Goal: Information Seeking & Learning: Check status

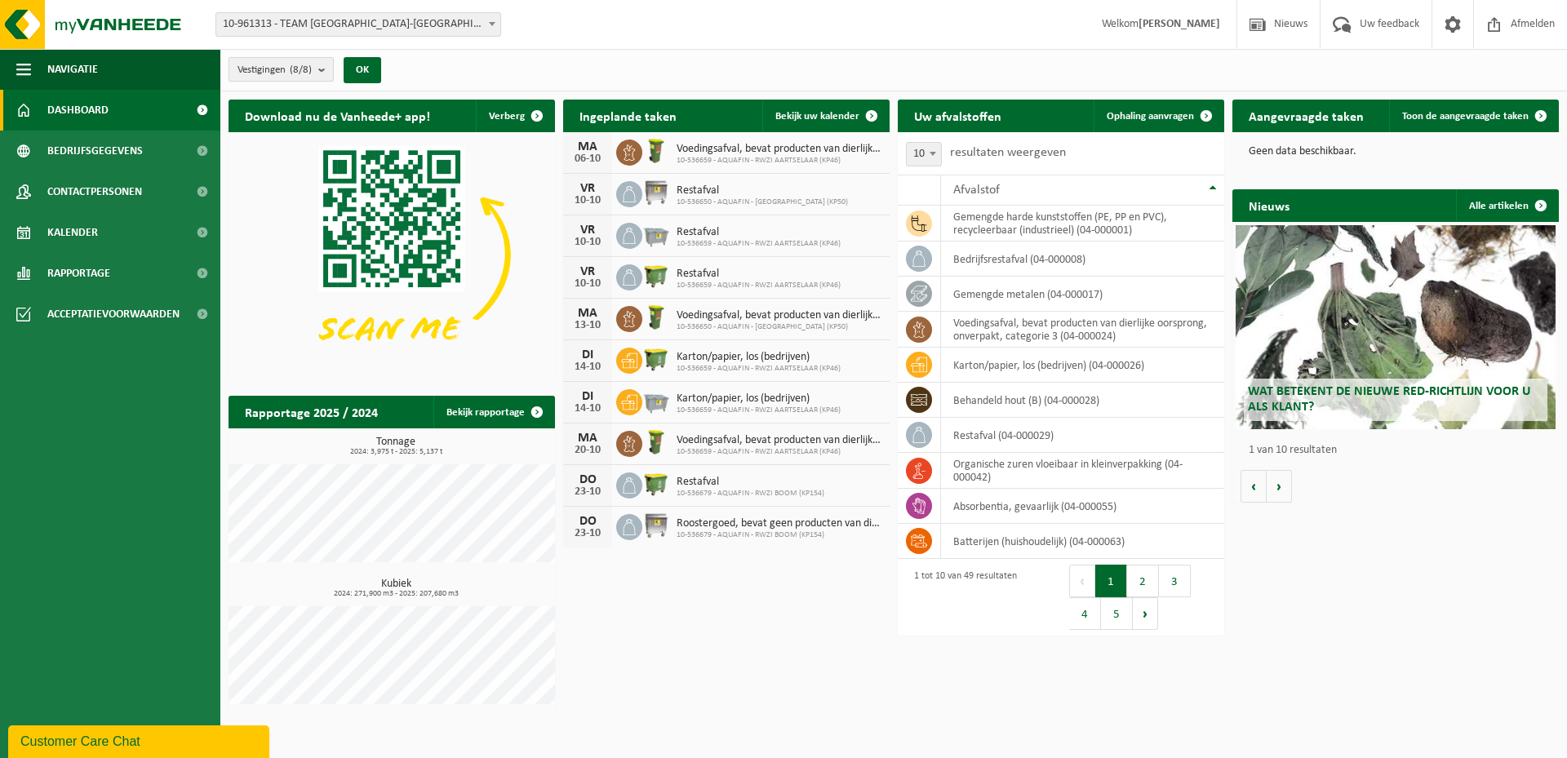
click at [326, 66] on b "submit" at bounding box center [325, 69] width 15 height 23
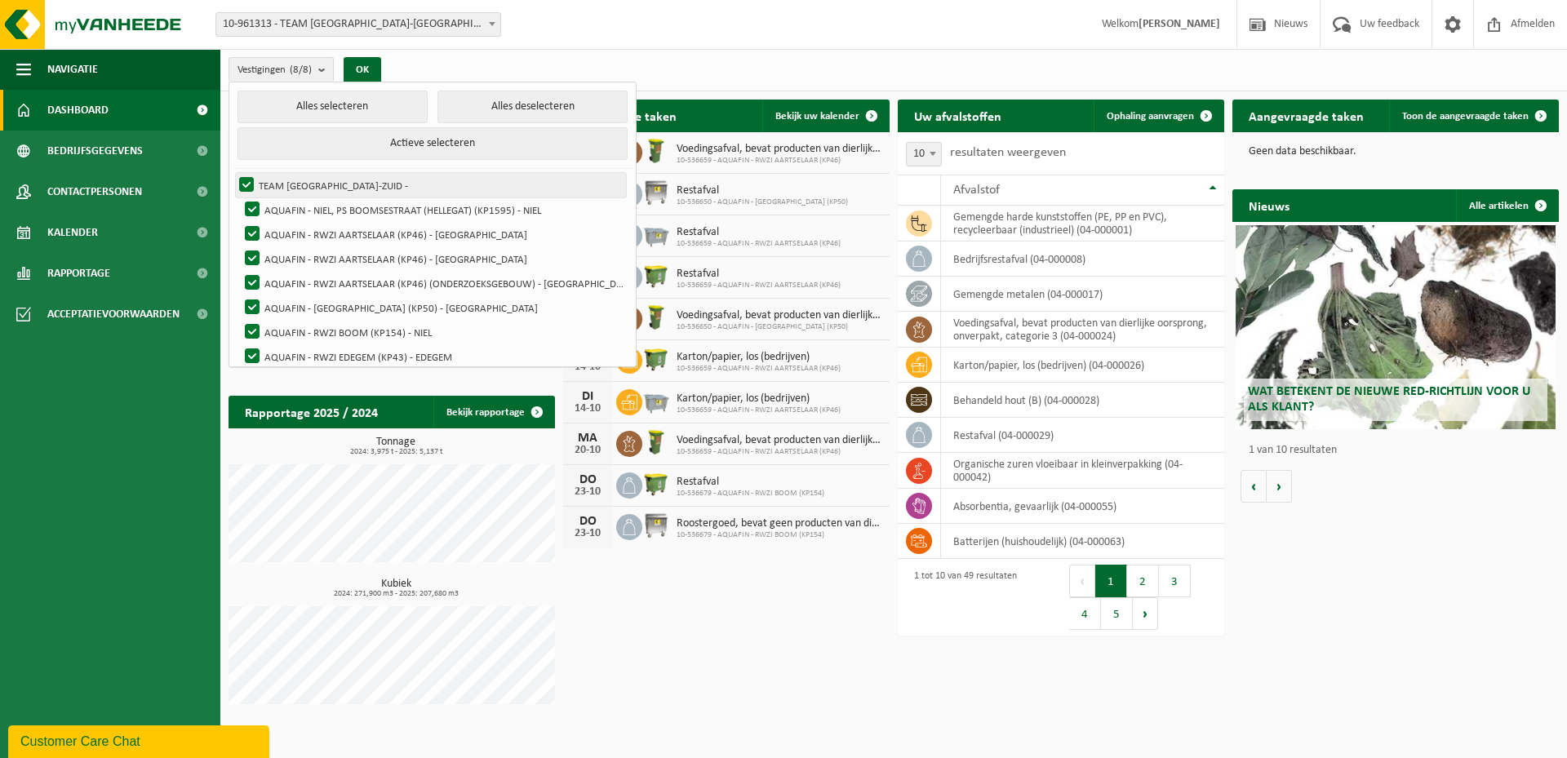
click at [245, 182] on label "TEAM [GEOGRAPHIC_DATA]-ZUID -" at bounding box center [431, 185] width 390 height 24
click at [233, 173] on input "TEAM [GEOGRAPHIC_DATA]-ZUID -" at bounding box center [233, 172] width 1 height 1
click at [251, 183] on label "TEAM [GEOGRAPHIC_DATA]-ZUID -" at bounding box center [431, 185] width 390 height 24
click at [233, 173] on input "TEAM [GEOGRAPHIC_DATA]-ZUID -" at bounding box center [233, 172] width 1 height 1
checkbox input "true"
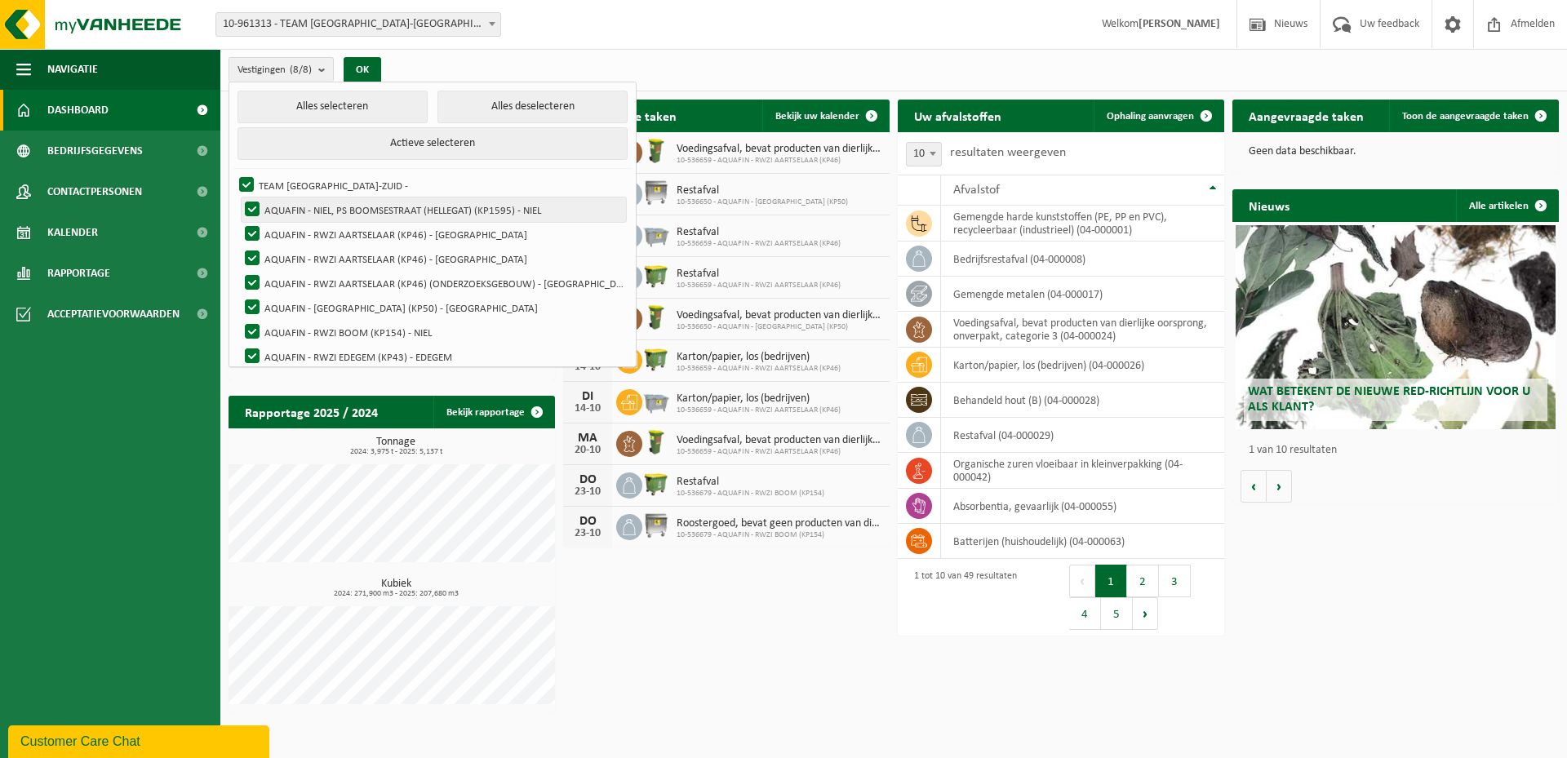
click at [254, 202] on label "AQUAFIN - NIEL, PS BOOMSESTRAAT (HELLEGAT) (KP1595) - NIEL" at bounding box center [434, 209] width 384 height 24
click at [239, 197] on input "AQUAFIN - NIEL, PS BOOMSESTRAAT (HELLEGAT) (KP1595) - NIEL" at bounding box center [238, 197] width 1 height 1
checkbox input "false"
click at [251, 295] on label "AQUAFIN - [GEOGRAPHIC_DATA] (KP50) - [GEOGRAPHIC_DATA]" at bounding box center [434, 307] width 384 height 24
click at [239, 295] on input "AQUAFIN - [GEOGRAPHIC_DATA] (KP50) - [GEOGRAPHIC_DATA]" at bounding box center [238, 295] width 1 height 1
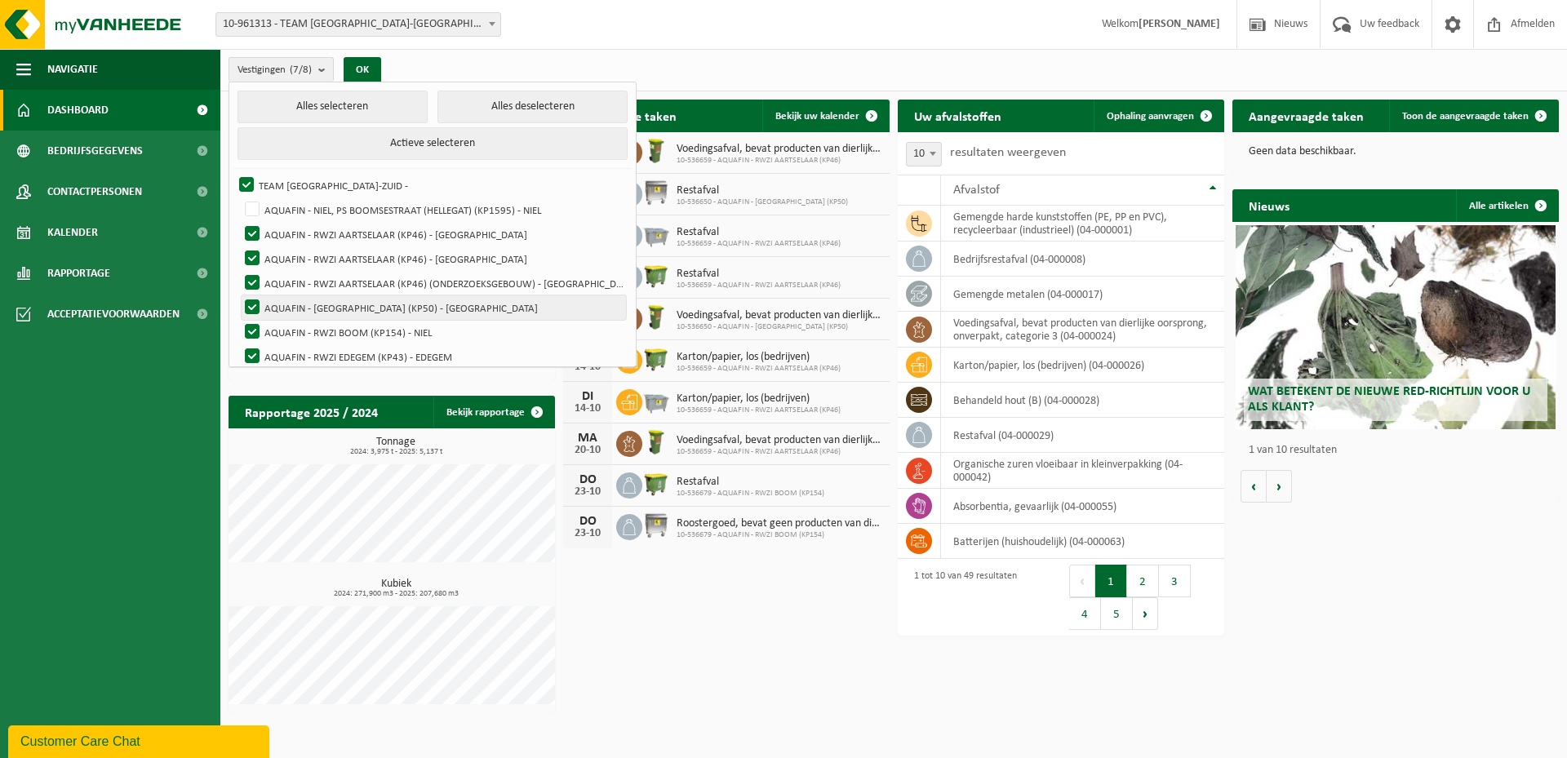
checkbox input "false"
click at [245, 330] on label "AQUAFIN - RWZI BOOM (KP154) - NIEL" at bounding box center [434, 332] width 384 height 24
click at [239, 320] on input "AQUAFIN - RWZI BOOM (KP154) - NIEL" at bounding box center [238, 319] width 1 height 1
checkbox input "false"
click at [256, 355] on label "AQUAFIN - RWZI EDEGEM (KP43) - EDEGEM" at bounding box center [434, 356] width 384 height 24
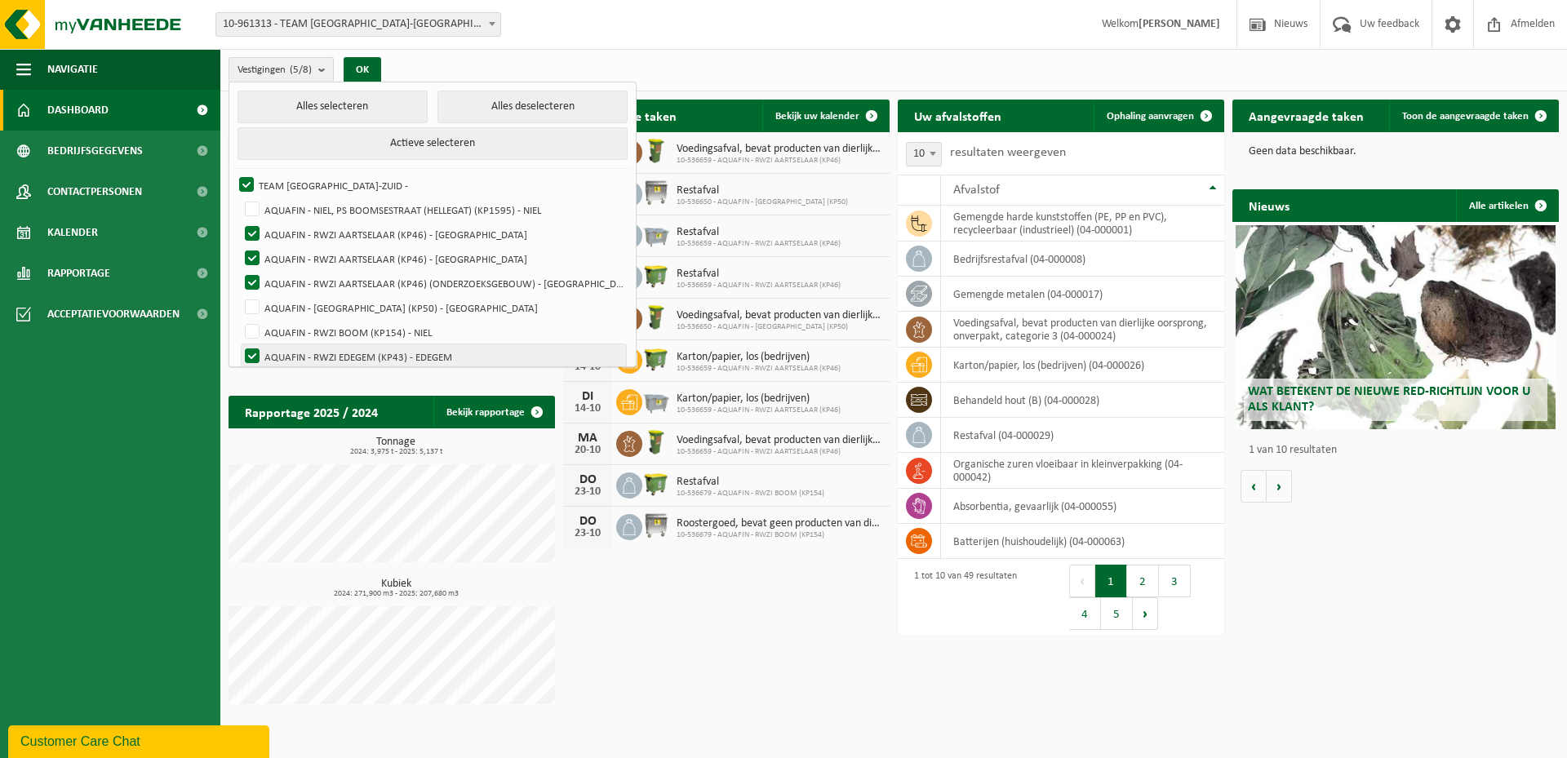
click at [239, 344] on input "AQUAFIN - RWZI EDEGEM (KP43) - EDEGEM" at bounding box center [238, 344] width 1 height 1
checkbox input "false"
click at [500, 412] on link "Bekijk rapportage" at bounding box center [493, 412] width 120 height 33
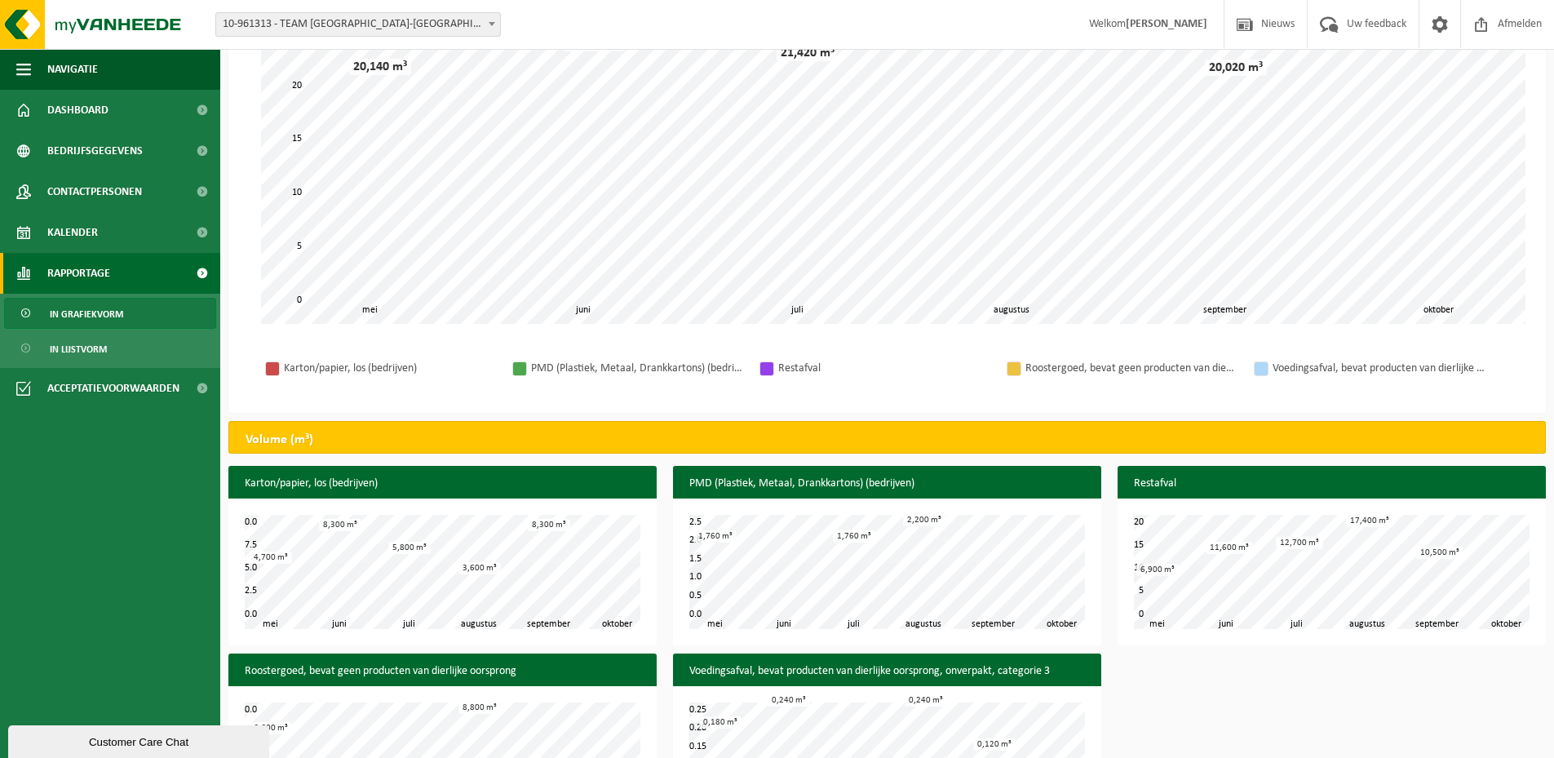
scroll to position [357, 0]
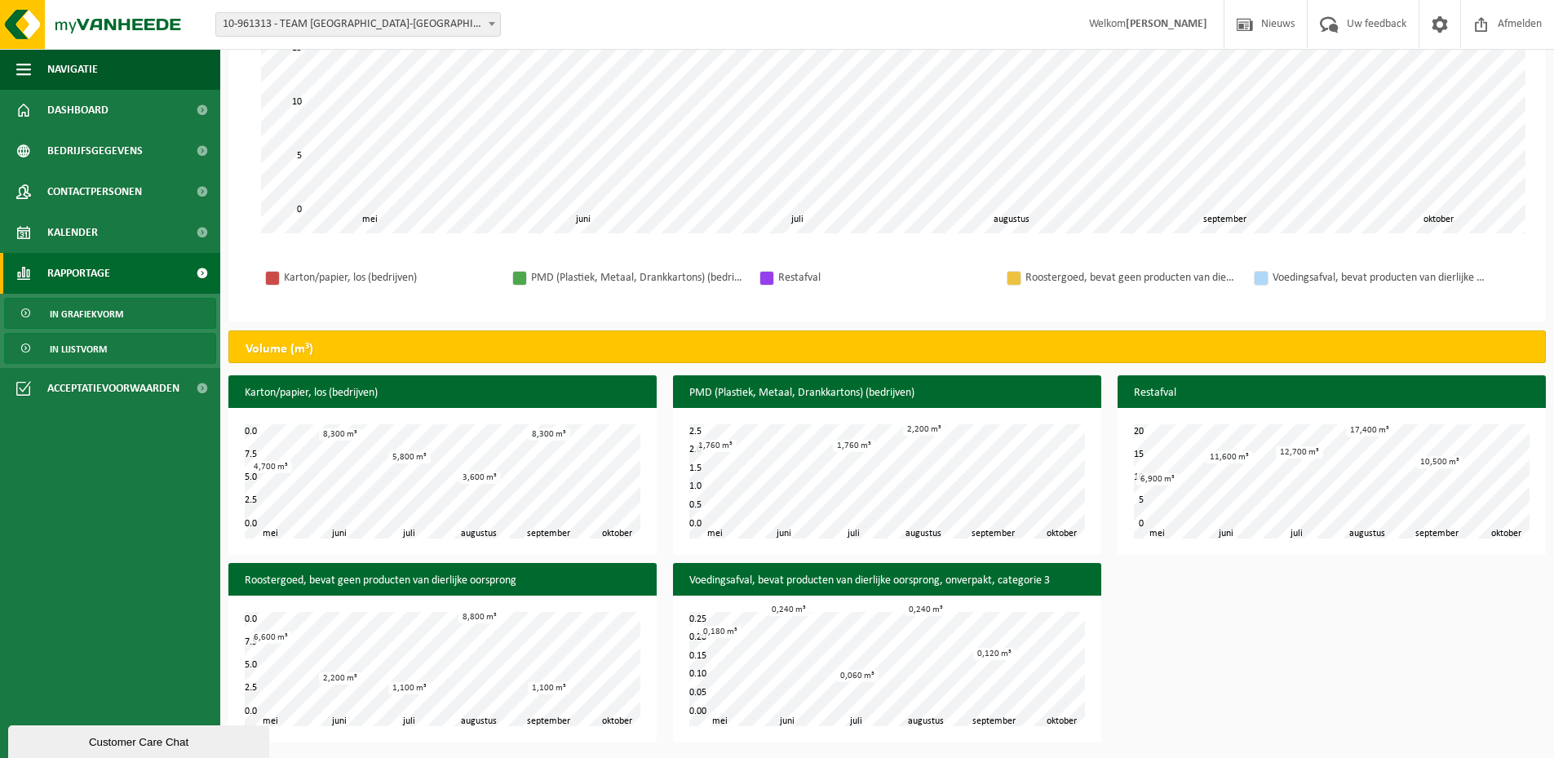
click at [70, 349] on span "In lijstvorm" at bounding box center [78, 349] width 57 height 31
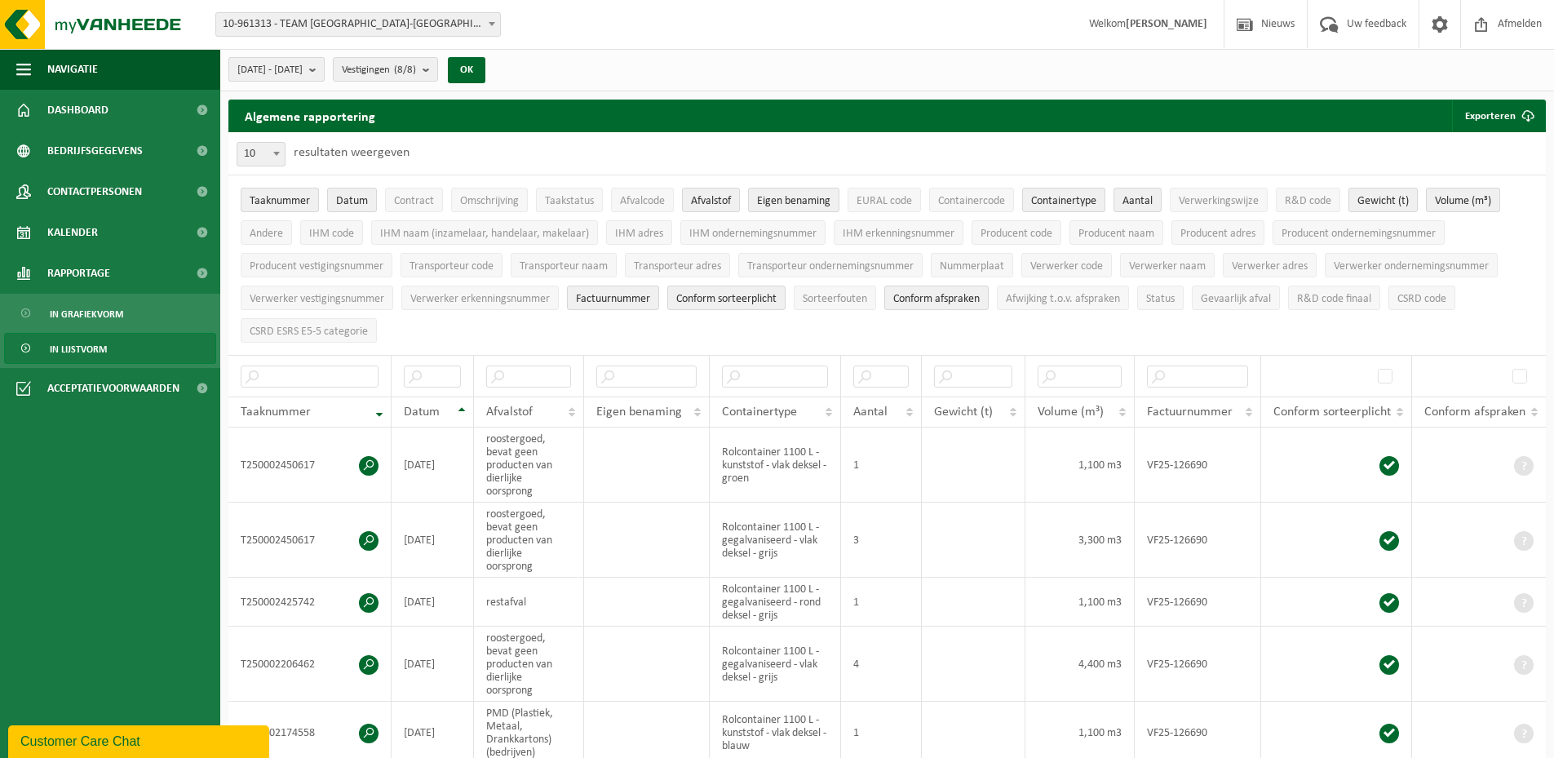
click at [324, 70] on b "submit" at bounding box center [316, 69] width 15 height 23
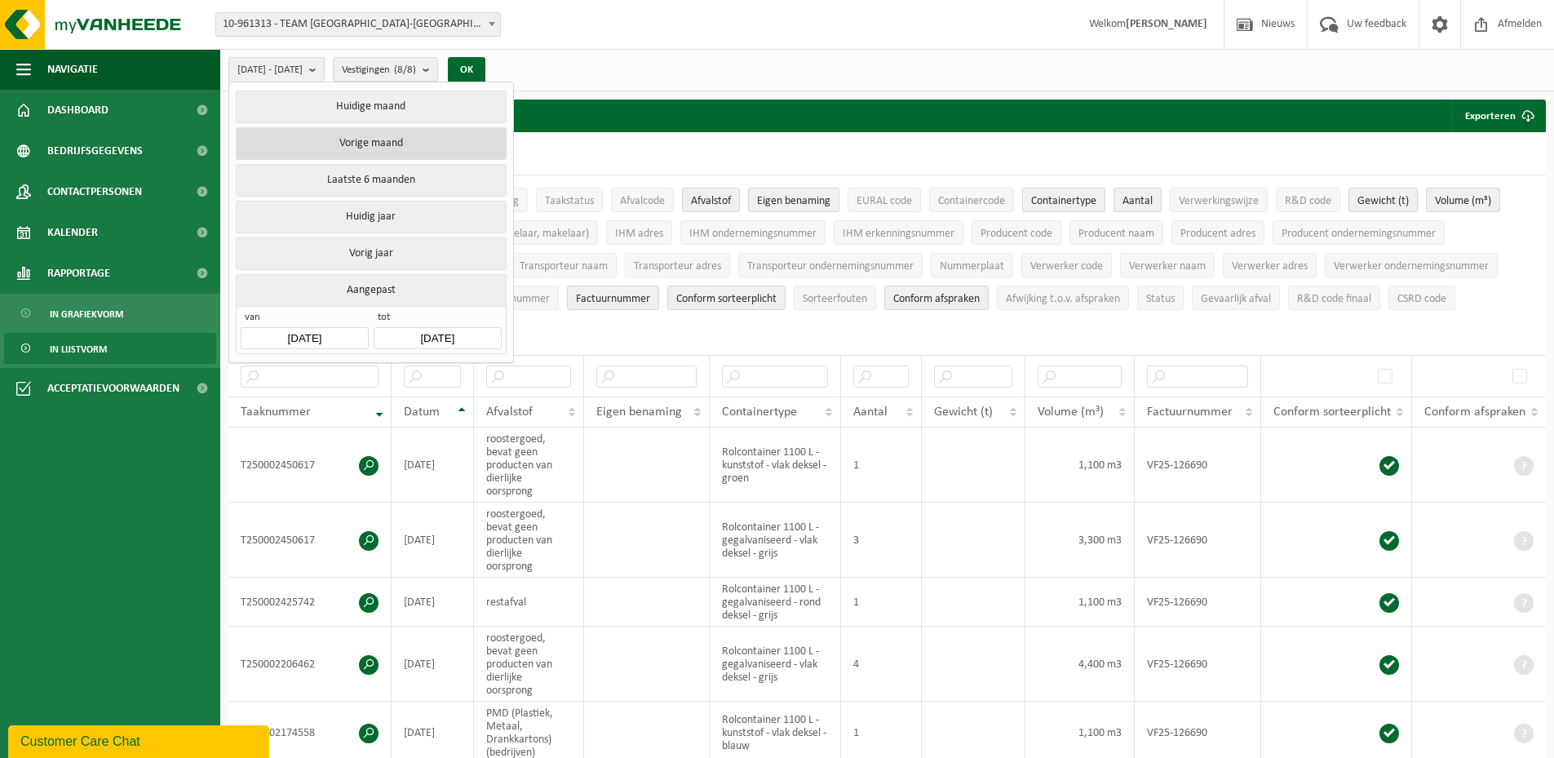
click at [357, 138] on button "Vorige maand" at bounding box center [371, 143] width 270 height 33
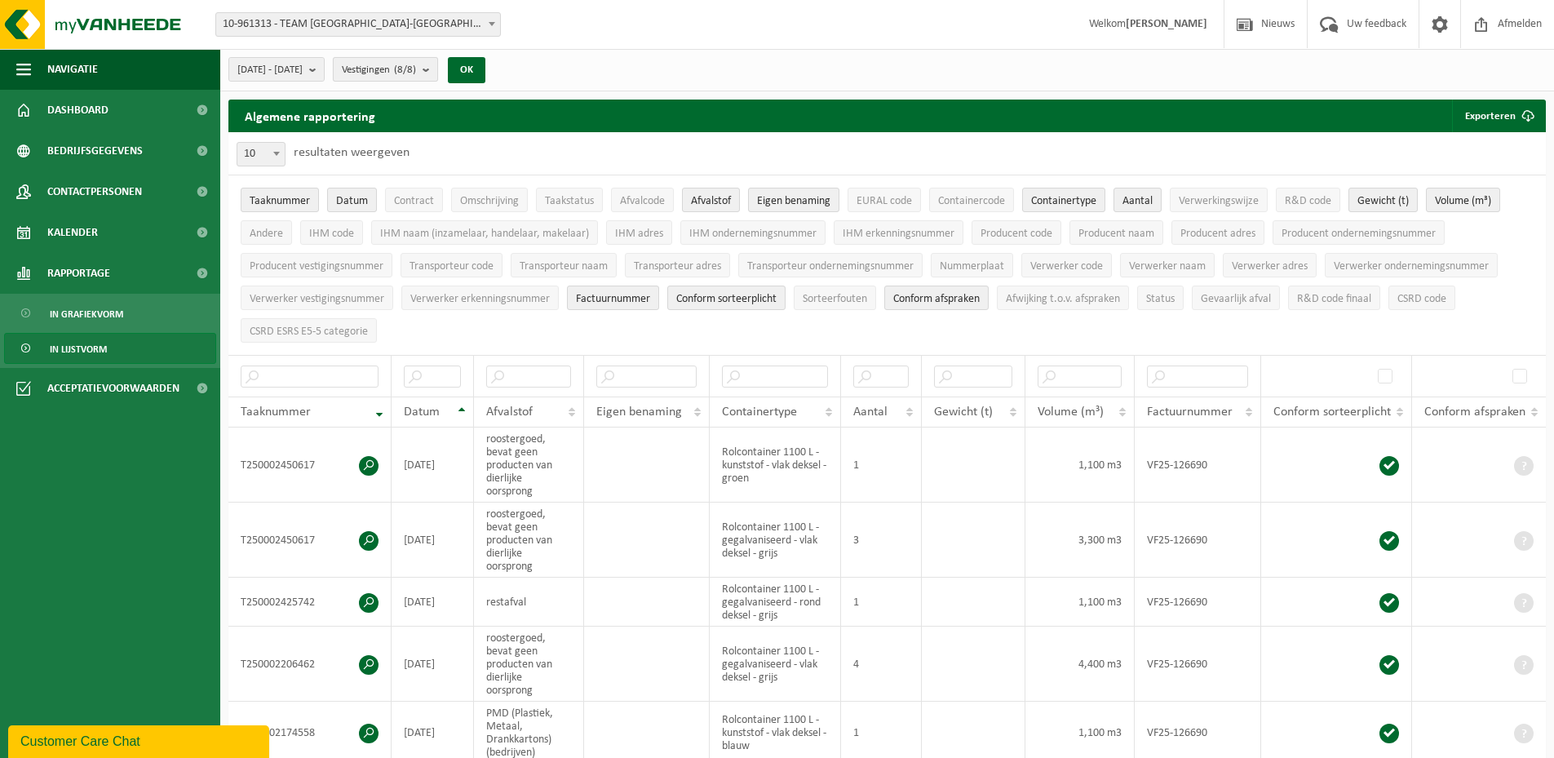
click at [437, 72] on b "submit" at bounding box center [430, 69] width 15 height 23
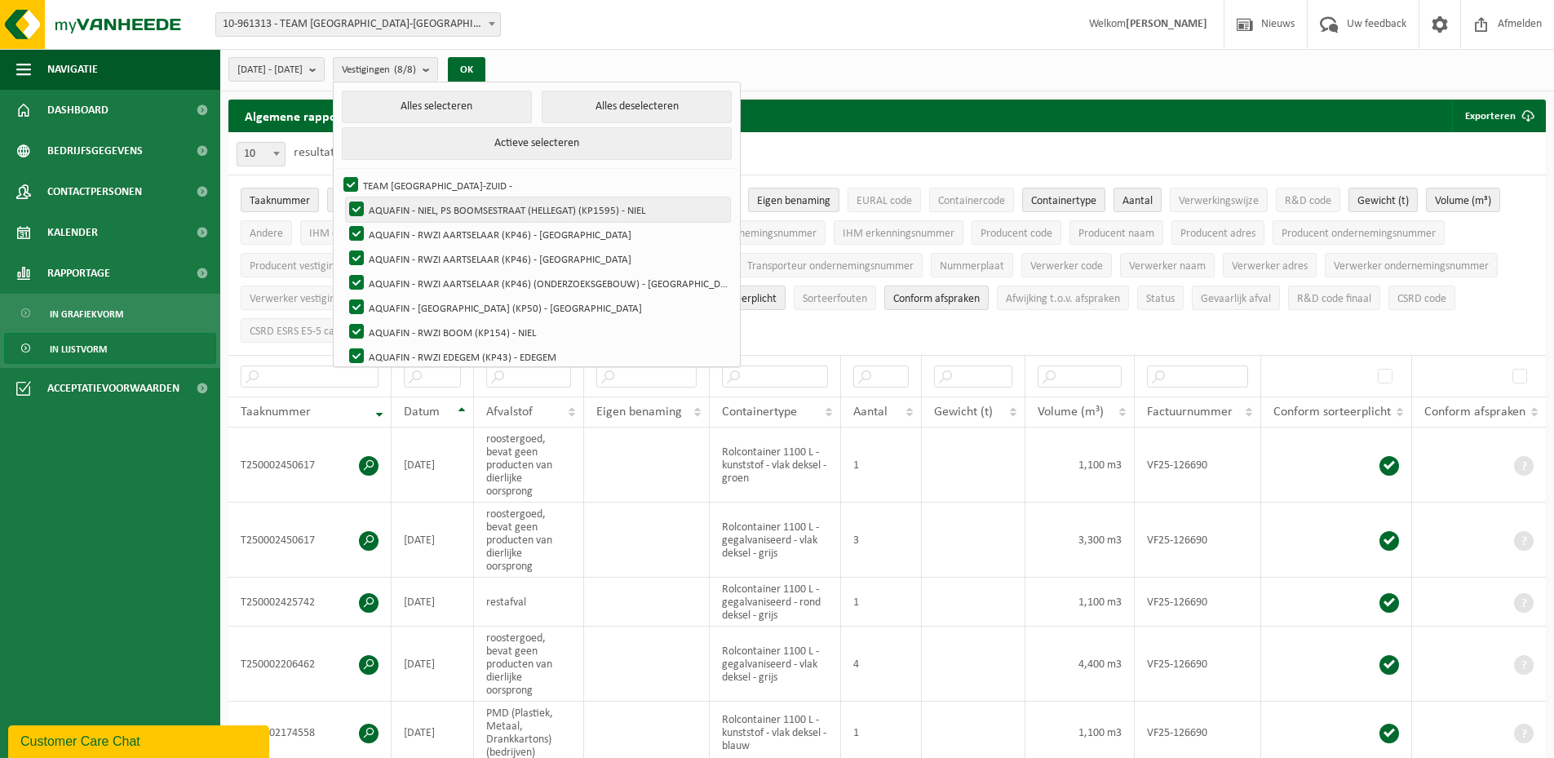
click at [401, 214] on label "AQUAFIN - NIEL, PS BOOMSESTRAAT (HELLEGAT) (KP1595) - NIEL" at bounding box center [538, 209] width 384 height 24
click at [344, 197] on input "AQUAFIN - NIEL, PS BOOMSESTRAAT (HELLEGAT) (KP1595) - NIEL" at bounding box center [343, 197] width 1 height 1
checkbox input "false"
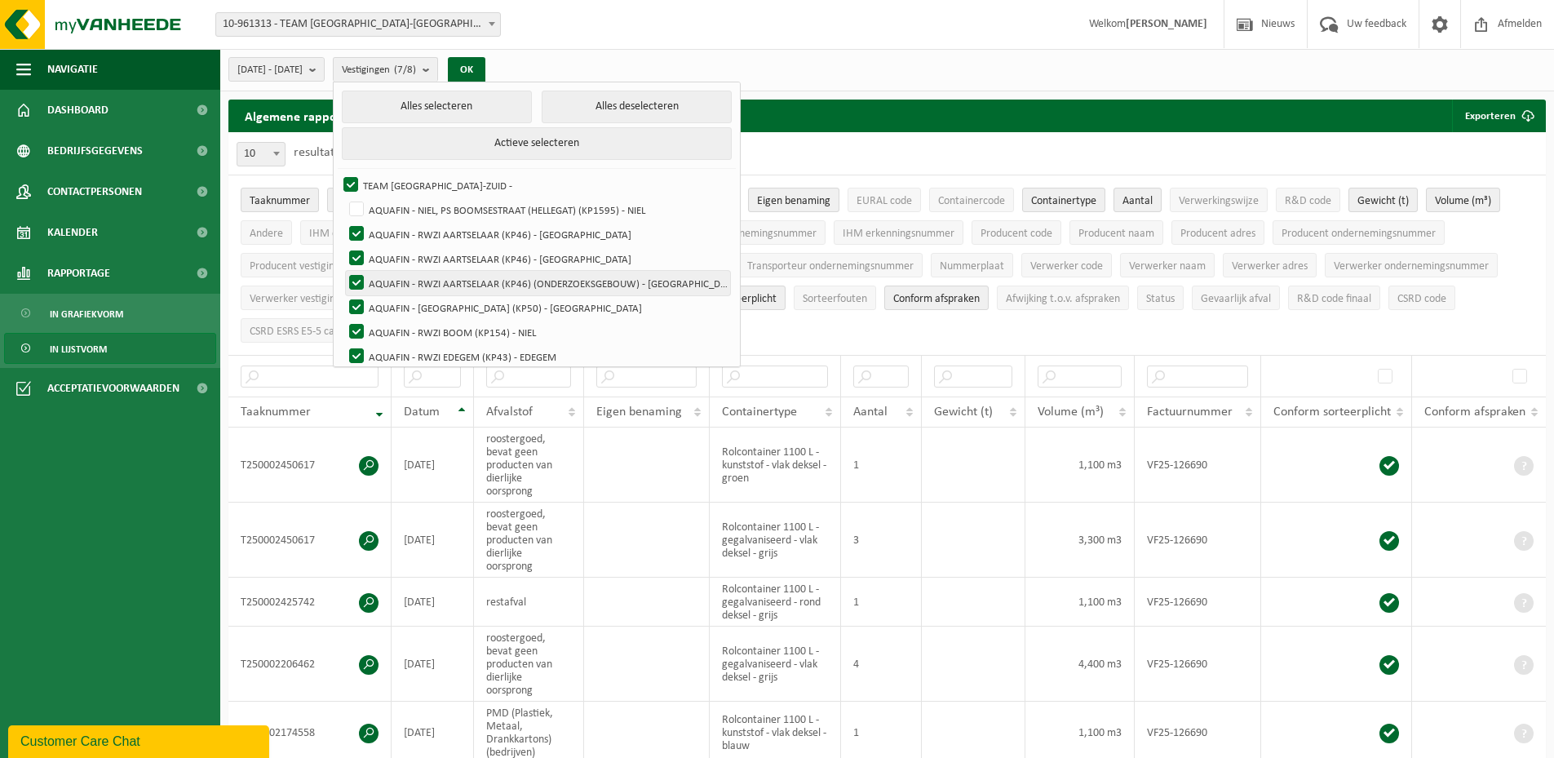
click at [392, 281] on label "AQUAFIN - RWZI AARTSELAAR (KP46) (ONDERZOEKSGEBOUW) - [GEOGRAPHIC_DATA]" at bounding box center [538, 283] width 384 height 24
click at [344, 271] on input "AQUAFIN - RWZI AARTSELAAR (KP46) (ONDERZOEKSGEBOUW) - [GEOGRAPHIC_DATA]" at bounding box center [343, 270] width 1 height 1
click at [392, 281] on label "AQUAFIN - RWZI AARTSELAAR (KP46) (ONDERZOEKSGEBOUW) - [GEOGRAPHIC_DATA]" at bounding box center [538, 283] width 384 height 24
click at [344, 271] on input "AQUAFIN - RWZI AARTSELAAR (KP46) (ONDERZOEKSGEBOUW) - [GEOGRAPHIC_DATA]" at bounding box center [343, 270] width 1 height 1
checkbox input "true"
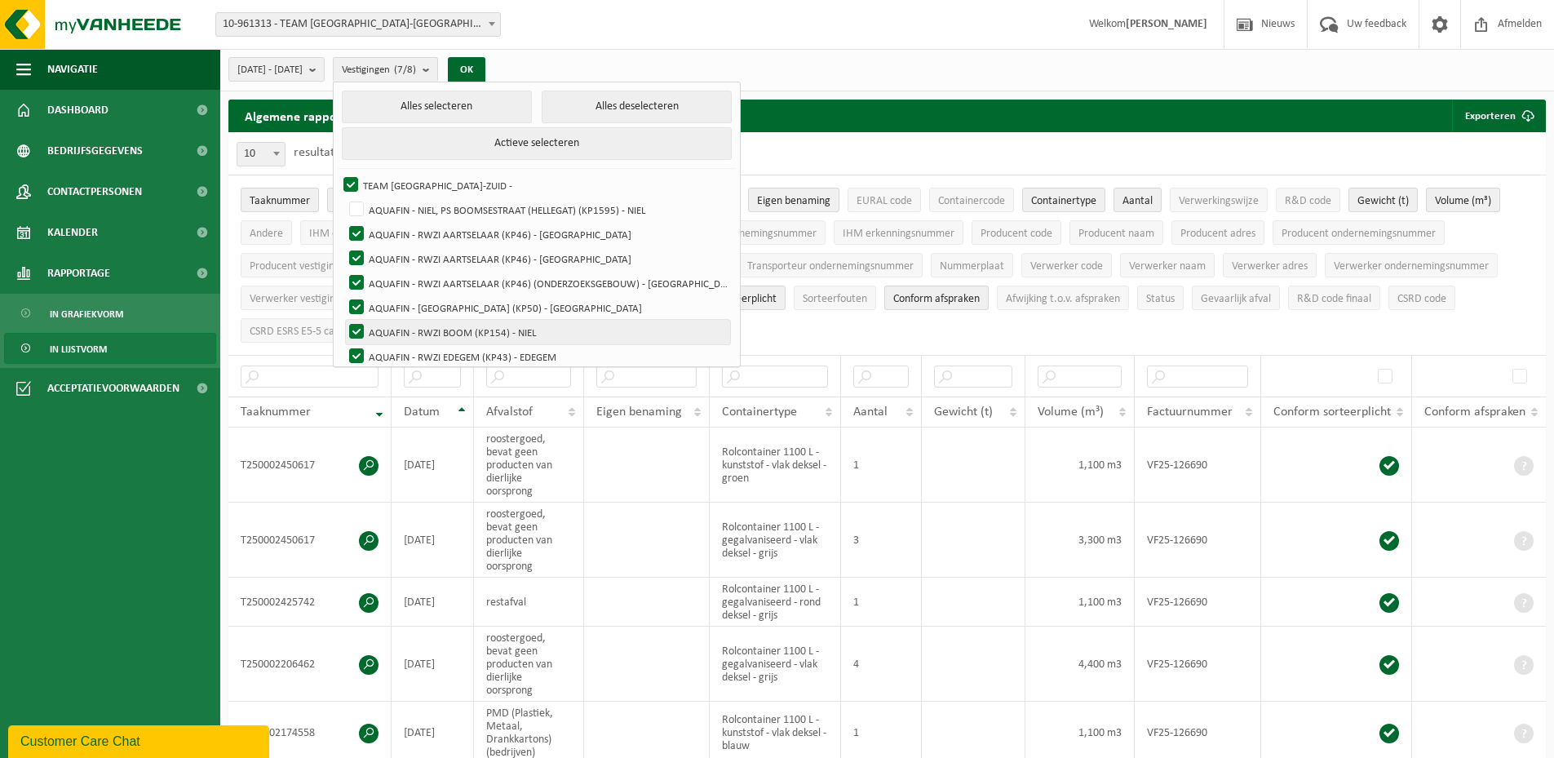
click at [393, 326] on label "AQUAFIN - RWZI BOOM (KP154) - NIEL" at bounding box center [538, 332] width 384 height 24
click at [344, 320] on input "AQUAFIN - RWZI BOOM (KP154) - NIEL" at bounding box center [343, 319] width 1 height 1
checkbox input "false"
click at [406, 352] on label "AQUAFIN - RWZI EDEGEM (KP43) - EDEGEM" at bounding box center [538, 356] width 384 height 24
click at [344, 344] on input "AQUAFIN - RWZI EDEGEM (KP43) - EDEGEM" at bounding box center [343, 344] width 1 height 1
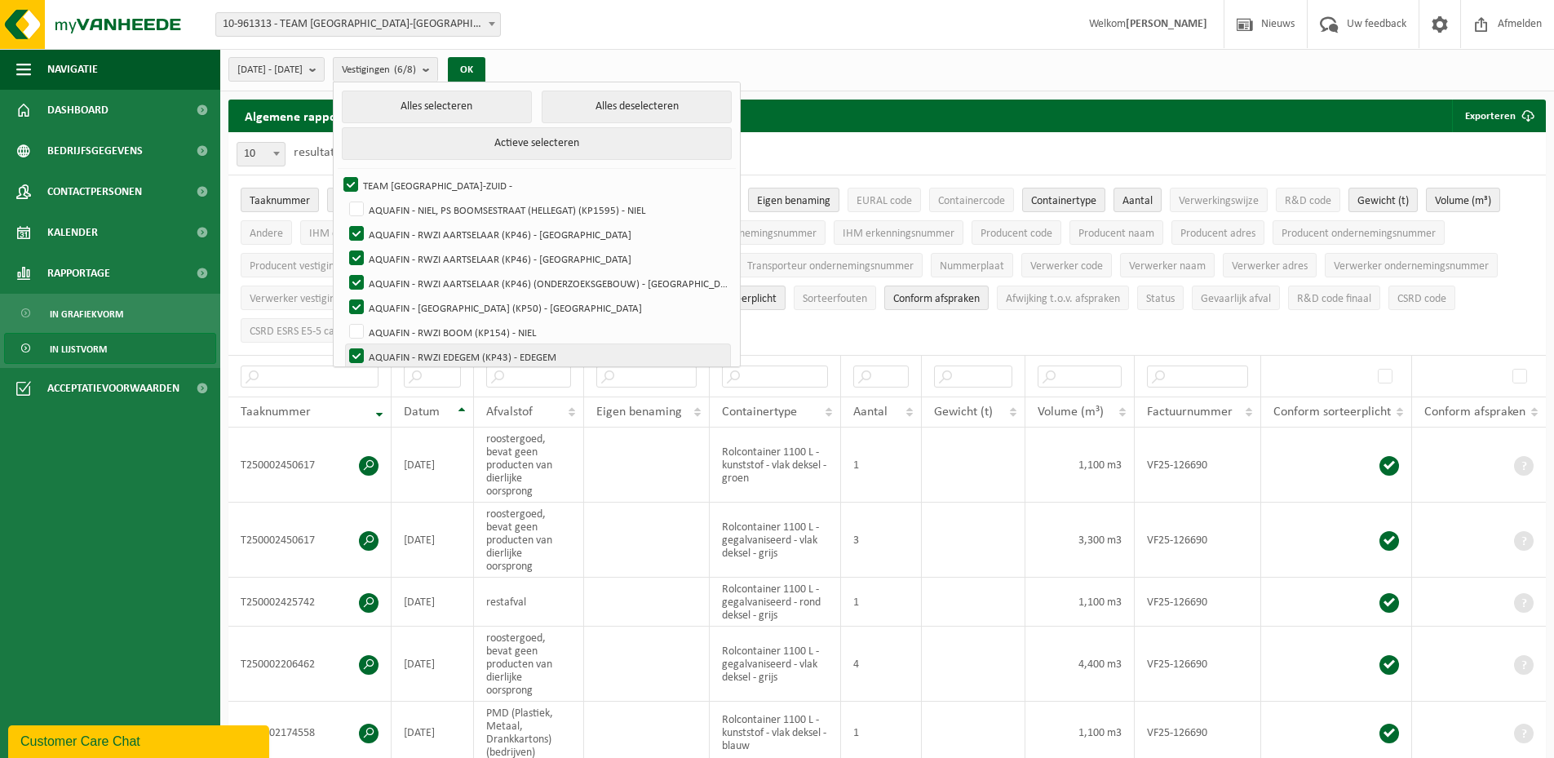
checkbox input "false"
click at [486, 69] on button "OK" at bounding box center [467, 70] width 38 height 26
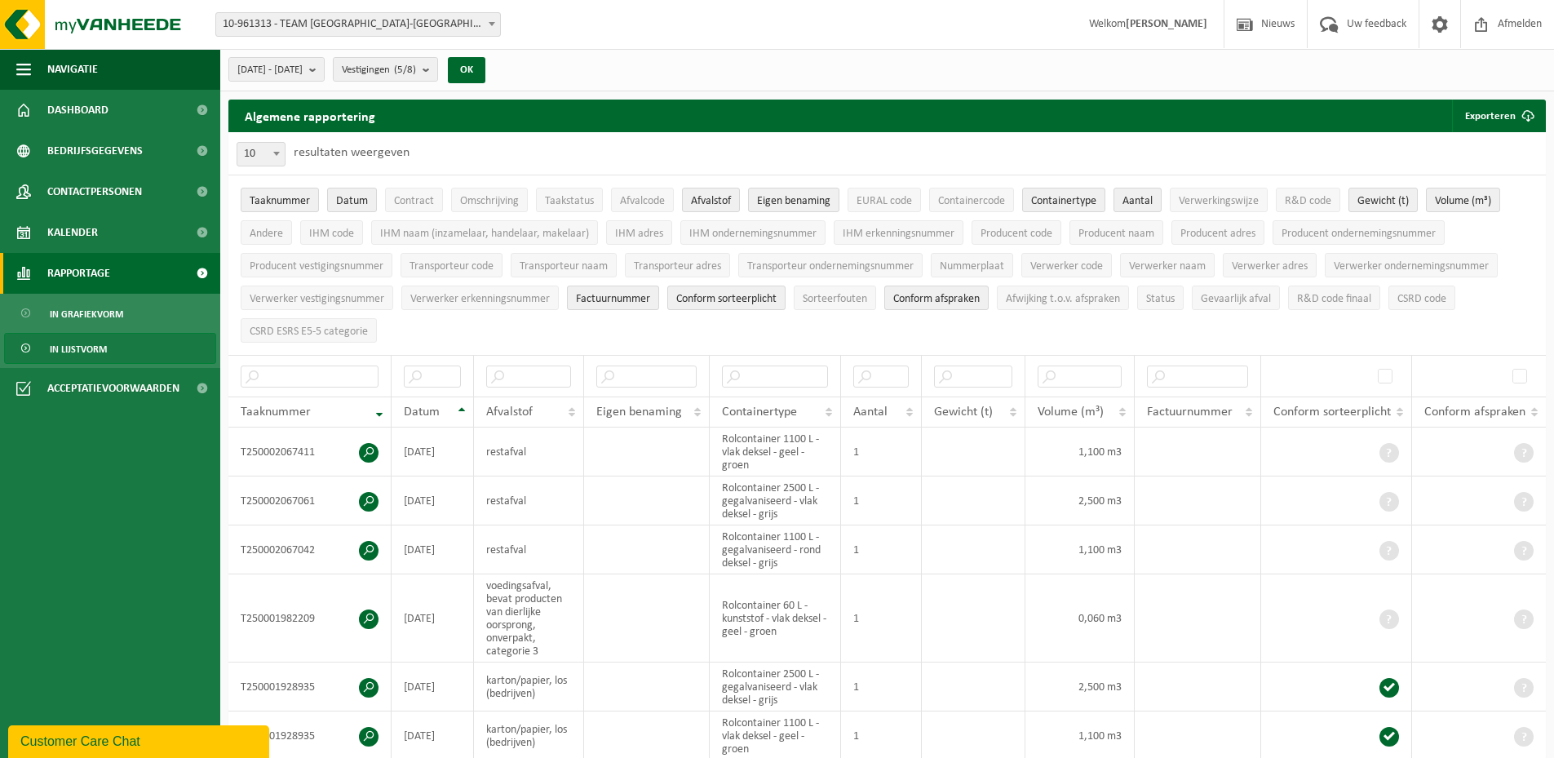
click at [89, 273] on span "Rapportage" at bounding box center [78, 273] width 63 height 41
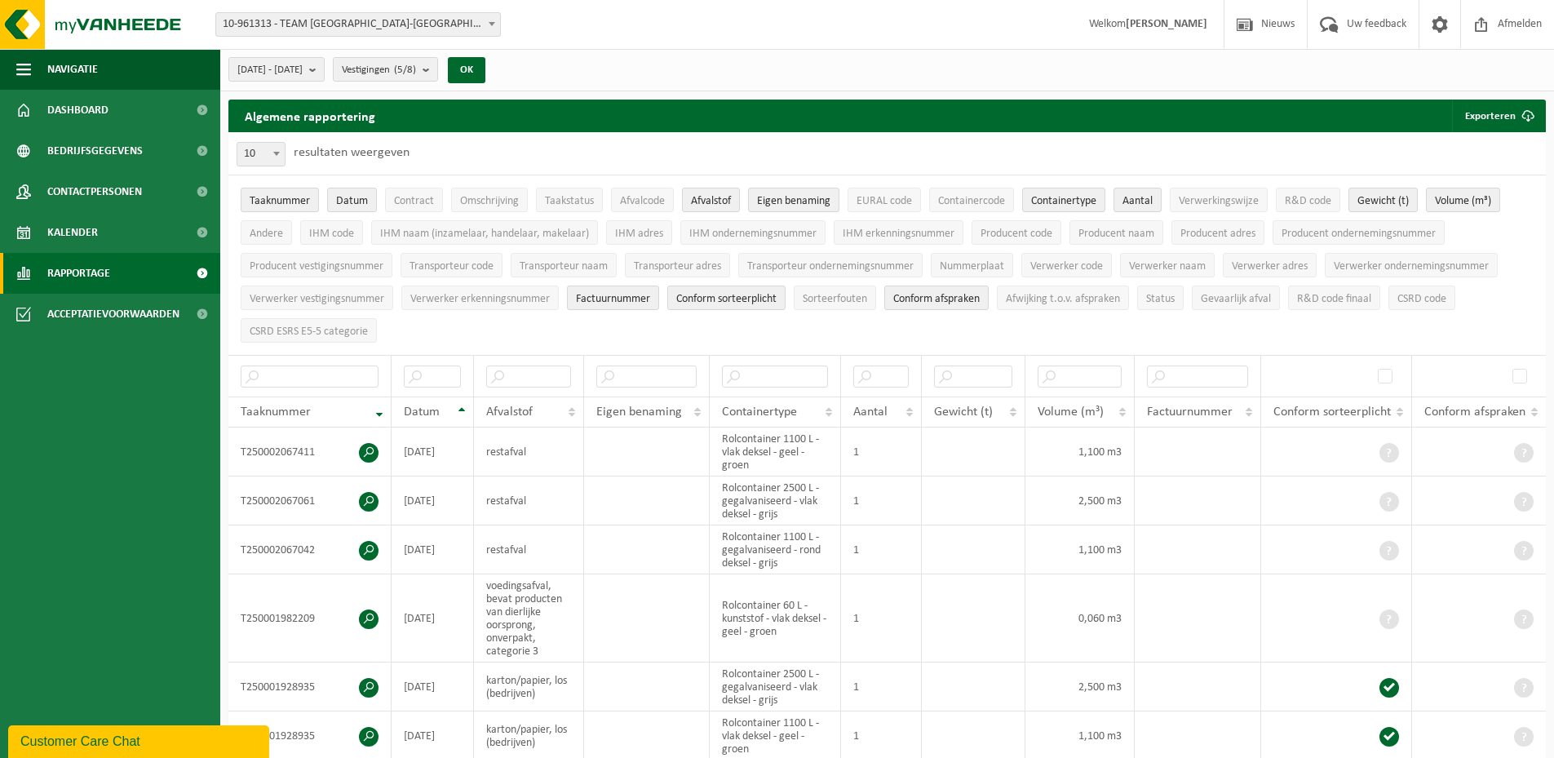
click at [89, 273] on span "Rapportage" at bounding box center [78, 273] width 63 height 41
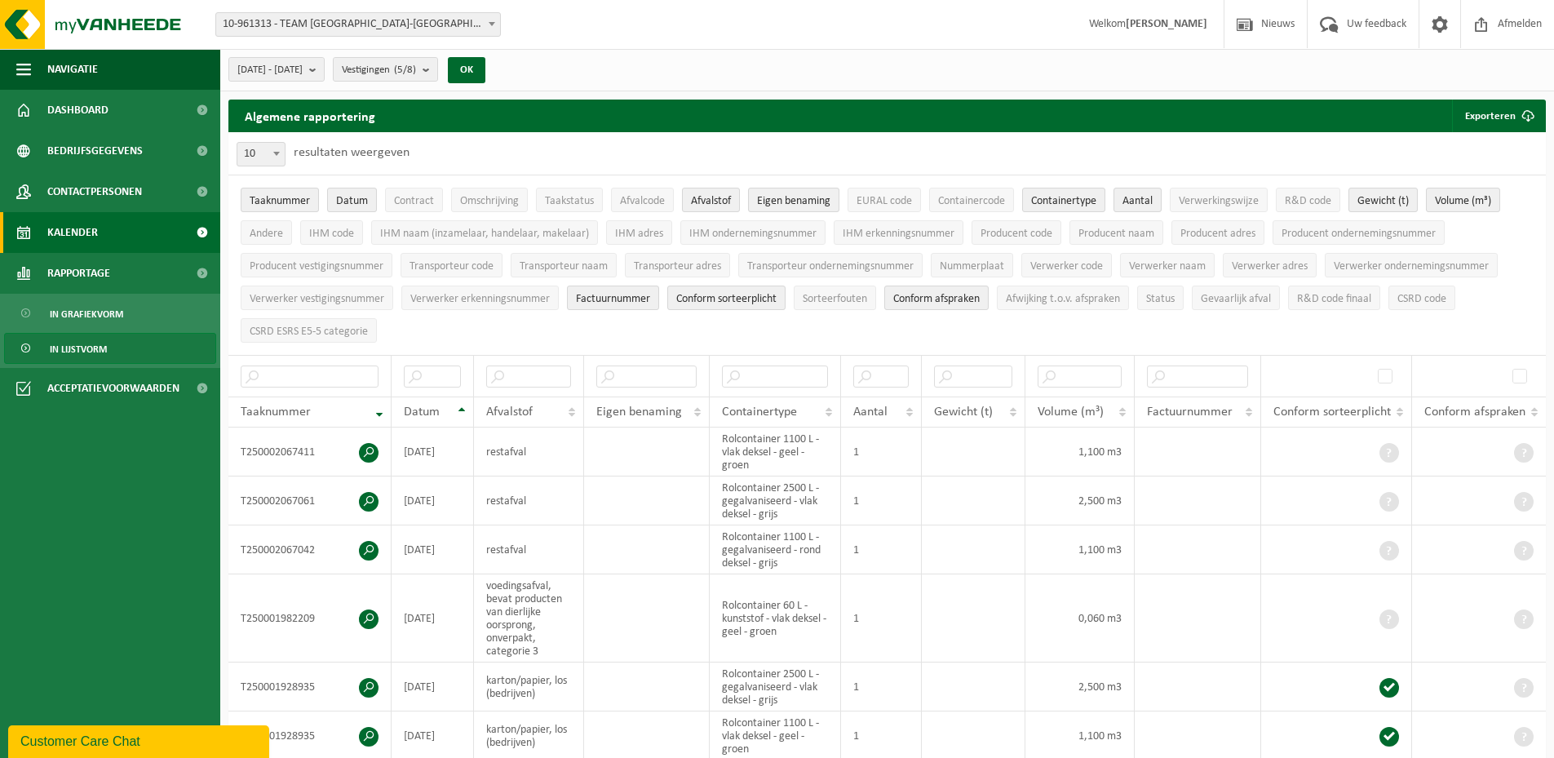
click at [103, 237] on link "Kalender" at bounding box center [110, 232] width 220 height 41
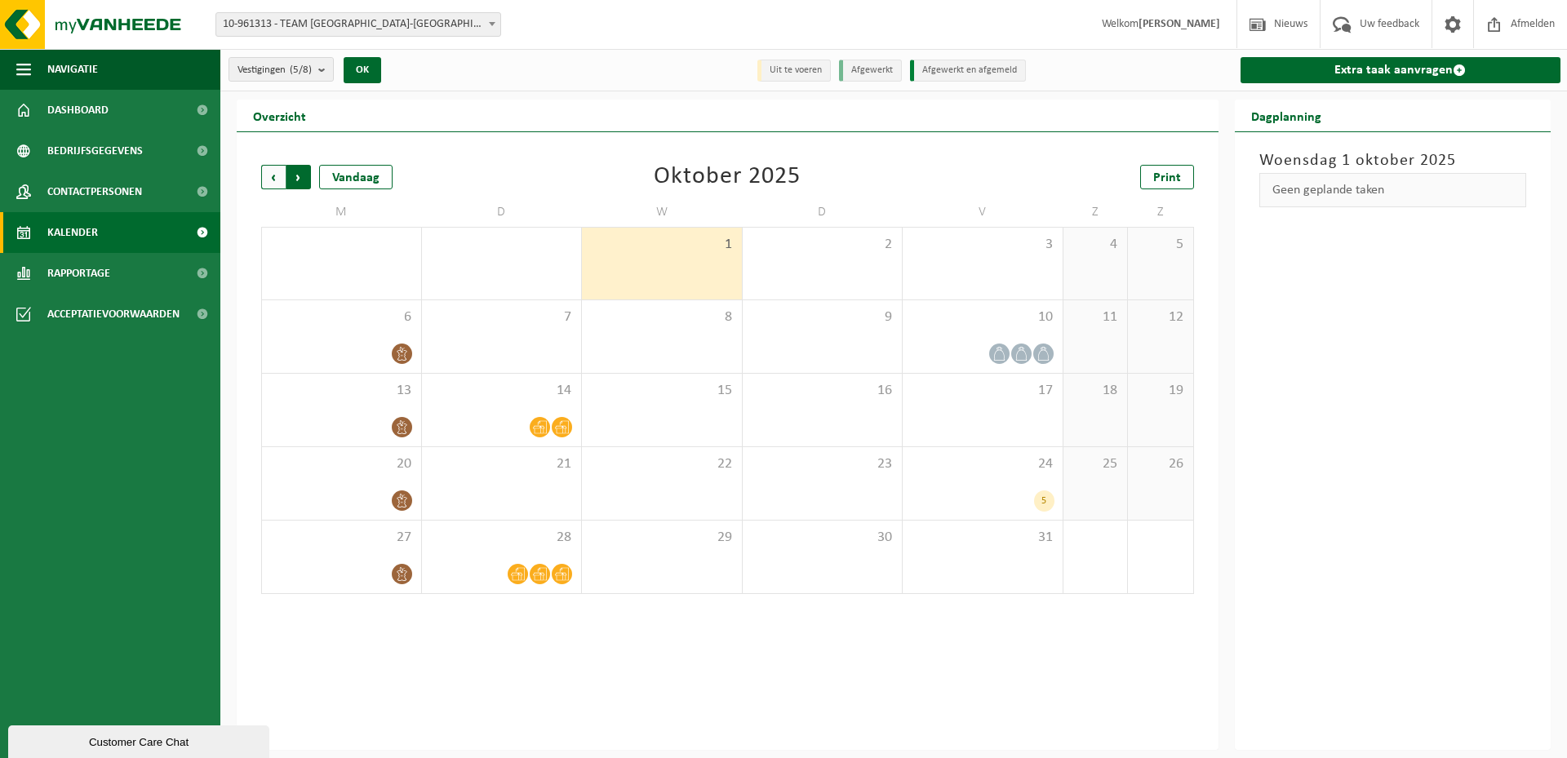
click at [270, 177] on span "Vorige" at bounding box center [273, 177] width 24 height 24
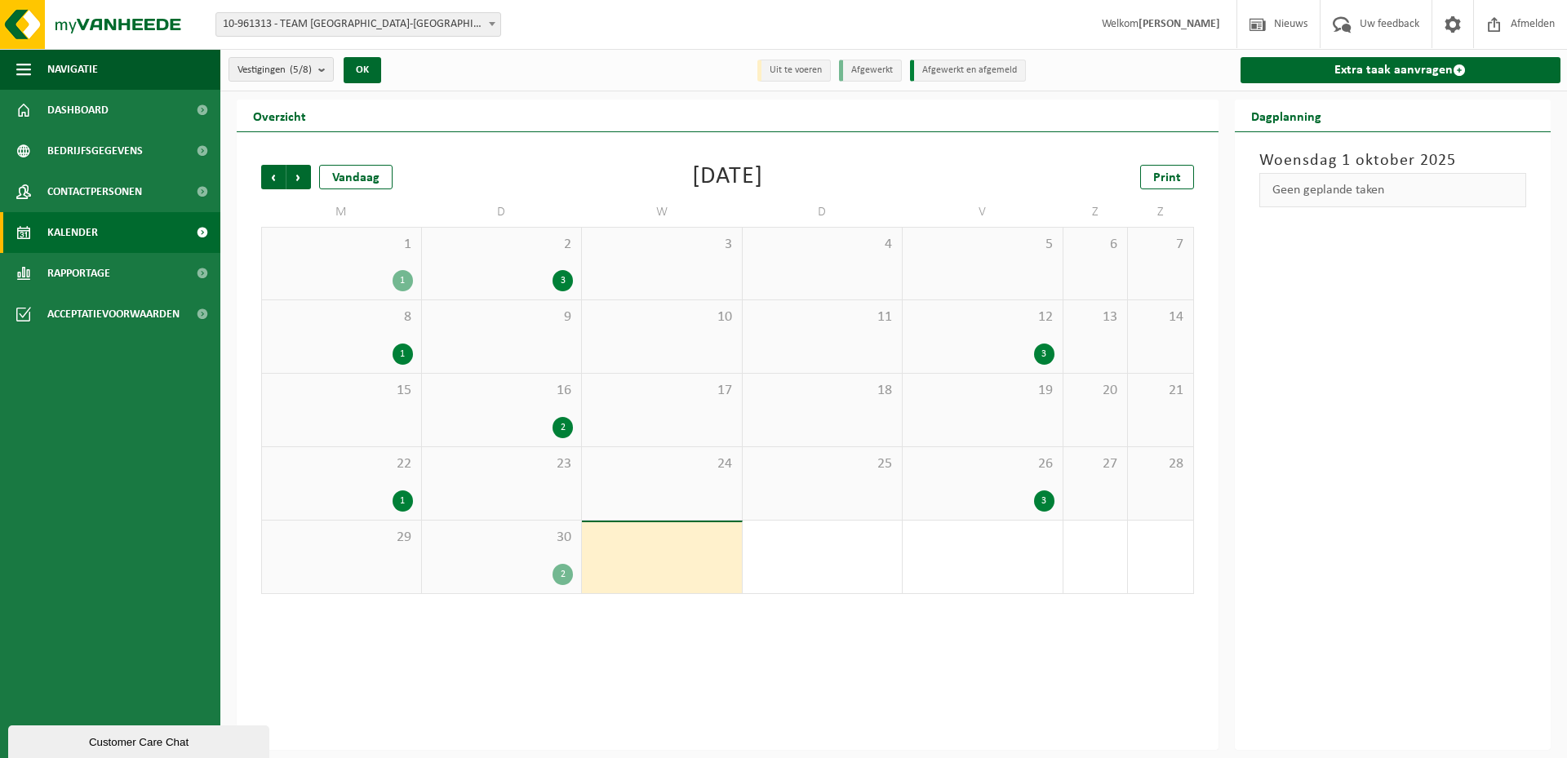
click at [403, 281] on div "1" at bounding box center [402, 280] width 20 height 21
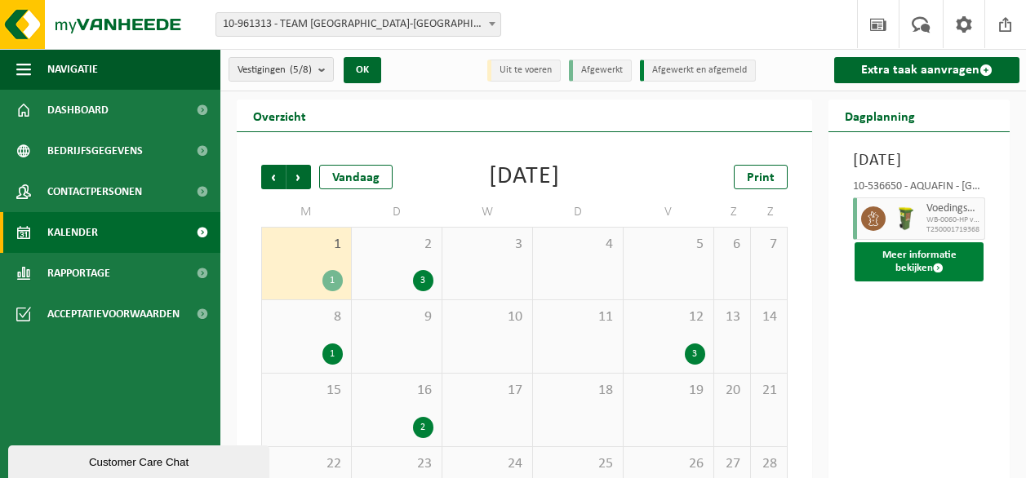
click at [936, 273] on span at bounding box center [938, 268] width 11 height 11
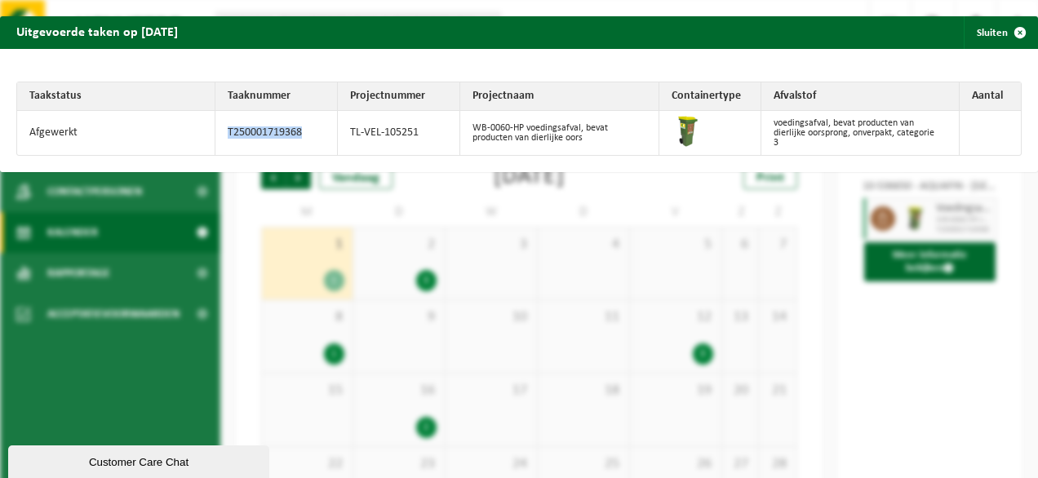
drag, startPoint x: 300, startPoint y: 131, endPoint x: 224, endPoint y: 133, distance: 76.7
click at [224, 133] on td "T250001719368" at bounding box center [276, 133] width 122 height 44
copy td "T250001719368"
click at [867, 135] on td "voedingsafval, bevat producten van dierlijke oorsprong, onverpakt, categorie 3" at bounding box center [860, 133] width 198 height 44
click at [989, 33] on button "Sluiten" at bounding box center [1000, 32] width 73 height 33
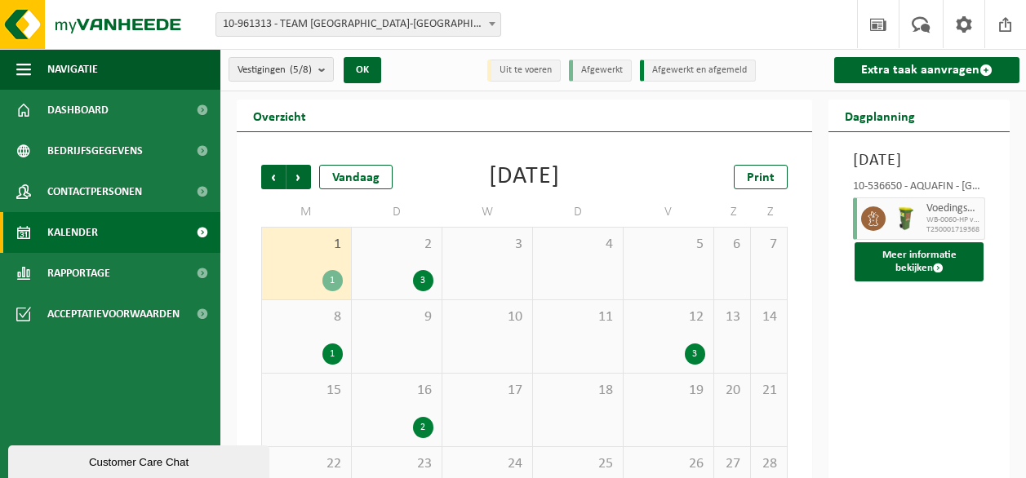
click at [418, 277] on div "3" at bounding box center [423, 280] width 20 height 21
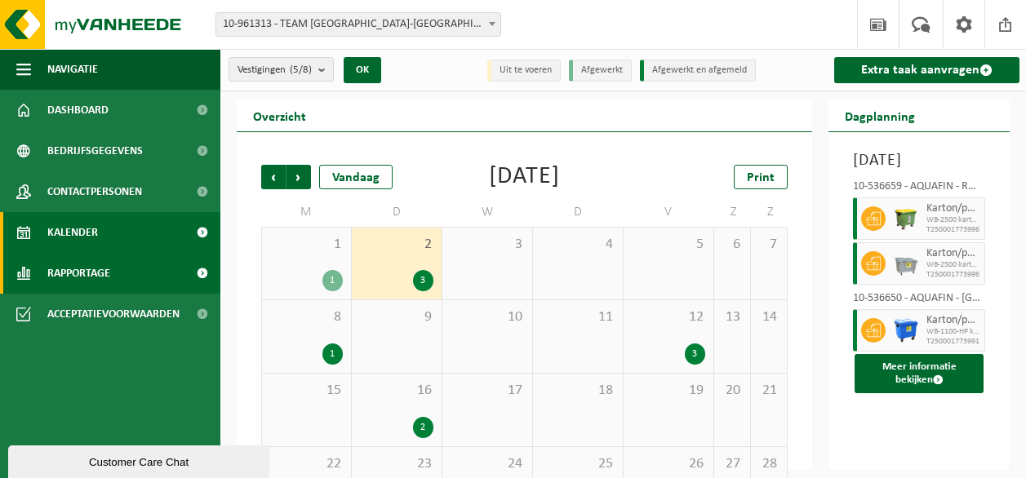
click at [115, 269] on link "Rapportage" at bounding box center [110, 273] width 220 height 41
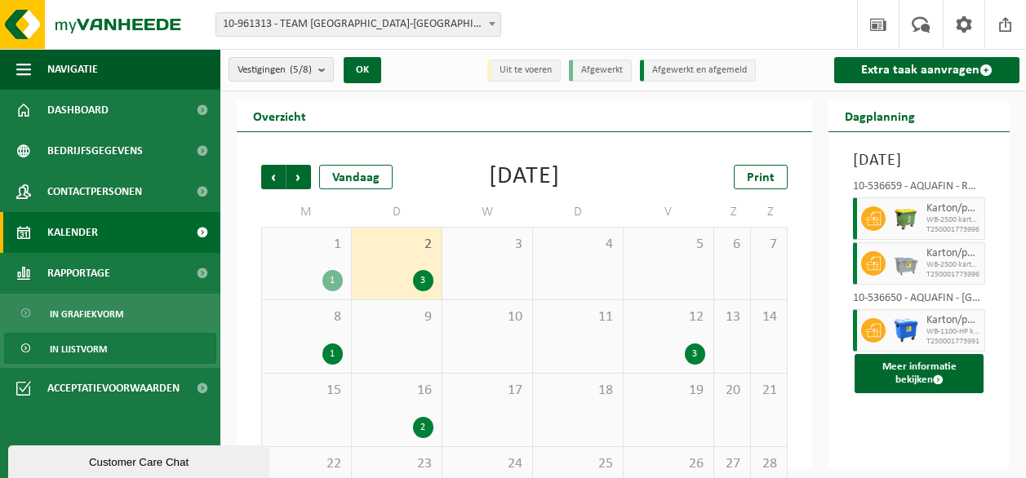
click at [84, 347] on span "In lijstvorm" at bounding box center [78, 349] width 57 height 31
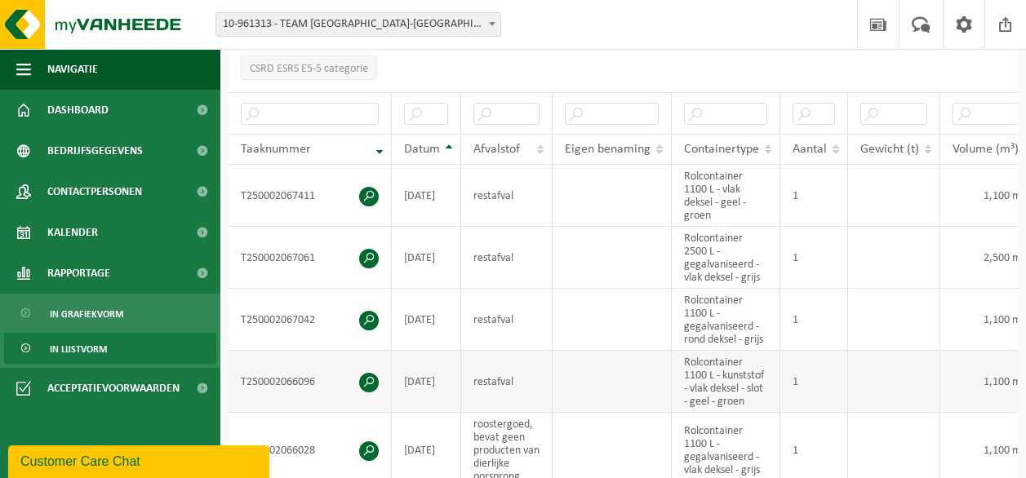
scroll to position [408, 0]
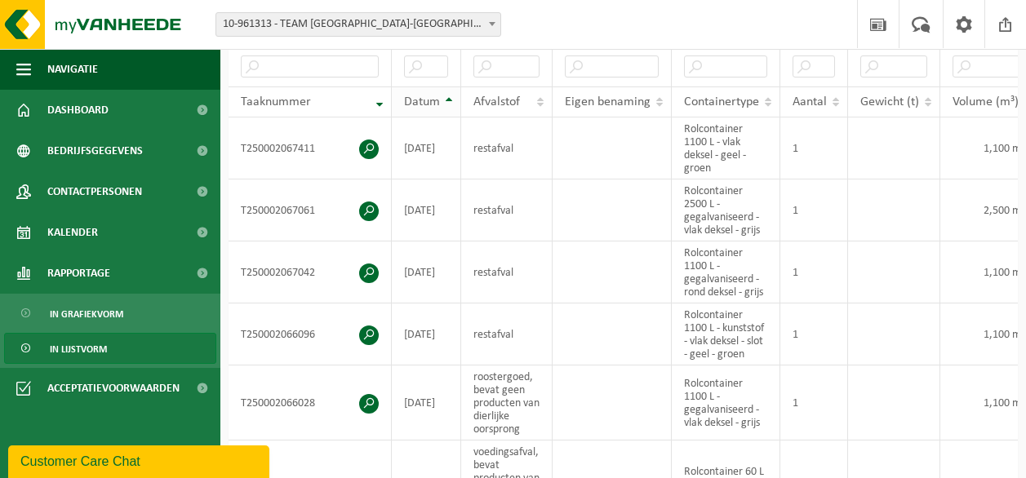
click at [422, 96] on span "Datum" at bounding box center [422, 101] width 36 height 13
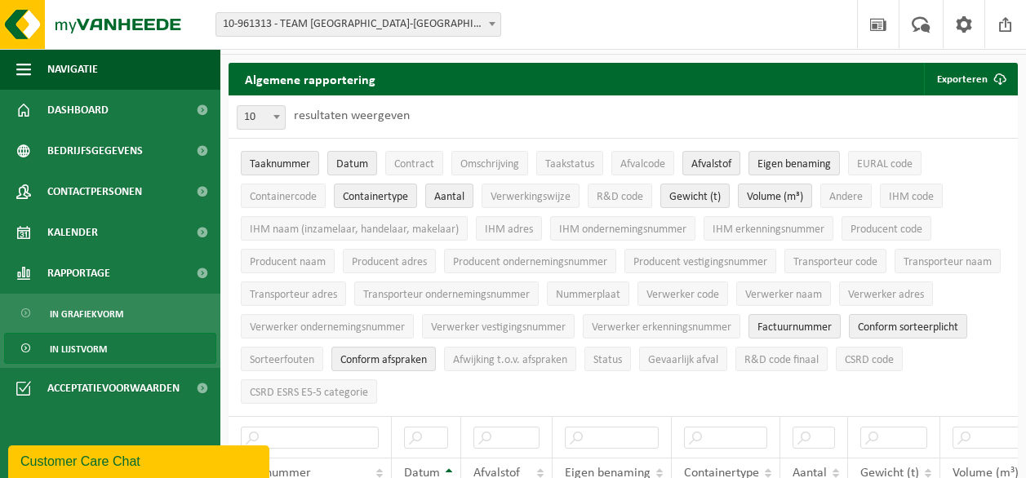
scroll to position [0, 0]
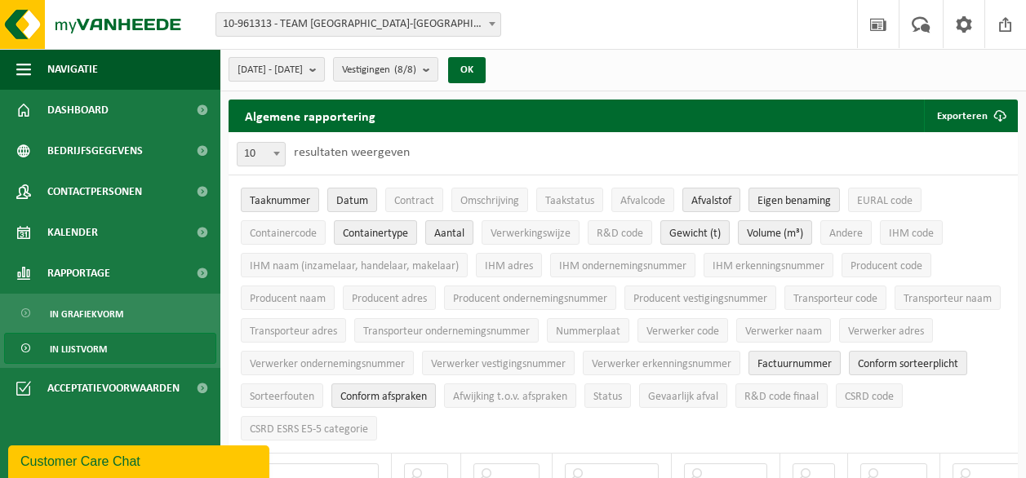
click at [324, 73] on b "submit" at bounding box center [316, 69] width 15 height 23
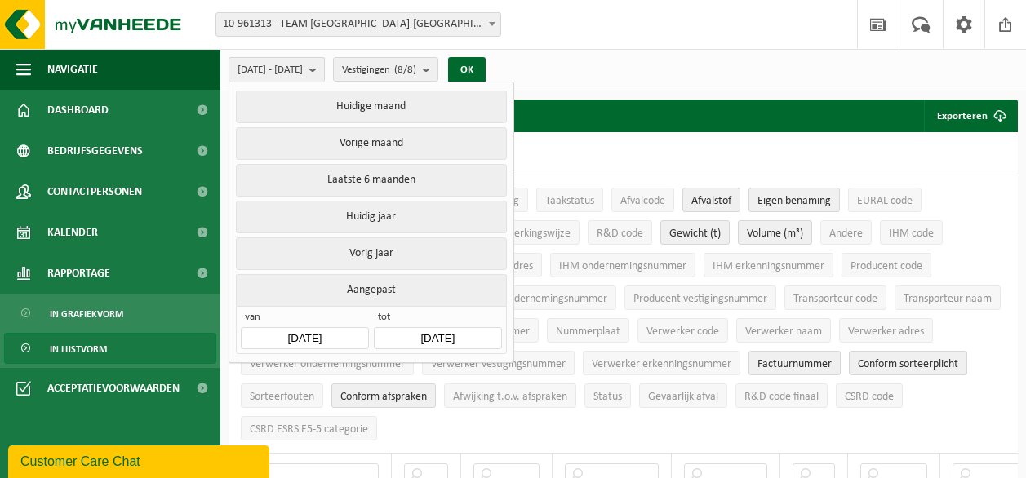
click at [324, 73] on b "submit" at bounding box center [316, 70] width 15 height 24
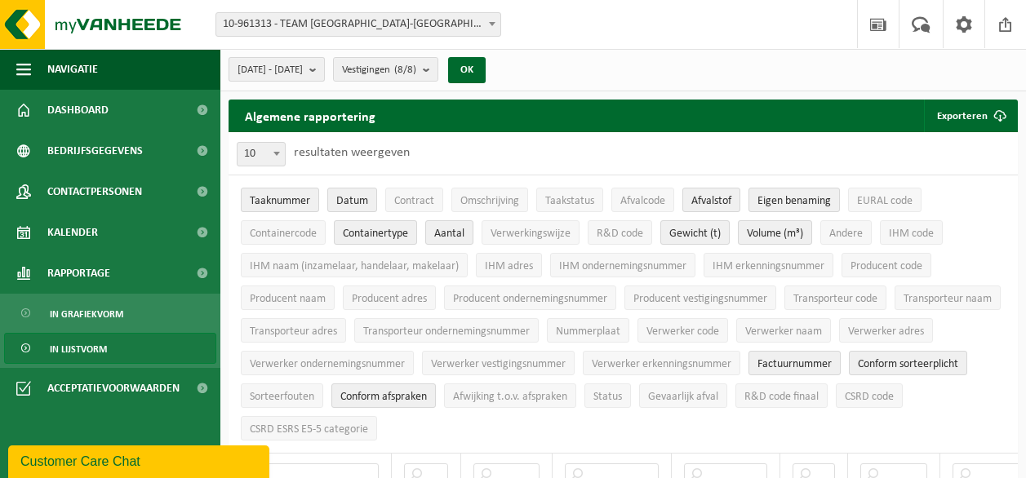
click at [324, 73] on b "submit" at bounding box center [316, 69] width 15 height 23
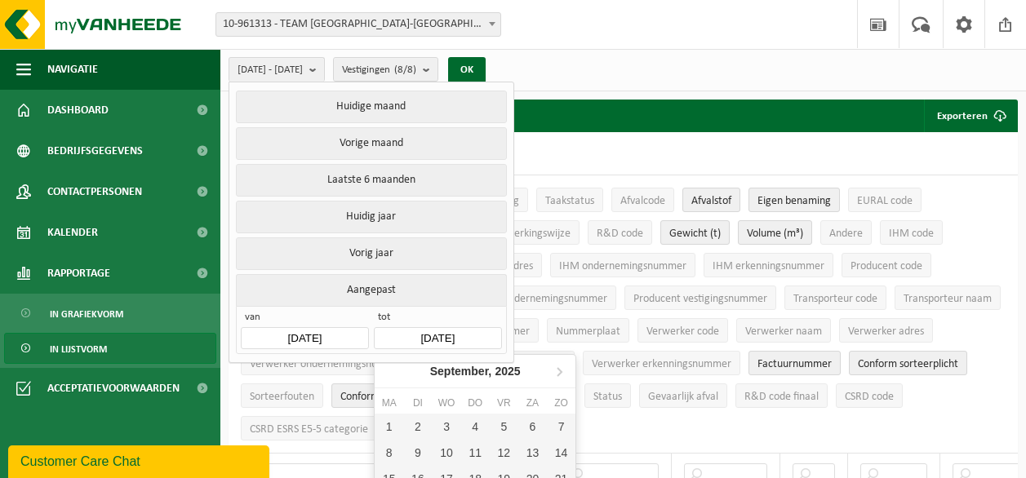
click at [464, 331] on input "2025-09-30" at bounding box center [437, 338] width 127 height 22
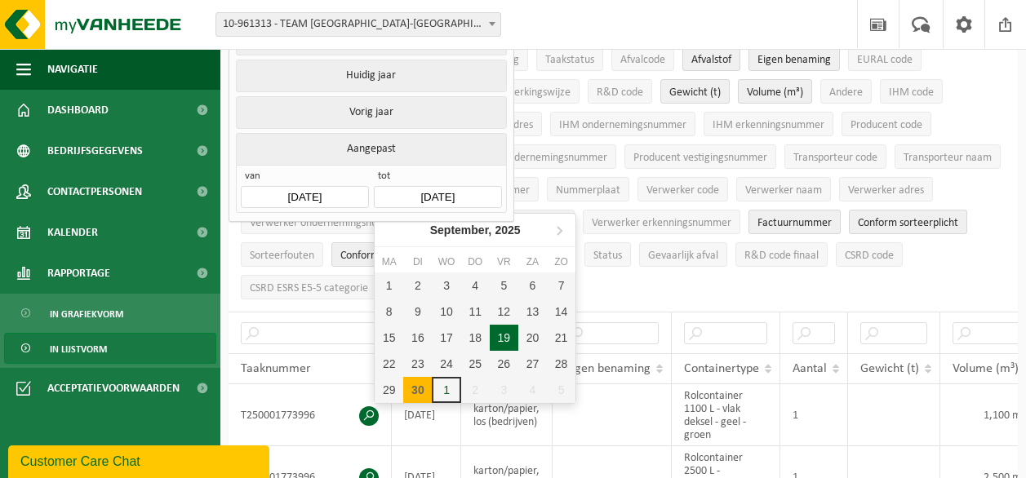
scroll to position [163, 0]
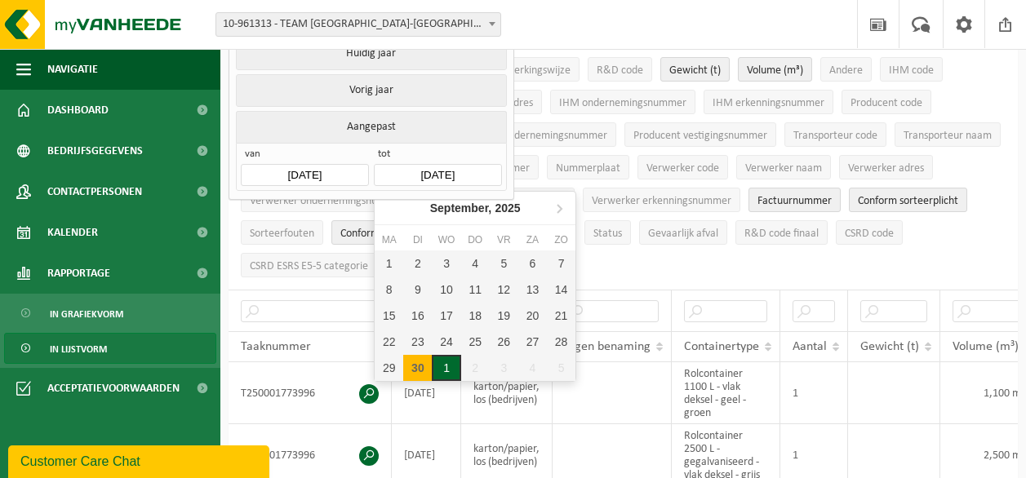
click at [451, 368] on div "1" at bounding box center [446, 368] width 29 height 26
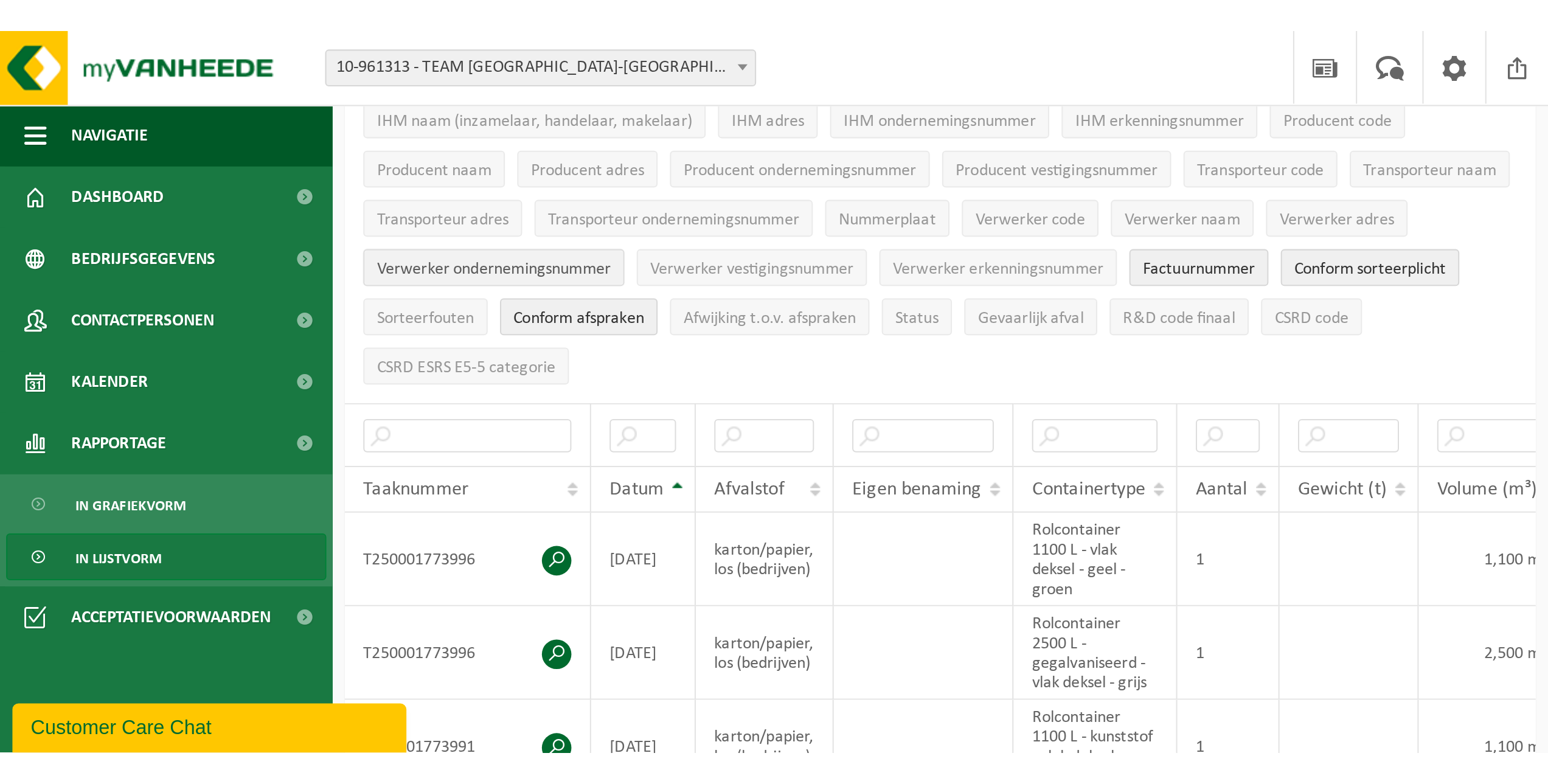
scroll to position [243, 0]
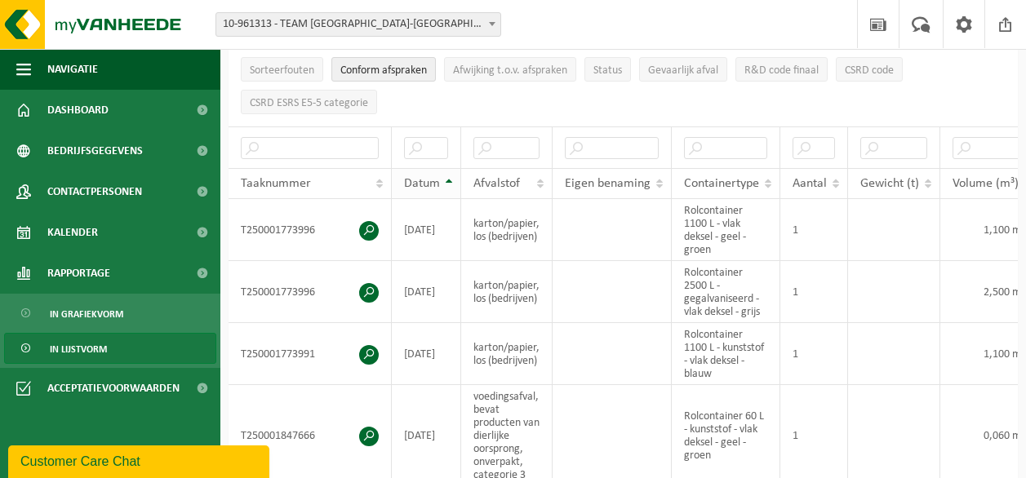
click at [428, 181] on span "Datum" at bounding box center [422, 183] width 36 height 13
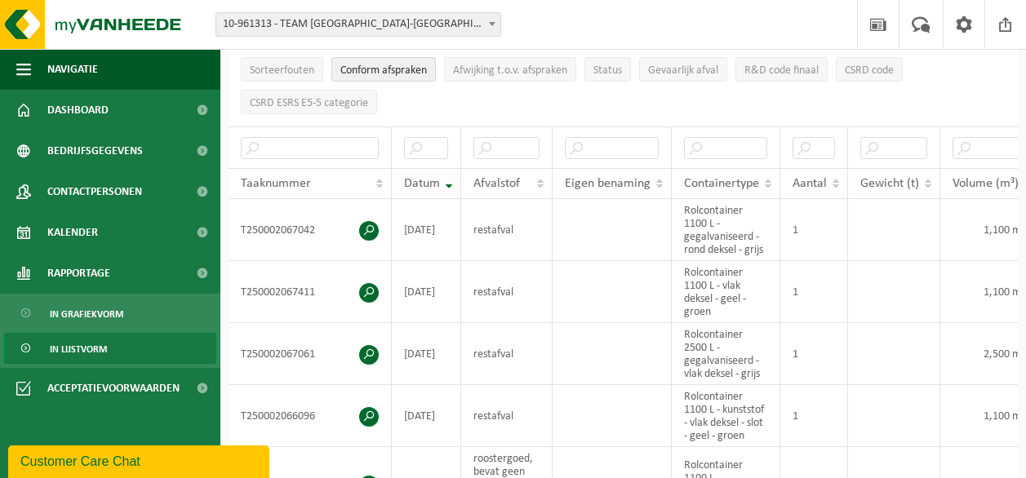
click at [428, 181] on span "Datum" at bounding box center [422, 183] width 36 height 13
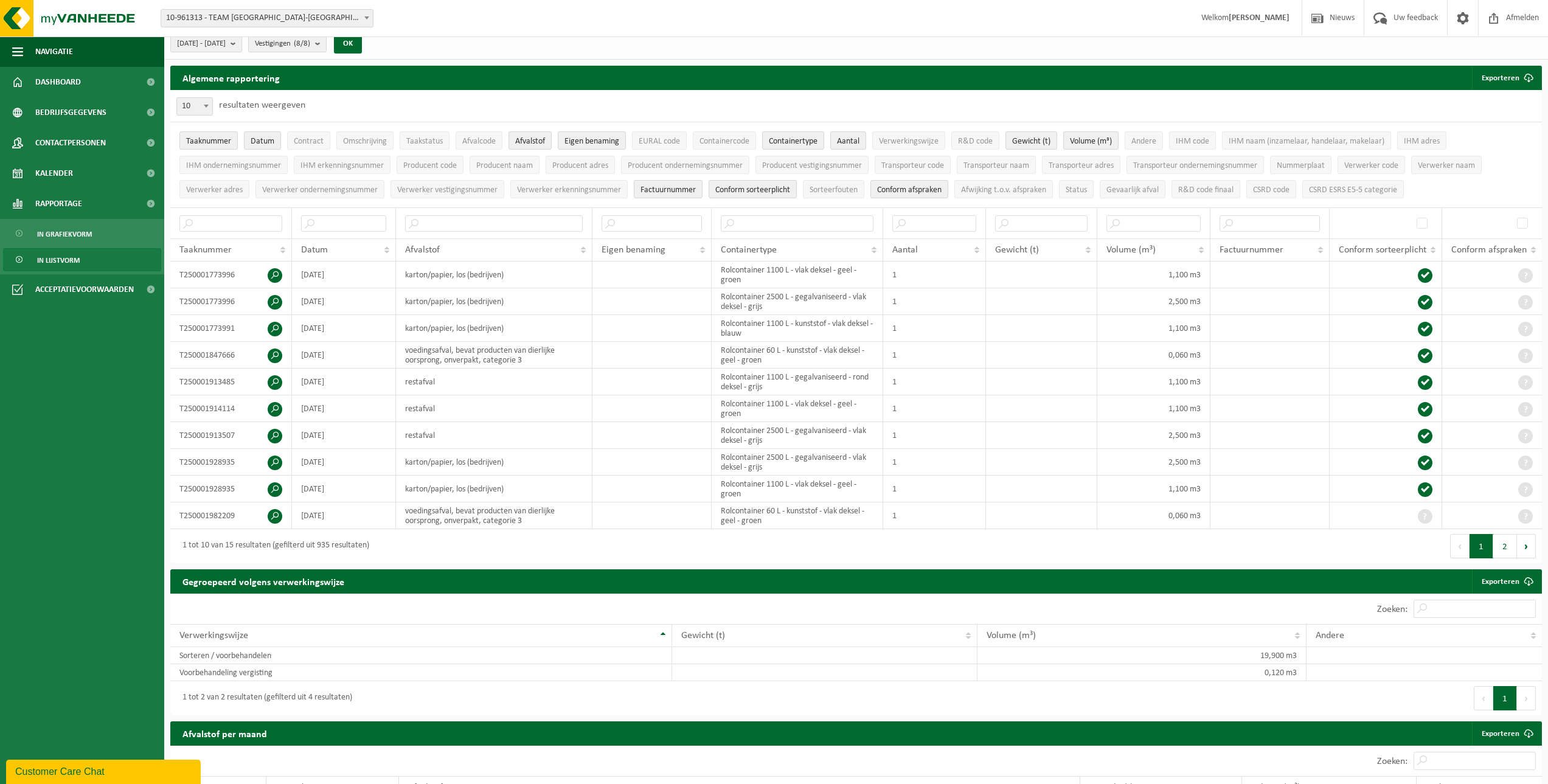
scroll to position [0, 0]
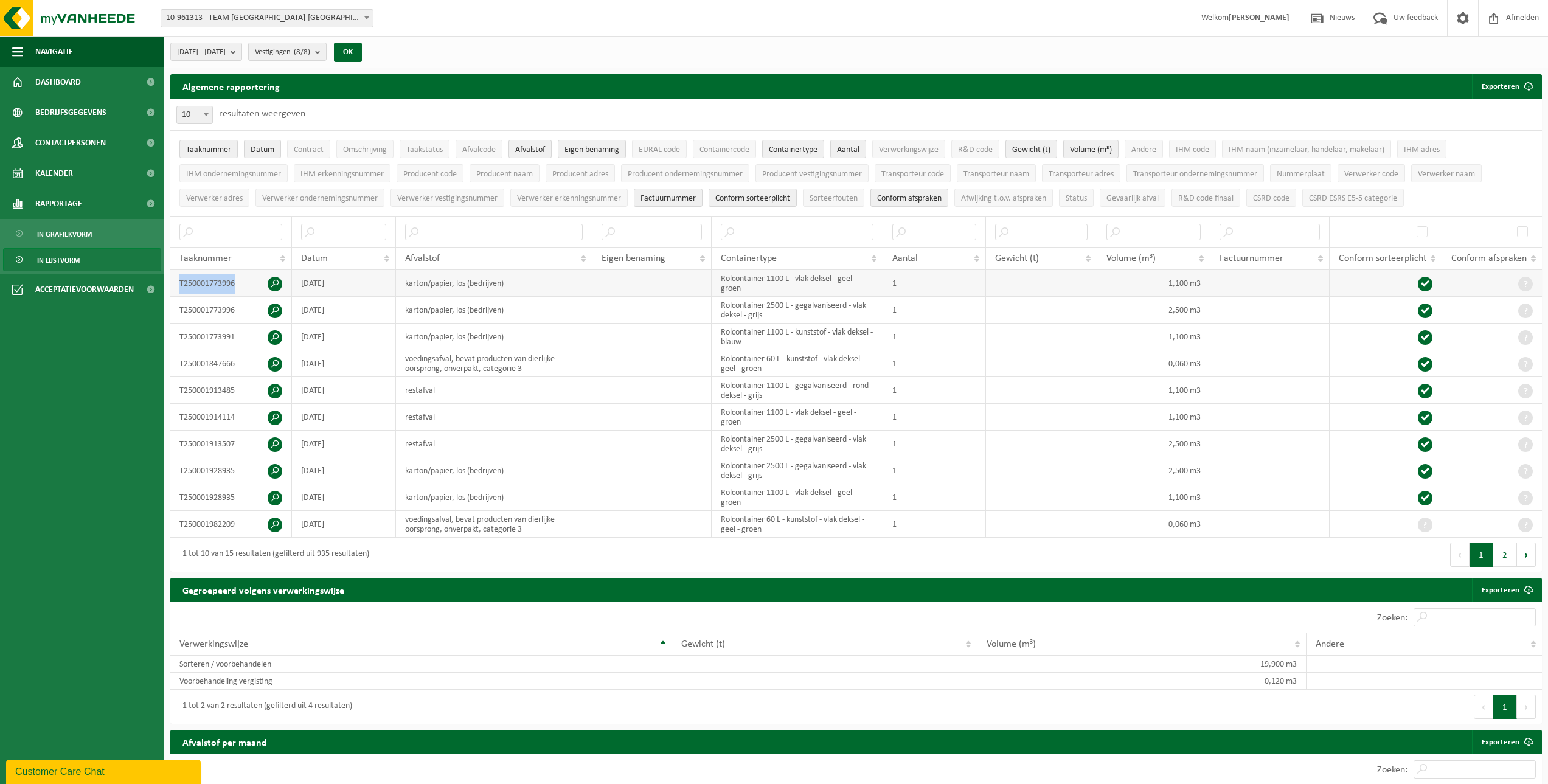
drag, startPoint x: 244, startPoint y: 284, endPoint x: 177, endPoint y: 288, distance: 67.1
click at [177, 288] on td "T250001773996" at bounding box center [230, 283] width 121 height 27
copy td "T250001773996"
click at [271, 276] on span at bounding box center [275, 284] width 15 height 15
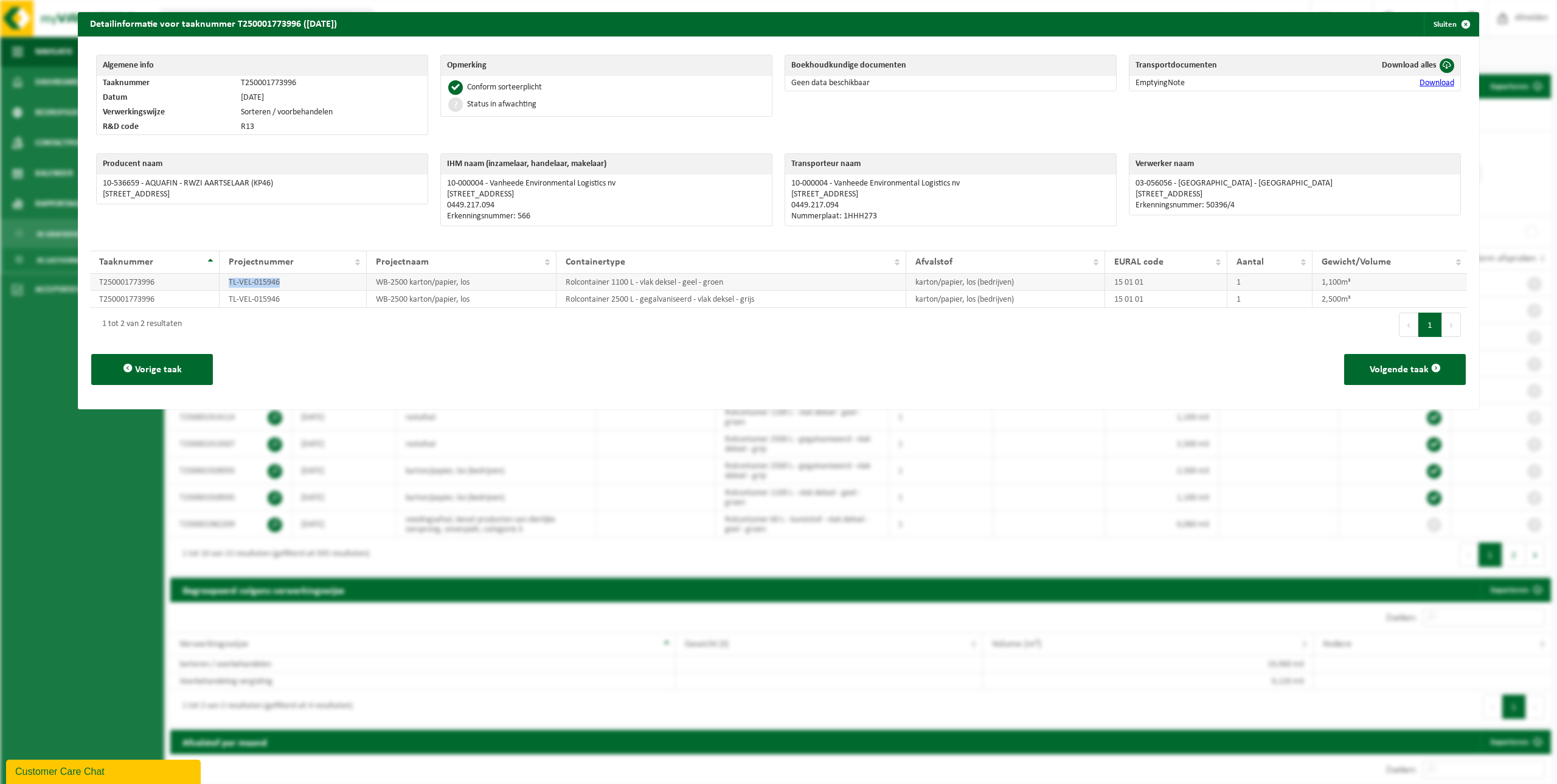
drag, startPoint x: 227, startPoint y: 279, endPoint x: 285, endPoint y: 284, distance: 58.2
click at [285, 284] on td "TL-VEL-015946" at bounding box center [293, 282] width 147 height 17
copy td "TL-VEL-015946"
click at [764, 23] on button "Sluiten" at bounding box center [1450, 24] width 54 height 25
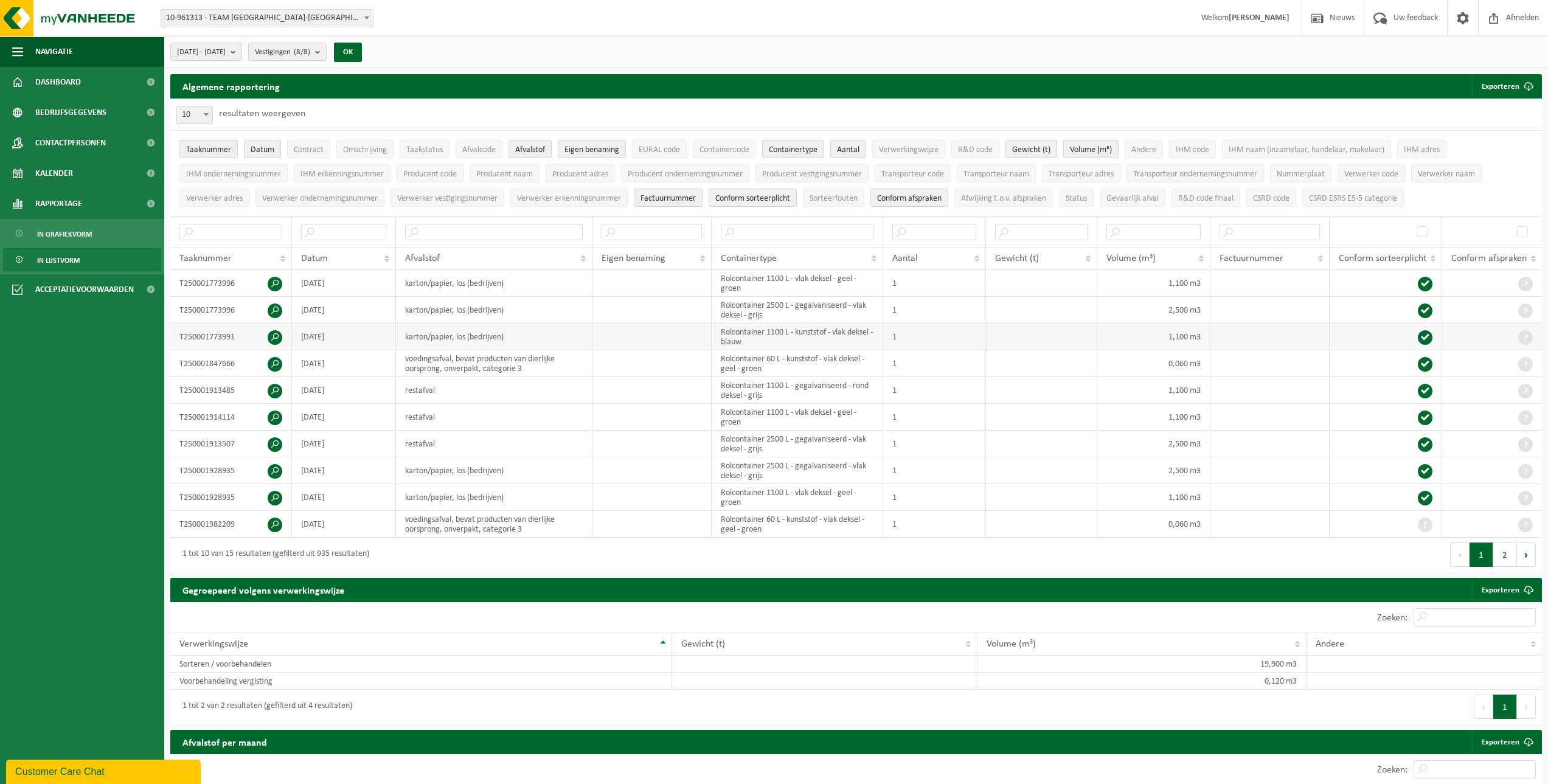
click at [274, 332] on span at bounding box center [275, 338] width 15 height 15
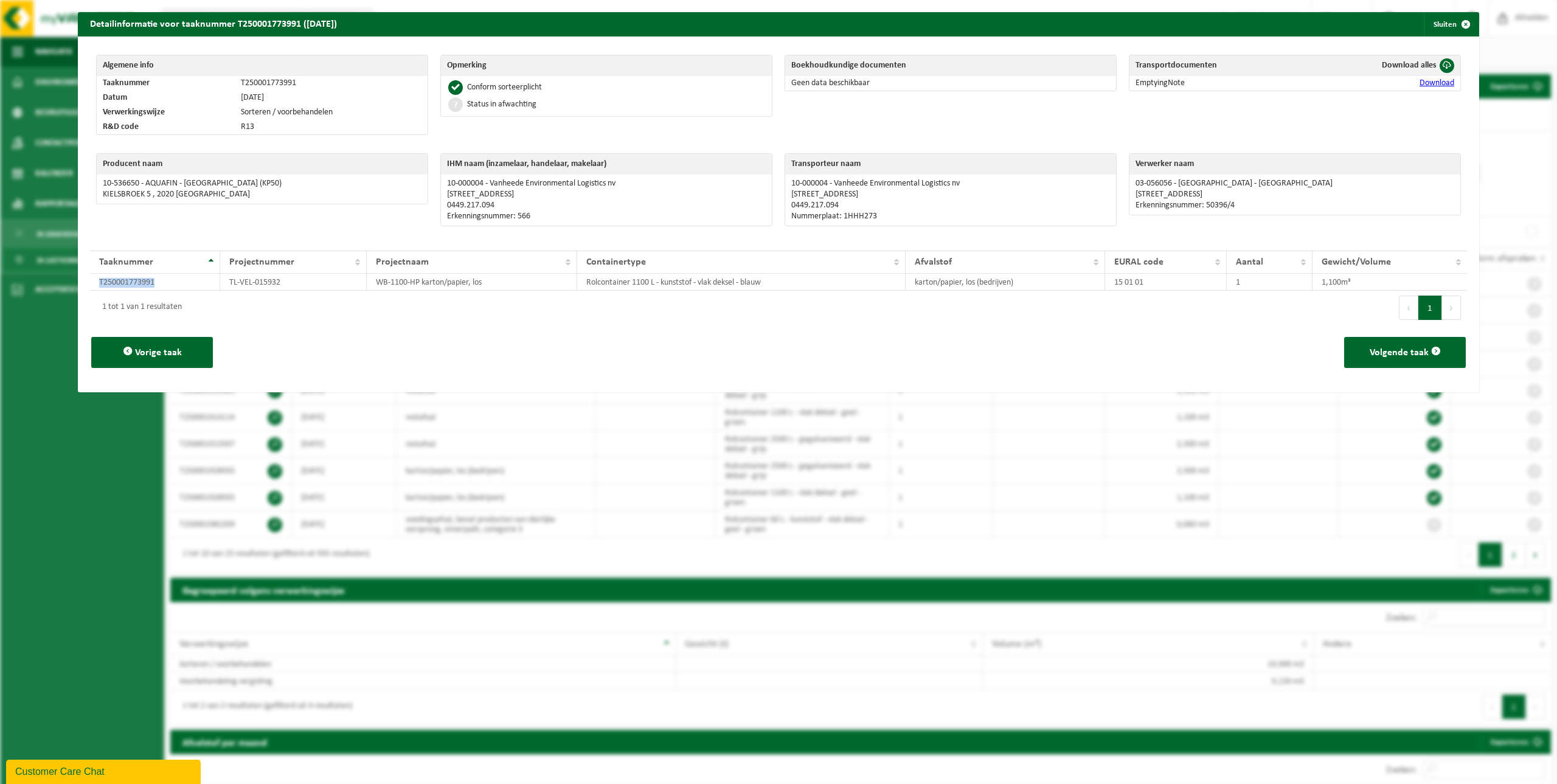
drag, startPoint x: 160, startPoint y: 284, endPoint x: 82, endPoint y: 279, distance: 78.2
click at [82, 279] on div "Algemene info Taaknummer T250001773991 Datum 02-09-2025 Verwerkingswijze Sorter…" at bounding box center [778, 214] width 1401 height 355
copy table "Taaknummer Projectnummer Projectnaam Containertype Afvalstof EURAL code Aantal …"
drag, startPoint x: 288, startPoint y: 282, endPoint x: 229, endPoint y: 286, distance: 59.1
click at [229, 286] on td "TL-VEL-015932" at bounding box center [293, 282] width 147 height 17
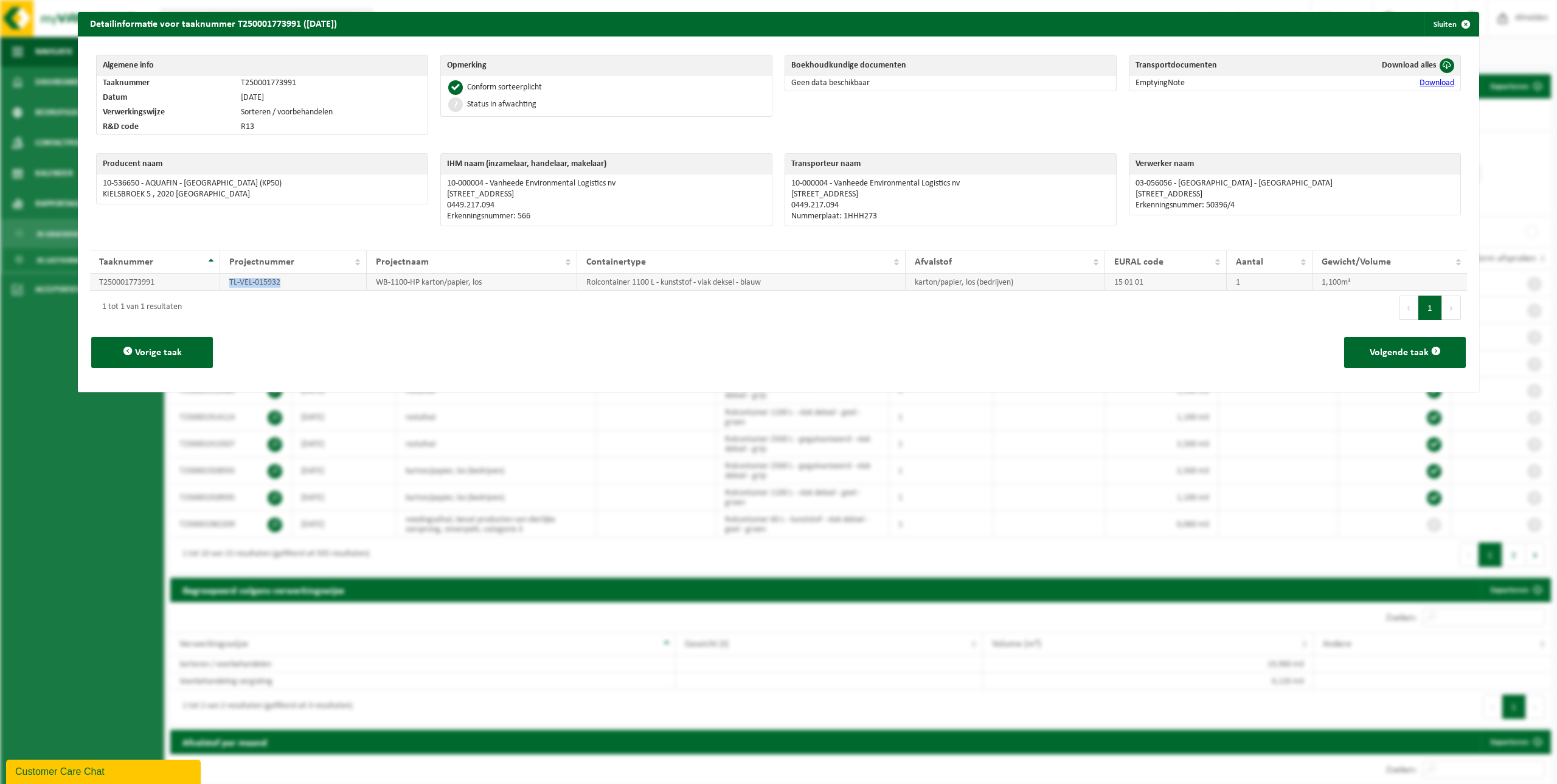
copy td "TL-VEL-015932"
click at [764, 22] on span "button" at bounding box center [1465, 24] width 25 height 25
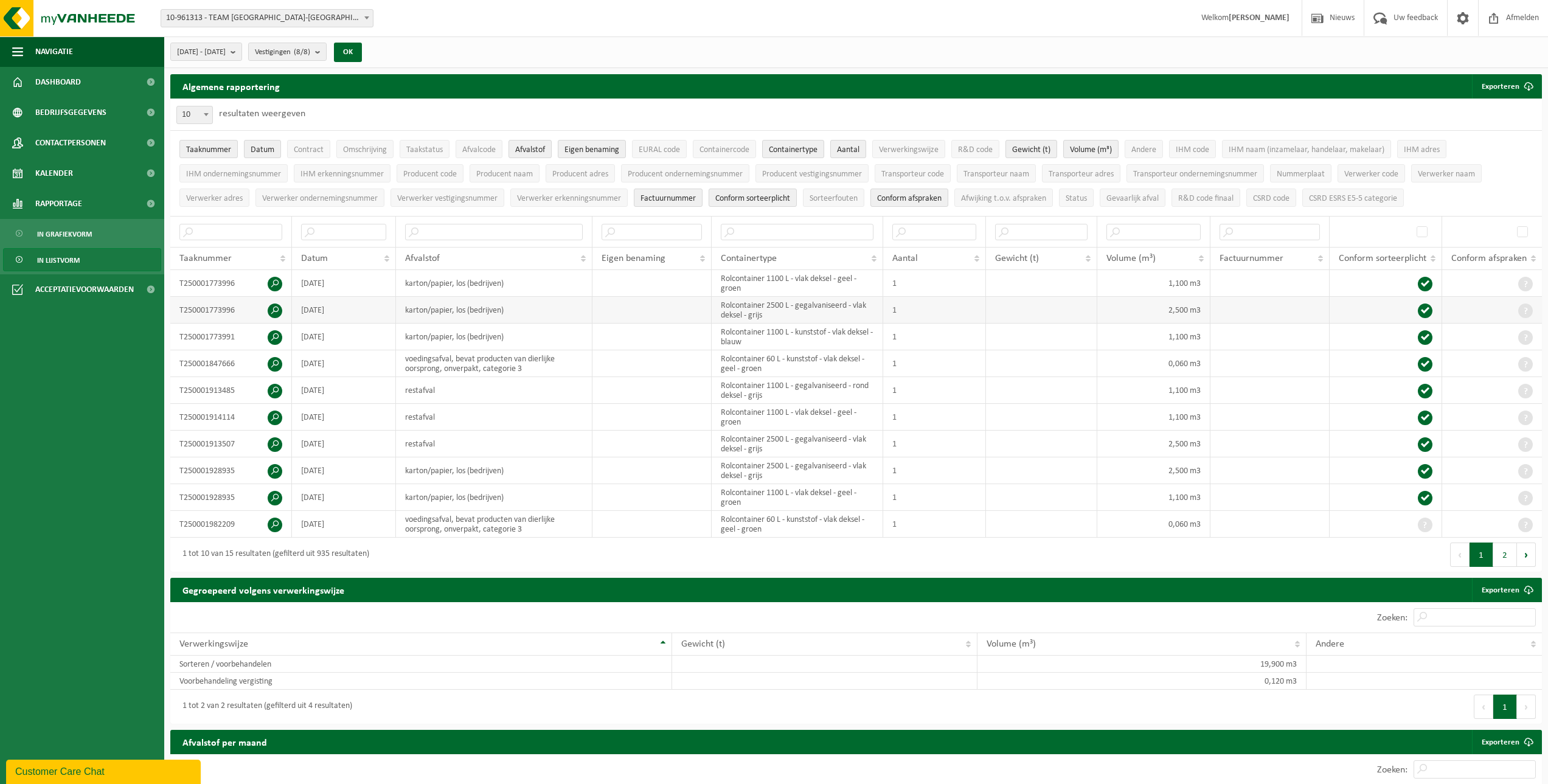
click at [273, 306] on span at bounding box center [275, 311] width 15 height 15
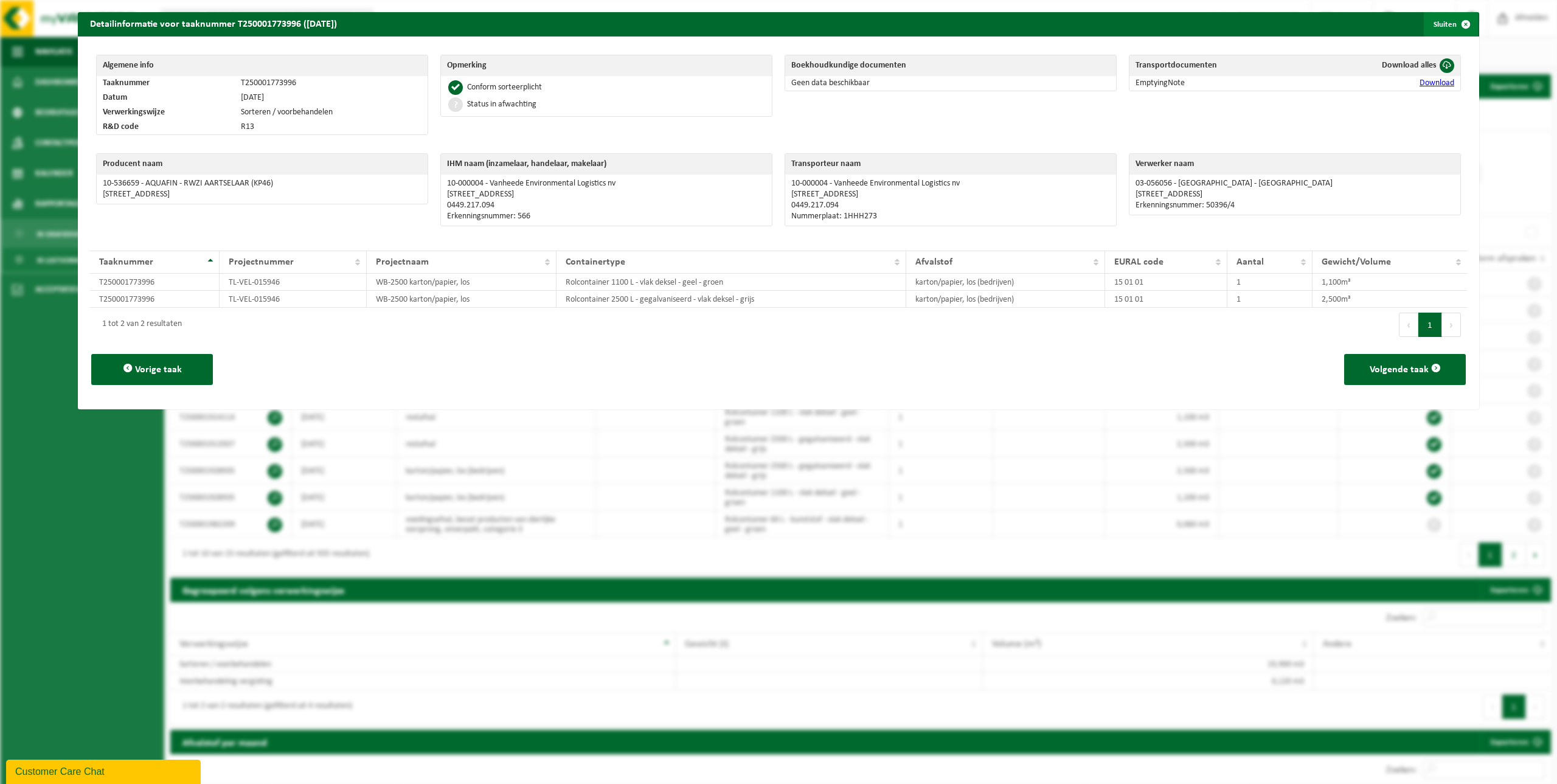
click at [764, 24] on button "Sluiten" at bounding box center [1450, 24] width 54 height 25
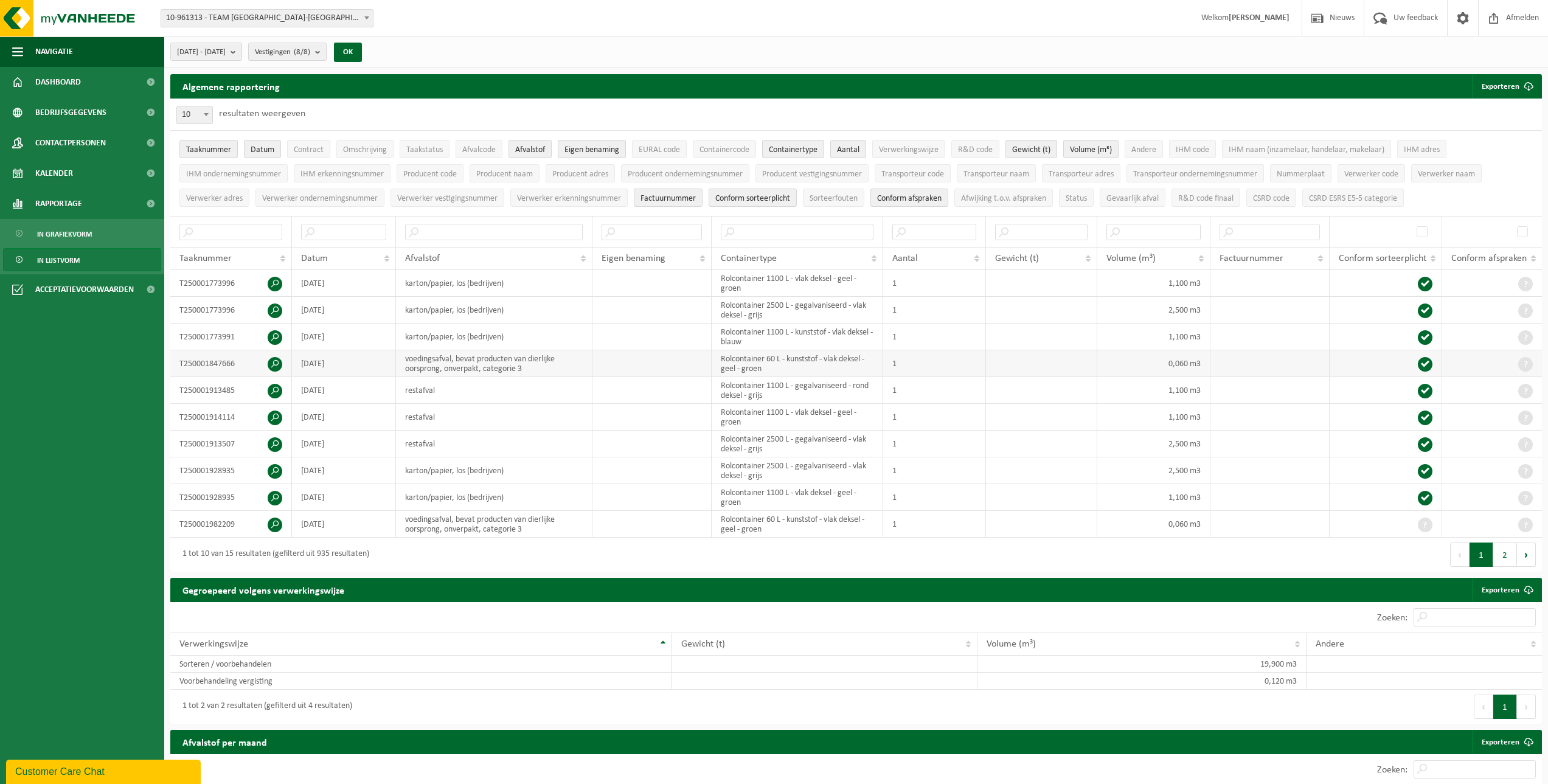
click at [276, 347] on span at bounding box center [275, 364] width 15 height 15
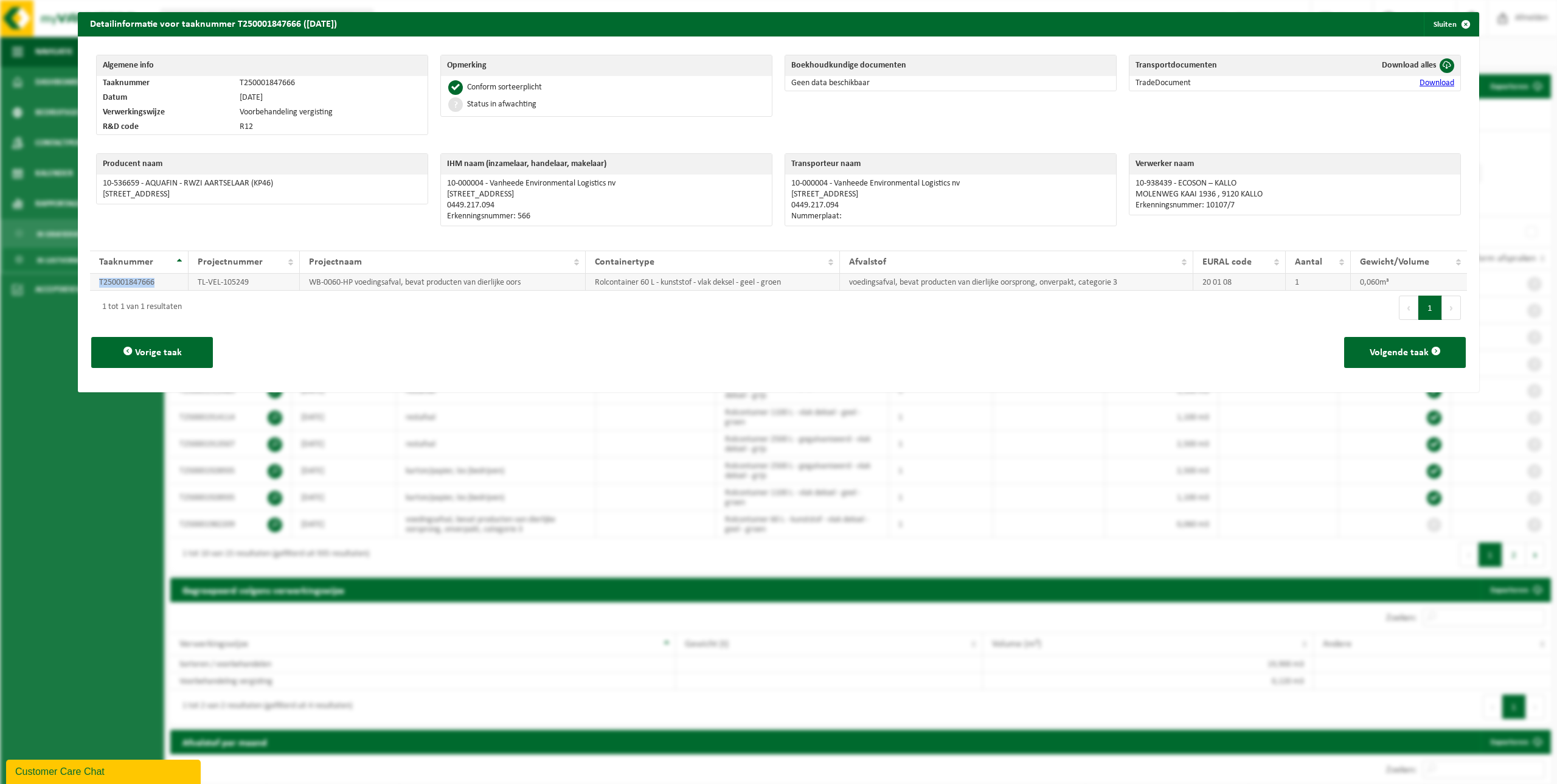
drag, startPoint x: 158, startPoint y: 279, endPoint x: 89, endPoint y: 287, distance: 69.5
click at [90, 287] on td "T250001847666" at bounding box center [139, 282] width 98 height 17
copy td "T250001847666"
drag, startPoint x: 253, startPoint y: 279, endPoint x: 179, endPoint y: 285, distance: 74.2
click at [179, 285] on tr "T250001847666 TL-VEL-105249 WB-0060-HP voedingsafval, bevat producten van dierl…" at bounding box center [778, 282] width 1377 height 17
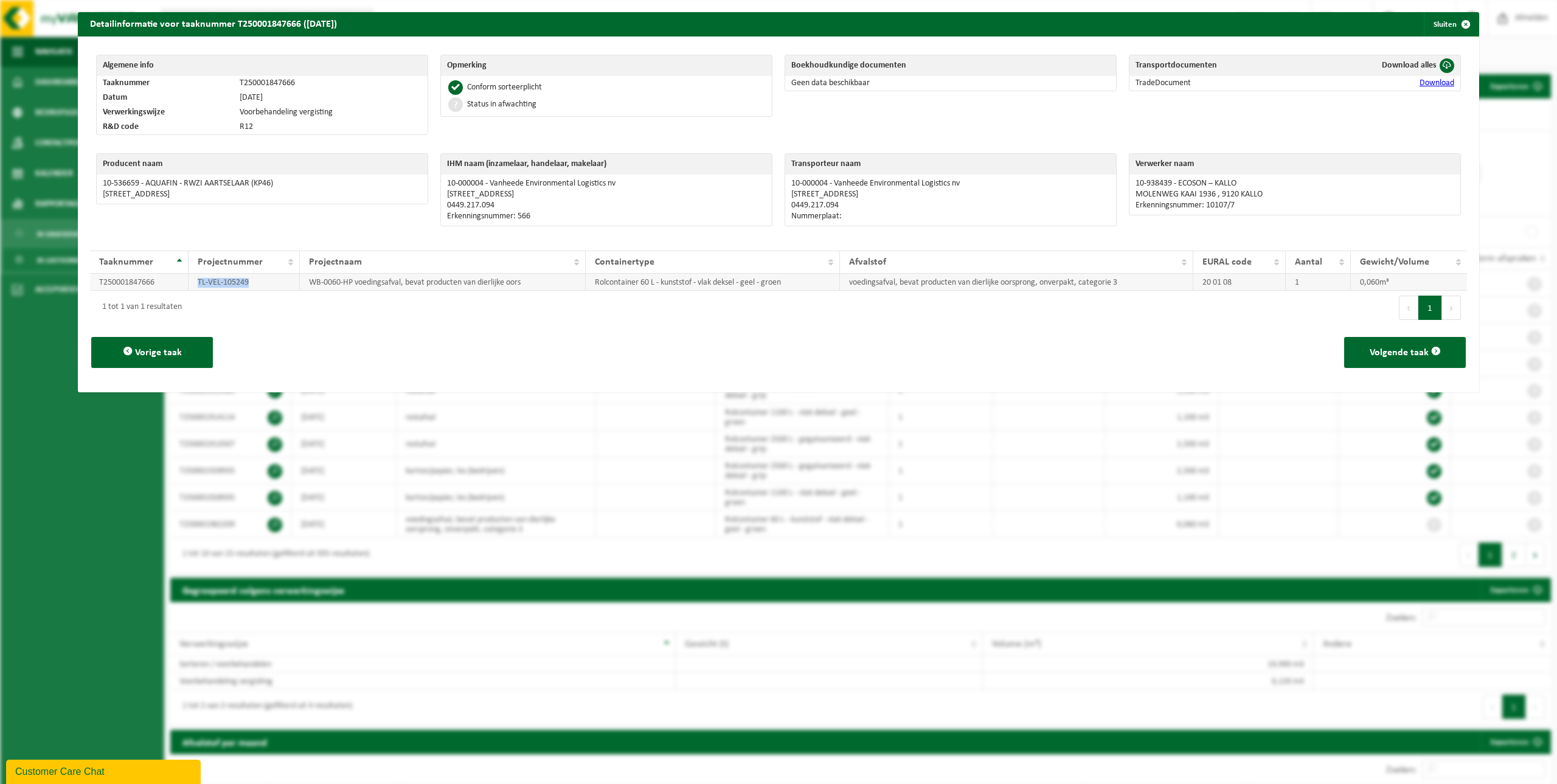
copy tr "TL-VEL-105249"
click at [764, 25] on span "button" at bounding box center [1465, 24] width 25 height 25
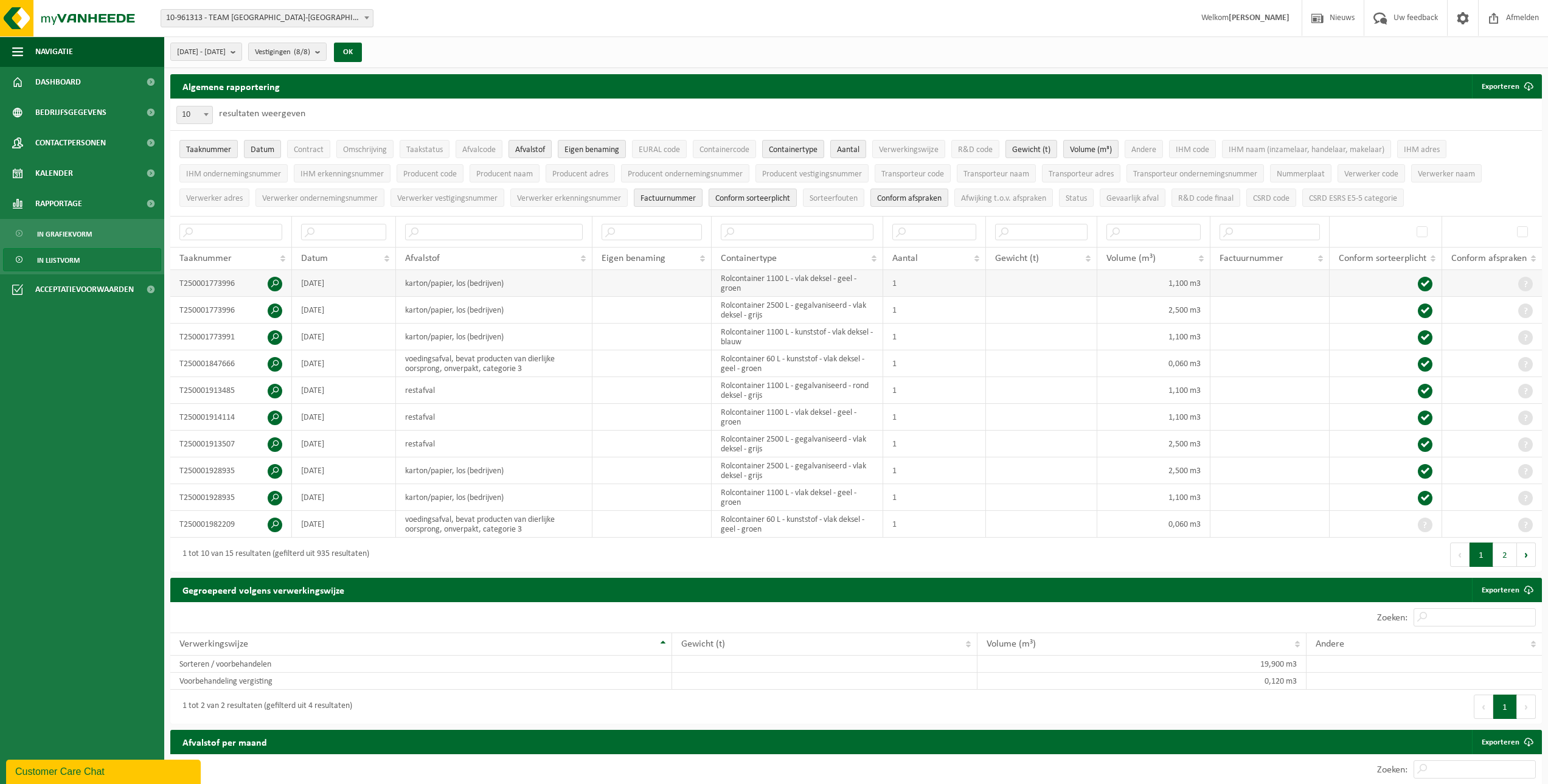
click at [273, 282] on span at bounding box center [275, 284] width 15 height 15
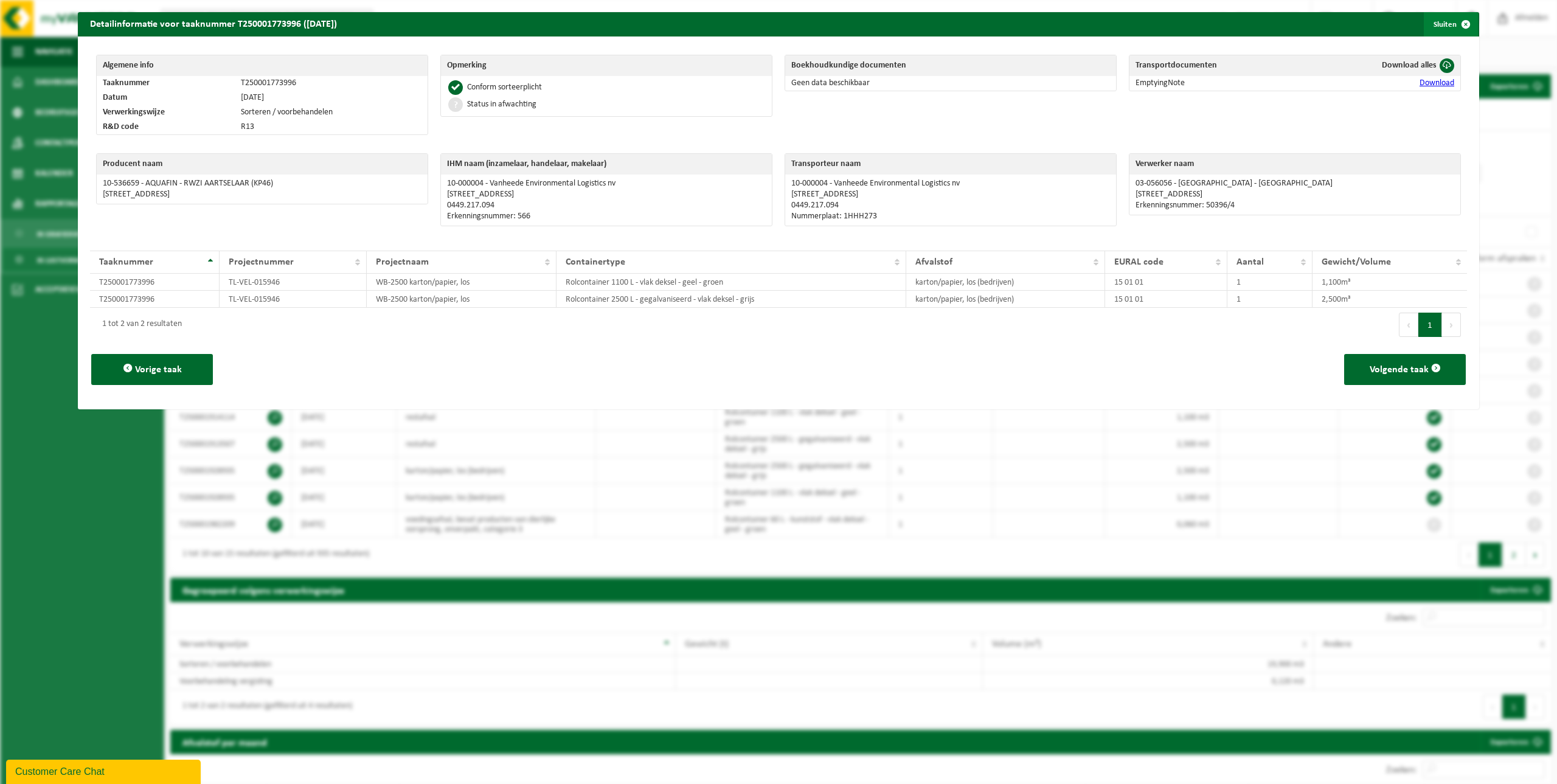
click at [764, 25] on span "button" at bounding box center [1465, 24] width 25 height 25
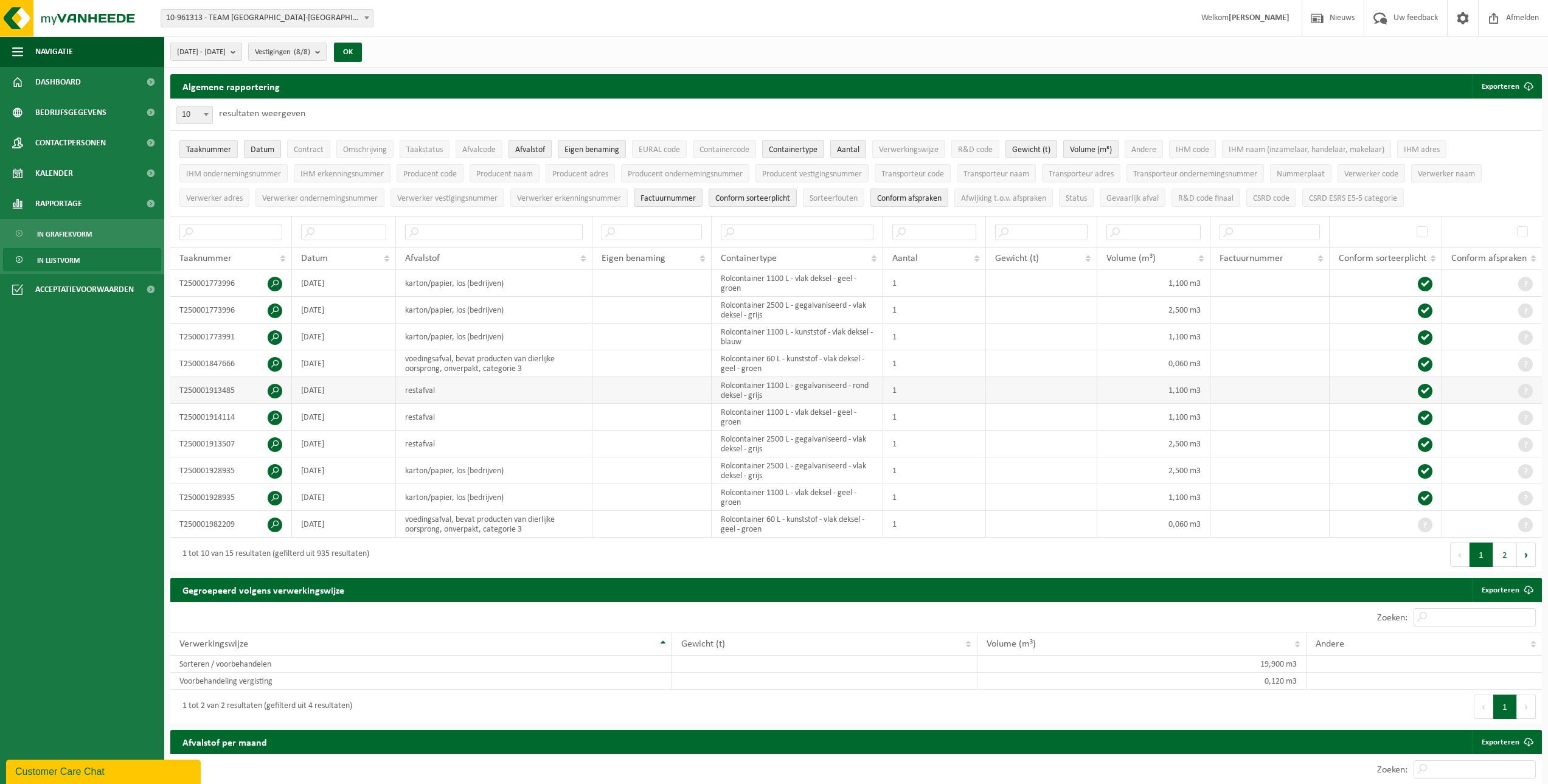
click at [274, 347] on span at bounding box center [275, 391] width 15 height 15
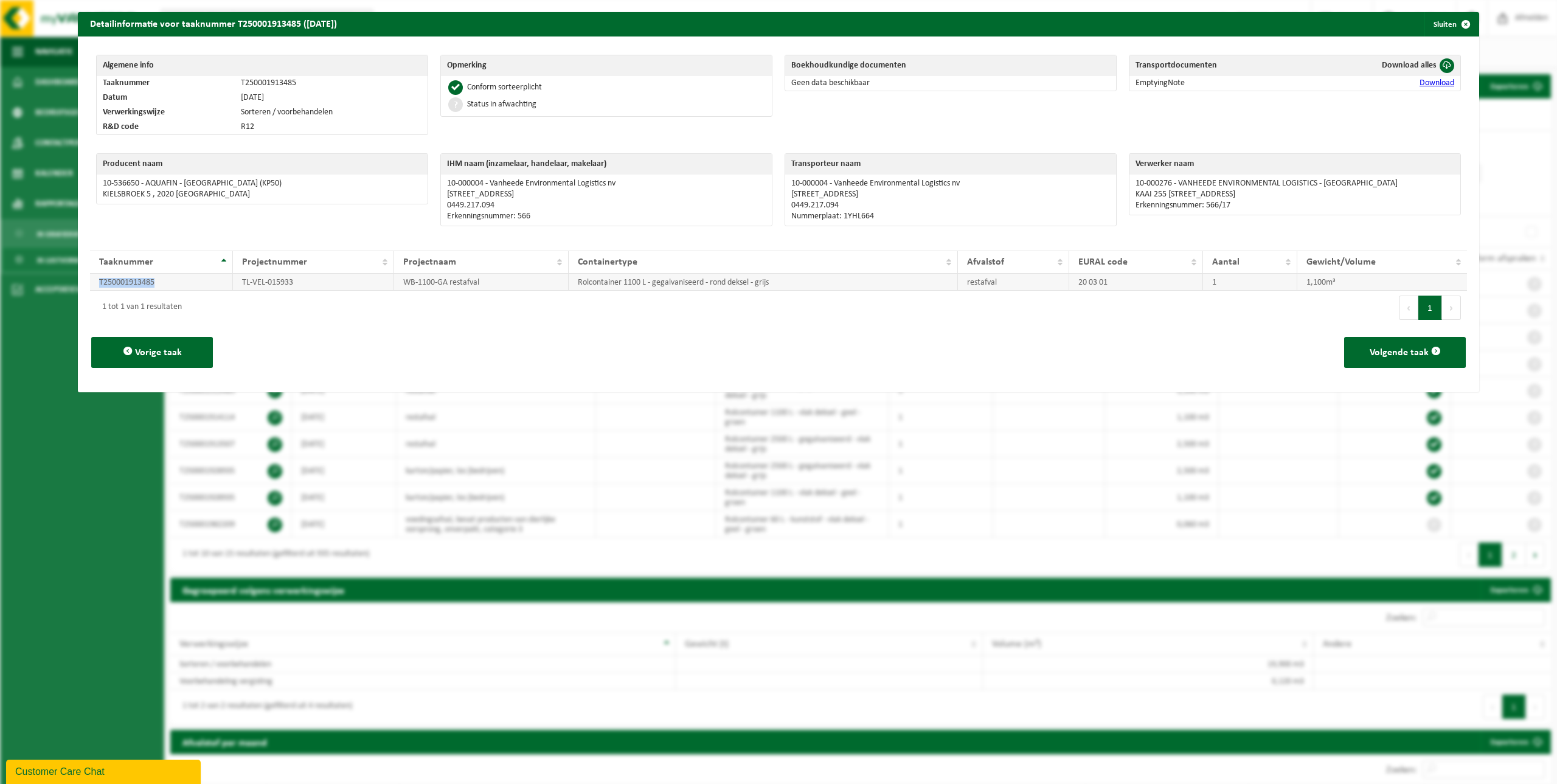
drag, startPoint x: 157, startPoint y: 282, endPoint x: 97, endPoint y: 278, distance: 60.1
click at [97, 278] on td "T250001913485" at bounding box center [162, 282] width 143 height 17
copy td "T250001913485"
drag, startPoint x: 292, startPoint y: 282, endPoint x: 224, endPoint y: 285, distance: 68.1
click at [224, 285] on tr "T250001913485 TL-VEL-015933 WB-1100-GA restafval Rolcontainer 1100 L - gegalvan…" at bounding box center [778, 282] width 1377 height 17
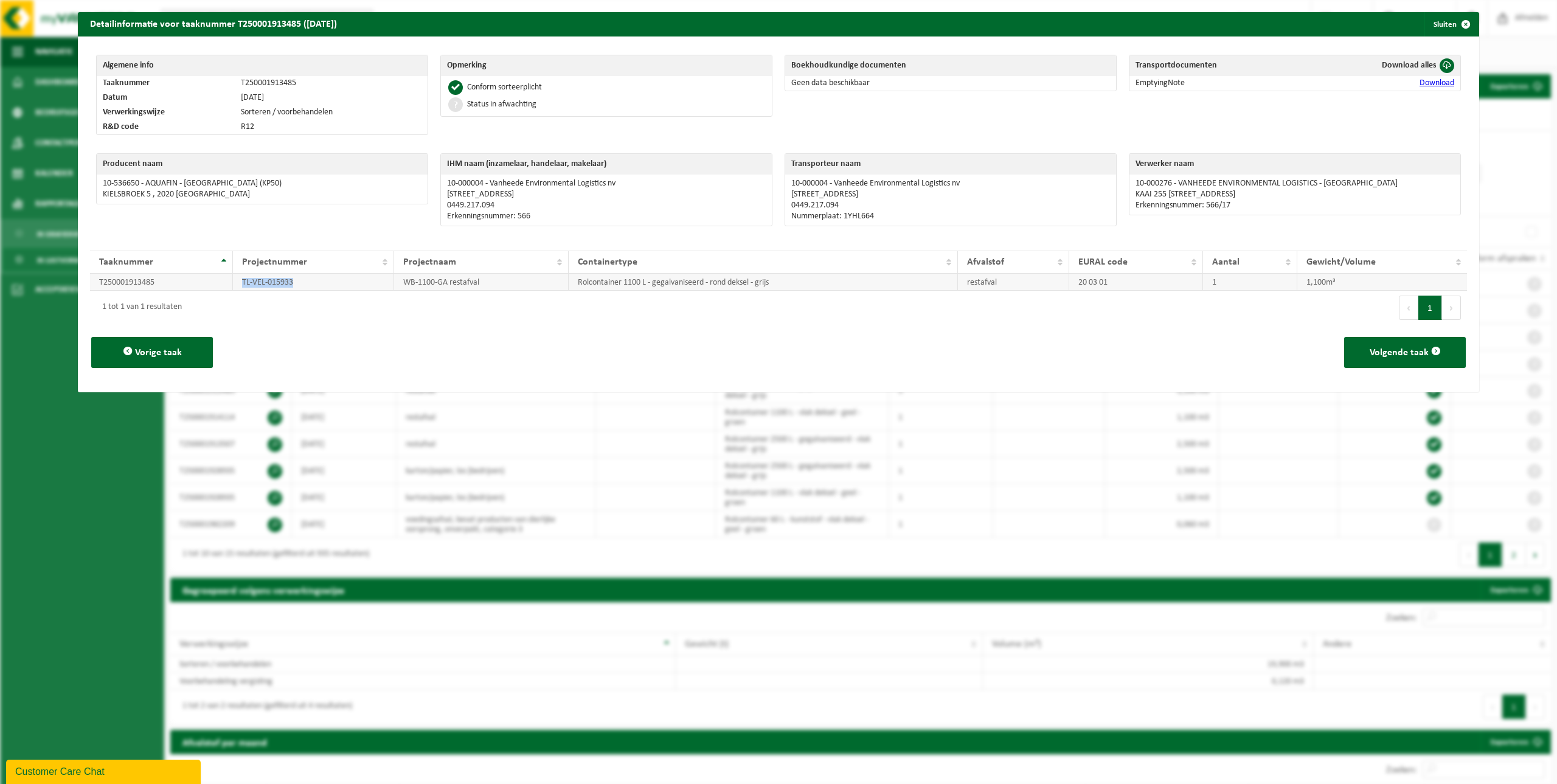
copy tr "TL-VEL-015933"
click at [764, 25] on span "button" at bounding box center [1465, 24] width 25 height 25
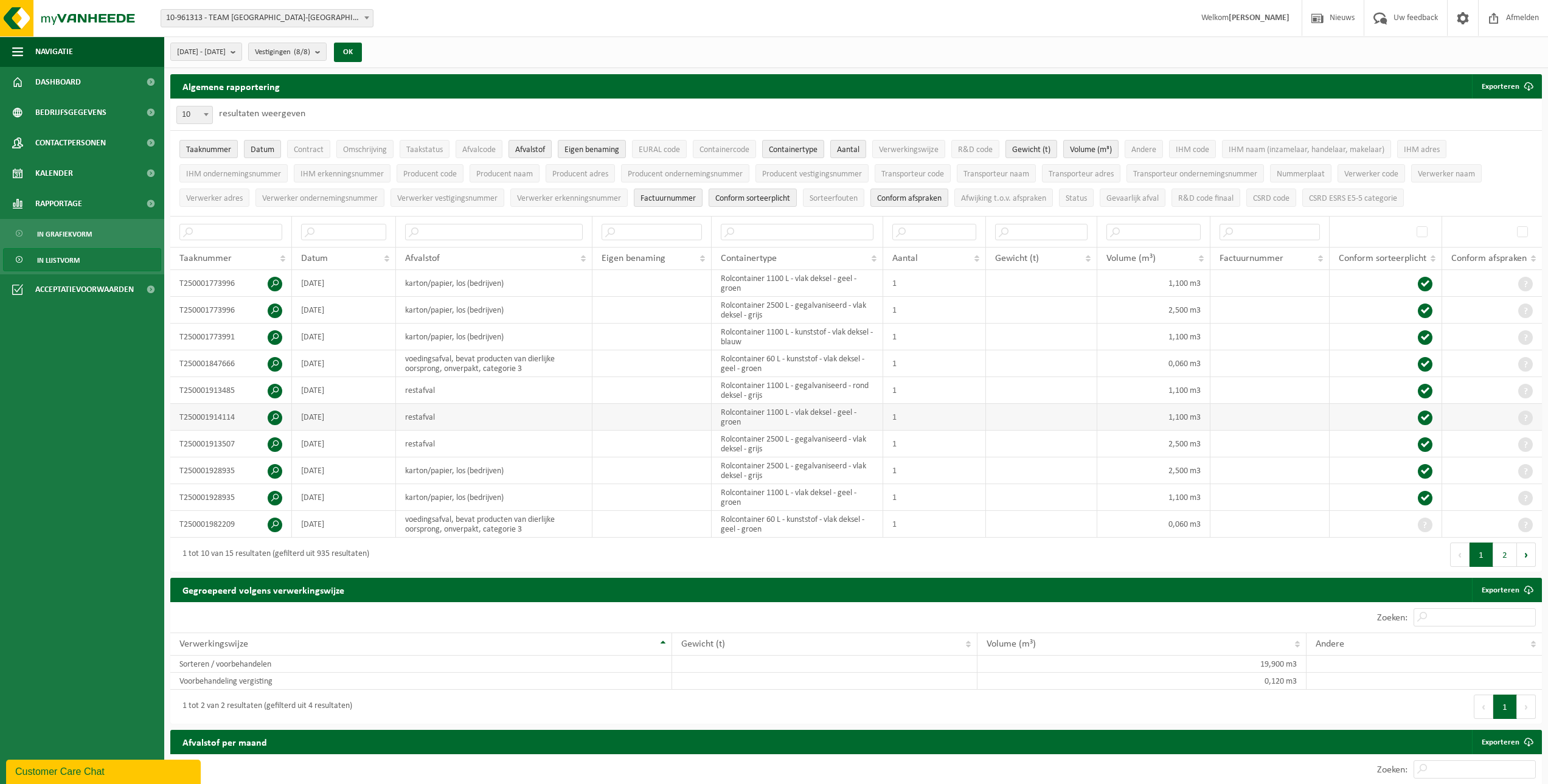
click at [274, 347] on span at bounding box center [275, 418] width 15 height 15
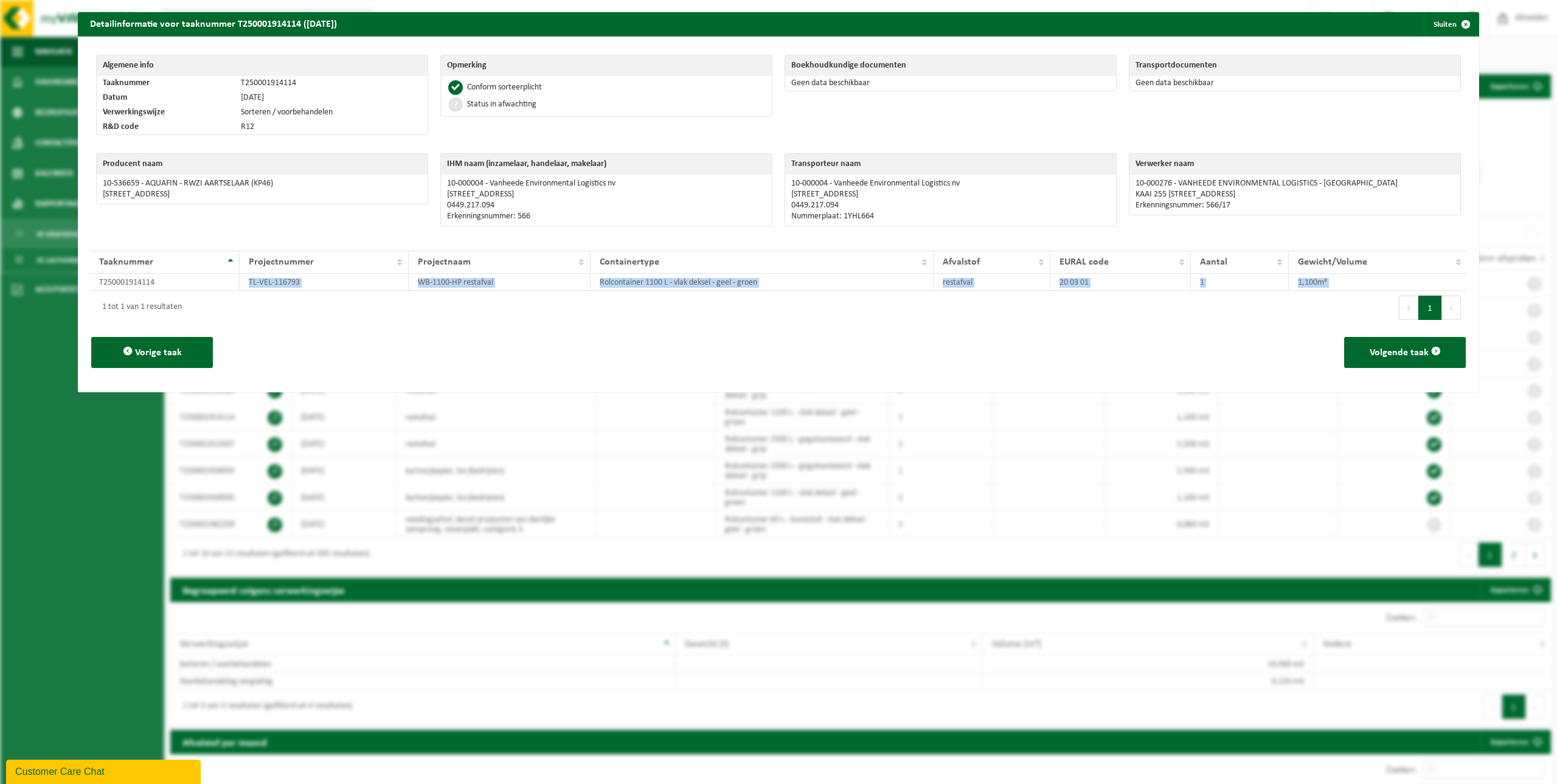
drag, startPoint x: 162, startPoint y: 281, endPoint x: 87, endPoint y: 291, distance: 75.7
click at [87, 291] on div "Algemene info Taaknummer T250001914114 Datum 12-09-2025 Verwerkingswijze Sorter…" at bounding box center [778, 214] width 1401 height 355
drag, startPoint x: 87, startPoint y: 291, endPoint x: 160, endPoint y: 285, distance: 73.2
click at [162, 283] on td "T250001914114" at bounding box center [165, 282] width 150 height 17
click at [157, 302] on div "1 tot 1 van 1 resultaten" at bounding box center [139, 307] width 86 height 22
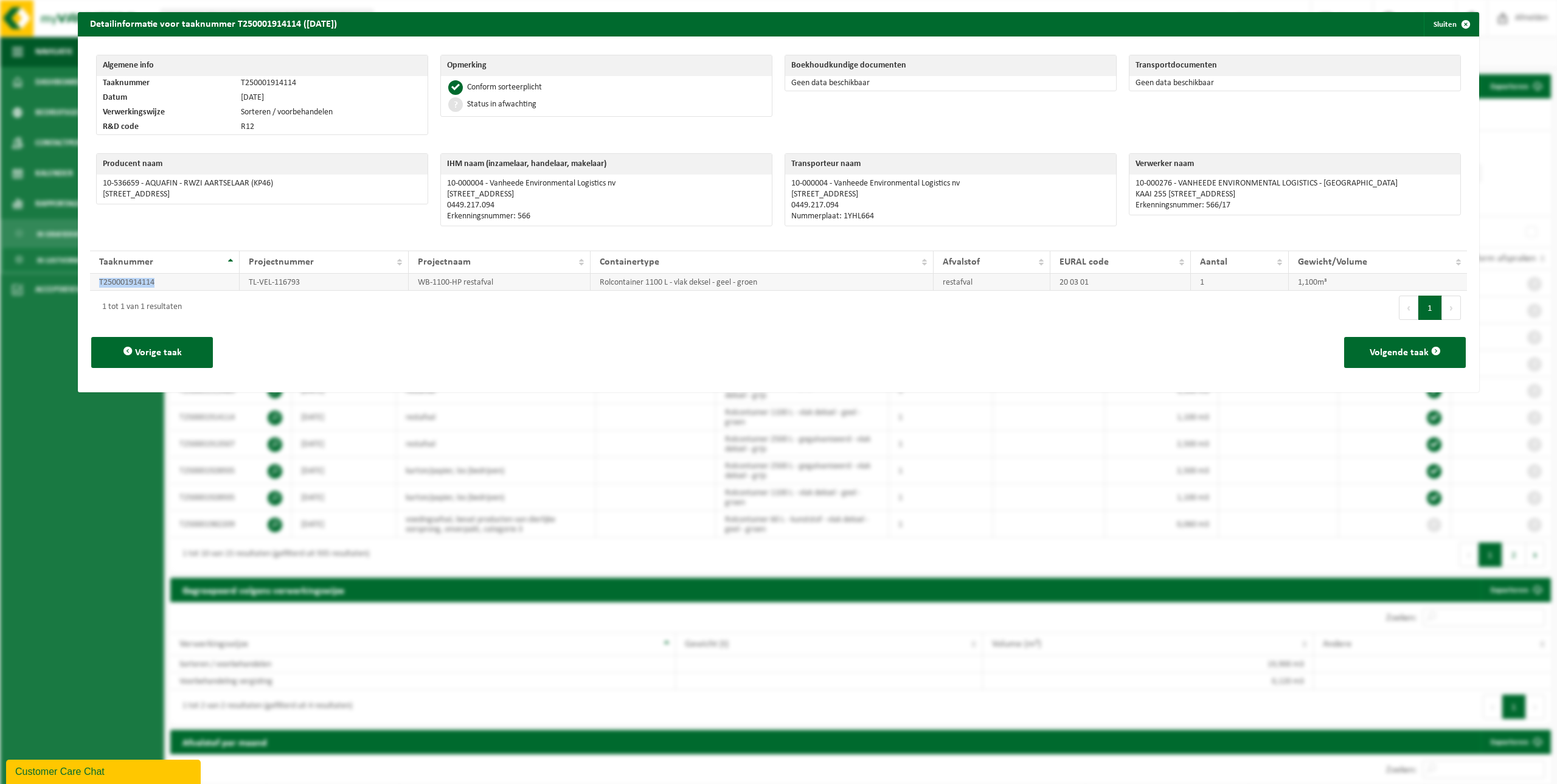
drag, startPoint x: 157, startPoint y: 279, endPoint x: 97, endPoint y: 283, distance: 60.1
click at [97, 283] on td "T250001914114" at bounding box center [165, 282] width 150 height 17
copy td "T250001914114"
drag, startPoint x: 306, startPoint y: 282, endPoint x: 239, endPoint y: 282, distance: 67.0
click at [240, 282] on td "TL-VEL-116793" at bounding box center [324, 282] width 169 height 17
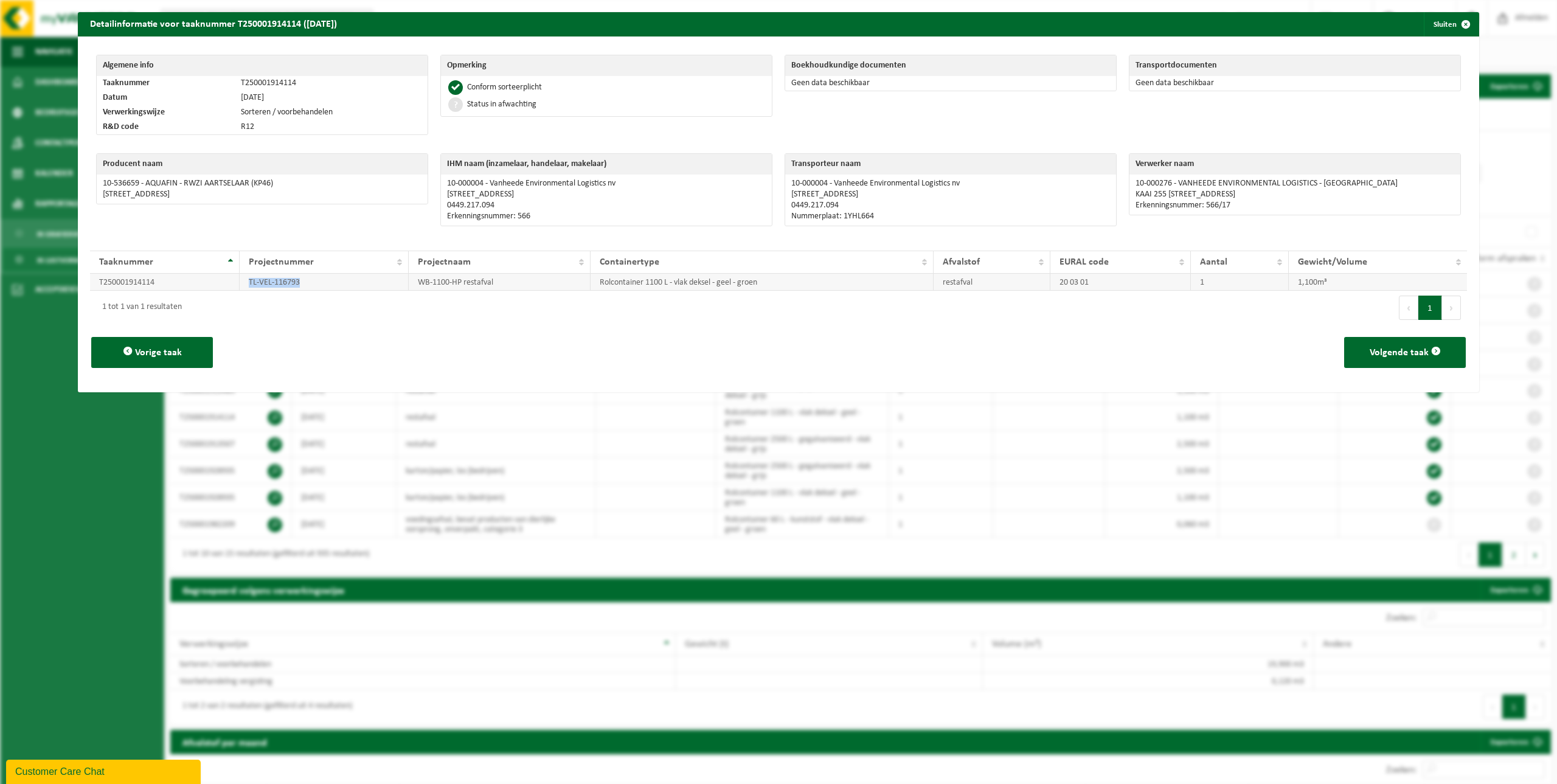
copy td "TL-VEL-116793"
click at [764, 347] on button "Volgende taak" at bounding box center [1404, 353] width 121 height 31
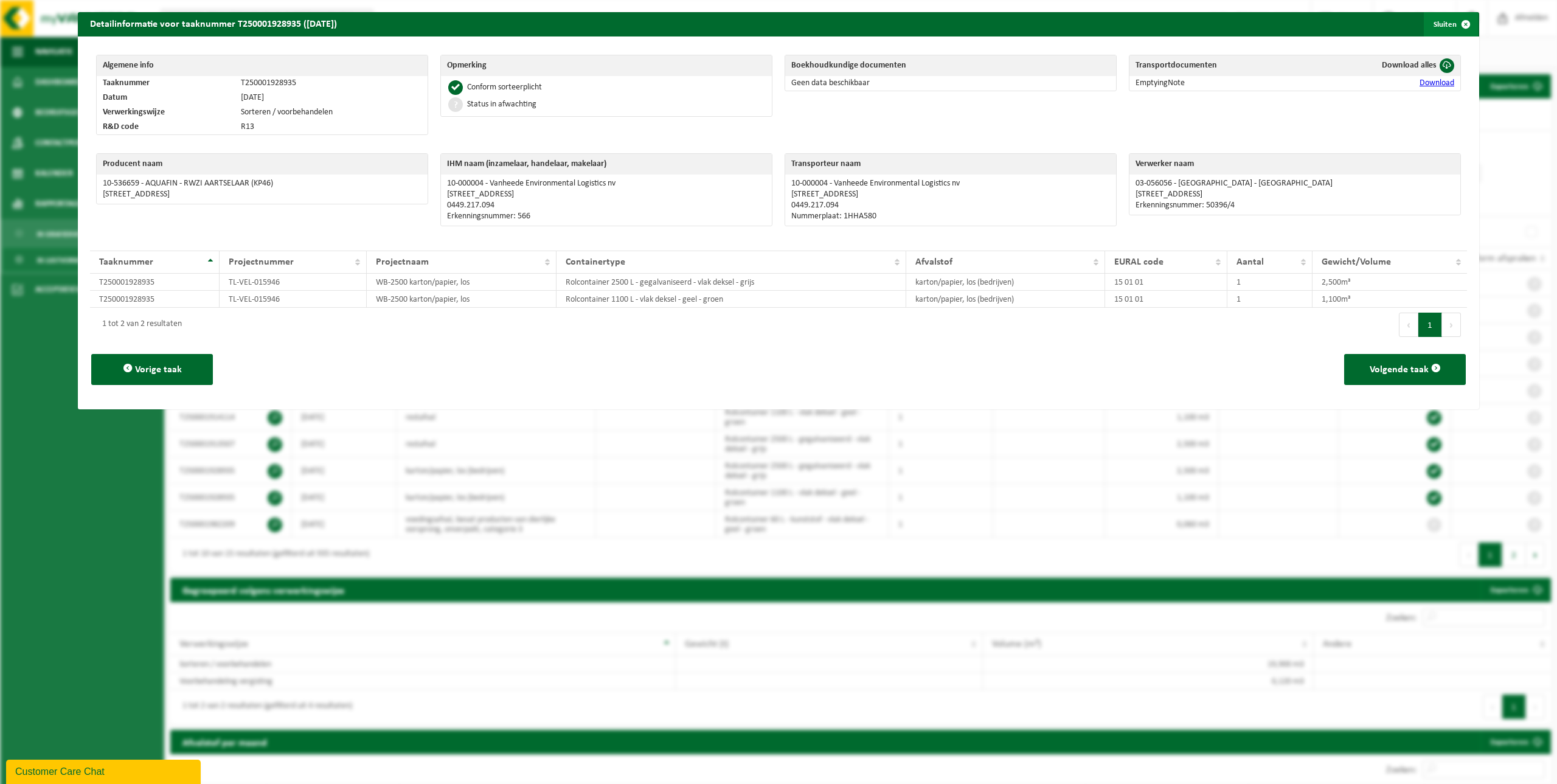
click at [764, 18] on button "Sluiten" at bounding box center [1450, 24] width 54 height 25
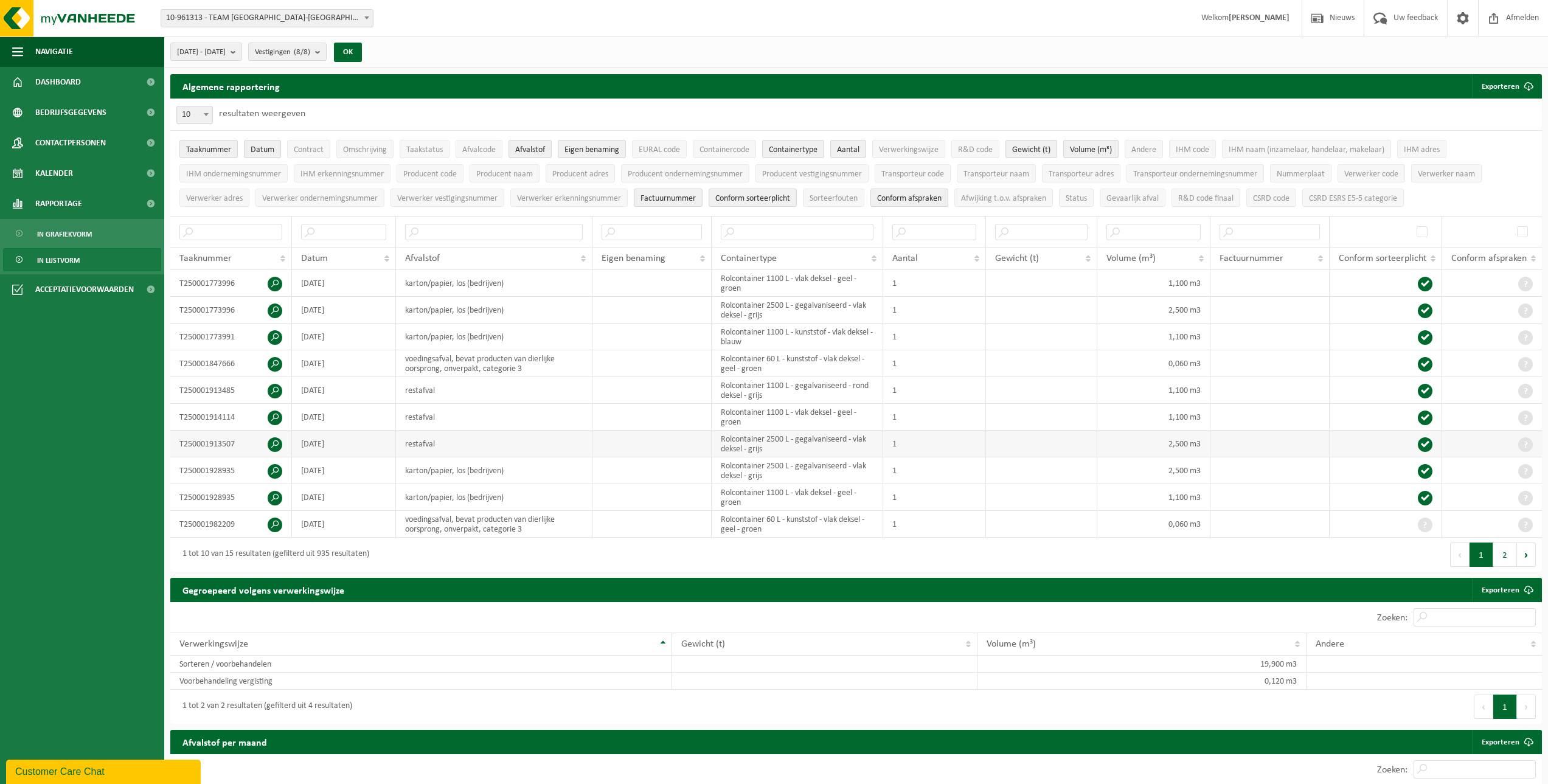
click at [271, 347] on span at bounding box center [275, 445] width 15 height 15
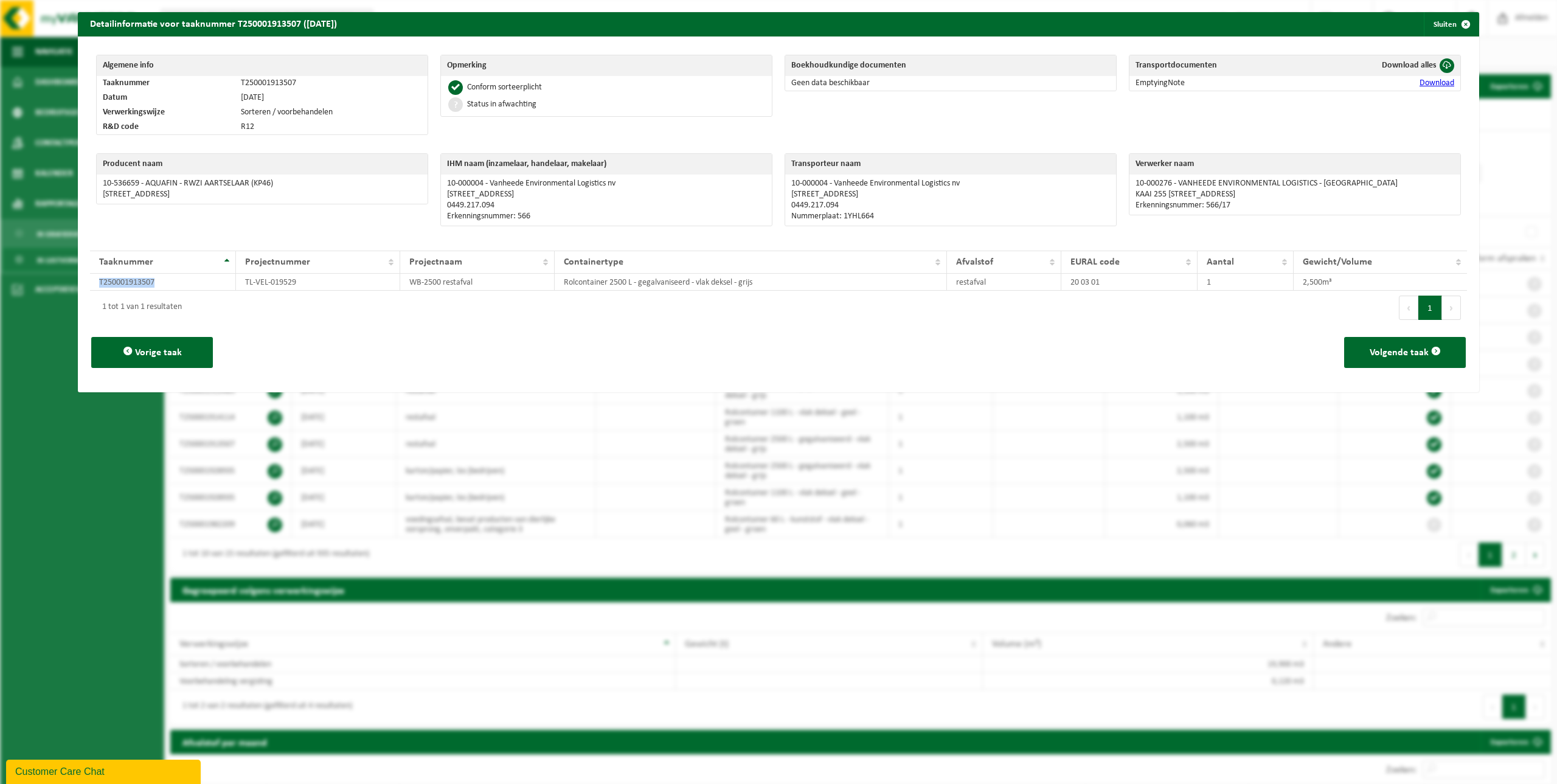
drag, startPoint x: 166, startPoint y: 282, endPoint x: 80, endPoint y: 286, distance: 86.1
click at [80, 286] on div "Algemene info Taaknummer T250001913507 Datum 12-09-2025 Verwerkingswijze Sorter…" at bounding box center [778, 214] width 1401 height 355
drag, startPoint x: 300, startPoint y: 287, endPoint x: 232, endPoint y: 280, distance: 68.4
click at [232, 280] on tr "T250001913507 TL-VEL-019529 WB-2500 restafval Rolcontainer 2500 L - gegalvanise…" at bounding box center [778, 282] width 1377 height 17
click at [764, 27] on button "Sluiten" at bounding box center [1450, 24] width 54 height 25
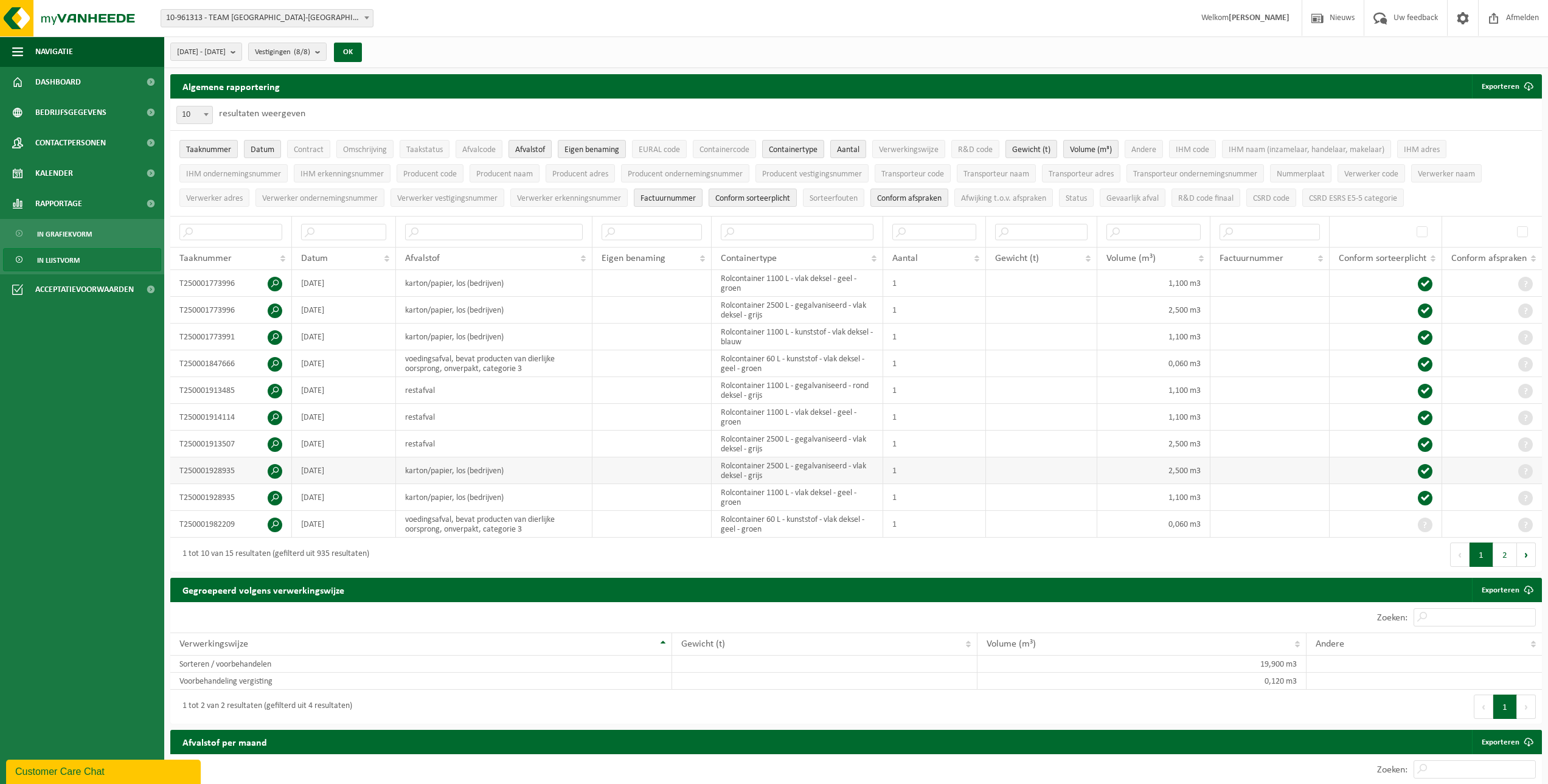
click at [275, 347] on span at bounding box center [275, 472] width 15 height 15
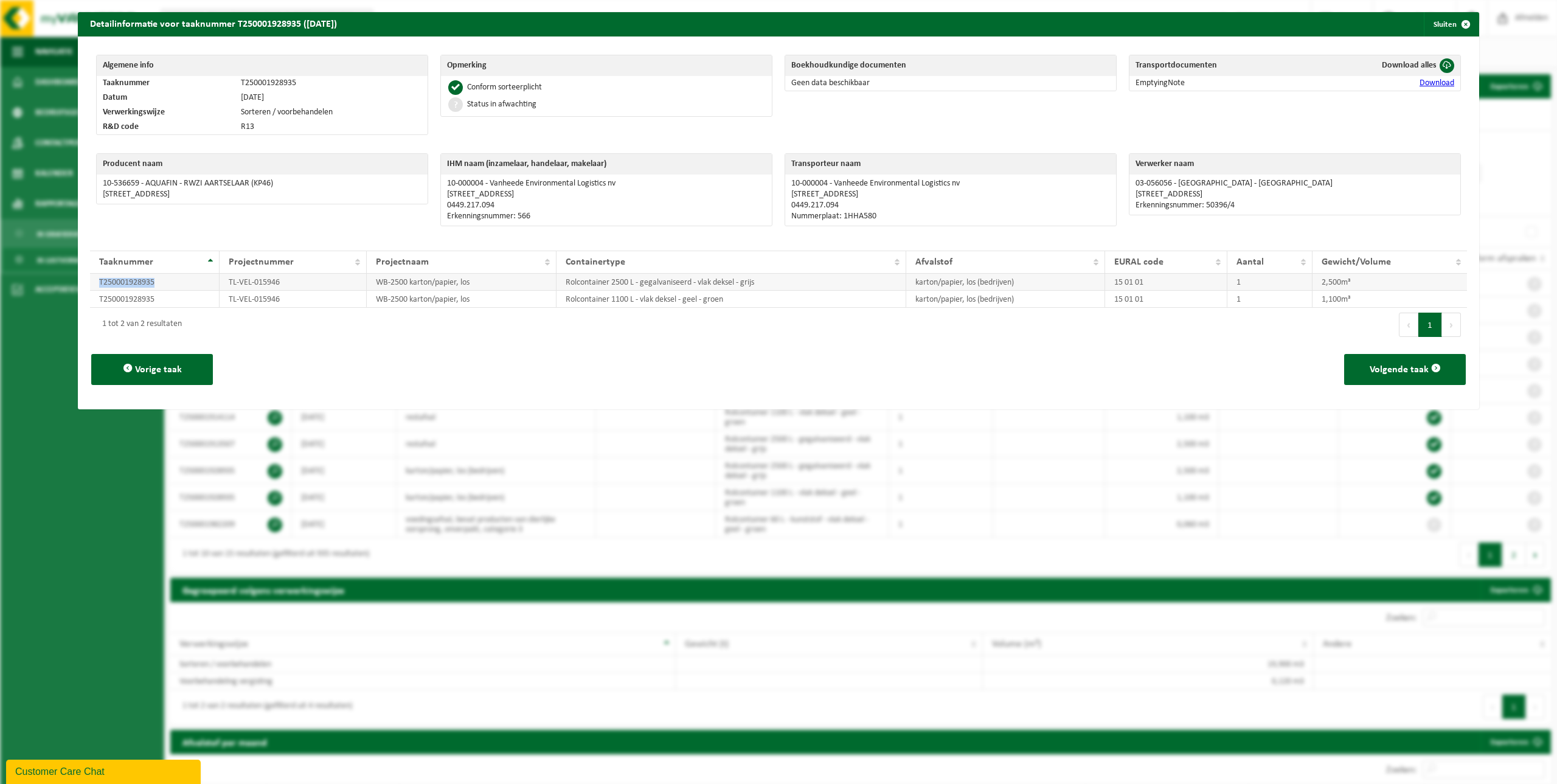
drag, startPoint x: 164, startPoint y: 282, endPoint x: 91, endPoint y: 290, distance: 73.4
click at [91, 290] on td "T250001928935" at bounding box center [155, 282] width 130 height 17
drag, startPoint x: 283, startPoint y: 284, endPoint x: 226, endPoint y: 282, distance: 57.0
click at [226, 282] on td "TL-VEL-015946" at bounding box center [293, 282] width 147 height 17
drag, startPoint x: 286, startPoint y: 303, endPoint x: 224, endPoint y: 305, distance: 62.0
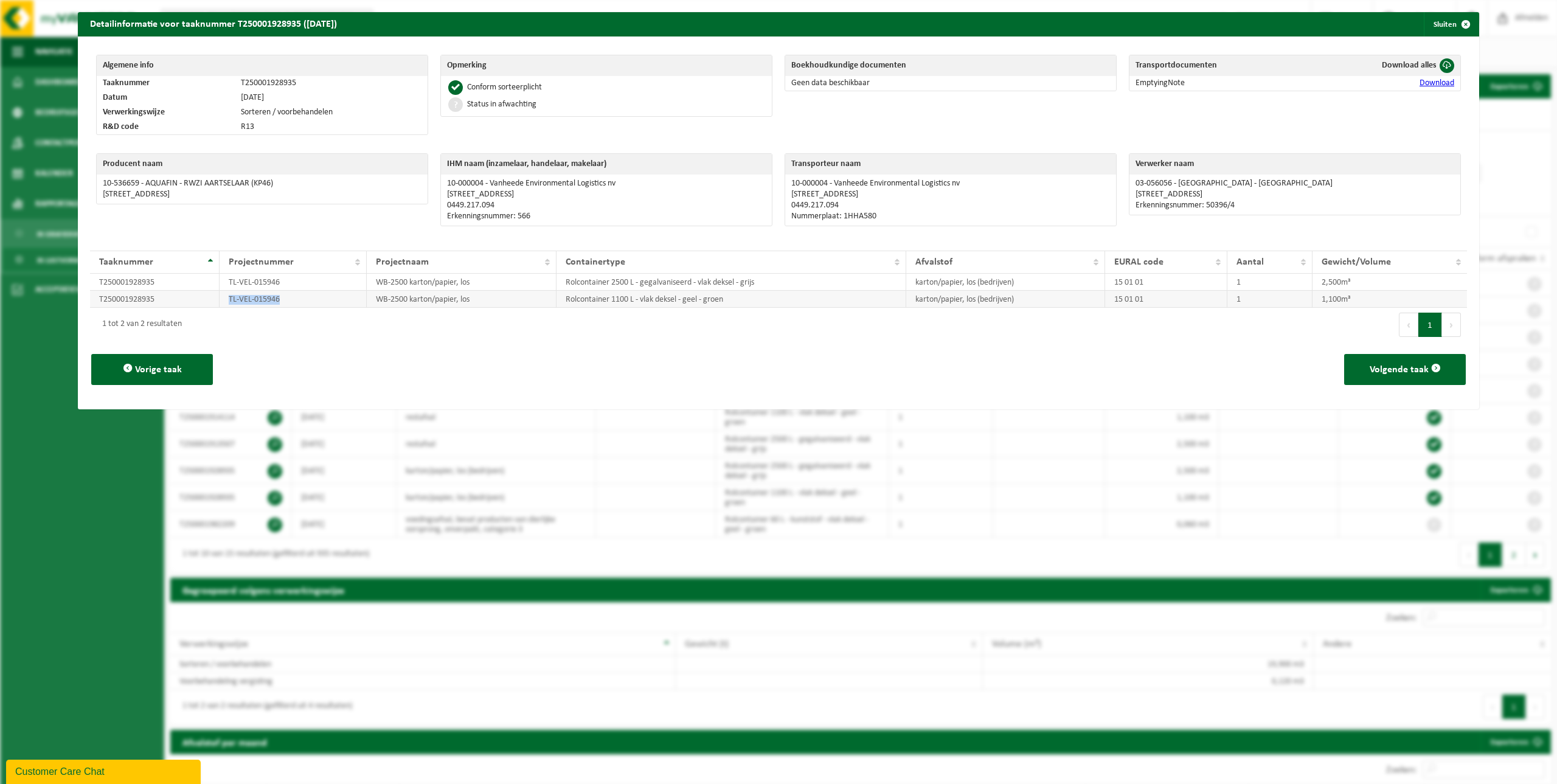
click at [224, 305] on td "TL-VEL-015946" at bounding box center [293, 299] width 147 height 17
drag, startPoint x: 224, startPoint y: 305, endPoint x: 167, endPoint y: 305, distance: 57.0
click at [167, 305] on td "T250001928935" at bounding box center [155, 299] width 130 height 17
drag, startPoint x: 170, startPoint y: 305, endPoint x: 96, endPoint y: 307, distance: 74.0
click at [96, 307] on td "T250001928935" at bounding box center [155, 299] width 130 height 17
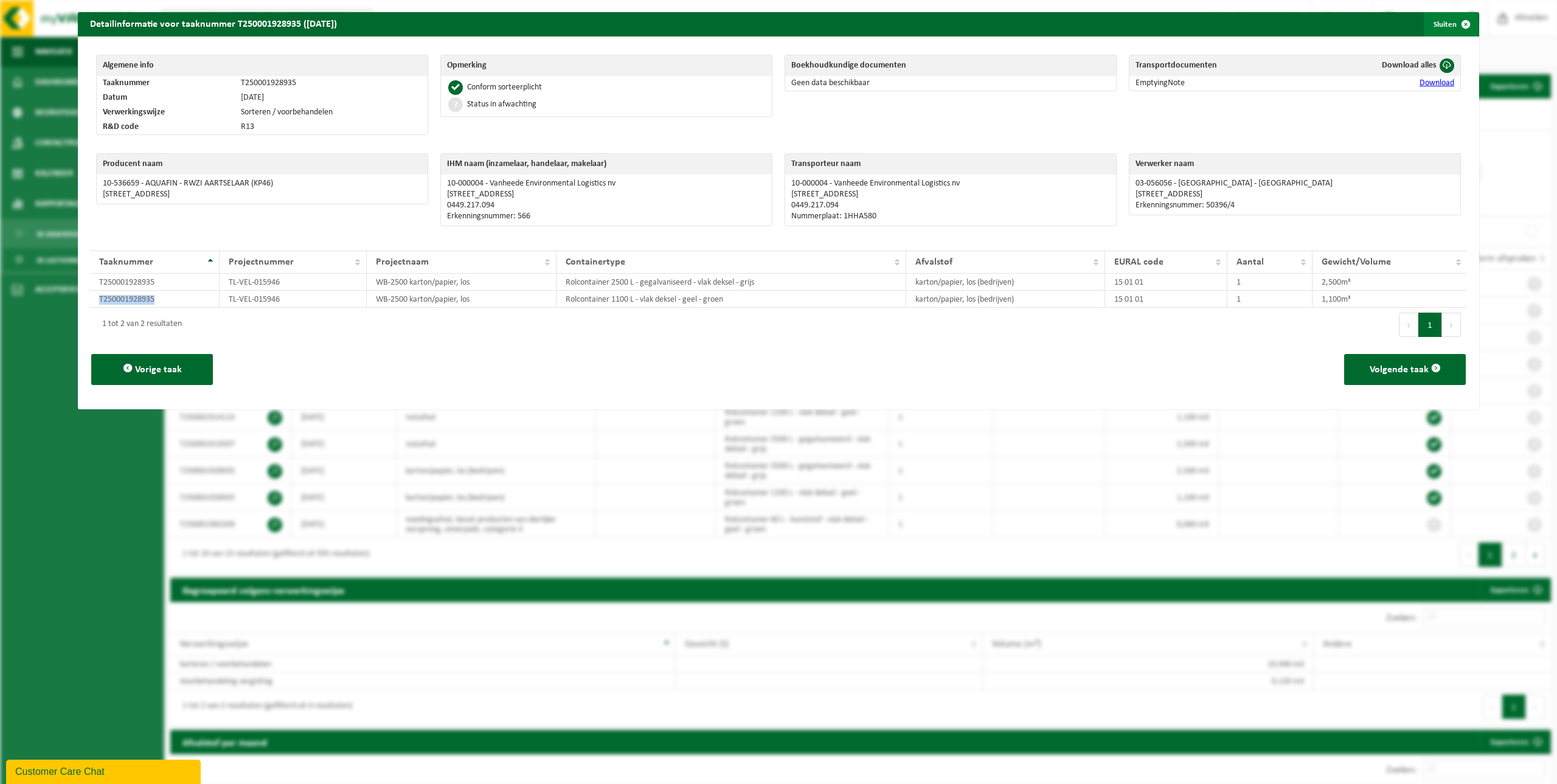
click at [764, 27] on span "button" at bounding box center [1465, 24] width 25 height 25
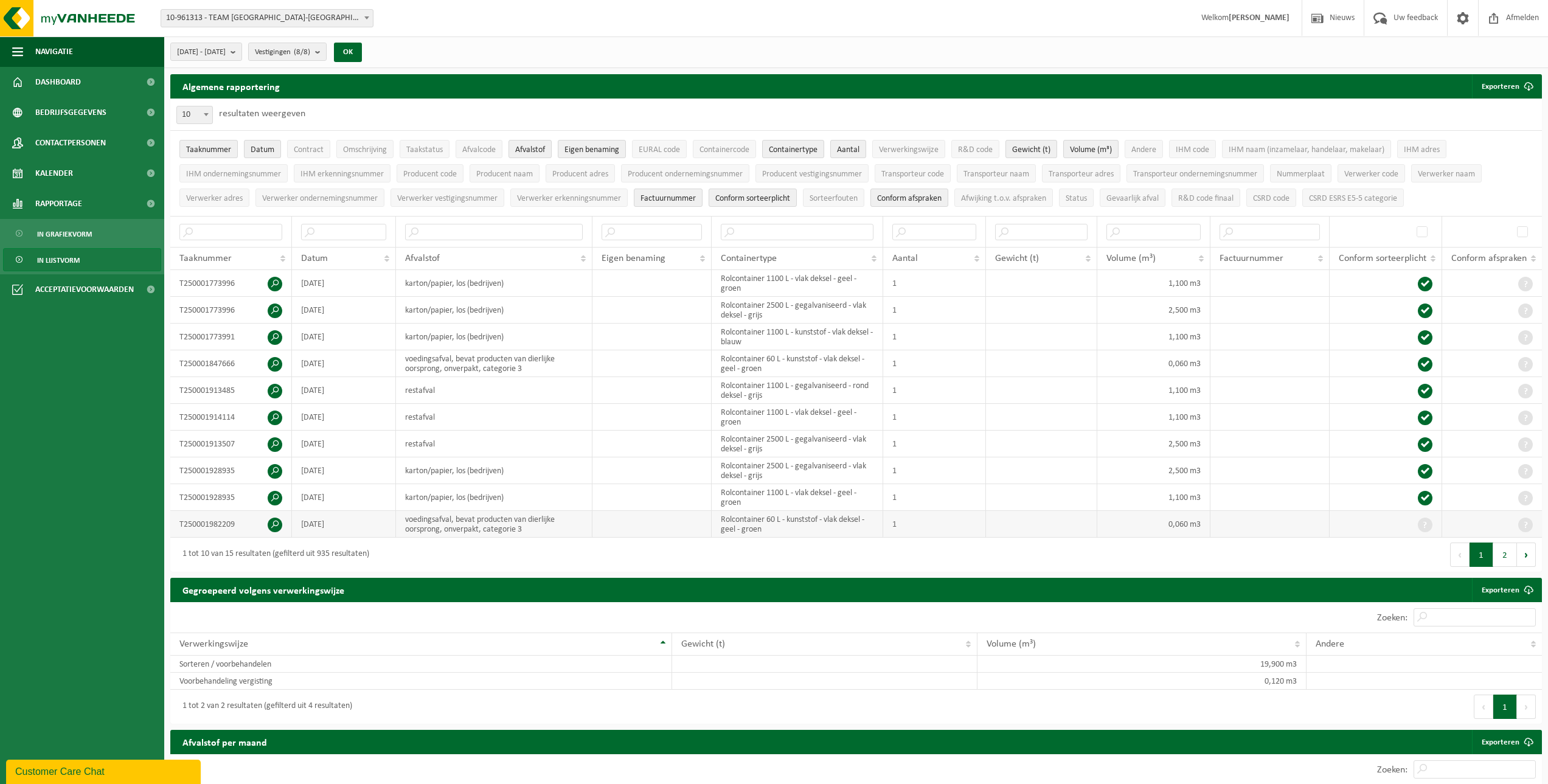
click at [277, 347] on span at bounding box center [275, 525] width 15 height 15
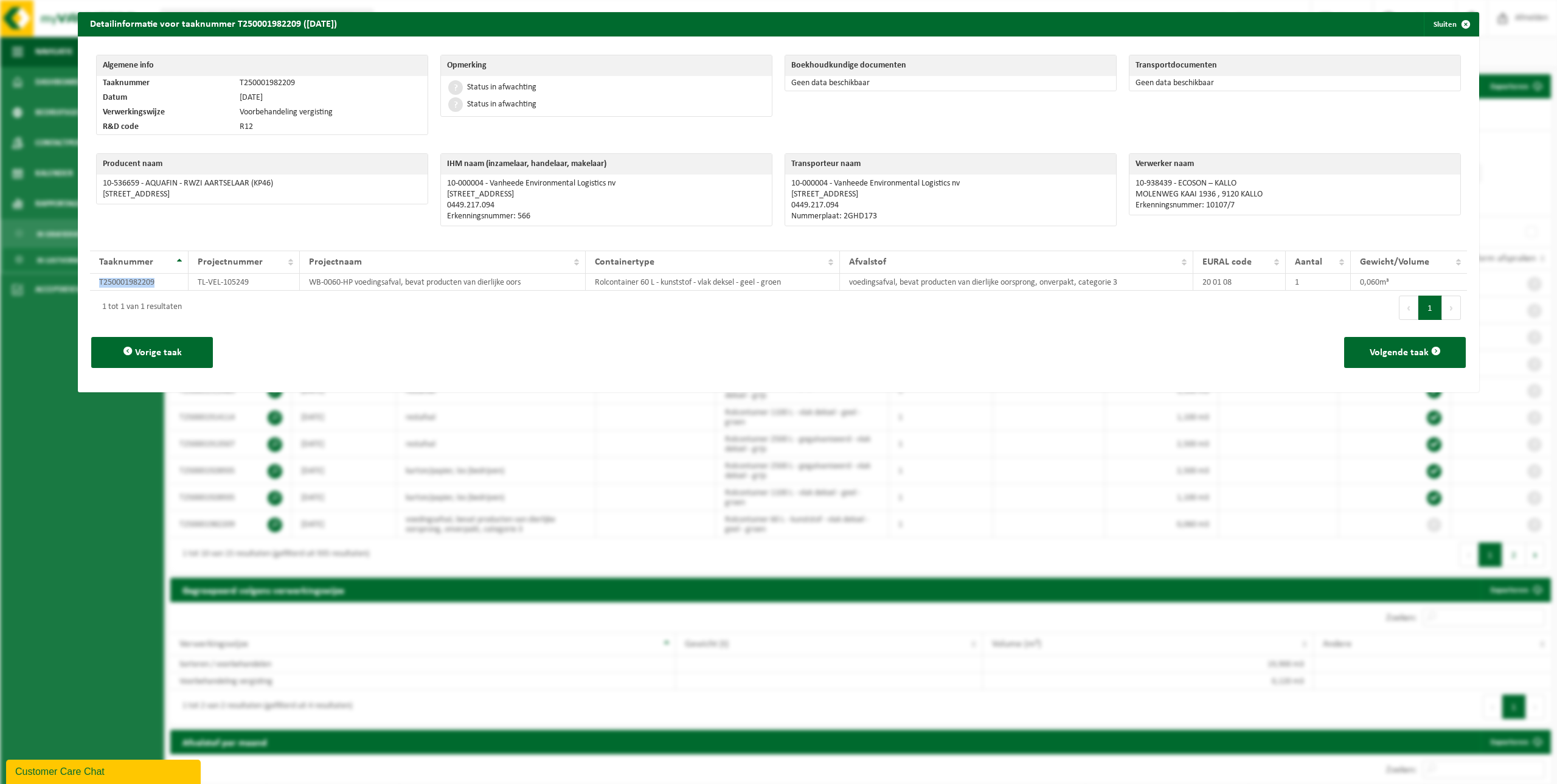
drag, startPoint x: 165, startPoint y: 284, endPoint x: 80, endPoint y: 275, distance: 85.5
click at [80, 275] on div "Algemene info Taaknummer T250001982209 Datum 22-09-2025 Verwerkingswijze Voorbe…" at bounding box center [778, 214] width 1401 height 355
drag, startPoint x: 250, startPoint y: 281, endPoint x: 189, endPoint y: 283, distance: 61.0
click at [189, 283] on td "TL-VEL-105249" at bounding box center [244, 282] width 112 height 17
click at [764, 29] on span "button" at bounding box center [1465, 24] width 25 height 25
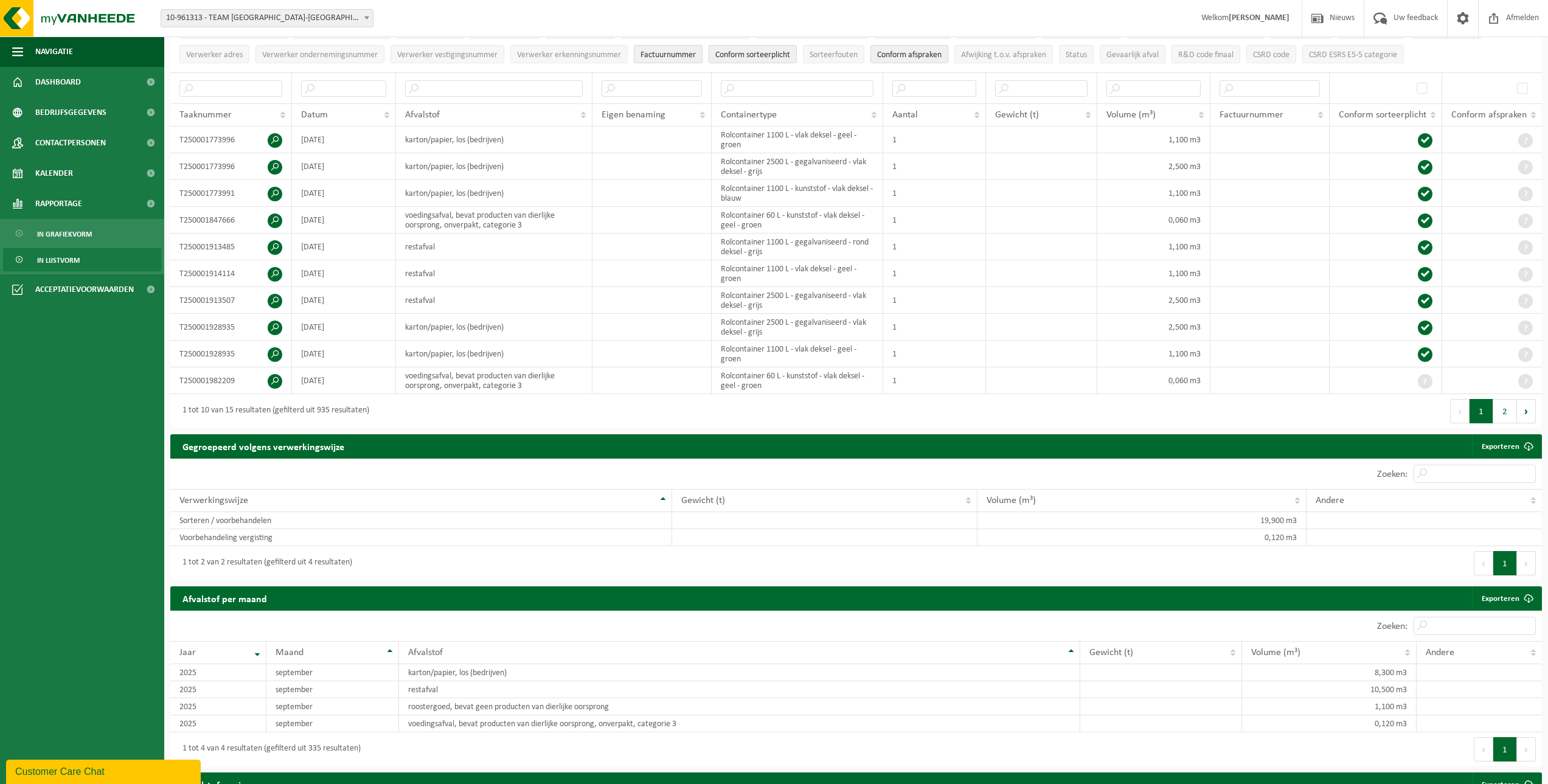
scroll to position [183, 0]
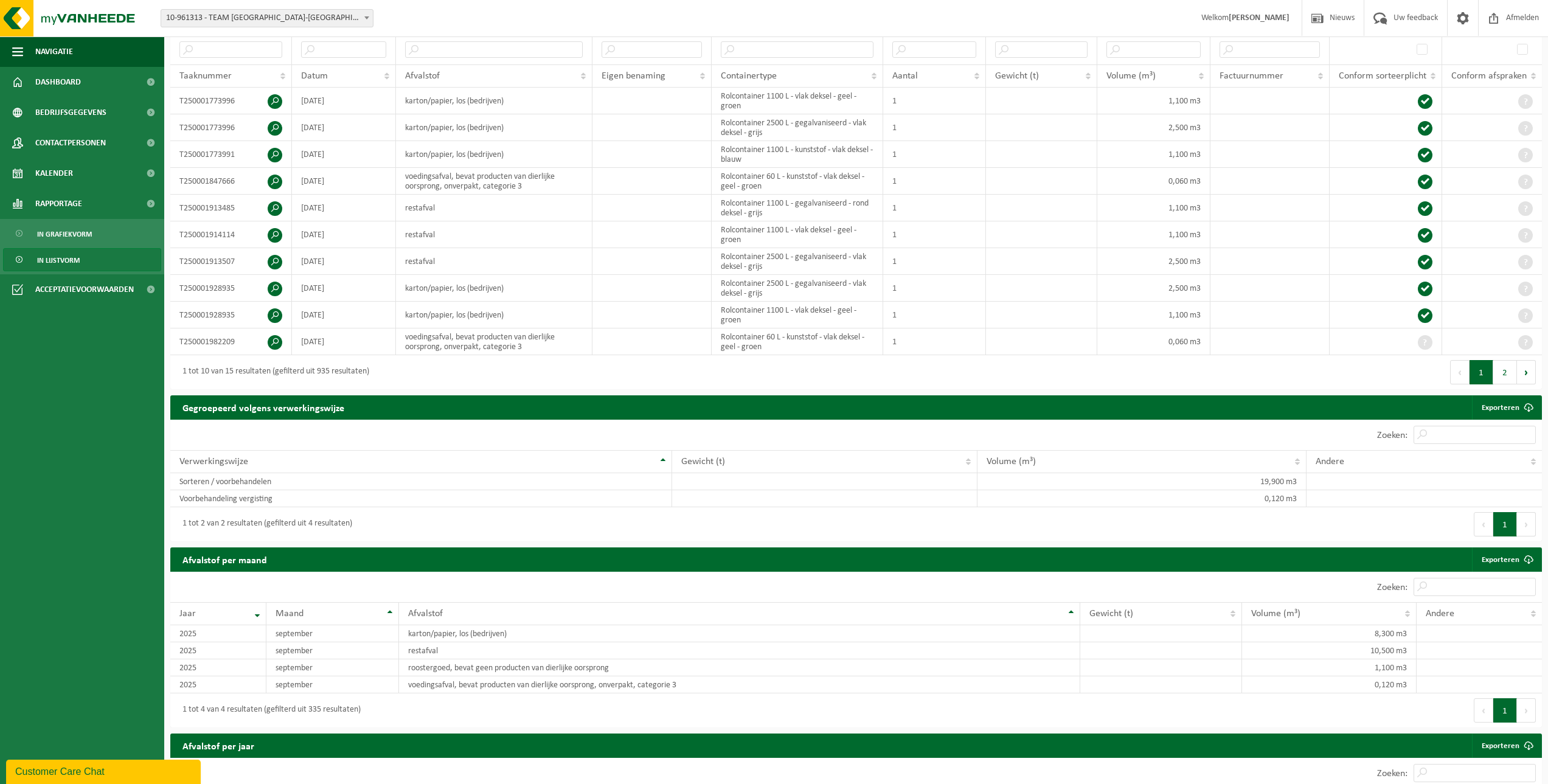
click at [764, 347] on button "2" at bounding box center [1505, 372] width 24 height 25
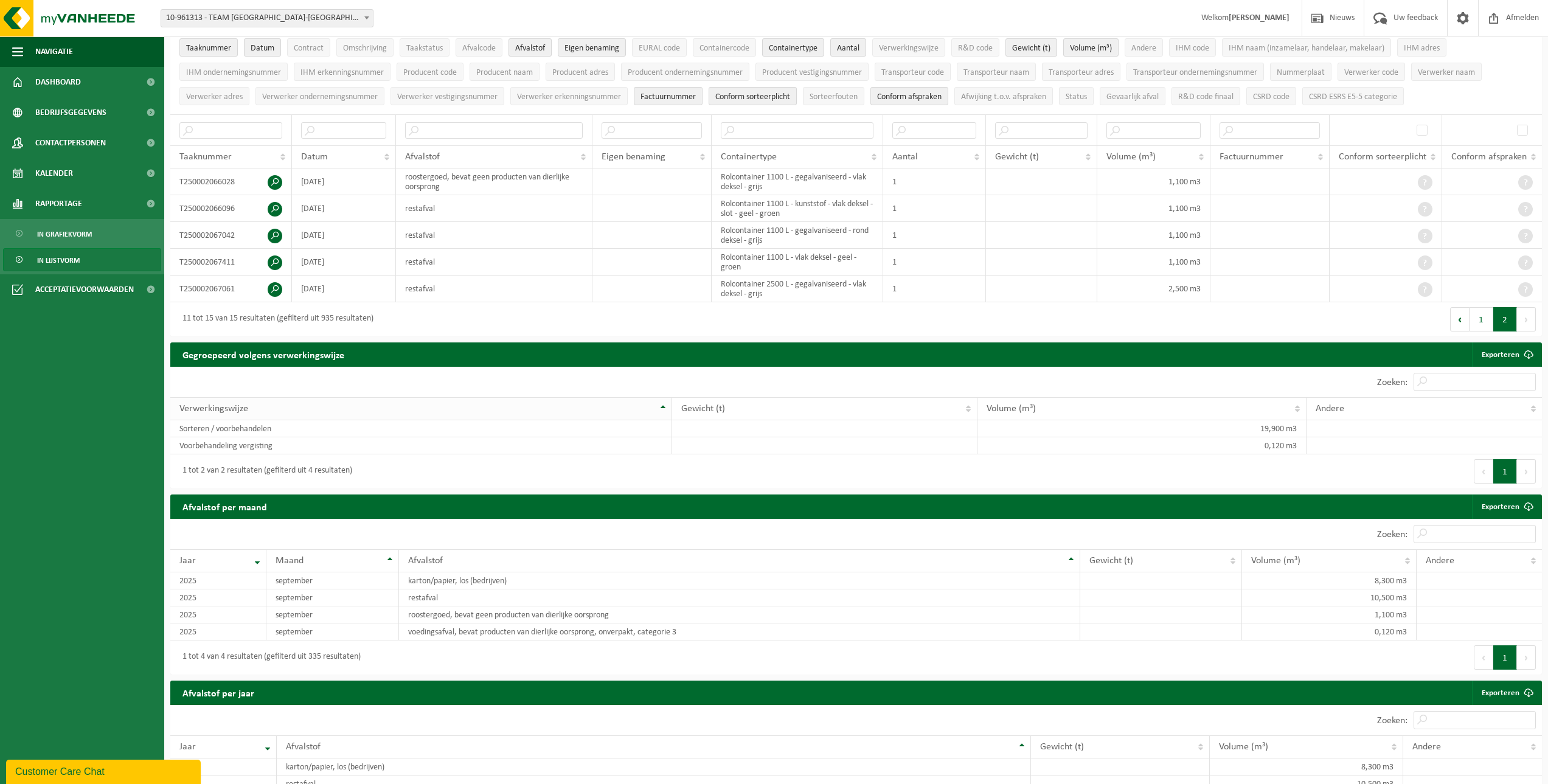
scroll to position [0, 0]
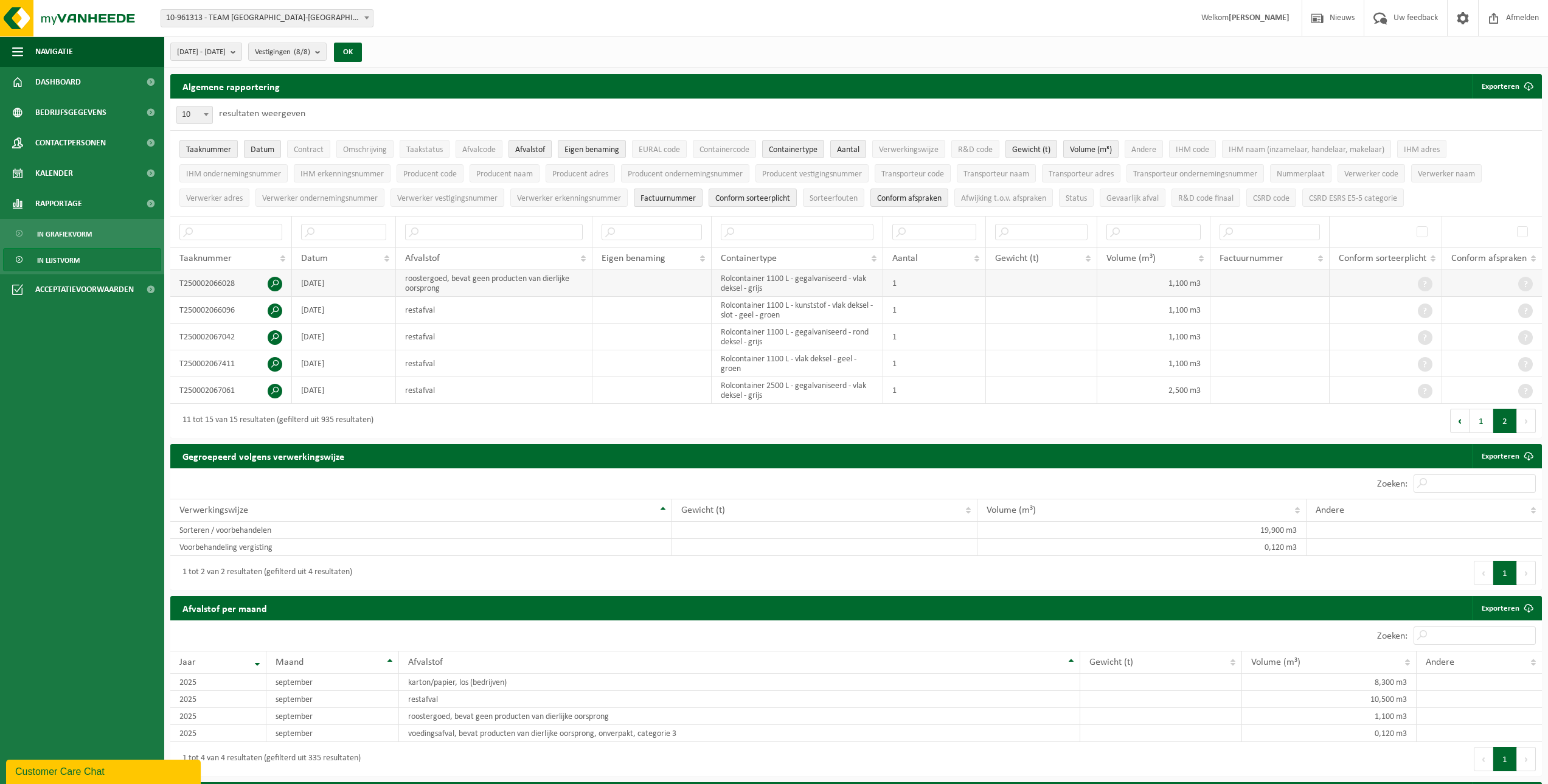
click at [276, 278] on span at bounding box center [275, 284] width 15 height 15
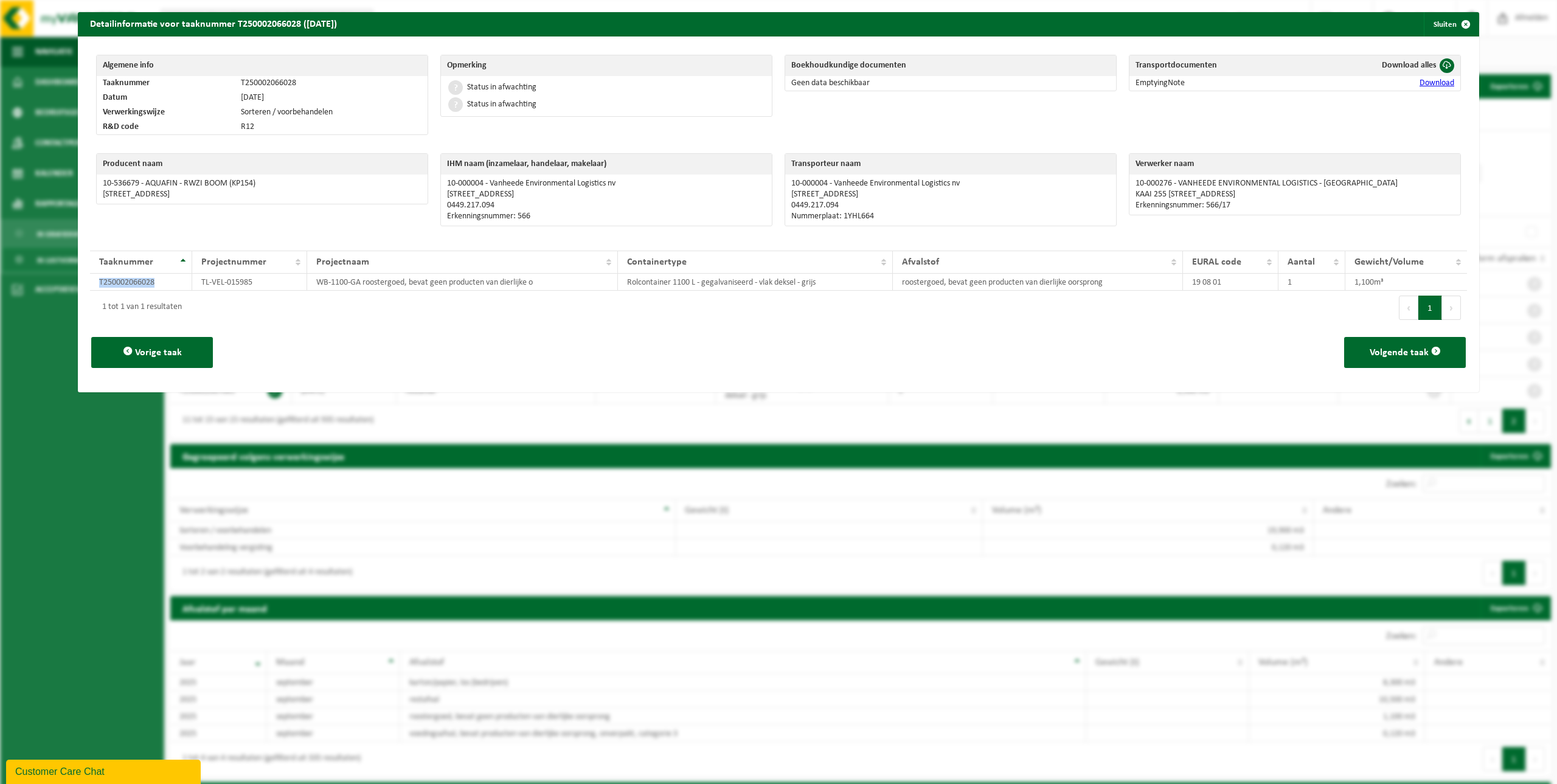
drag, startPoint x: 161, startPoint y: 284, endPoint x: 88, endPoint y: 282, distance: 73.0
click at [88, 282] on div "Algemene info Taaknummer T250002066028 Datum 25-09-2025 Verwerkingswijze Sorter…" at bounding box center [778, 214] width 1401 height 355
drag, startPoint x: 262, startPoint y: 283, endPoint x: 165, endPoint y: 294, distance: 97.6
click at [165, 294] on div "10 25 50 100 resultaten weergeven Taaknummer Projectnummer Projectnaam Containe…" at bounding box center [778, 282] width 1377 height 86
drag, startPoint x: 165, startPoint y: 294, endPoint x: 236, endPoint y: 284, distance: 71.7
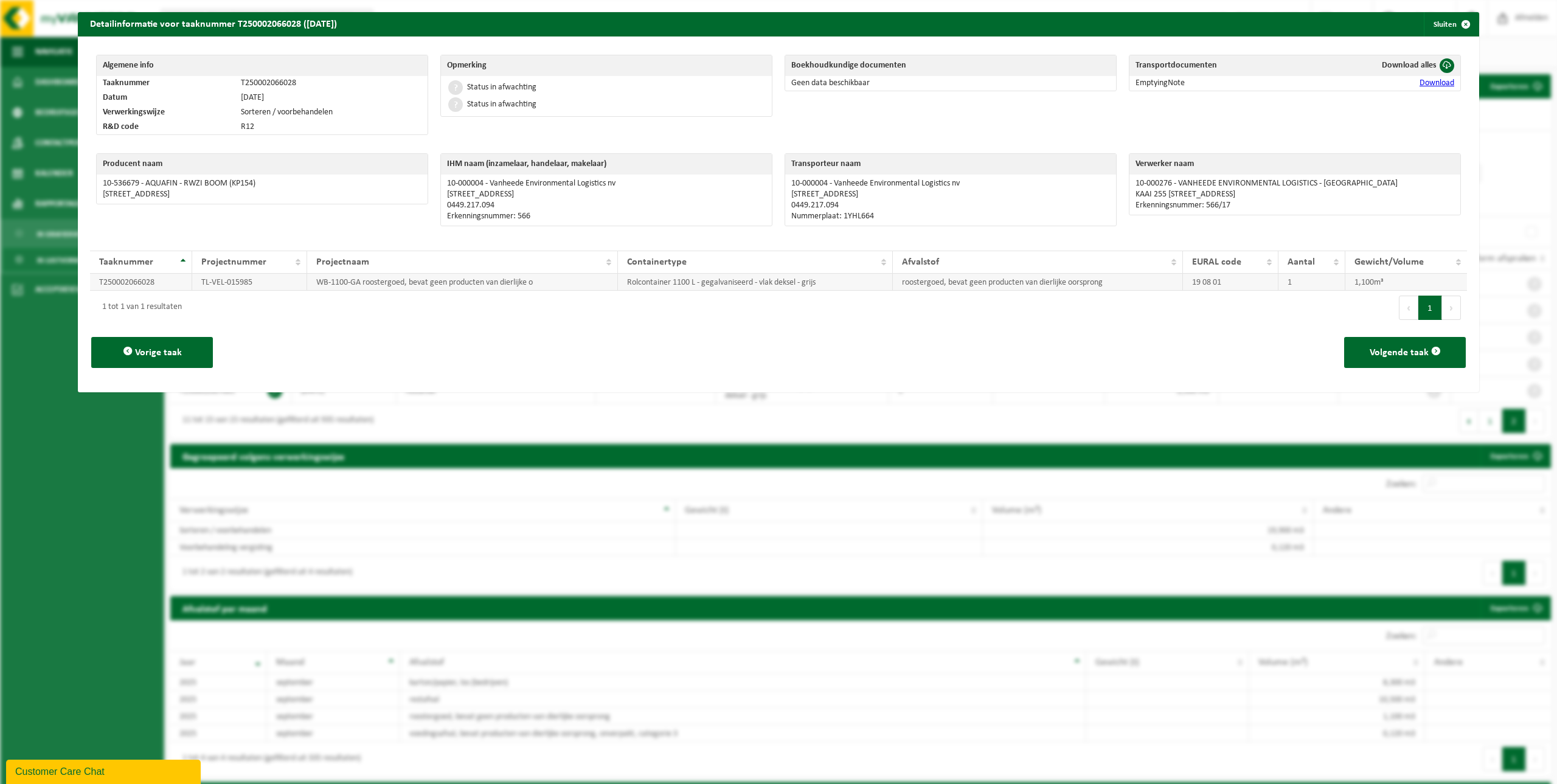
click at [236, 284] on td "TL-VEL-015985" at bounding box center [250, 282] width 116 height 17
drag, startPoint x: 256, startPoint y: 288, endPoint x: 194, endPoint y: 286, distance: 62.0
click at [194, 286] on td "TL-VEL-015985" at bounding box center [250, 282] width 116 height 17
click at [141, 282] on td "T250002066028" at bounding box center [141, 282] width 102 height 17
drag, startPoint x: 161, startPoint y: 285, endPoint x: 83, endPoint y: 287, distance: 78.0
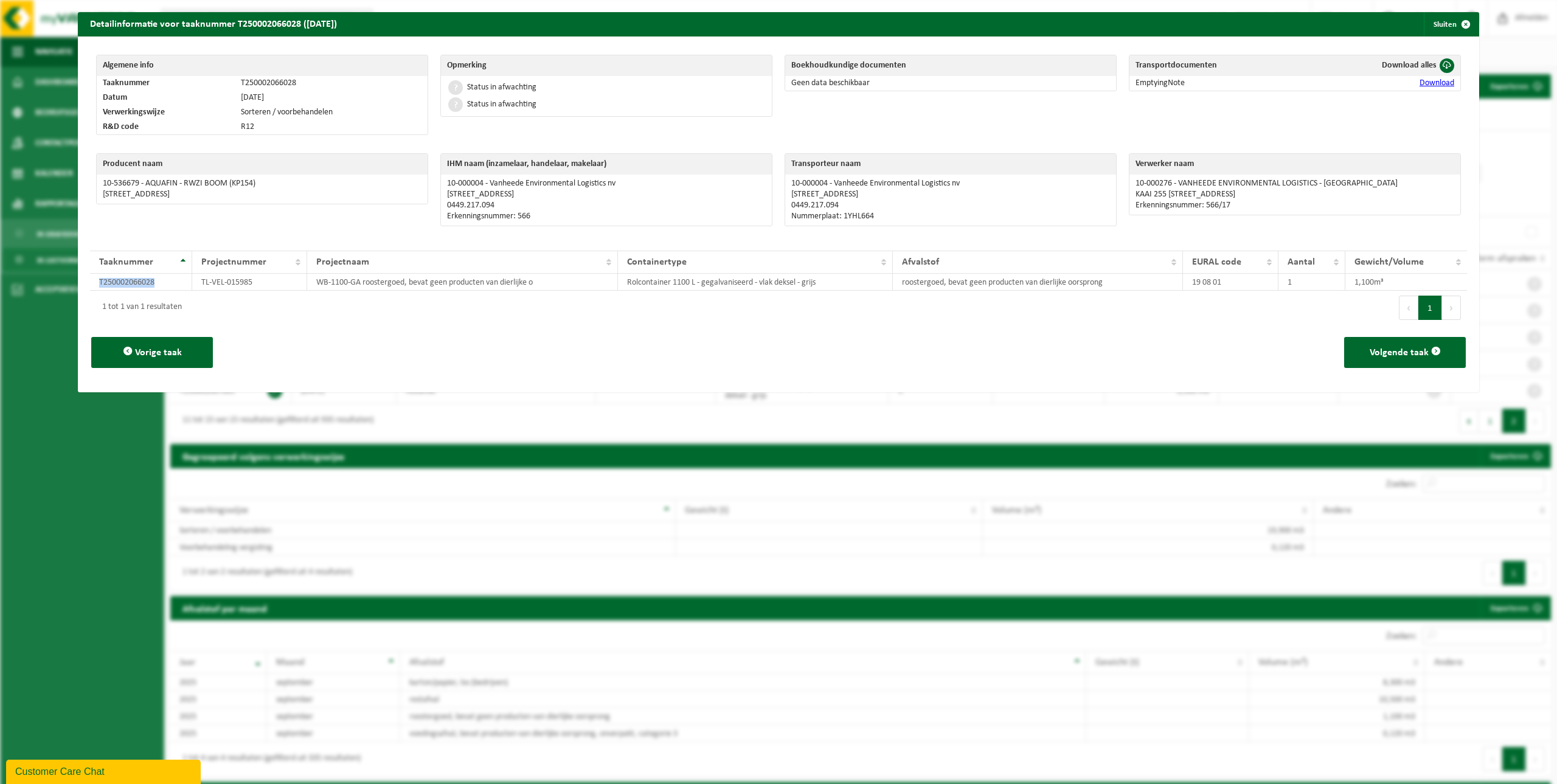
click at [83, 287] on div "Algemene info Taaknummer T250002066028 Datum 25-09-2025 Verwerkingswijze Sorter…" at bounding box center [778, 214] width 1401 height 355
drag, startPoint x: 253, startPoint y: 285, endPoint x: 196, endPoint y: 285, distance: 57.0
click at [196, 285] on td "TL-VEL-015985" at bounding box center [250, 282] width 116 height 17
click at [764, 28] on button "Sluiten" at bounding box center [1450, 24] width 54 height 25
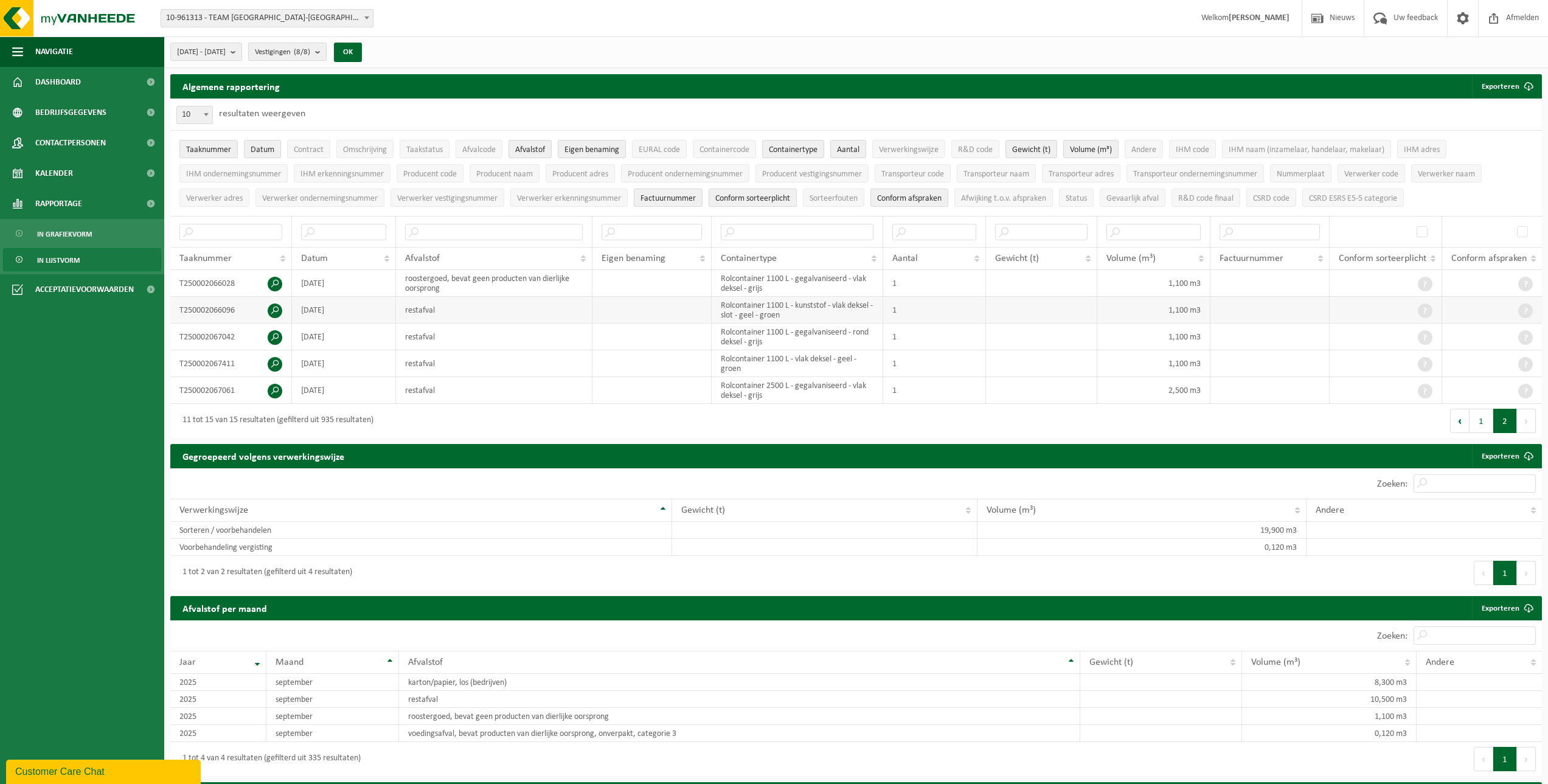
click at [273, 309] on span at bounding box center [275, 311] width 15 height 15
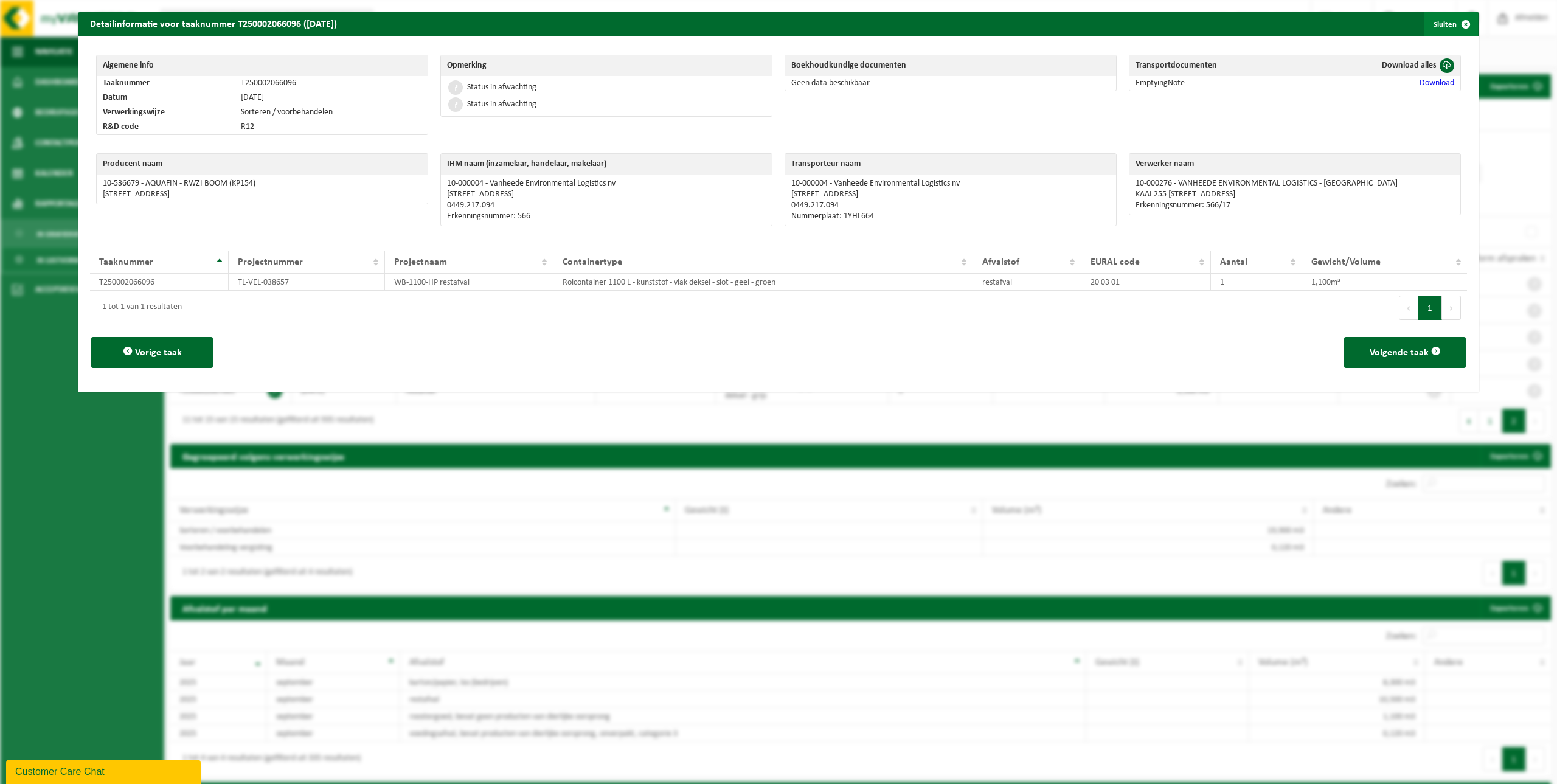
click at [764, 20] on button "Sluiten" at bounding box center [1450, 24] width 54 height 25
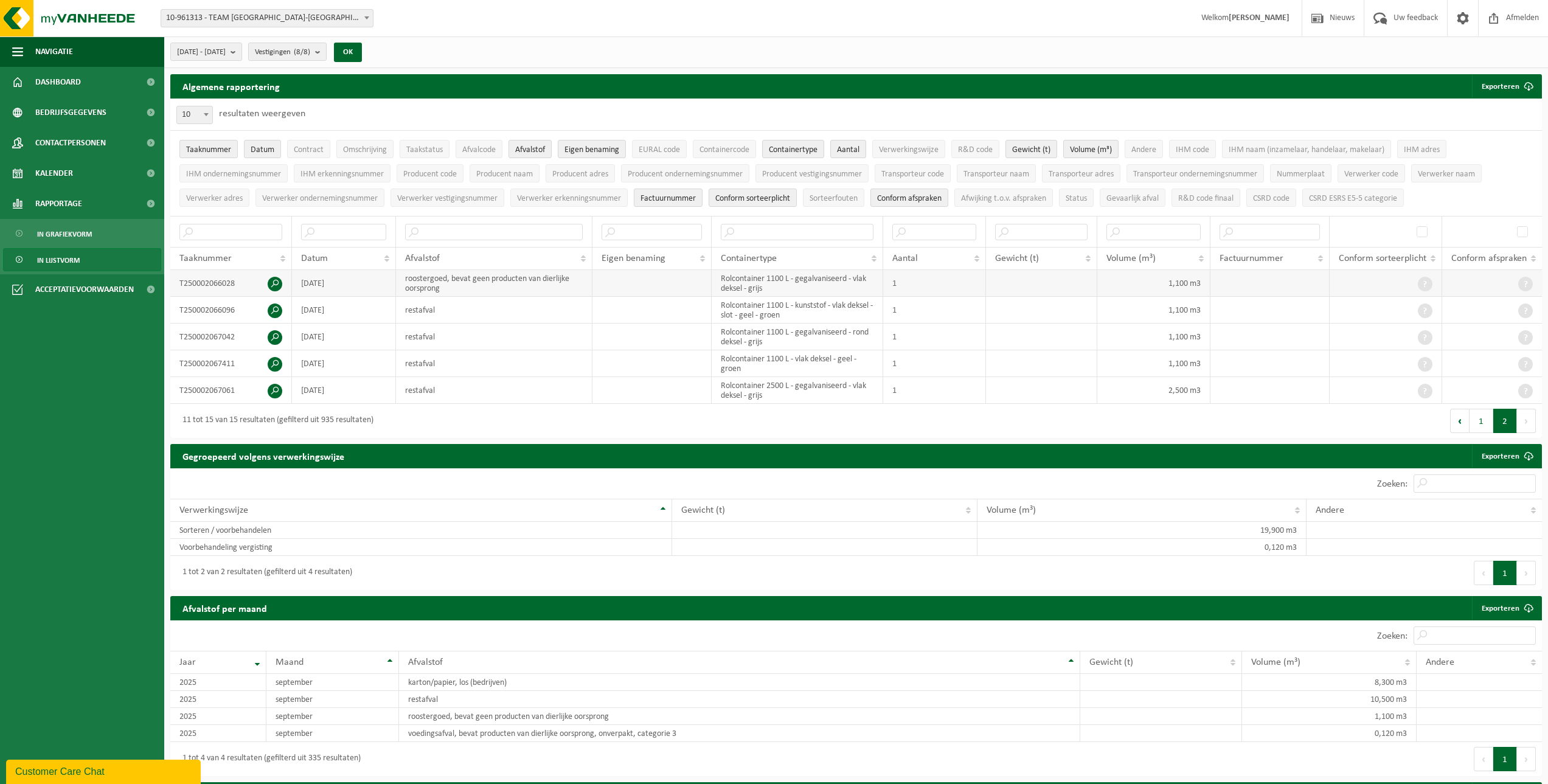
click at [279, 280] on span at bounding box center [275, 284] width 15 height 15
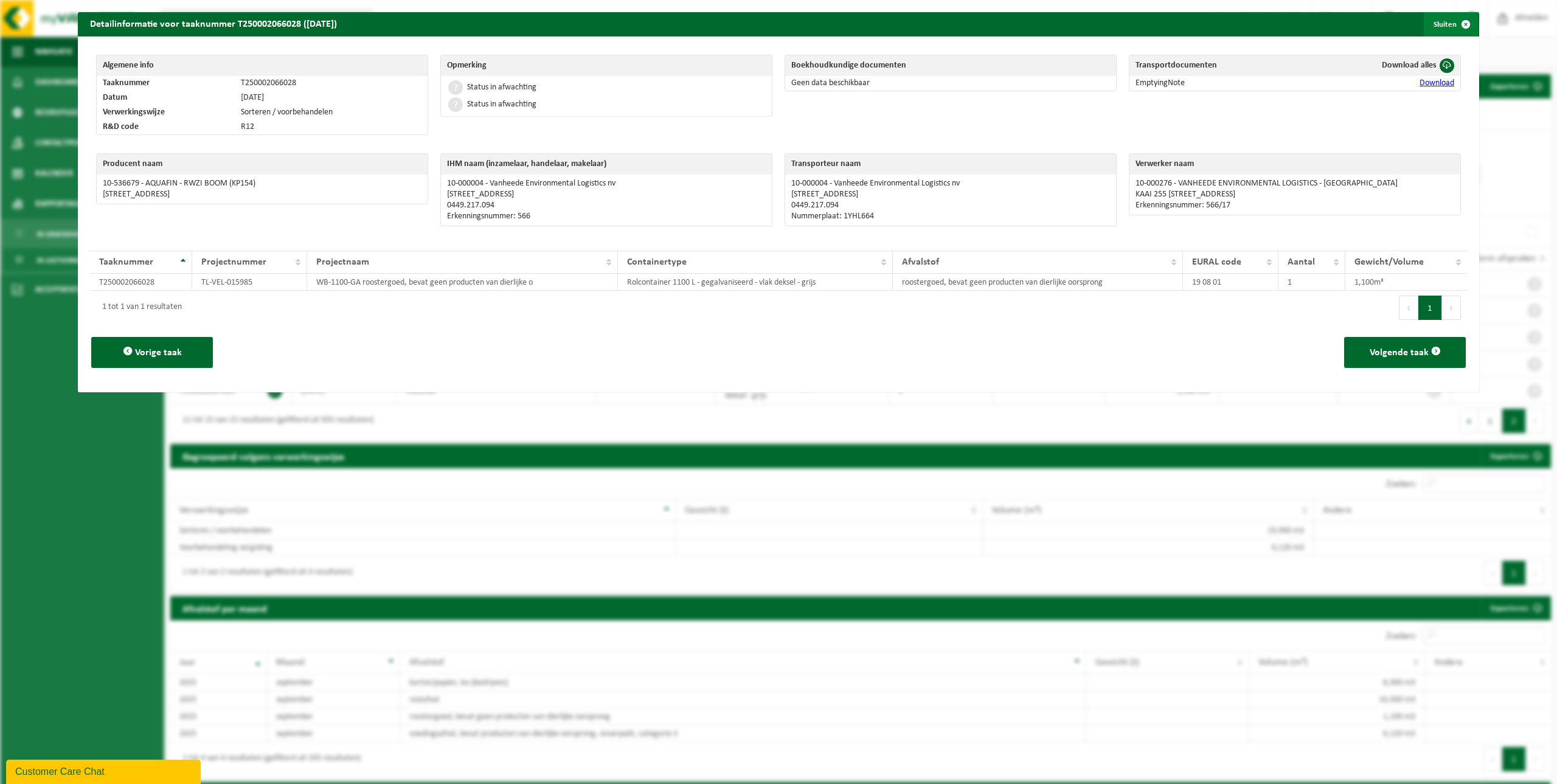
click at [764, 22] on span "button" at bounding box center [1465, 24] width 25 height 25
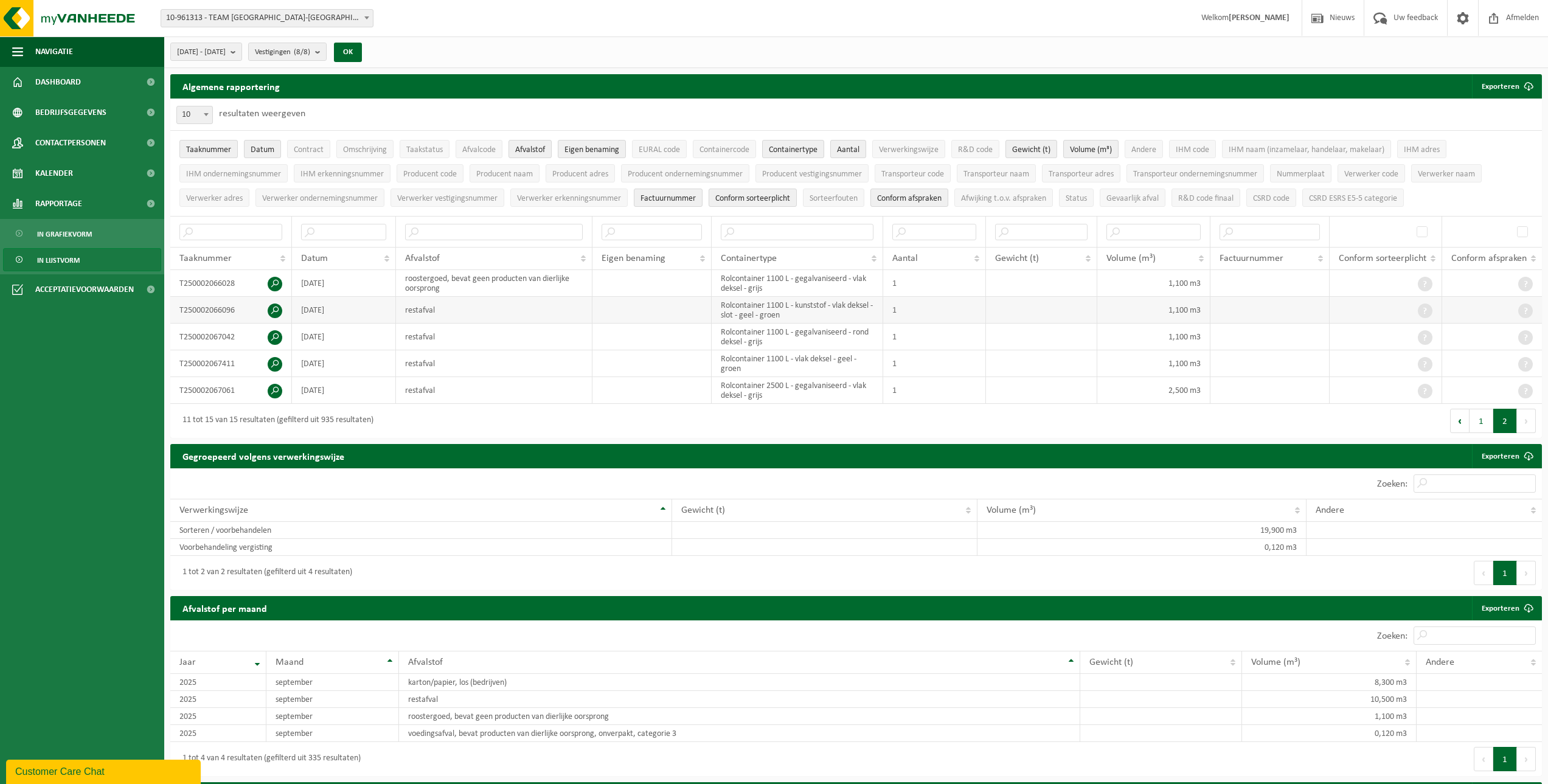
click at [276, 309] on span at bounding box center [275, 311] width 15 height 15
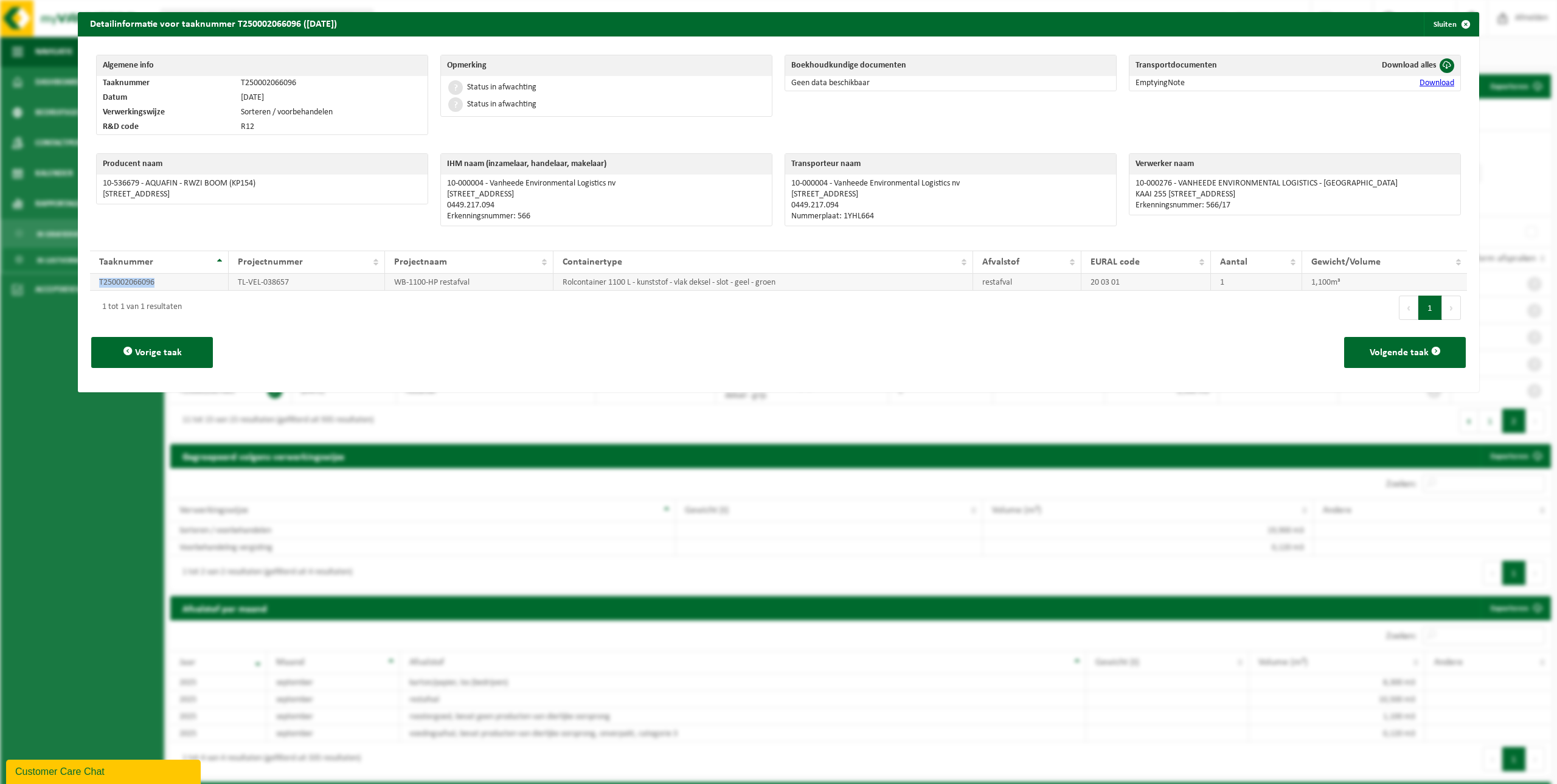
drag, startPoint x: 168, startPoint y: 286, endPoint x: 90, endPoint y: 281, distance: 78.2
click at [90, 281] on td "T250002066096" at bounding box center [160, 282] width 139 height 17
click at [300, 283] on td "TL-VEL-038657" at bounding box center [307, 282] width 157 height 17
drag, startPoint x: 299, startPoint y: 282, endPoint x: 230, endPoint y: 284, distance: 69.0
click at [230, 284] on td "TL-VEL-038657" at bounding box center [307, 282] width 157 height 17
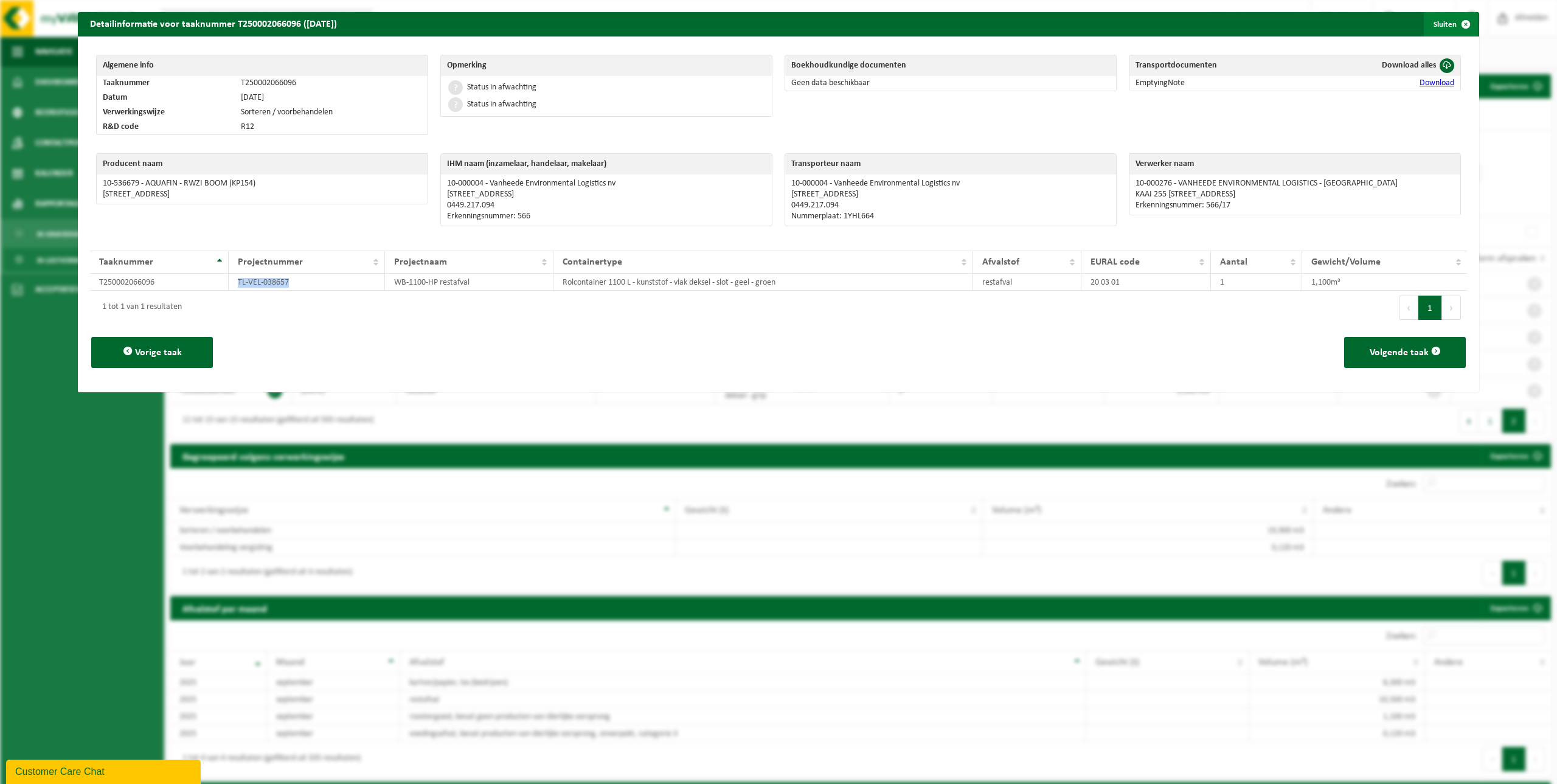
click at [764, 22] on span "button" at bounding box center [1465, 24] width 25 height 25
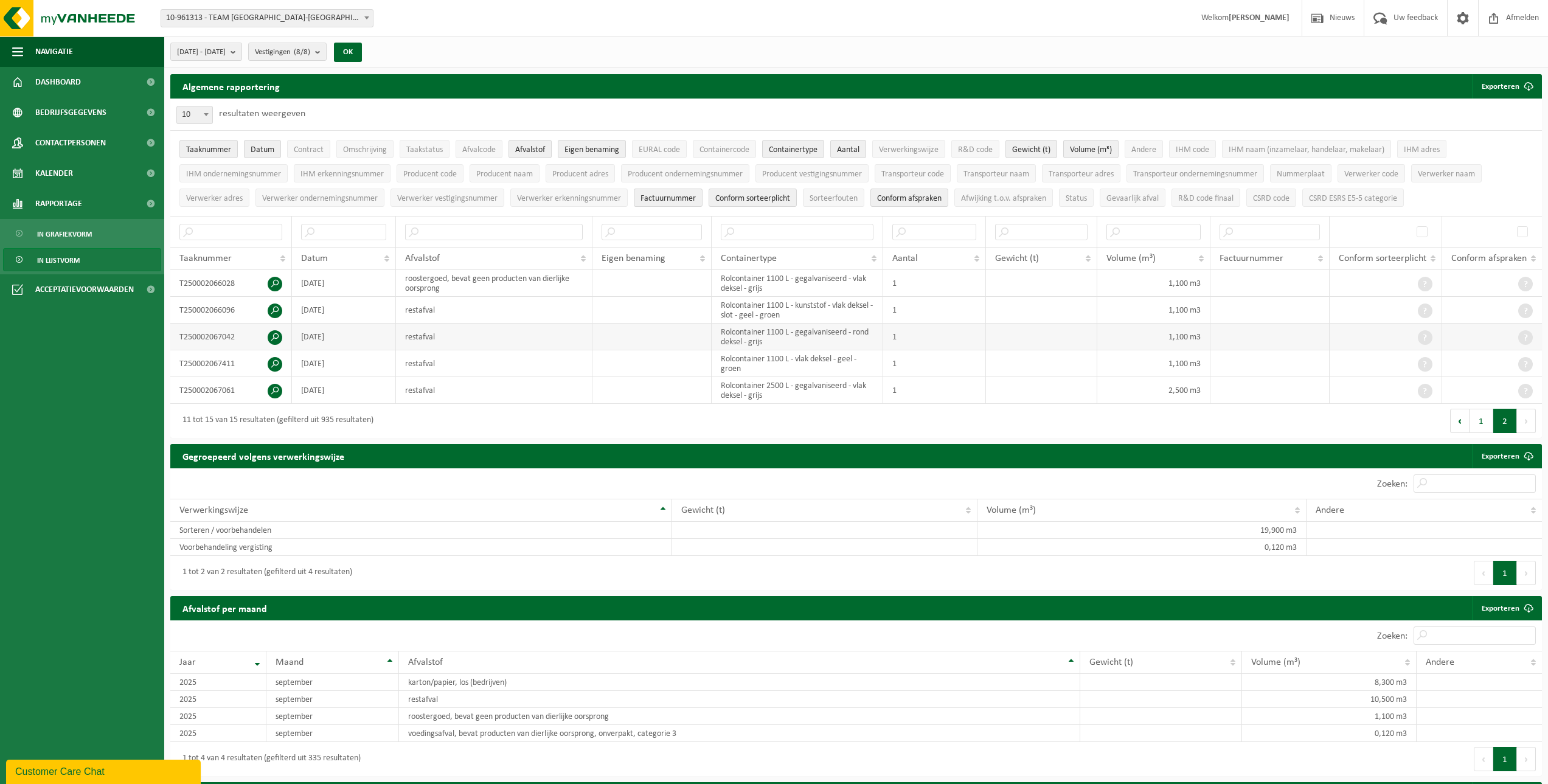
click at [275, 332] on span at bounding box center [275, 338] width 15 height 15
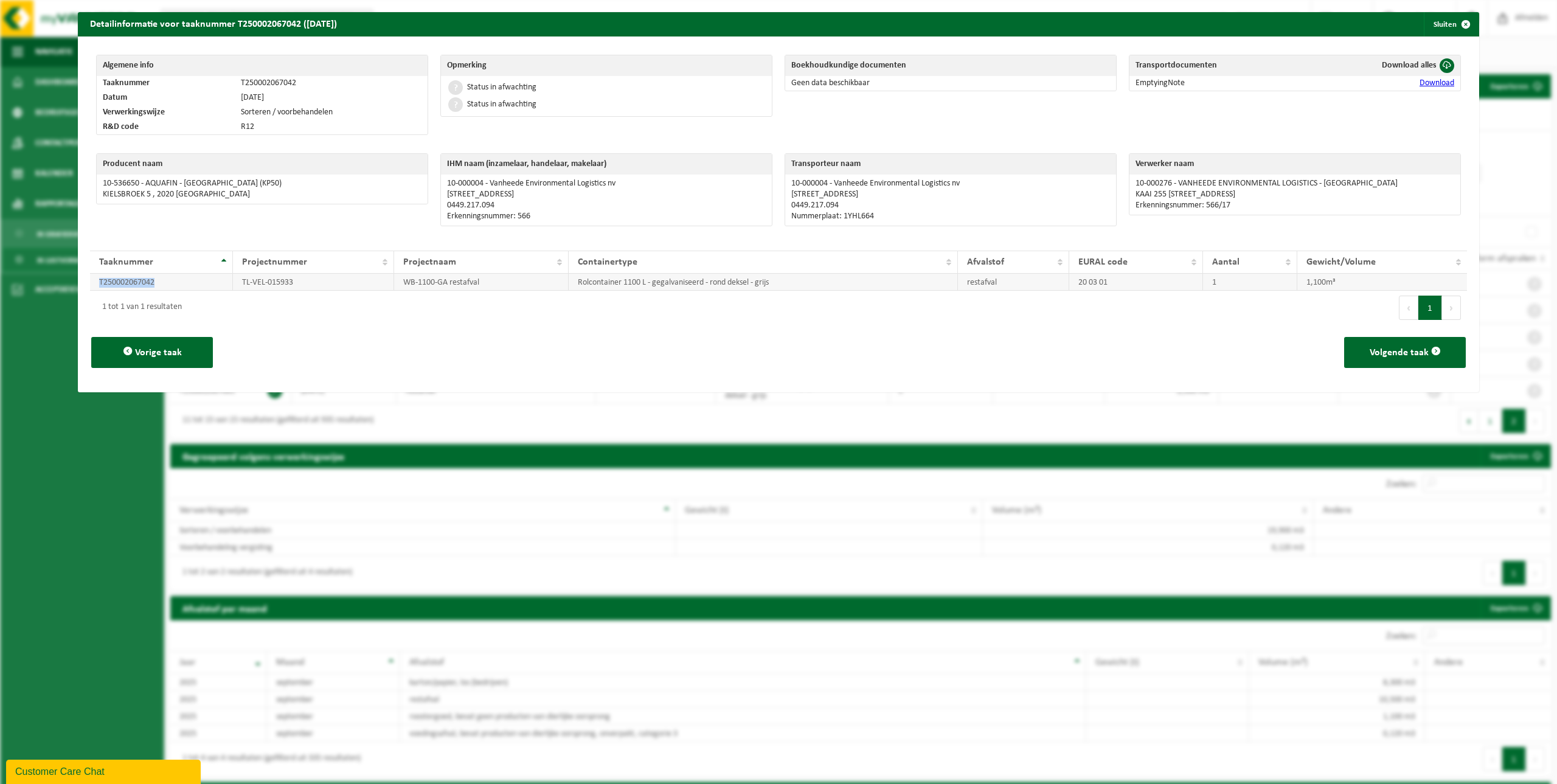
drag, startPoint x: 160, startPoint y: 286, endPoint x: 91, endPoint y: 286, distance: 69.0
click at [91, 286] on td "T250002067042" at bounding box center [162, 282] width 143 height 17
click at [764, 28] on button "Sluiten" at bounding box center [1450, 24] width 54 height 25
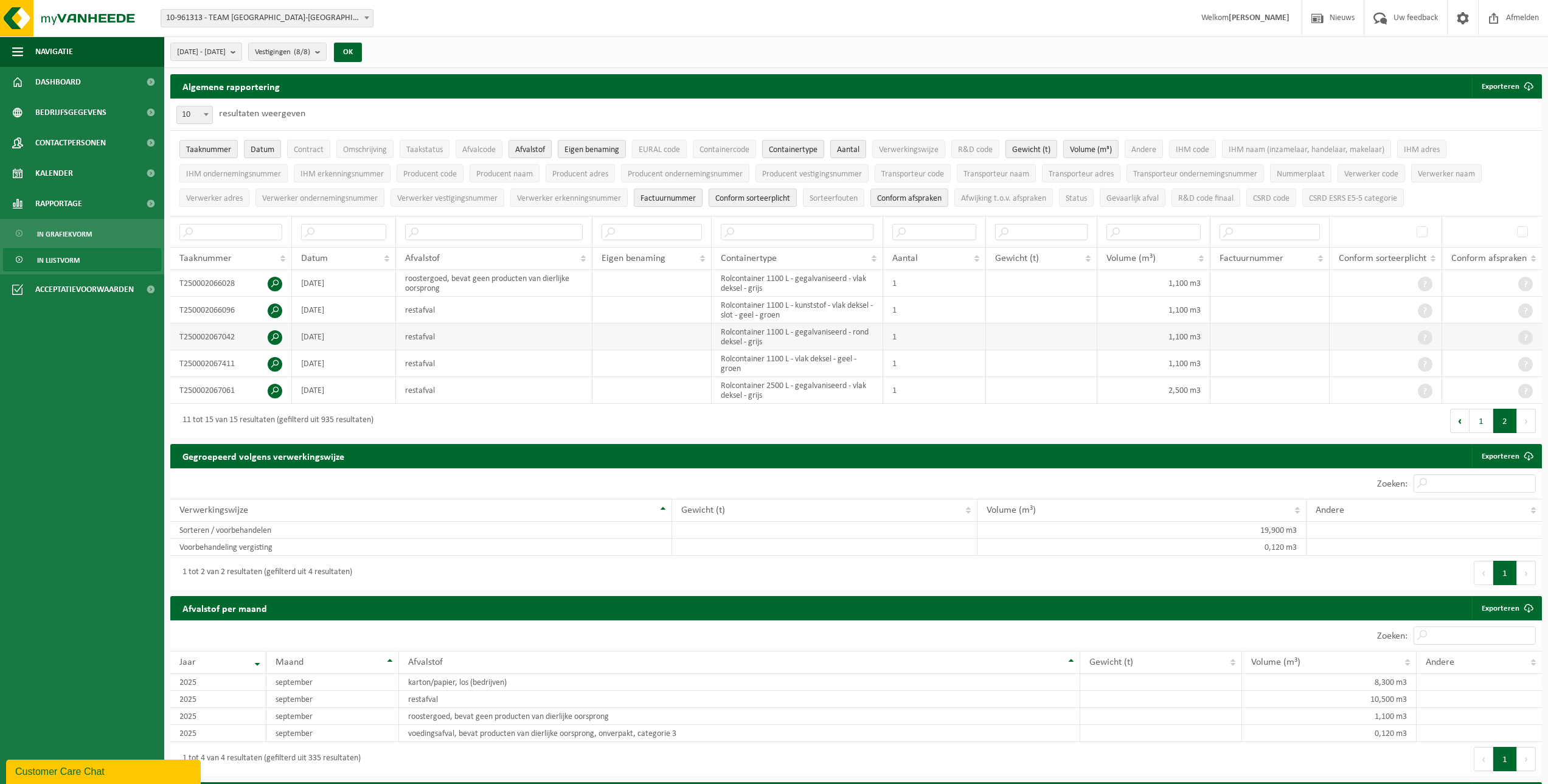
click at [275, 335] on span at bounding box center [275, 338] width 15 height 15
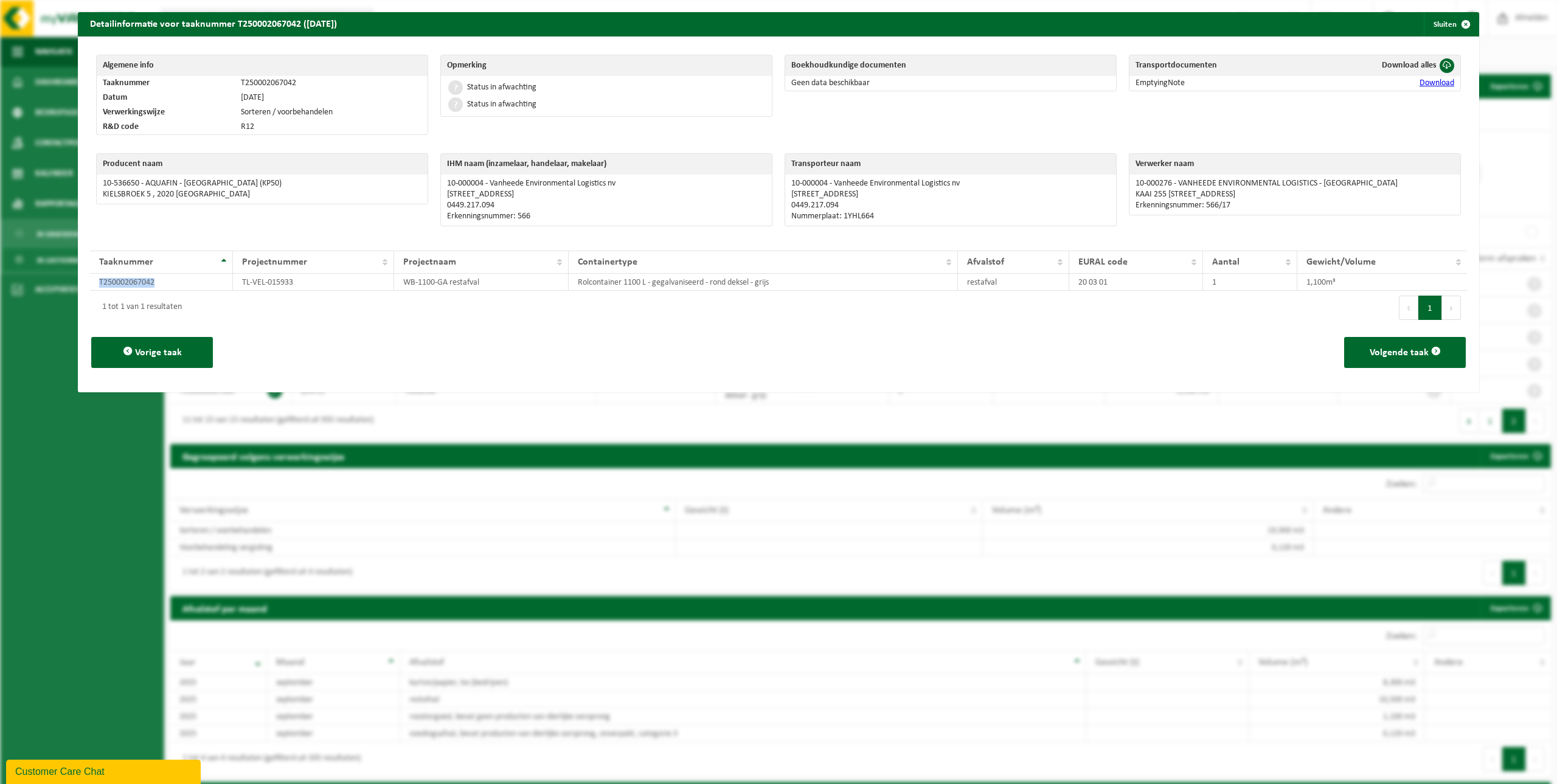
drag, startPoint x: 157, startPoint y: 285, endPoint x: 85, endPoint y: 289, distance: 72.1
click at [85, 289] on div "Algemene info Taaknummer T250002067042 Datum 26-09-2025 Verwerkingswijze Sorter…" at bounding box center [778, 214] width 1401 height 355
click at [764, 25] on span "button" at bounding box center [1465, 24] width 25 height 25
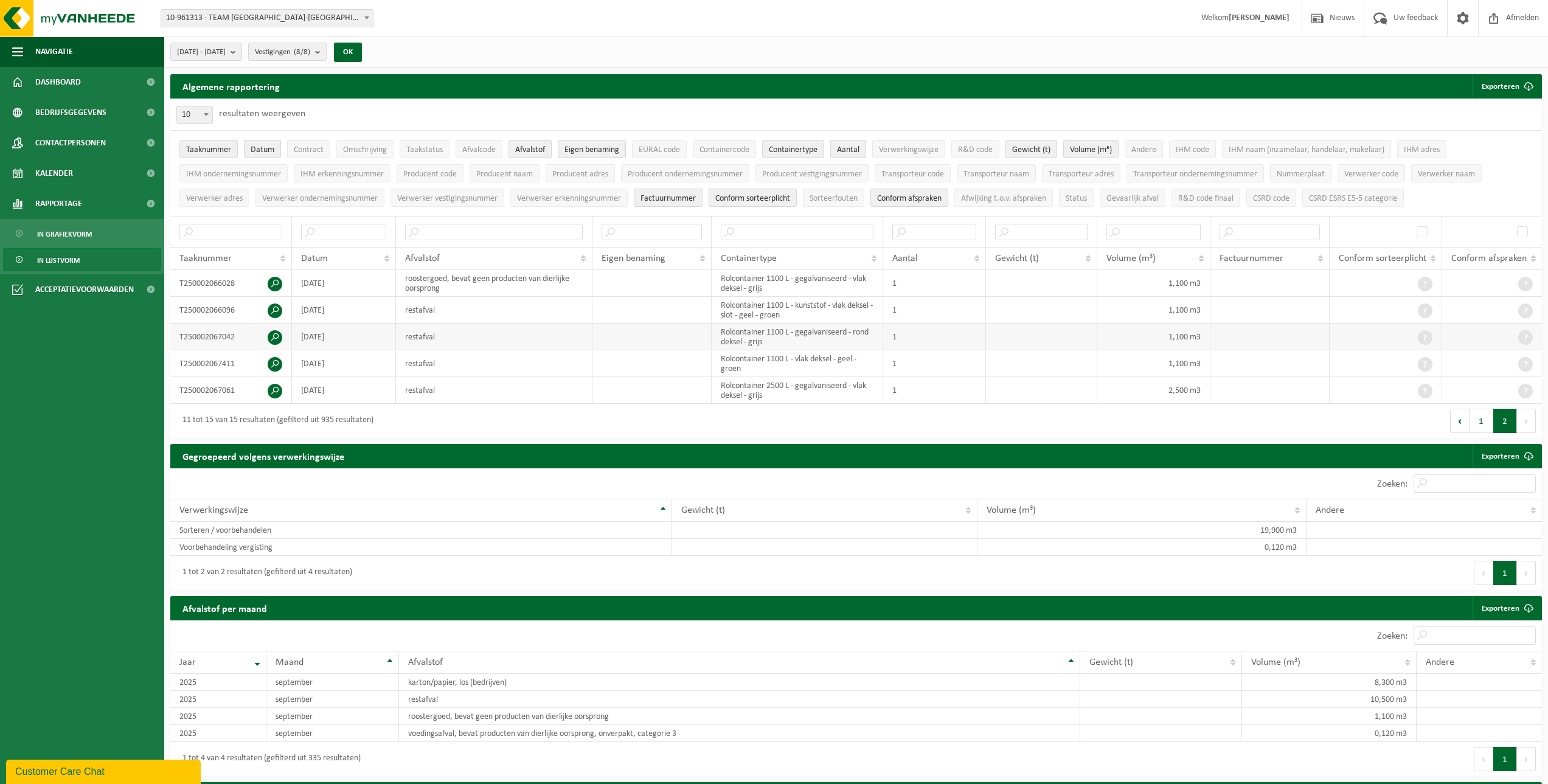
click at [279, 332] on span at bounding box center [275, 338] width 15 height 15
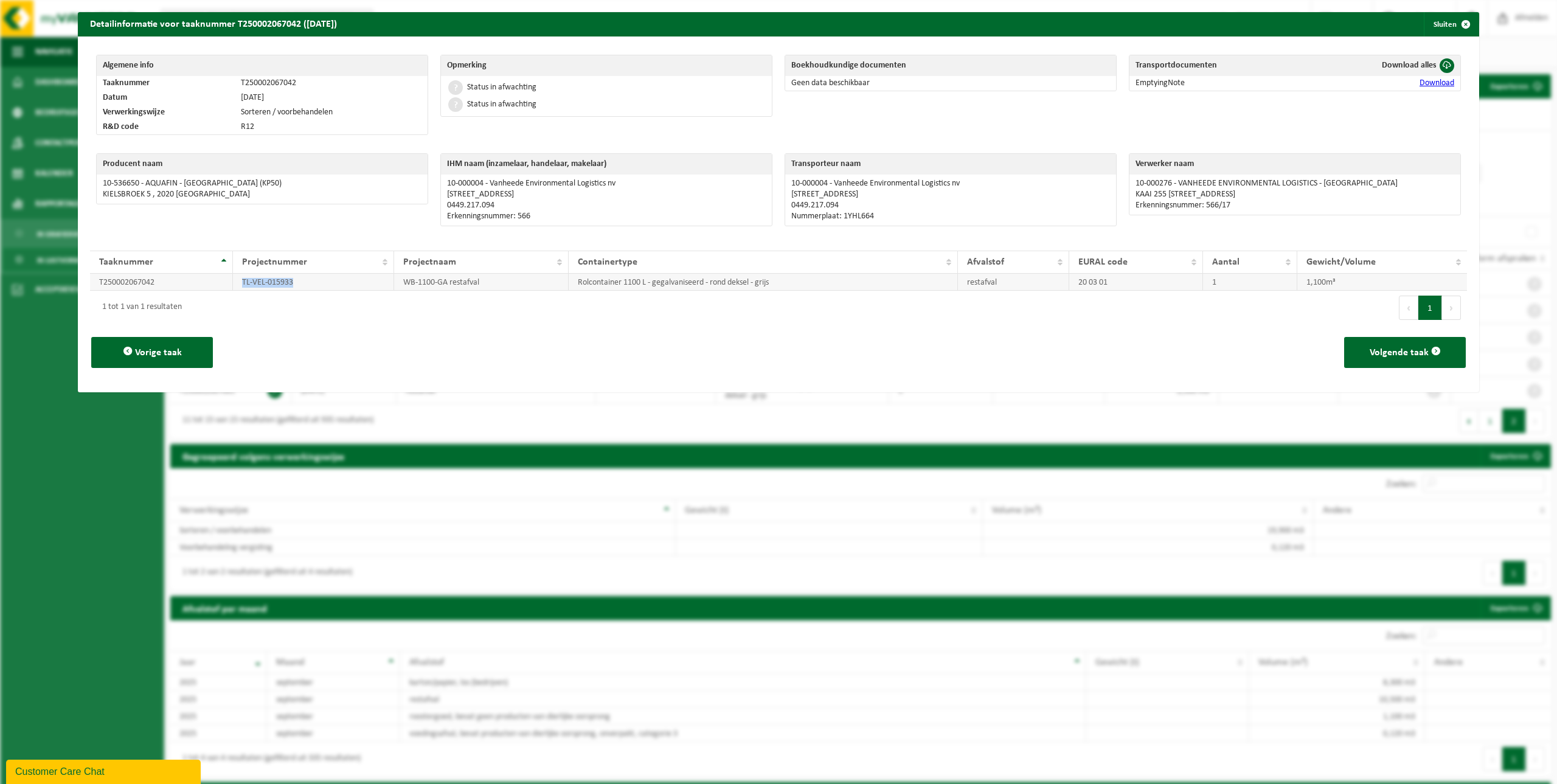
drag, startPoint x: 303, startPoint y: 285, endPoint x: 233, endPoint y: 276, distance: 70.6
click at [233, 276] on td "TL-VEL-015933" at bounding box center [314, 282] width 161 height 17
click at [764, 28] on button "Sluiten" at bounding box center [1450, 24] width 54 height 25
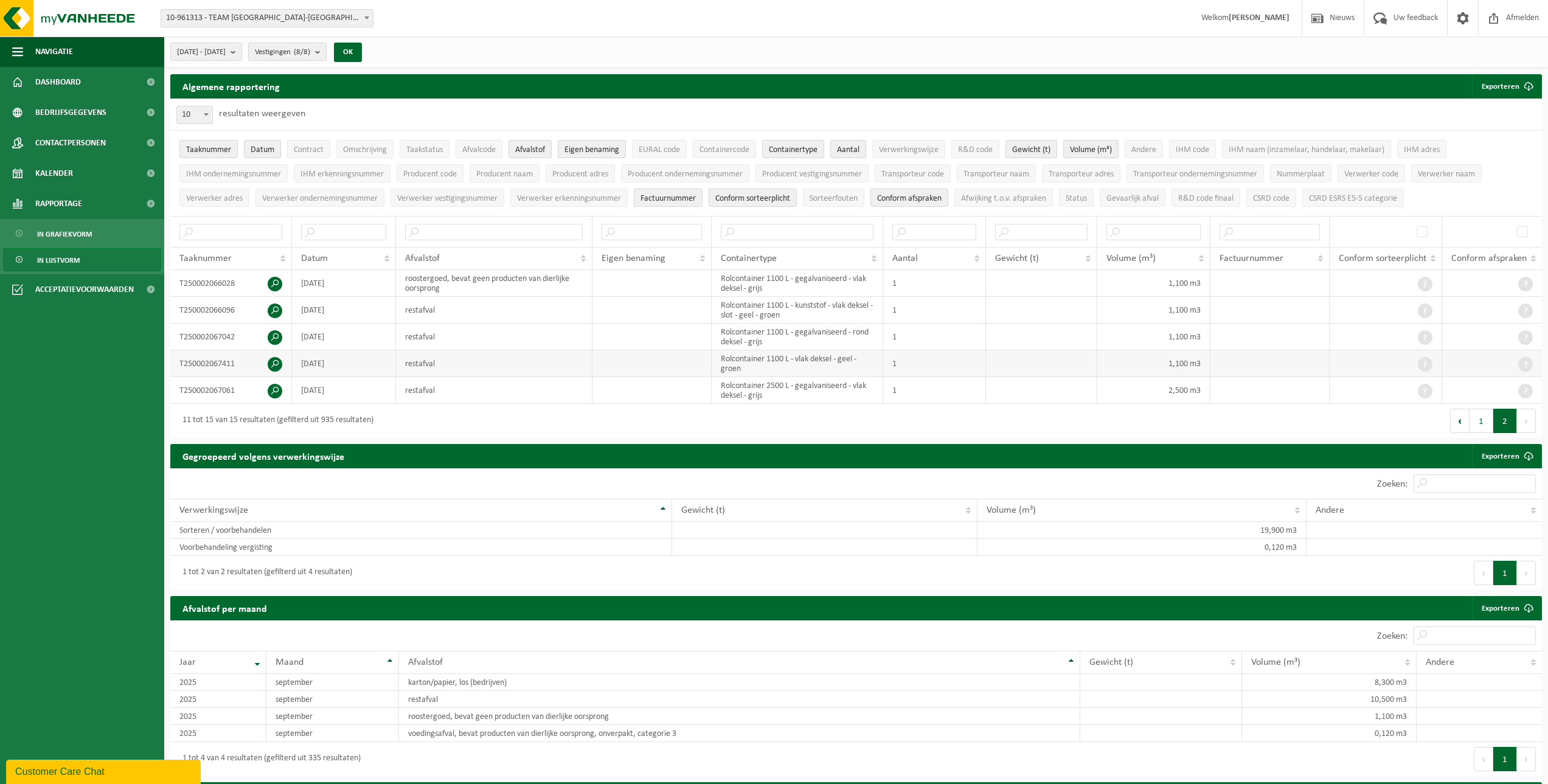
click at [275, 347] on span at bounding box center [275, 364] width 15 height 15
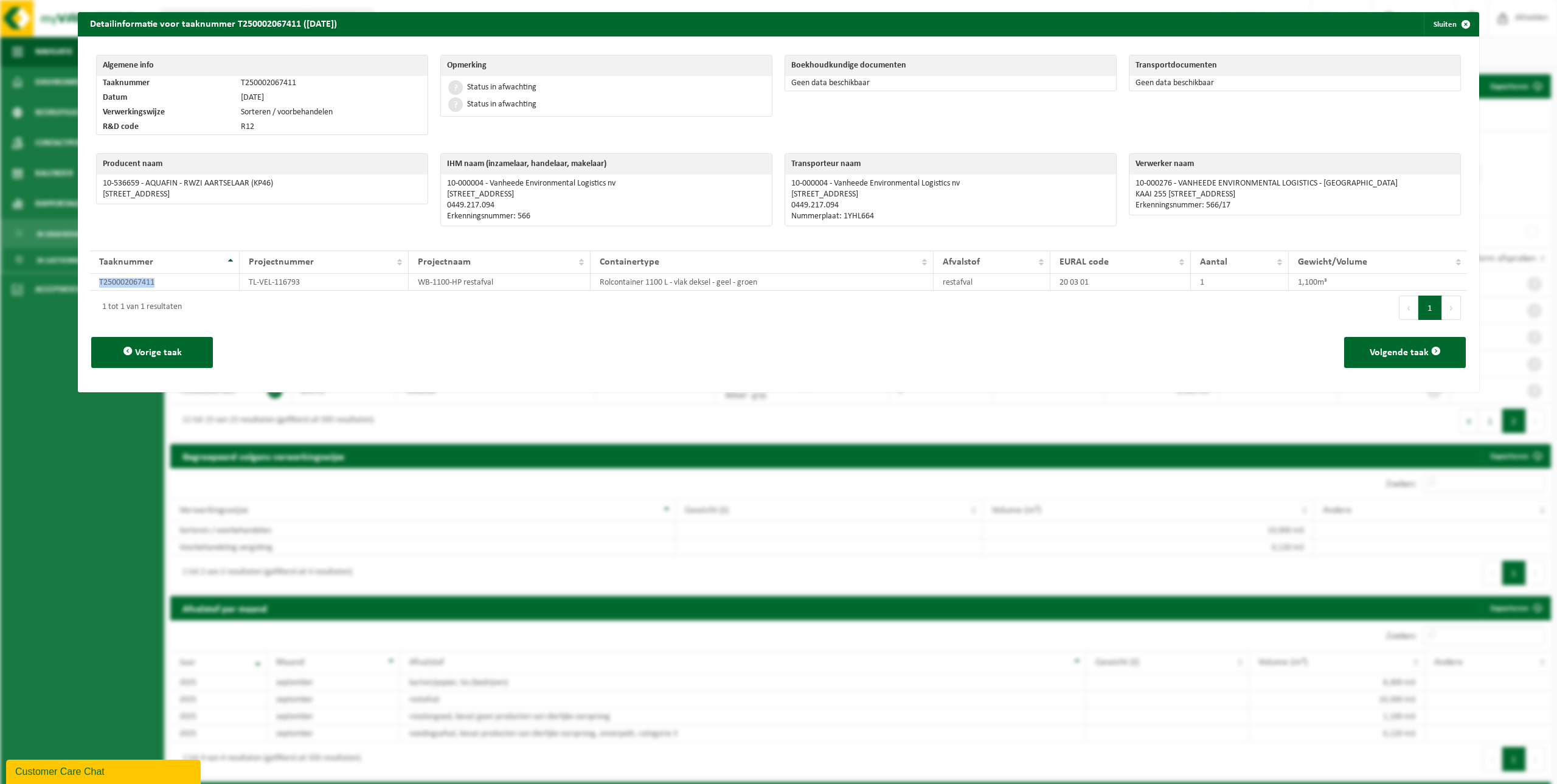
drag, startPoint x: 156, startPoint y: 282, endPoint x: 89, endPoint y: 288, distance: 67.3
click at [89, 288] on div "Algemene info Taaknummer T250002067411 Datum 26-09-2025 Verwerkingswijze Sorter…" at bounding box center [778, 214] width 1401 height 355
drag, startPoint x: 313, startPoint y: 284, endPoint x: 243, endPoint y: 283, distance: 70.0
click at [243, 283] on td "TL-VEL-116793" at bounding box center [324, 282] width 169 height 17
click at [764, 22] on button "Sluiten" at bounding box center [1450, 24] width 54 height 25
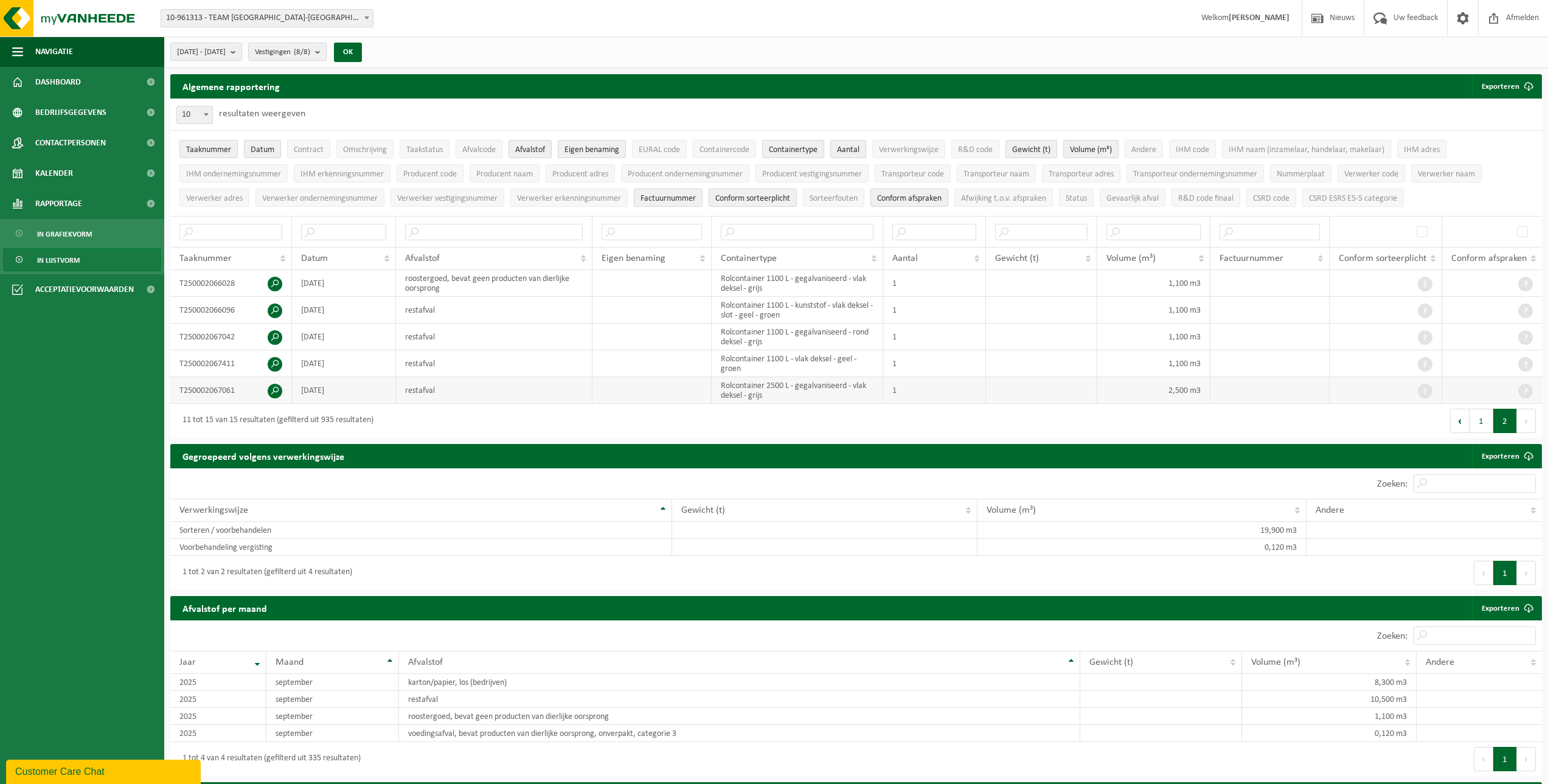
click at [277, 347] on span at bounding box center [275, 391] width 15 height 15
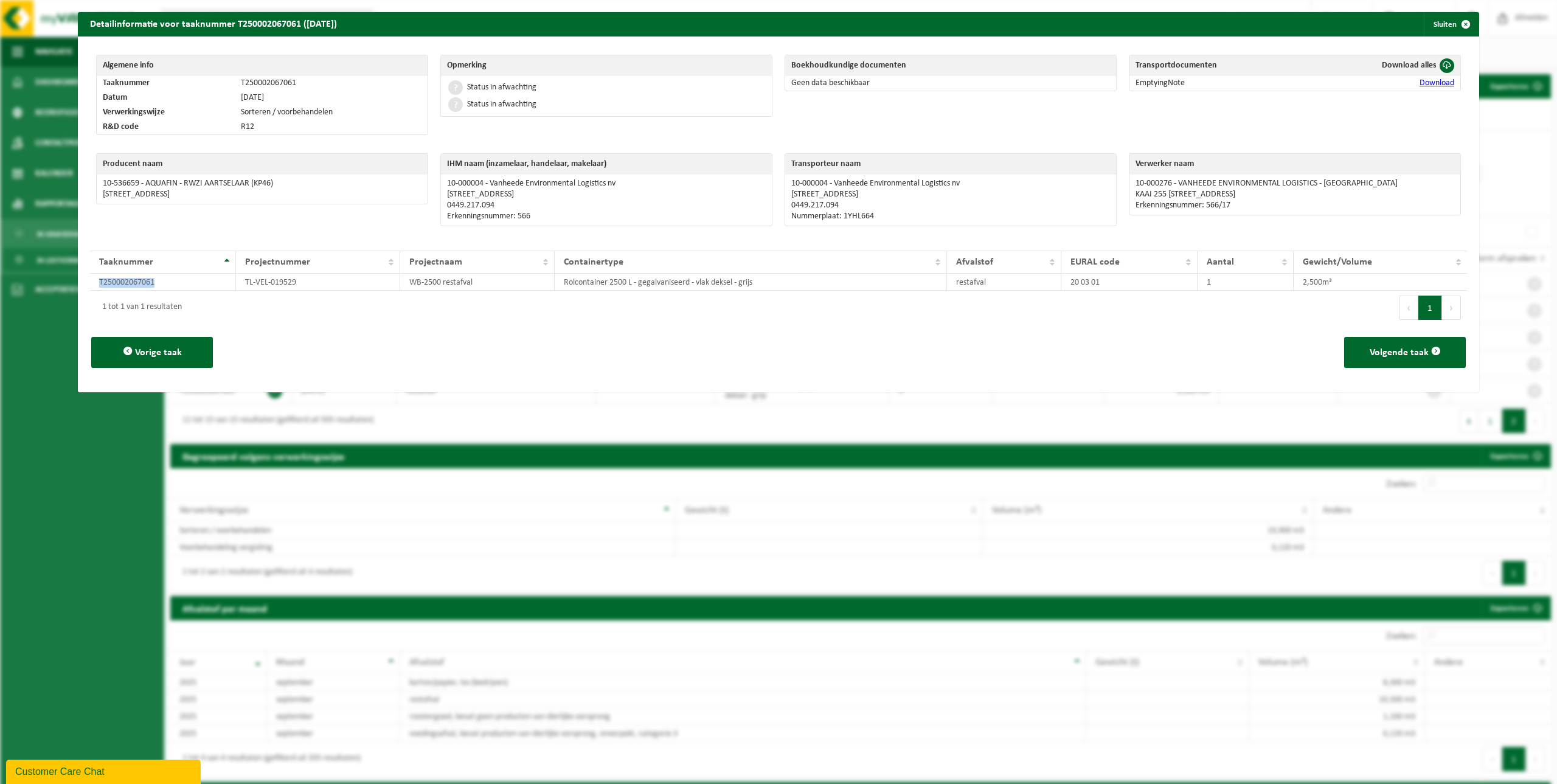
drag, startPoint x: 162, startPoint y: 283, endPoint x: 88, endPoint y: 289, distance: 74.2
click at [88, 289] on div "Algemene info Taaknummer T250002067061 Datum 26-09-2025 Verwerkingswijze Sorter…" at bounding box center [778, 214] width 1401 height 355
drag, startPoint x: 299, startPoint y: 283, endPoint x: 239, endPoint y: 288, distance: 60.2
click at [239, 288] on td "TL-VEL-019529" at bounding box center [318, 282] width 165 height 17
click at [764, 28] on button "Sluiten" at bounding box center [1450, 24] width 54 height 25
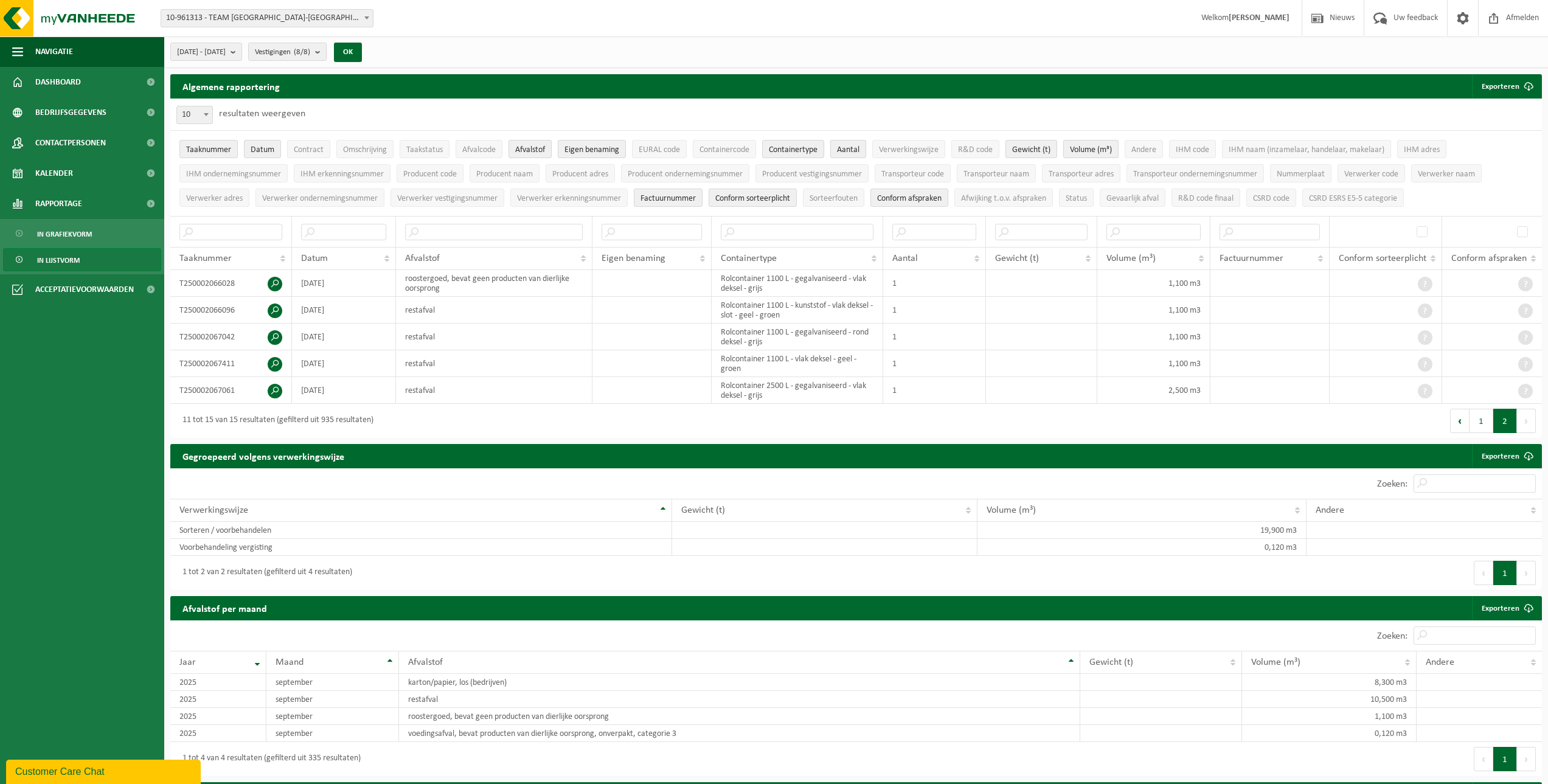
click at [51, 262] on span "In lijstvorm" at bounding box center [58, 260] width 42 height 23
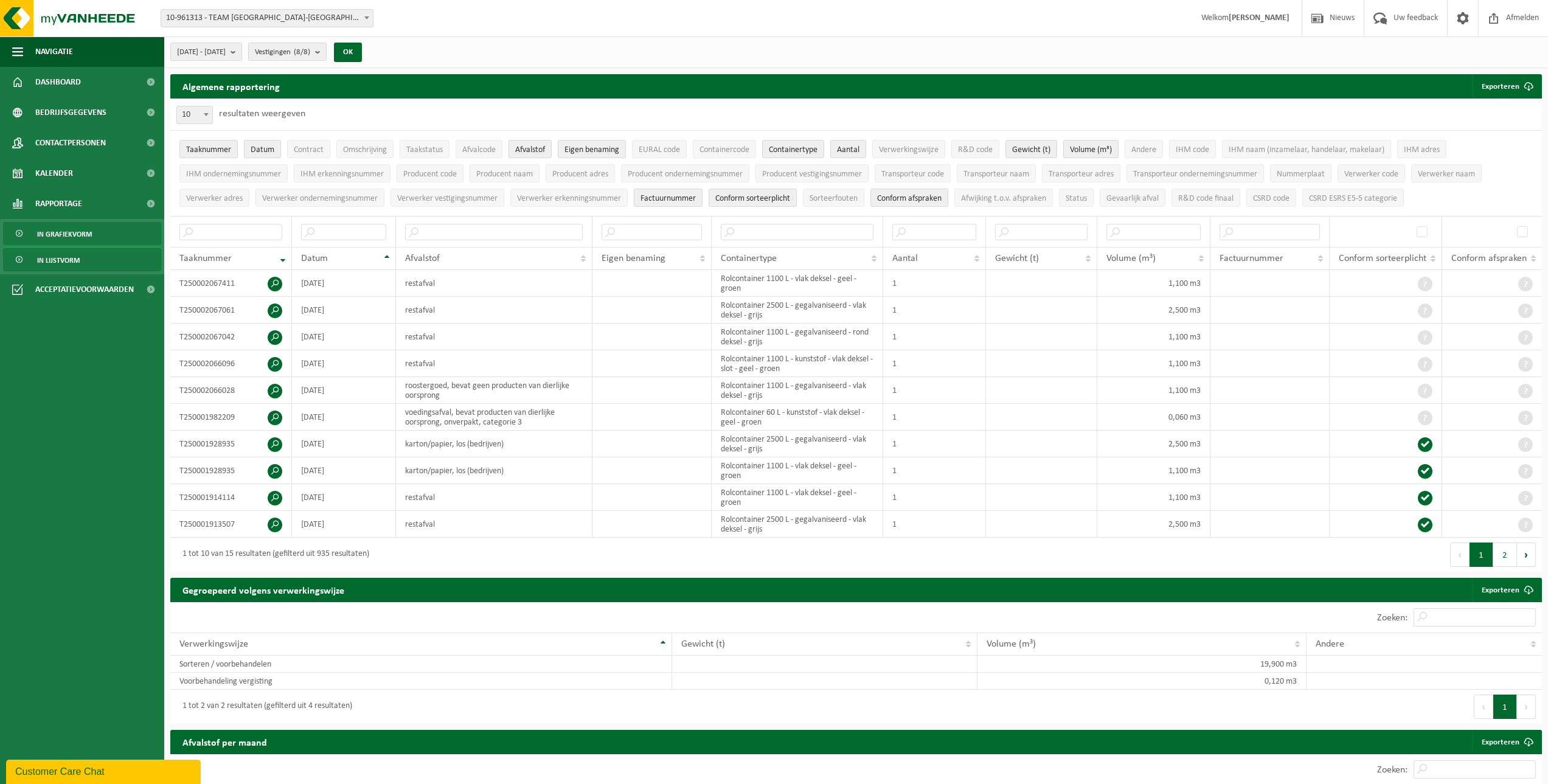
click at [66, 236] on span "In grafiekvorm" at bounding box center [64, 234] width 54 height 23
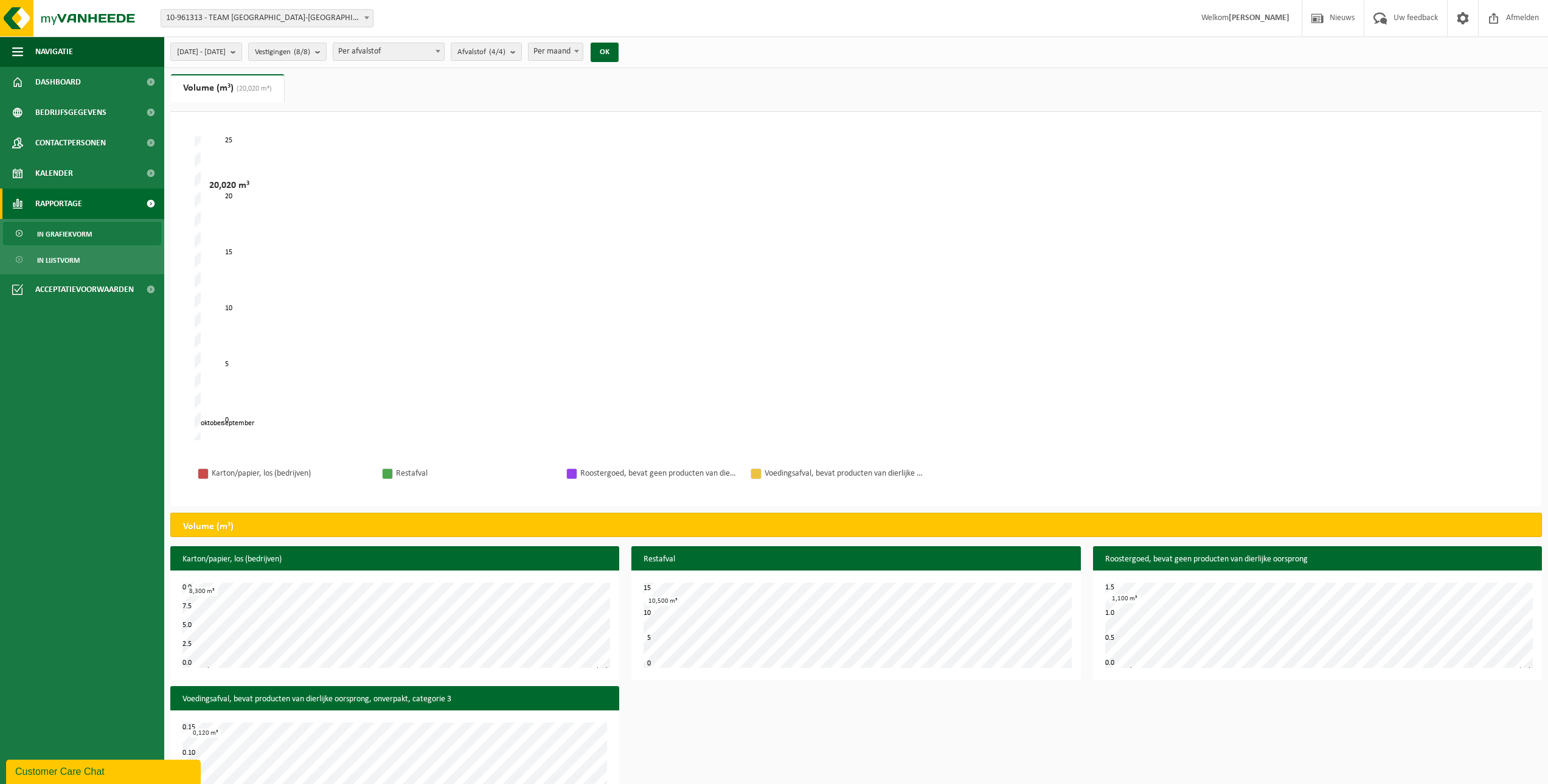
click at [64, 206] on span "Rapportage" at bounding box center [58, 203] width 47 height 31
click at [77, 200] on span "Rapportage" at bounding box center [58, 203] width 47 height 31
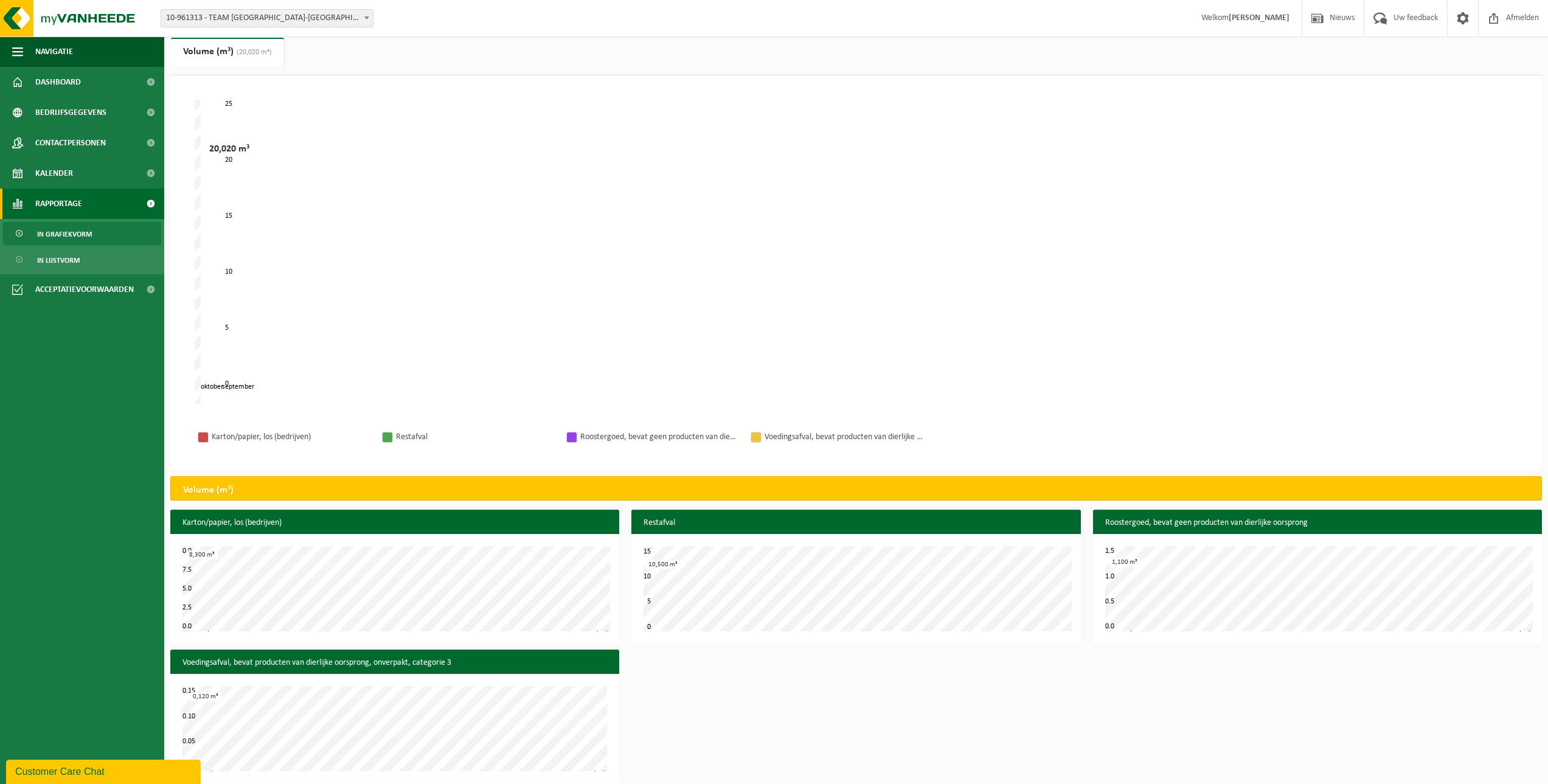
scroll to position [48, 0]
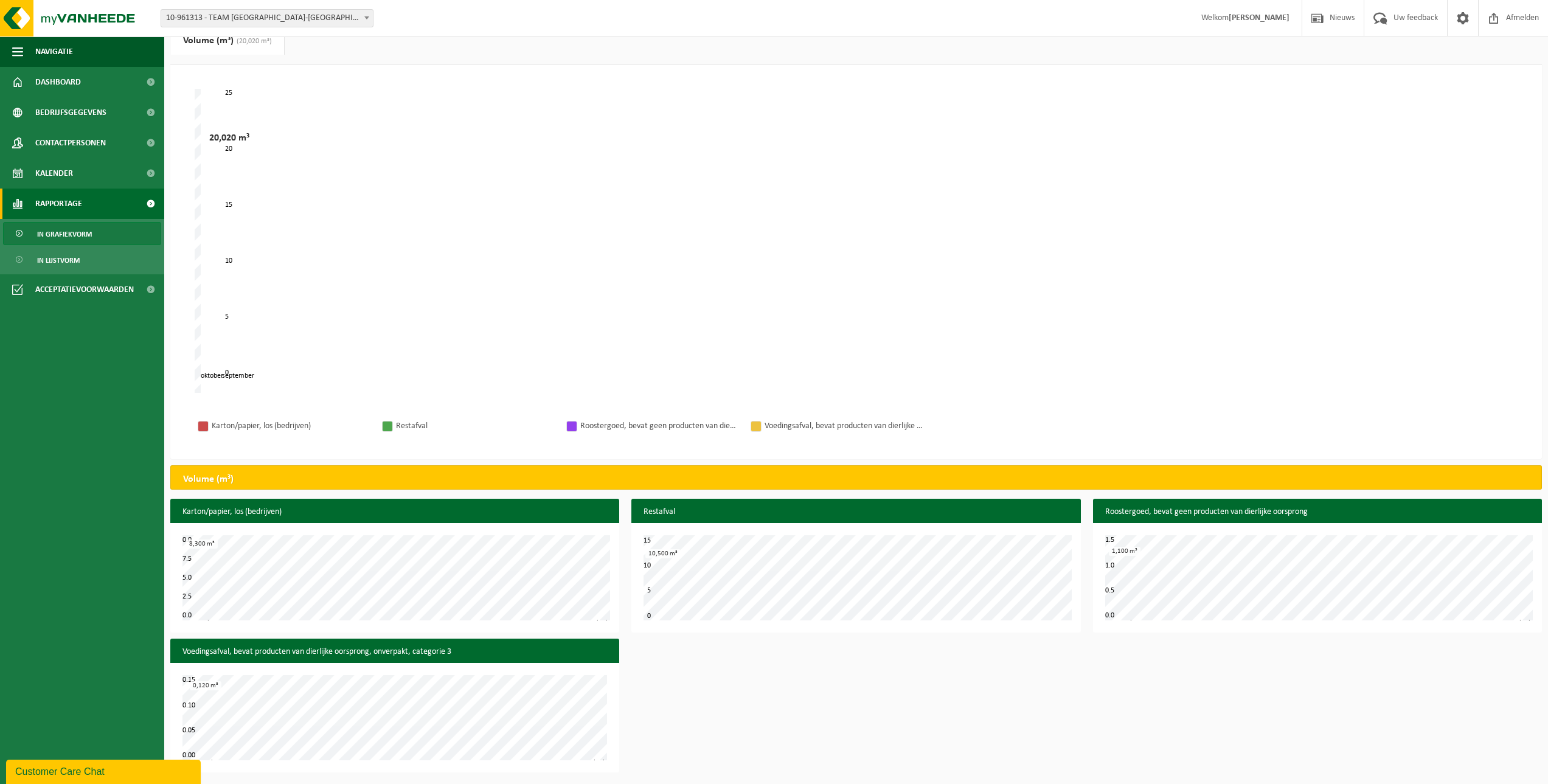
click at [85, 235] on span "In grafiekvorm" at bounding box center [64, 234] width 54 height 23
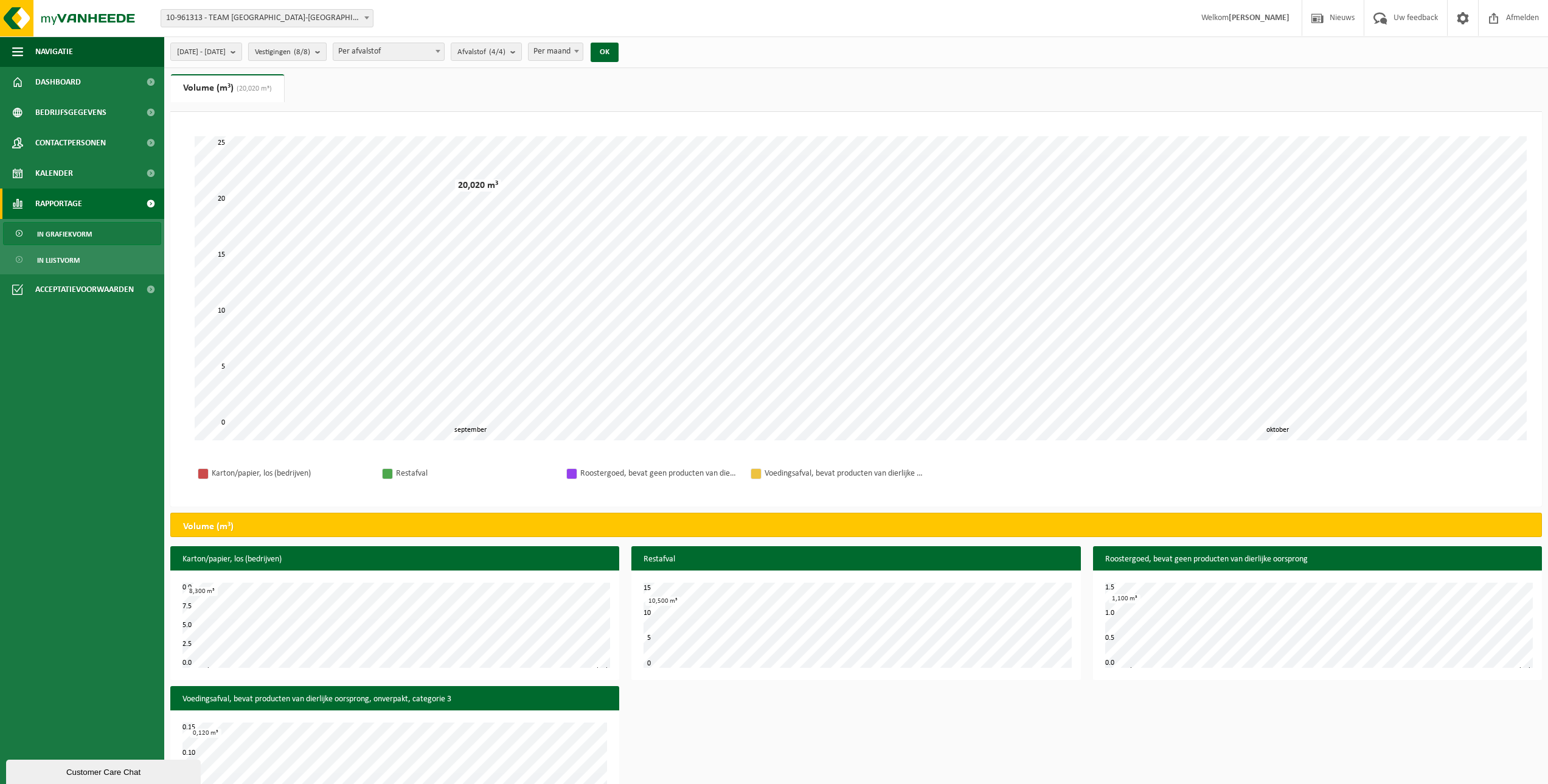
click at [326, 51] on b "submit" at bounding box center [320, 51] width 11 height 17
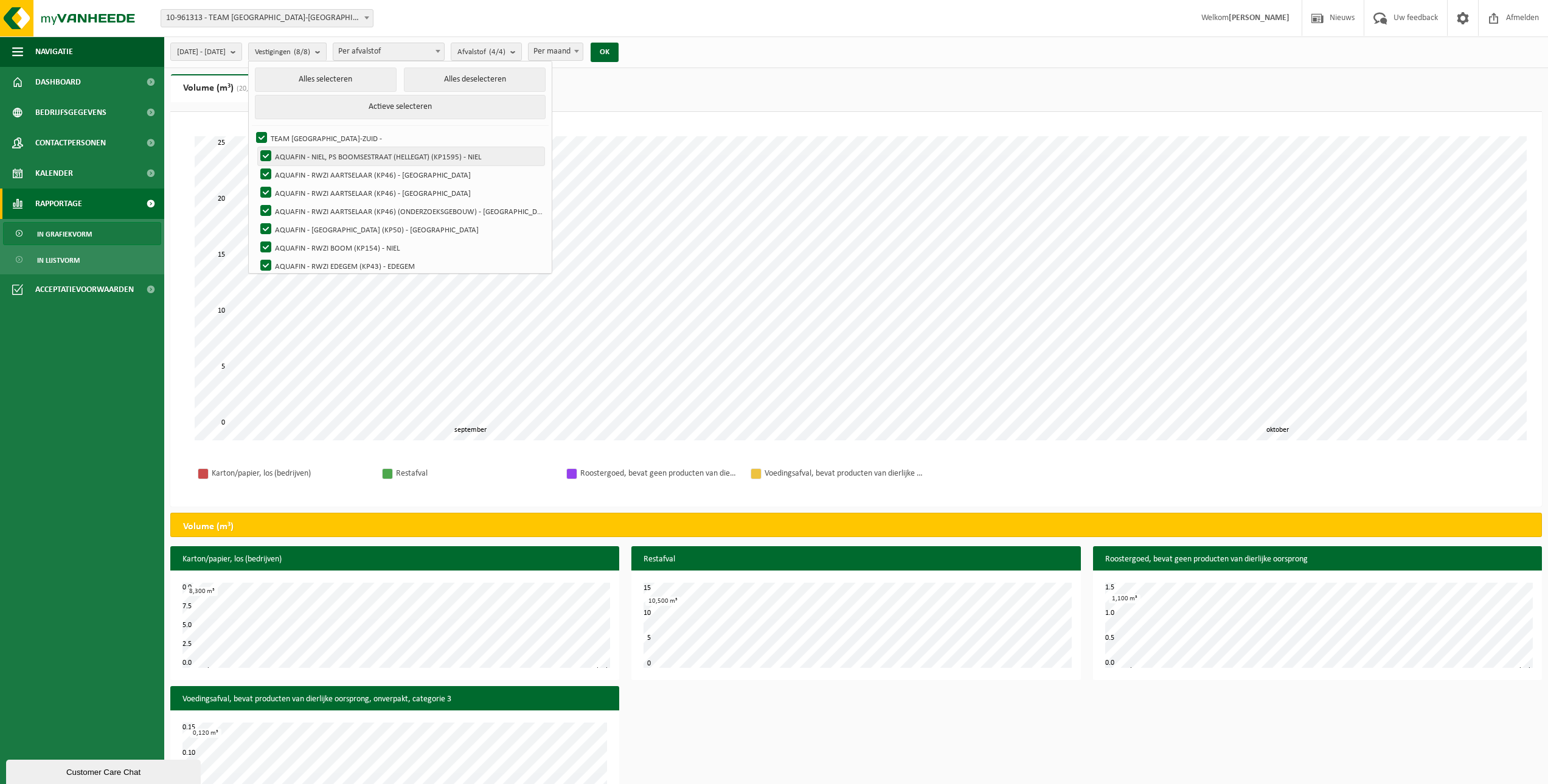
click at [297, 154] on label "AQUAFIN - NIEL, PS BOOMSESTRAAT (HELLEGAT) (KP1595) - NIEL" at bounding box center [401, 156] width 286 height 18
click at [256, 147] on input "AQUAFIN - NIEL, PS BOOMSESTRAAT (HELLEGAT) (KP1595) - NIEL" at bounding box center [256, 147] width 1 height 1
checkbox input "false"
click at [296, 225] on label "AQUAFIN - [GEOGRAPHIC_DATA] (KP50) - [GEOGRAPHIC_DATA]" at bounding box center [401, 229] width 286 height 18
click at [256, 220] on input "AQUAFIN - [GEOGRAPHIC_DATA] (KP50) - [GEOGRAPHIC_DATA]" at bounding box center [256, 220] width 1 height 1
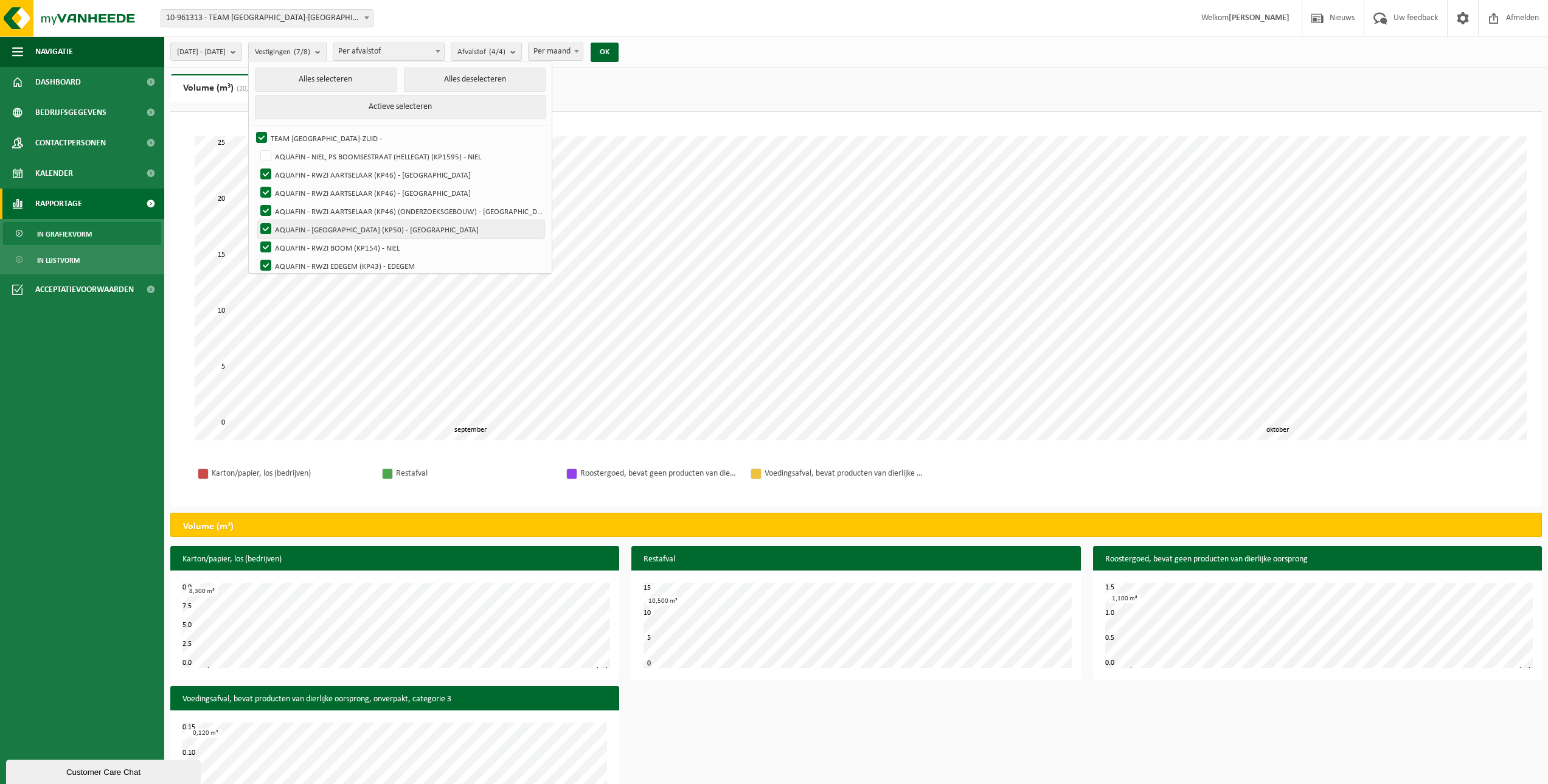
checkbox input "false"
click at [296, 246] on label "AQUAFIN - RWZI BOOM (KP154) - NIEL" at bounding box center [401, 247] width 286 height 18
click at [256, 238] on input "AQUAFIN - RWZI BOOM (KP154) - NIEL" at bounding box center [256, 238] width 1 height 1
checkbox input "false"
click at [297, 260] on label "AQUAFIN - RWZI EDEGEM (KP43) - EDEGEM" at bounding box center [401, 265] width 286 height 18
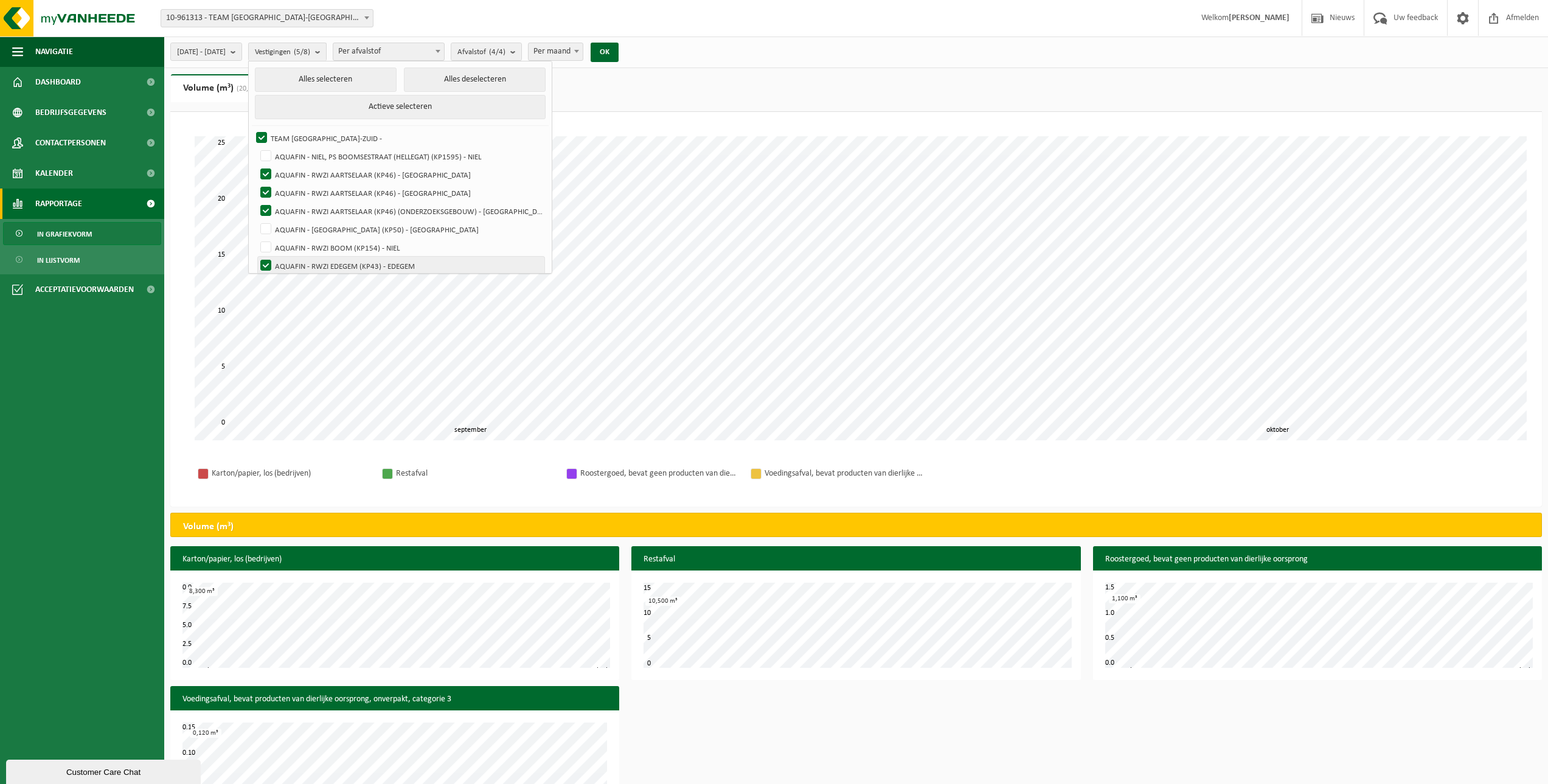
click at [256, 256] on input "AQUAFIN - RWZI EDEGEM (KP43) - EDEGEM" at bounding box center [256, 256] width 1 height 1
checkbox input "false"
click at [619, 51] on button "OK" at bounding box center [604, 52] width 28 height 19
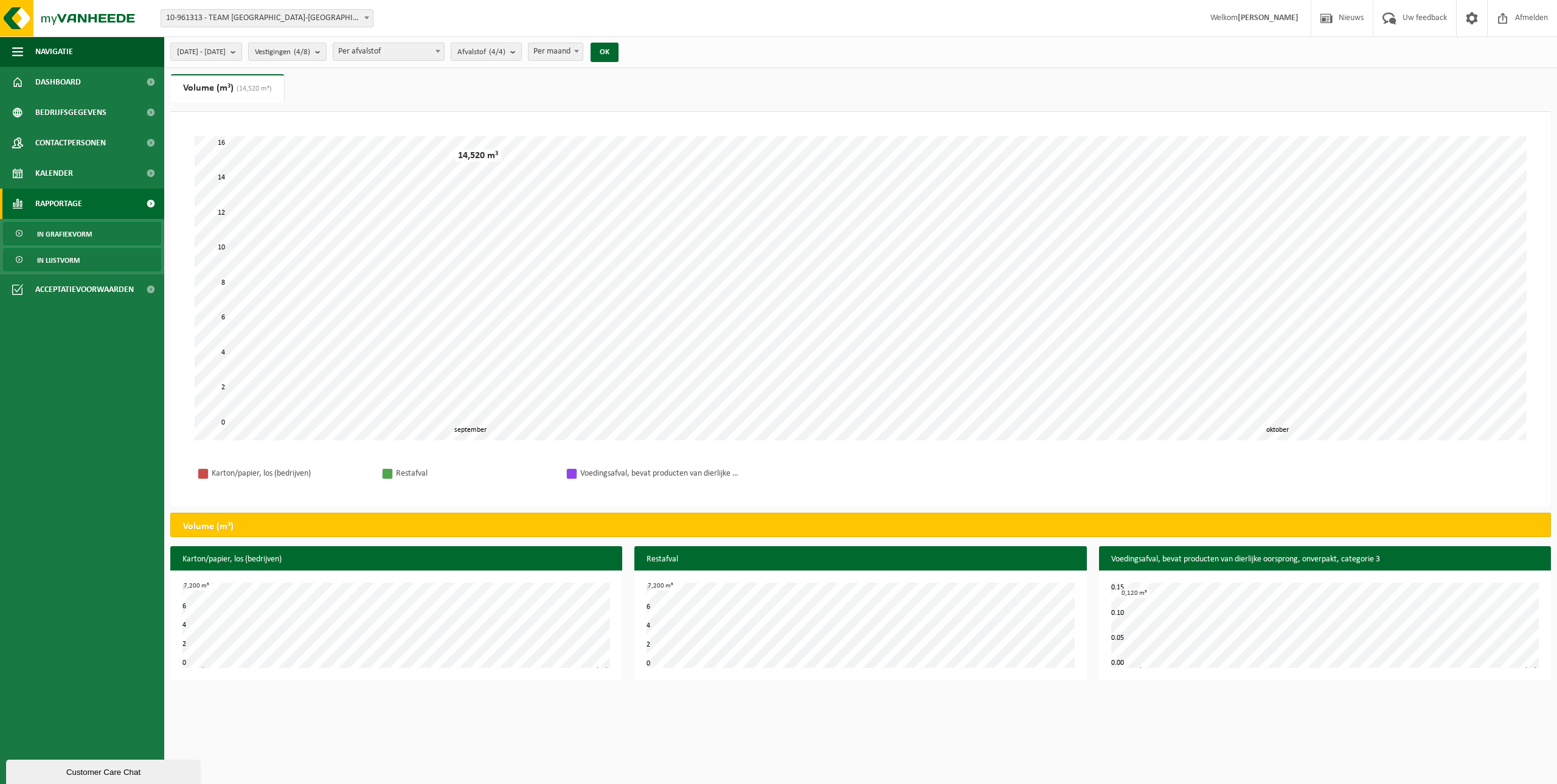
click at [69, 261] on span "In lijstvorm" at bounding box center [58, 260] width 42 height 23
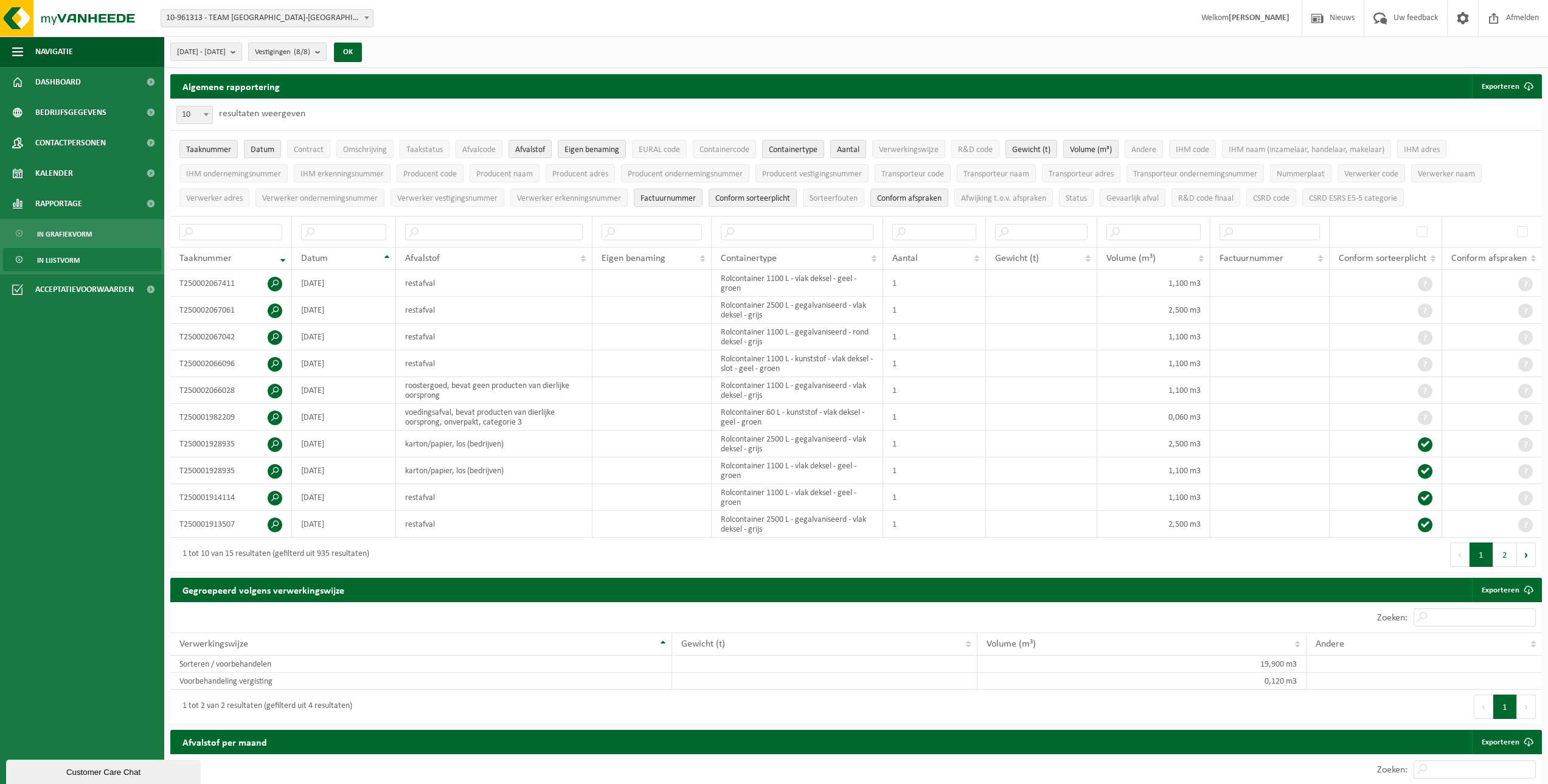
click at [326, 51] on b "submit" at bounding box center [320, 51] width 11 height 17
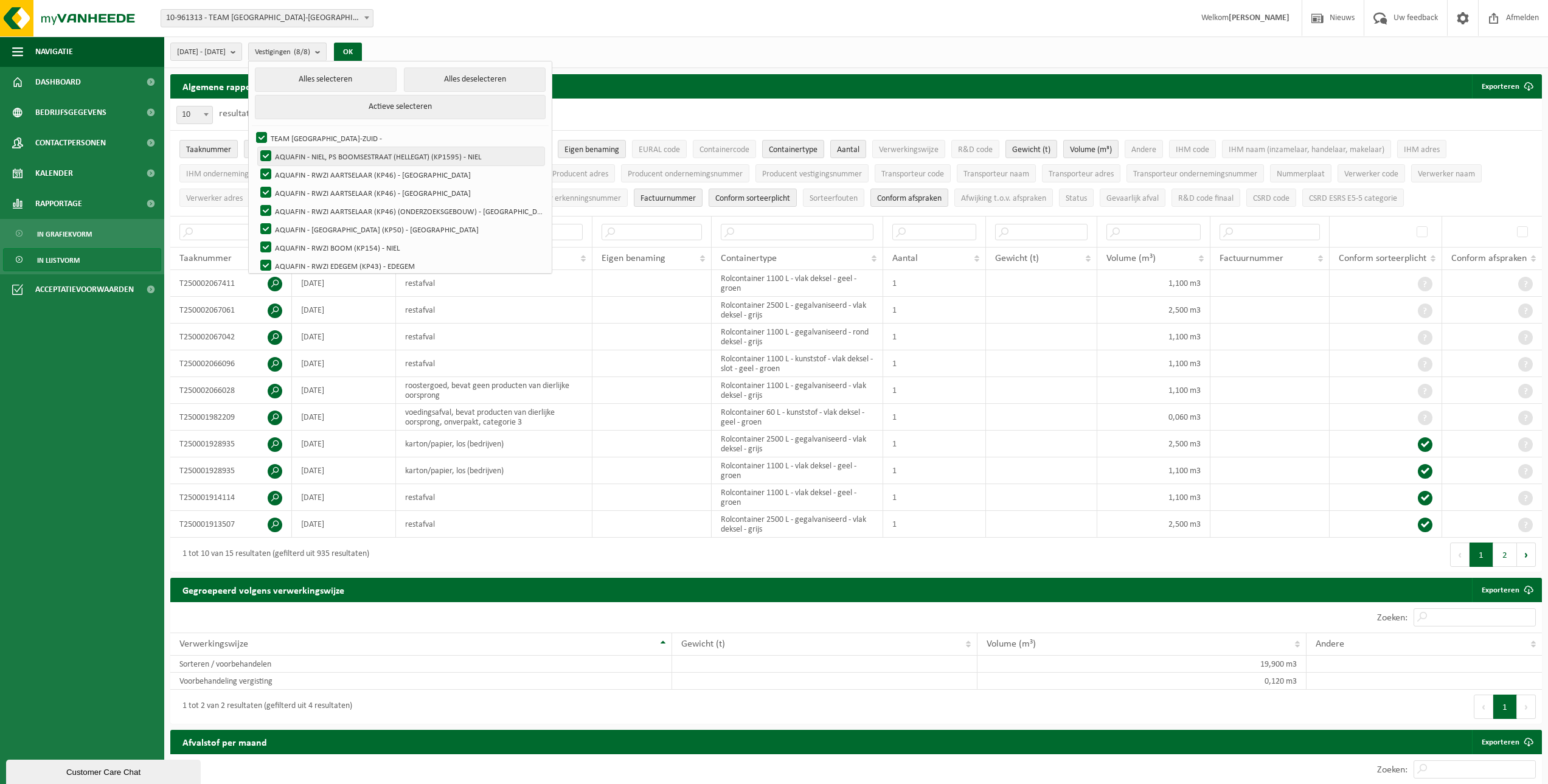
click at [296, 156] on label "AQUAFIN - NIEL, PS BOOMSESTRAAT (HELLEGAT) (KP1595) - NIEL" at bounding box center [401, 156] width 286 height 18
click at [256, 147] on input "AQUAFIN - NIEL, PS BOOMSESTRAAT (HELLEGAT) (KP1595) - NIEL" at bounding box center [256, 147] width 1 height 1
checkbox input "false"
click at [299, 171] on label "AQUAFIN - RWZI AARTSELAAR (KP46) - [GEOGRAPHIC_DATA]" at bounding box center [401, 174] width 286 height 18
click at [256, 165] on input "AQUAFIN - RWZI AARTSELAAR (KP46) - [GEOGRAPHIC_DATA]" at bounding box center [256, 165] width 1 height 1
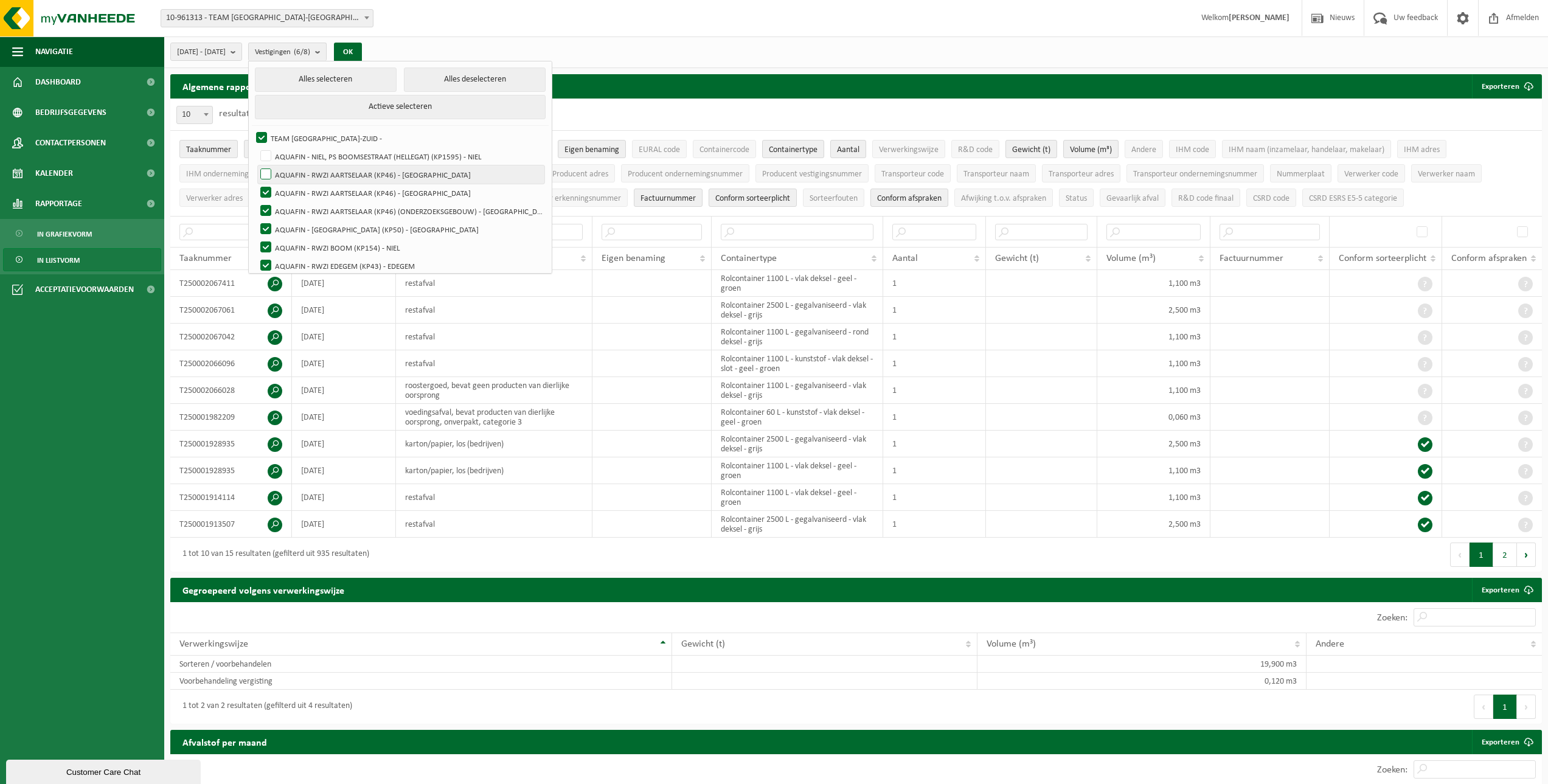
click at [299, 171] on label "AQUAFIN - RWZI AARTSELAAR (KP46) - [GEOGRAPHIC_DATA]" at bounding box center [401, 174] width 286 height 18
click at [256, 165] on input "AQUAFIN - RWZI AARTSELAAR (KP46) - [GEOGRAPHIC_DATA]" at bounding box center [256, 165] width 1 height 1
checkbox input "true"
click at [296, 244] on label "AQUAFIN - RWZI BOOM (KP154) - NIEL" at bounding box center [401, 247] width 286 height 18
click at [256, 238] on input "AQUAFIN - RWZI BOOM (KP154) - NIEL" at bounding box center [256, 238] width 1 height 1
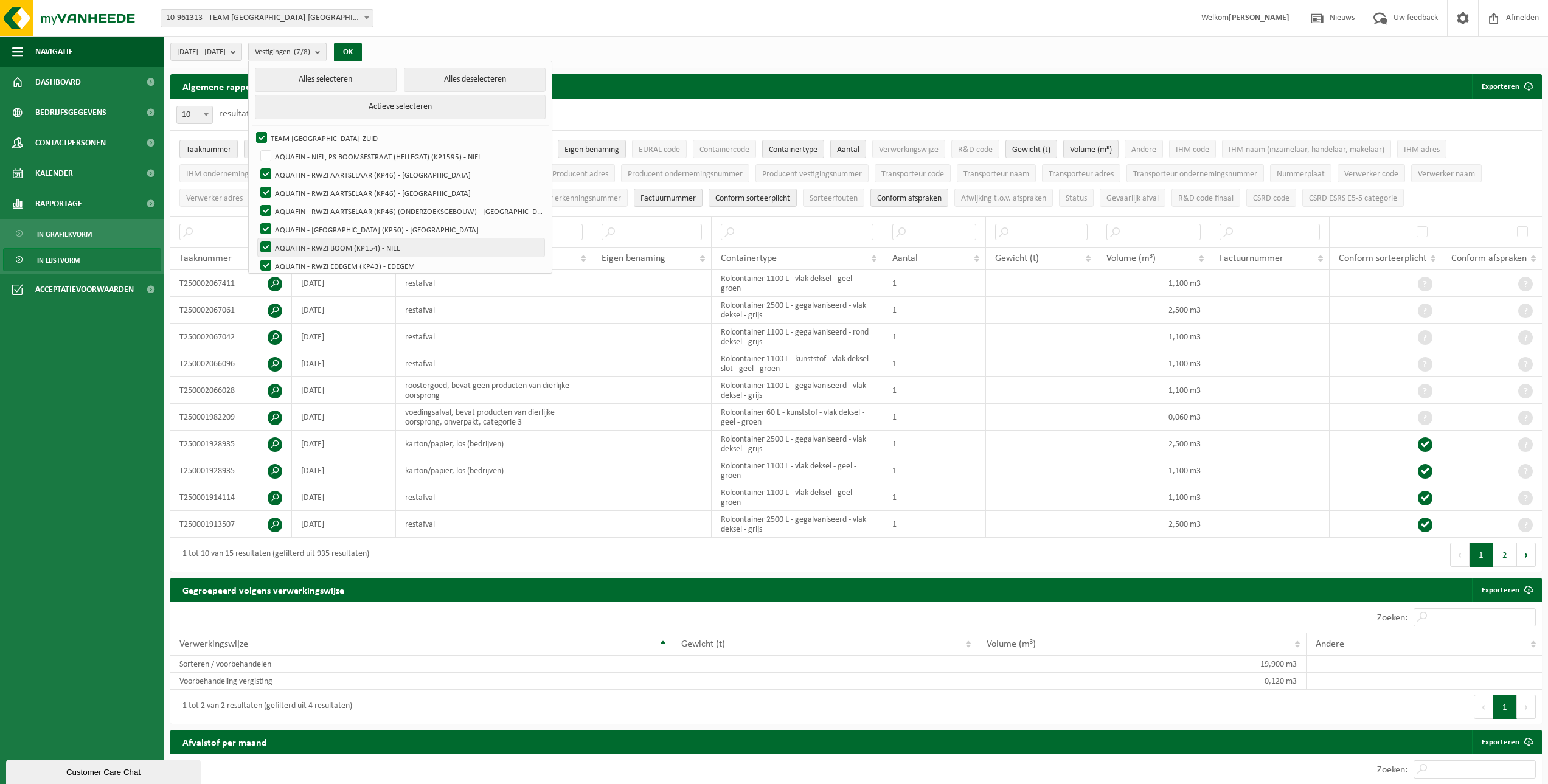
checkbox input "false"
click at [292, 262] on label "AQUAFIN - RWZI EDEGEM (KP43) - EDEGEM" at bounding box center [401, 265] width 286 height 18
click at [256, 256] on input "AQUAFIN - RWZI EDEGEM (KP43) - EDEGEM" at bounding box center [256, 256] width 1 height 1
checkbox input "false"
click at [362, 52] on button "OK" at bounding box center [348, 52] width 28 height 19
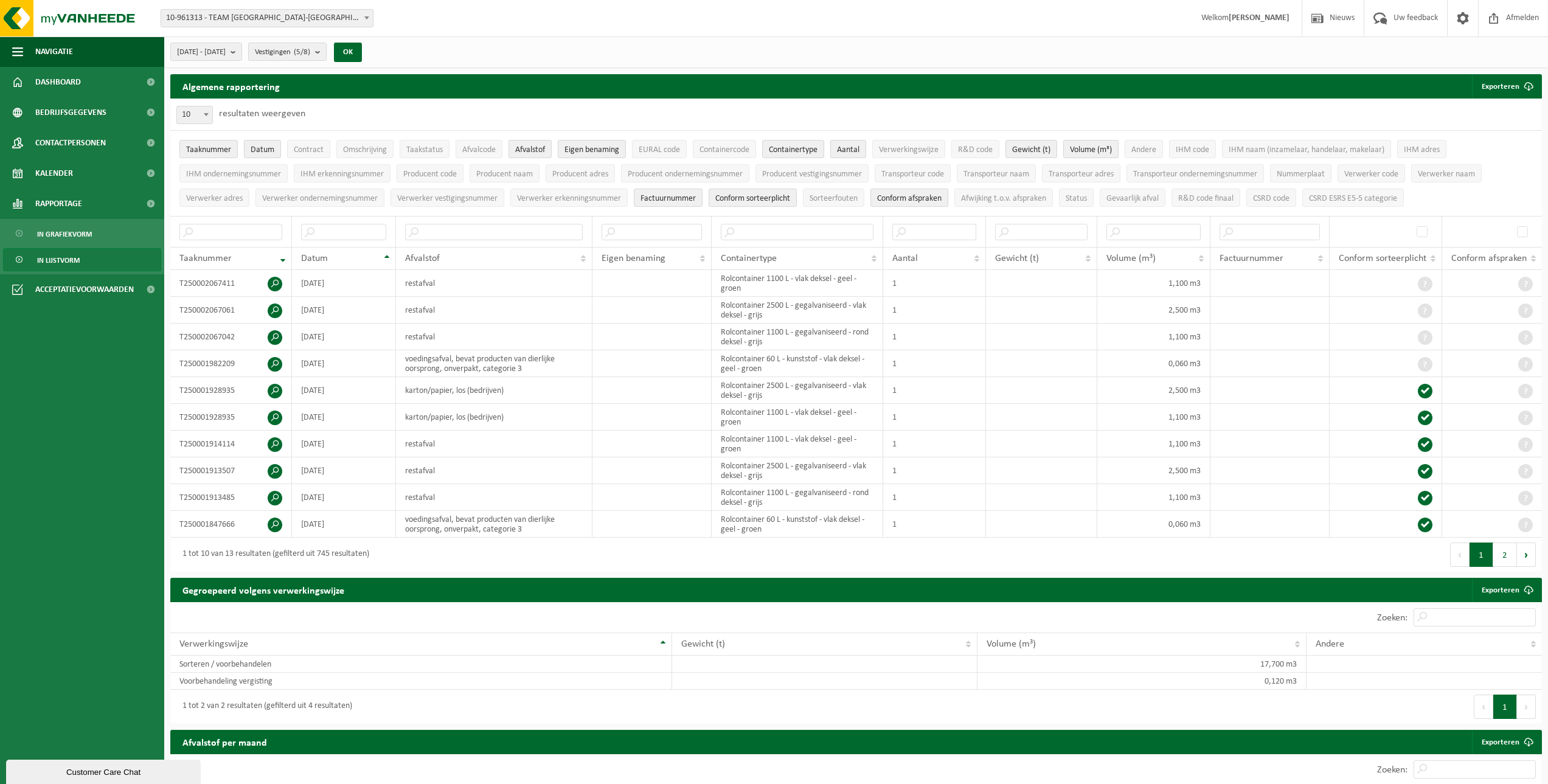
click at [84, 259] on link "In lijstvorm" at bounding box center [82, 259] width 158 height 23
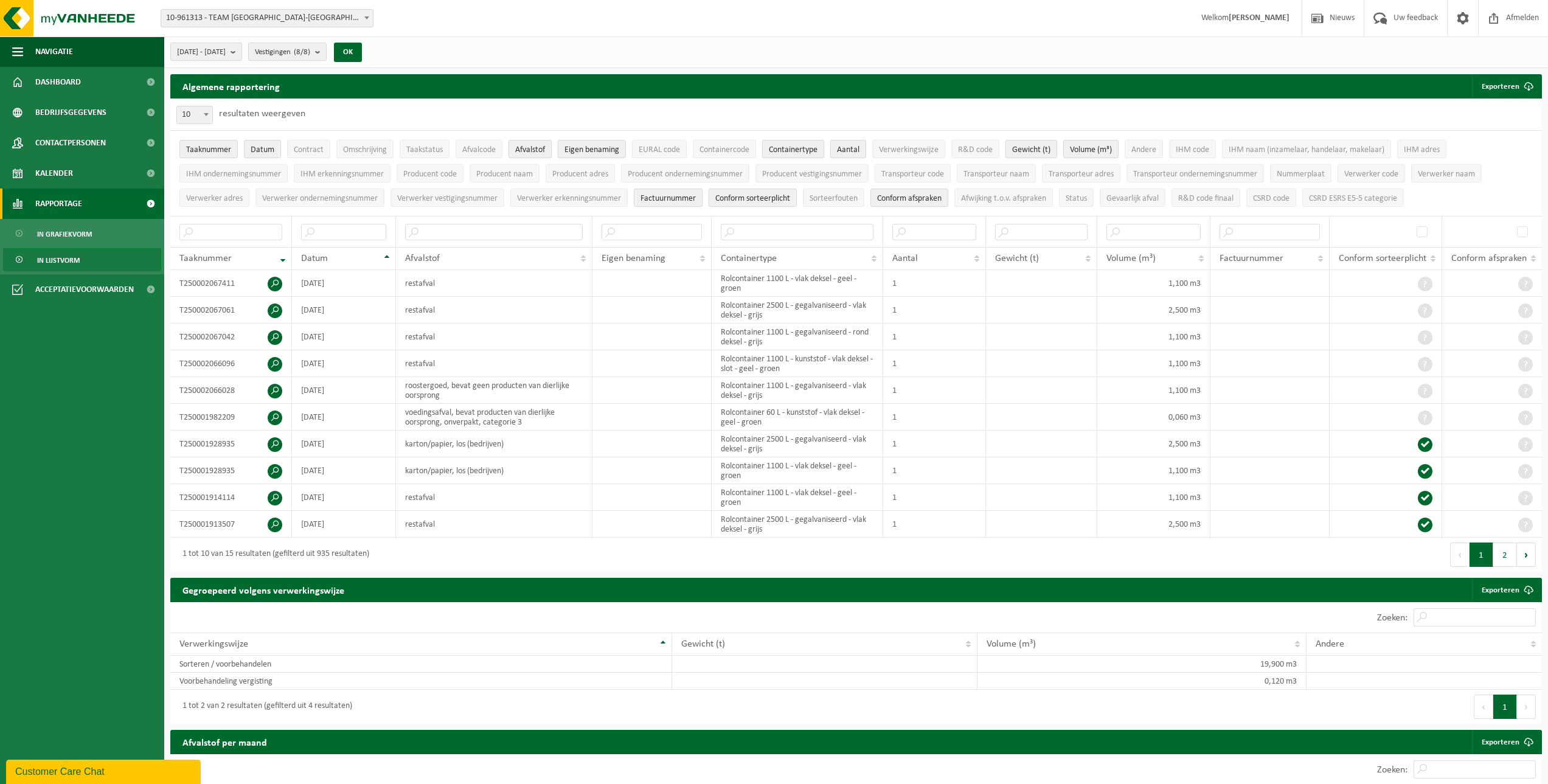
click at [60, 206] on span "Rapportage" at bounding box center [58, 203] width 47 height 31
click at [137, 197] on span at bounding box center [151, 203] width 28 height 31
click at [150, 201] on span at bounding box center [151, 203] width 28 height 31
click at [86, 230] on span "In grafiekvorm" at bounding box center [64, 234] width 54 height 23
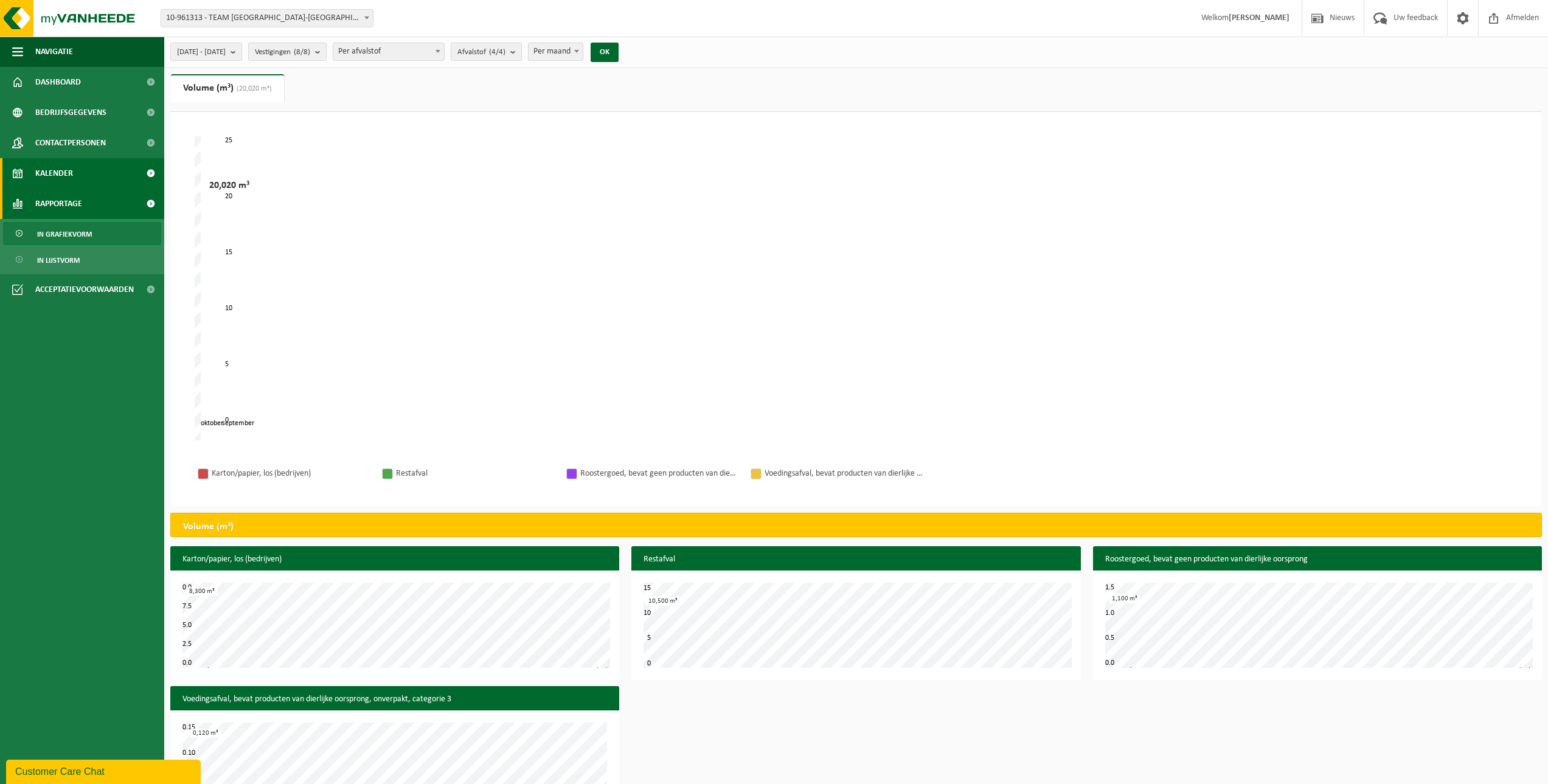
click at [59, 180] on span "Kalender" at bounding box center [54, 173] width 38 height 31
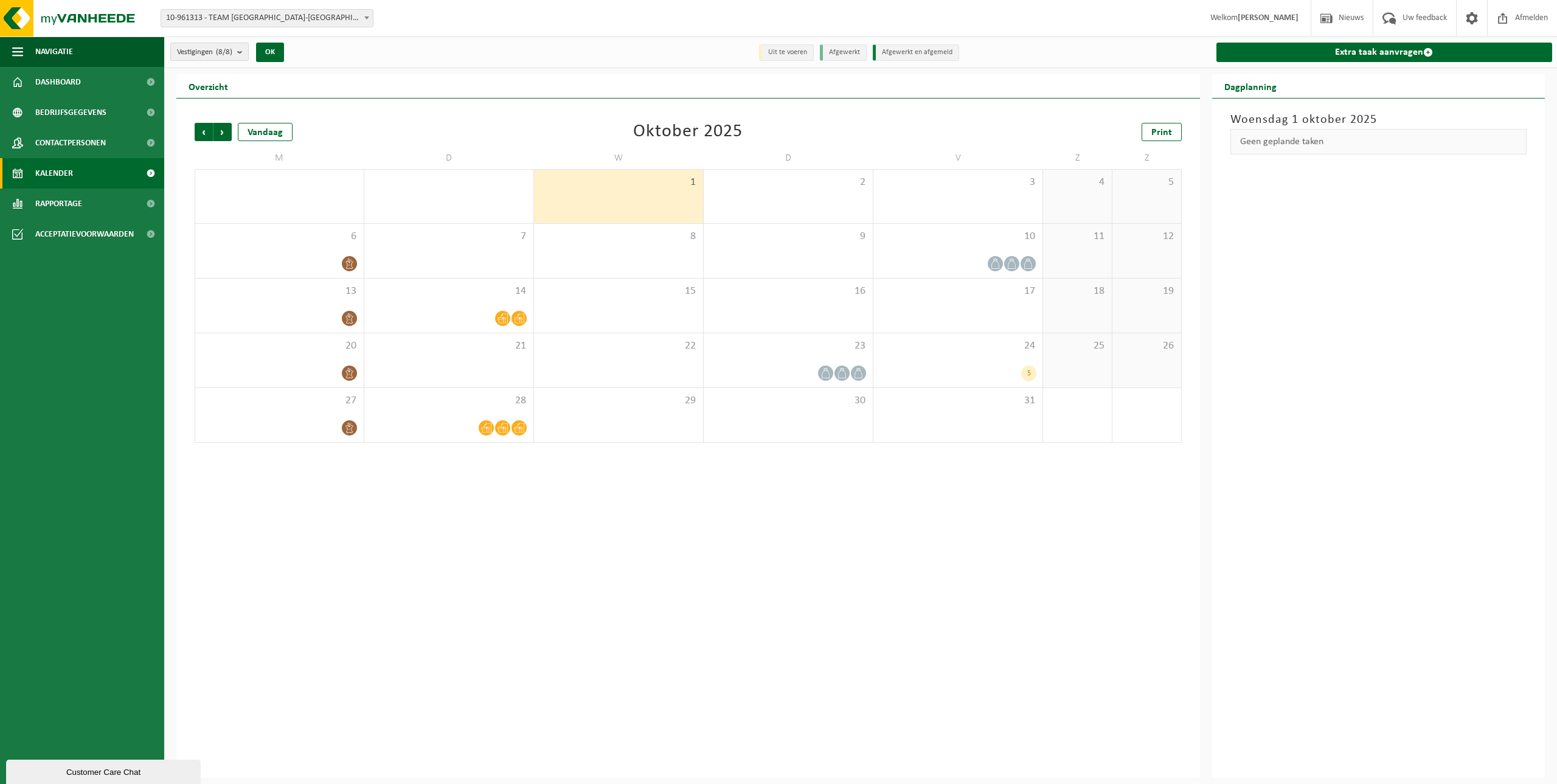
click at [247, 53] on b "submit" at bounding box center [242, 51] width 11 height 17
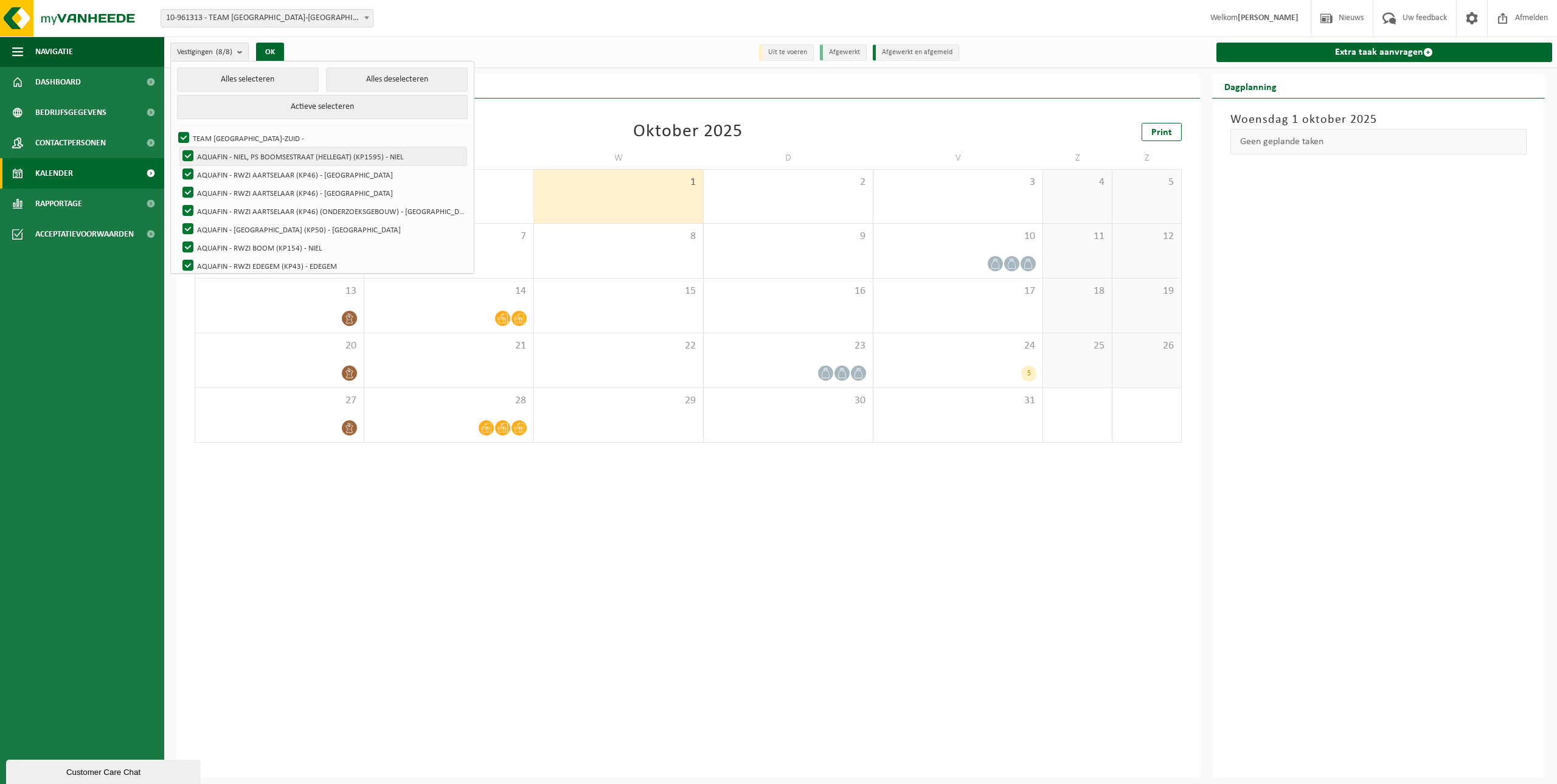
click at [189, 151] on label "AQUAFIN - NIEL, PS BOOMSESTRAAT (HELLEGAT) (KP1595) - NIEL" at bounding box center [323, 156] width 286 height 18
click at [178, 147] on input "AQUAFIN - NIEL, PS BOOMSESTRAAT (HELLEGAT) (KP1595) - NIEL" at bounding box center [177, 147] width 1 height 1
checkbox input "false"
click at [185, 229] on label "AQUAFIN - [GEOGRAPHIC_DATA] (KP50) - [GEOGRAPHIC_DATA]" at bounding box center [323, 229] width 286 height 18
click at [178, 220] on input "AQUAFIN - [GEOGRAPHIC_DATA] (KP50) - [GEOGRAPHIC_DATA]" at bounding box center [177, 220] width 1 height 1
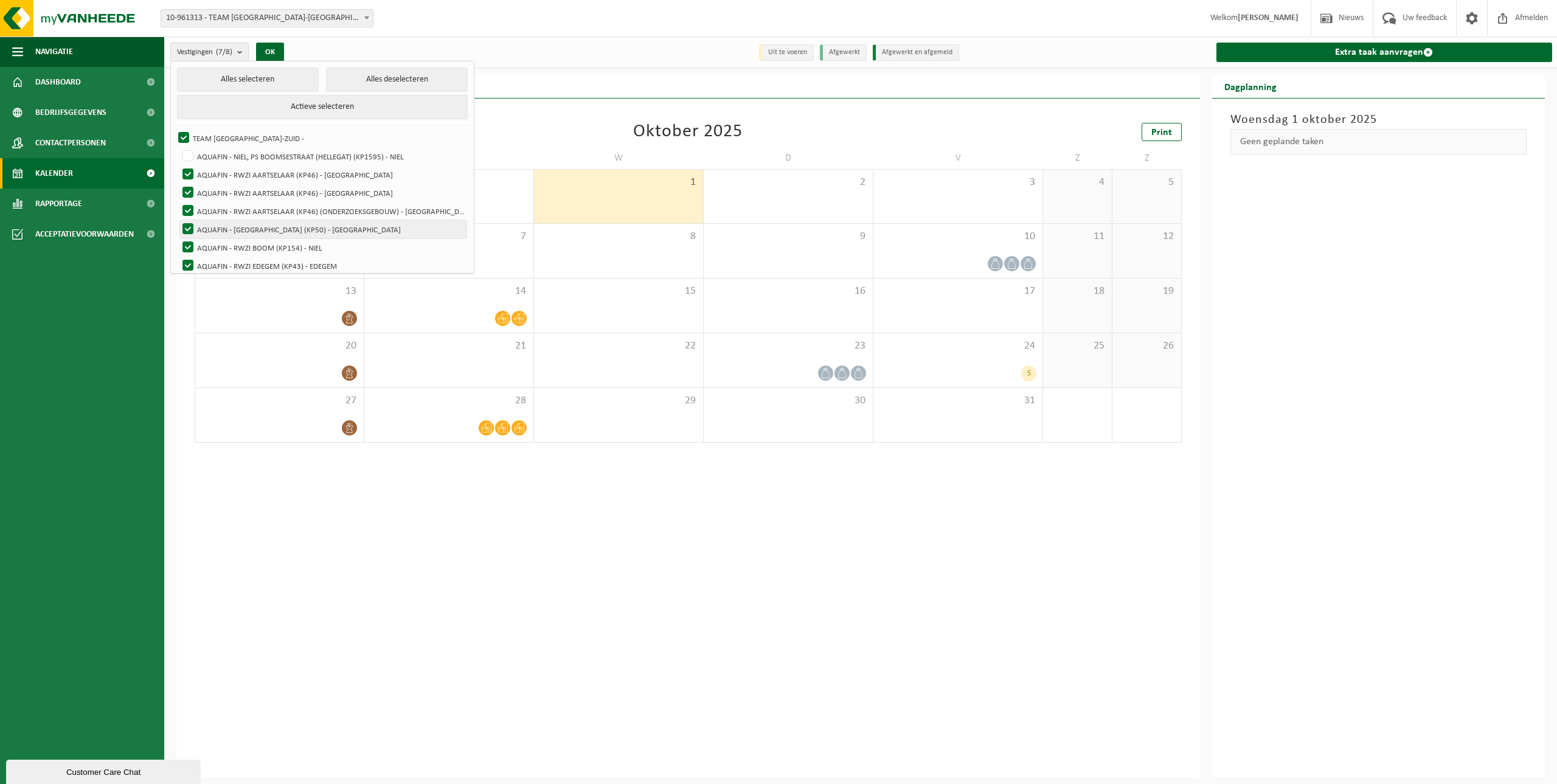
checkbox input "false"
click at [187, 249] on label "AQUAFIN - RWZI BOOM (KP154) - NIEL" at bounding box center [323, 247] width 286 height 18
click at [178, 238] on input "AQUAFIN - RWZI BOOM (KP154) - NIEL" at bounding box center [177, 238] width 1 height 1
checkbox input "false"
click at [187, 264] on label "AQUAFIN - RWZI EDEGEM (KP43) - EDEGEM" at bounding box center [323, 265] width 286 height 18
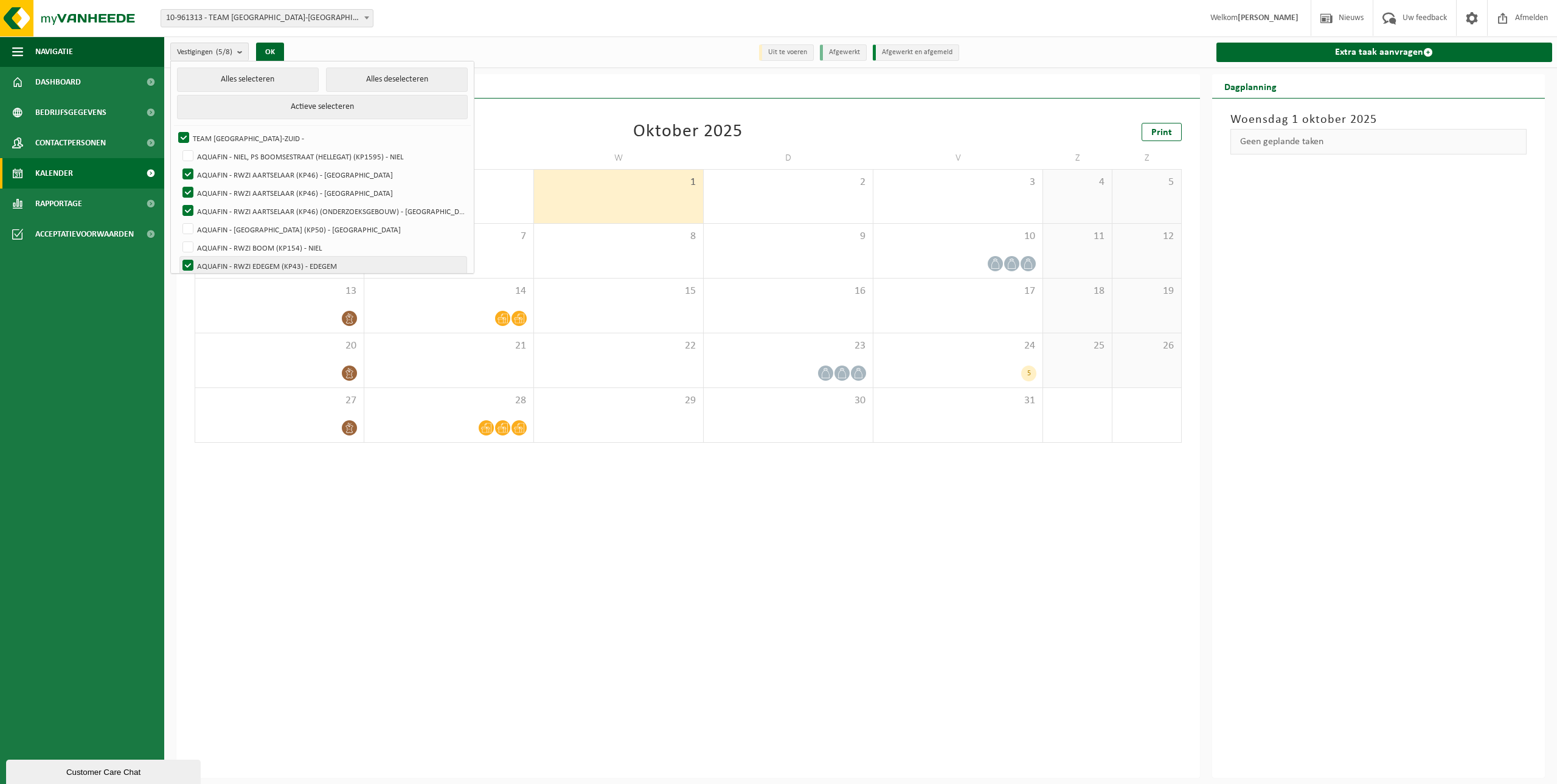
click at [178, 256] on input "AQUAFIN - RWZI EDEGEM (KP43) - EDEGEM" at bounding box center [177, 256] width 1 height 1
checkbox input "false"
click at [274, 51] on button "OK" at bounding box center [271, 52] width 28 height 19
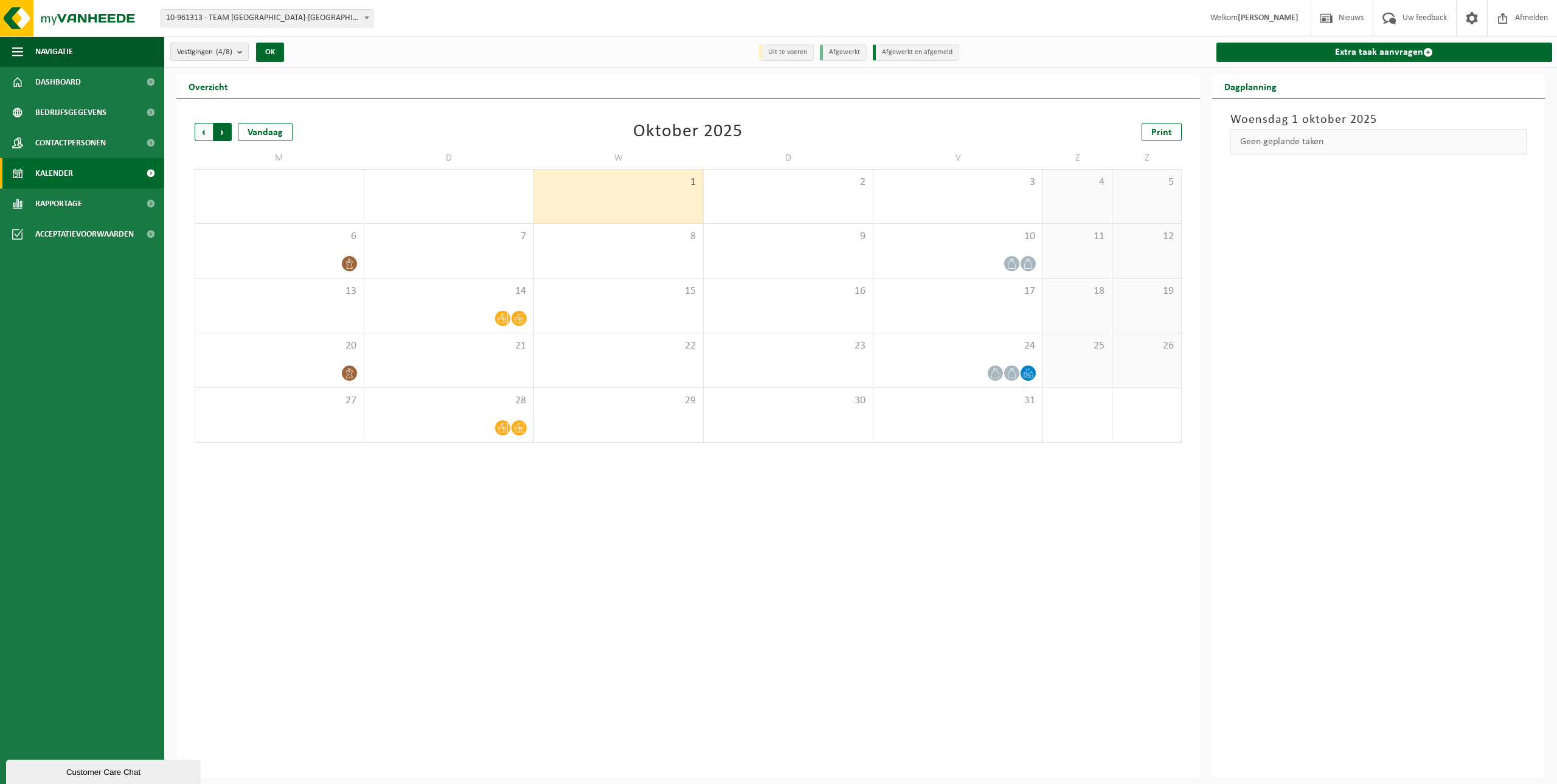
click at [206, 126] on span "Vorige" at bounding box center [203, 132] width 18 height 18
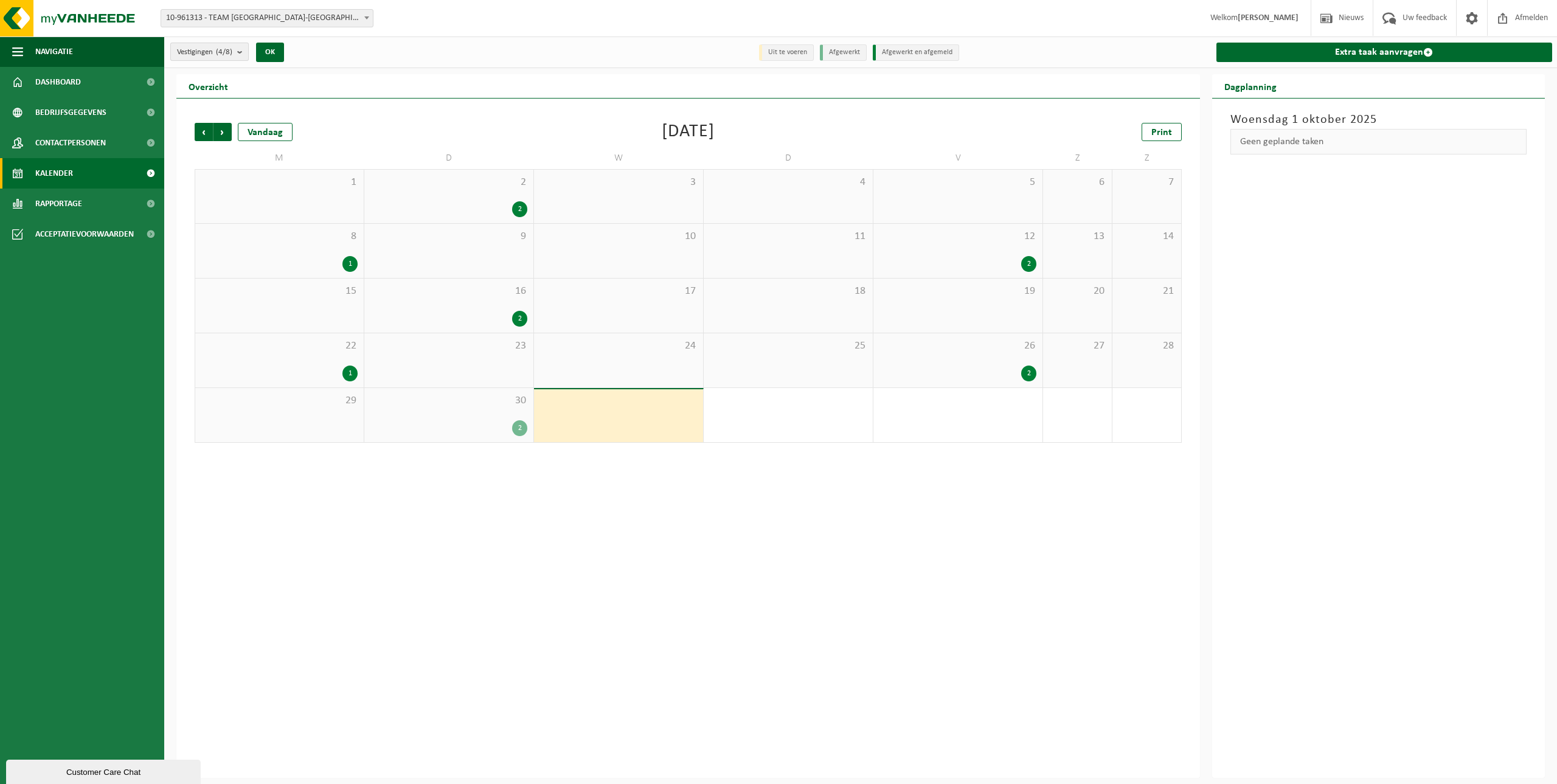
click at [246, 57] on b "submit" at bounding box center [242, 51] width 11 height 17
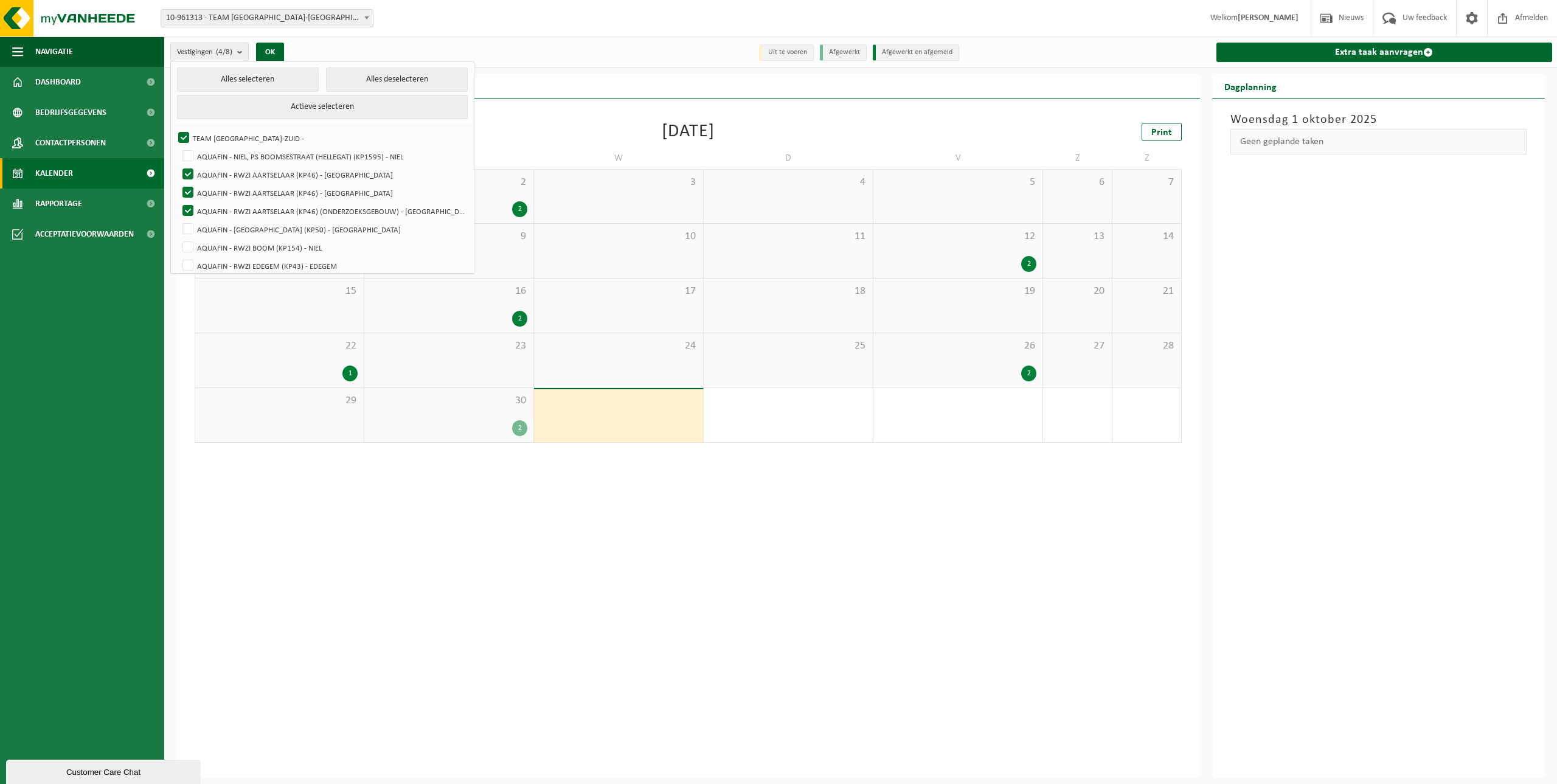
click at [246, 57] on b "submit" at bounding box center [242, 52] width 11 height 18
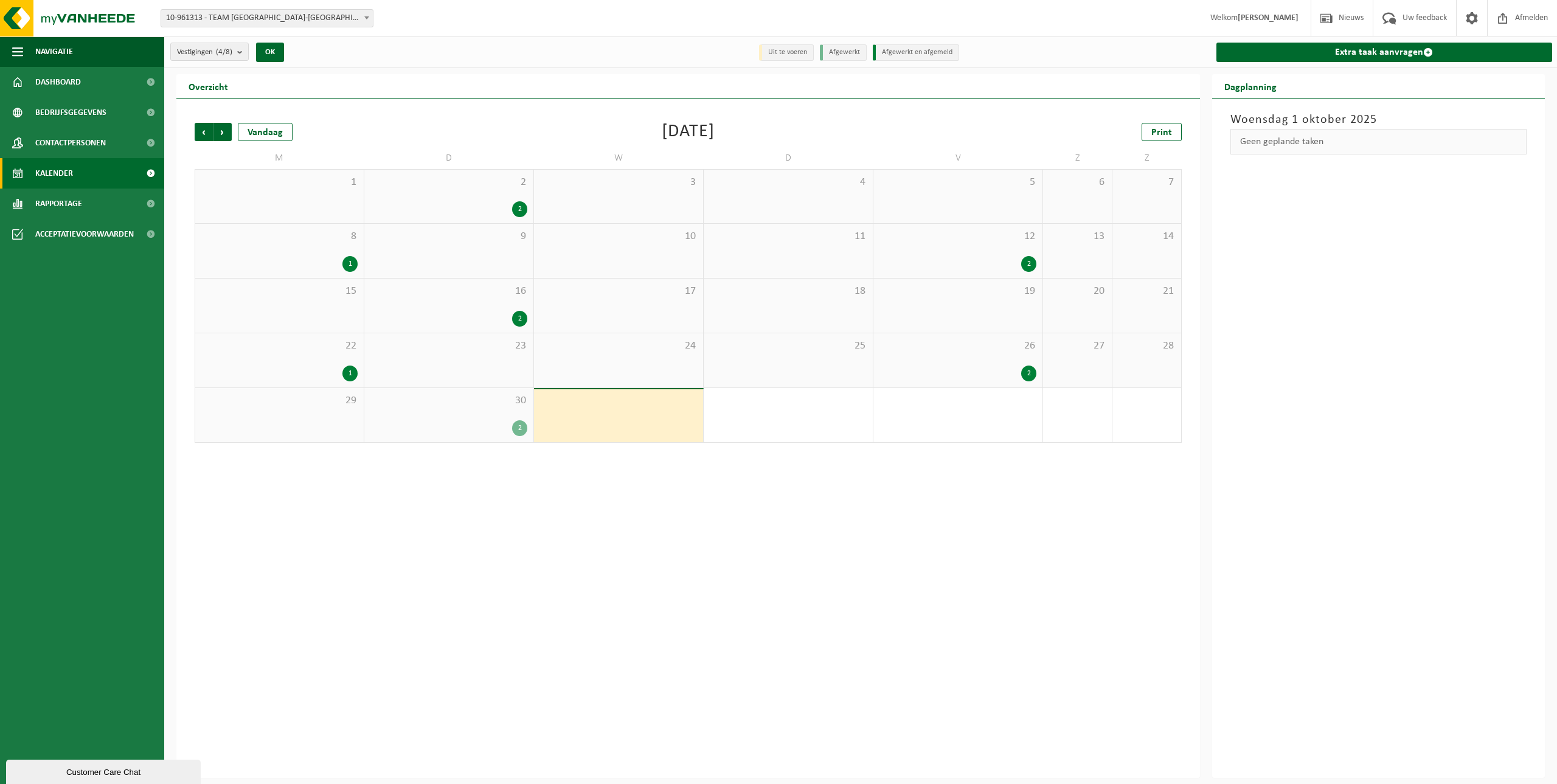
click at [520, 209] on div "2" at bounding box center [519, 209] width 15 height 16
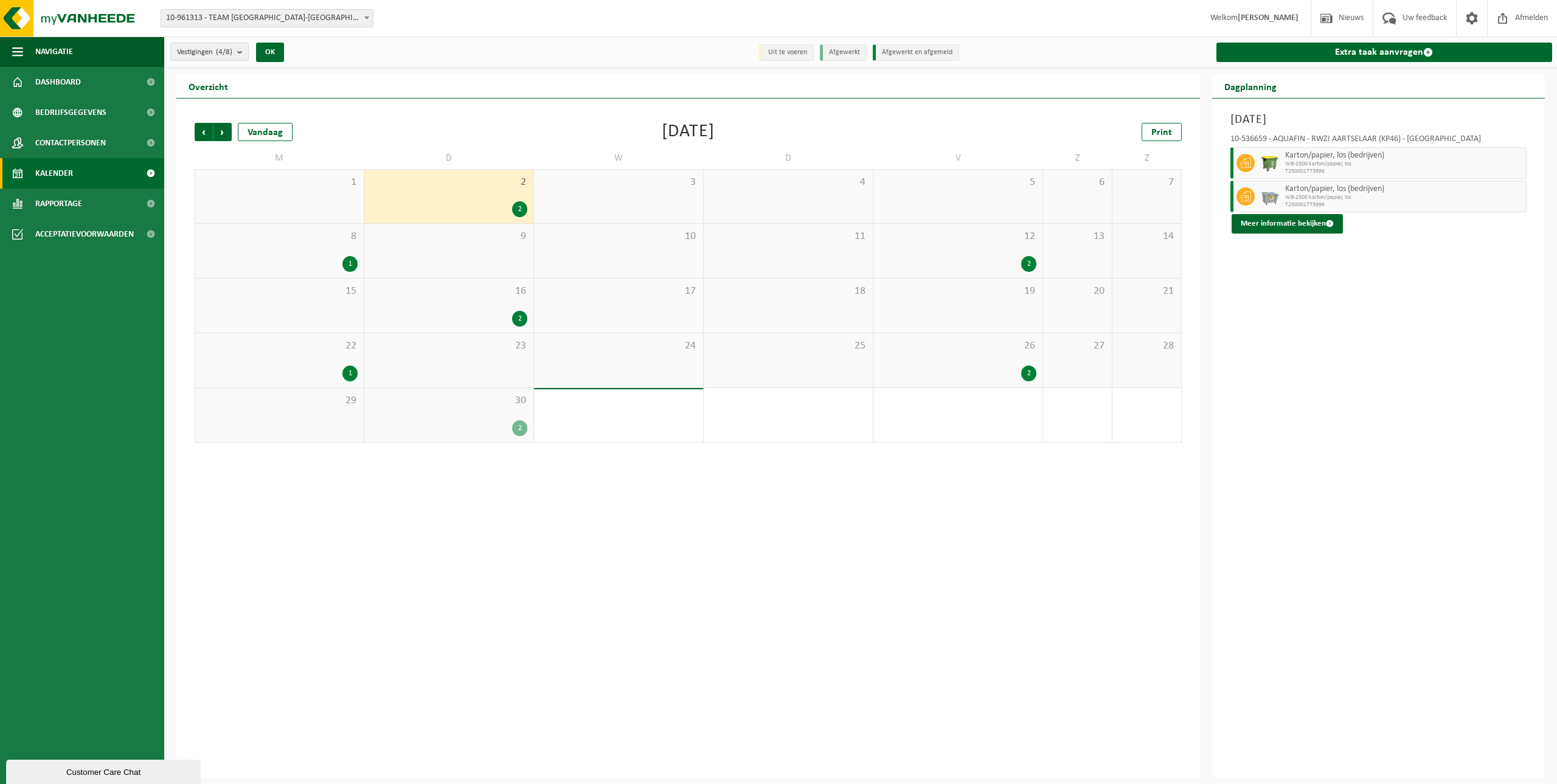
click at [351, 265] on div "1" at bounding box center [350, 264] width 15 height 16
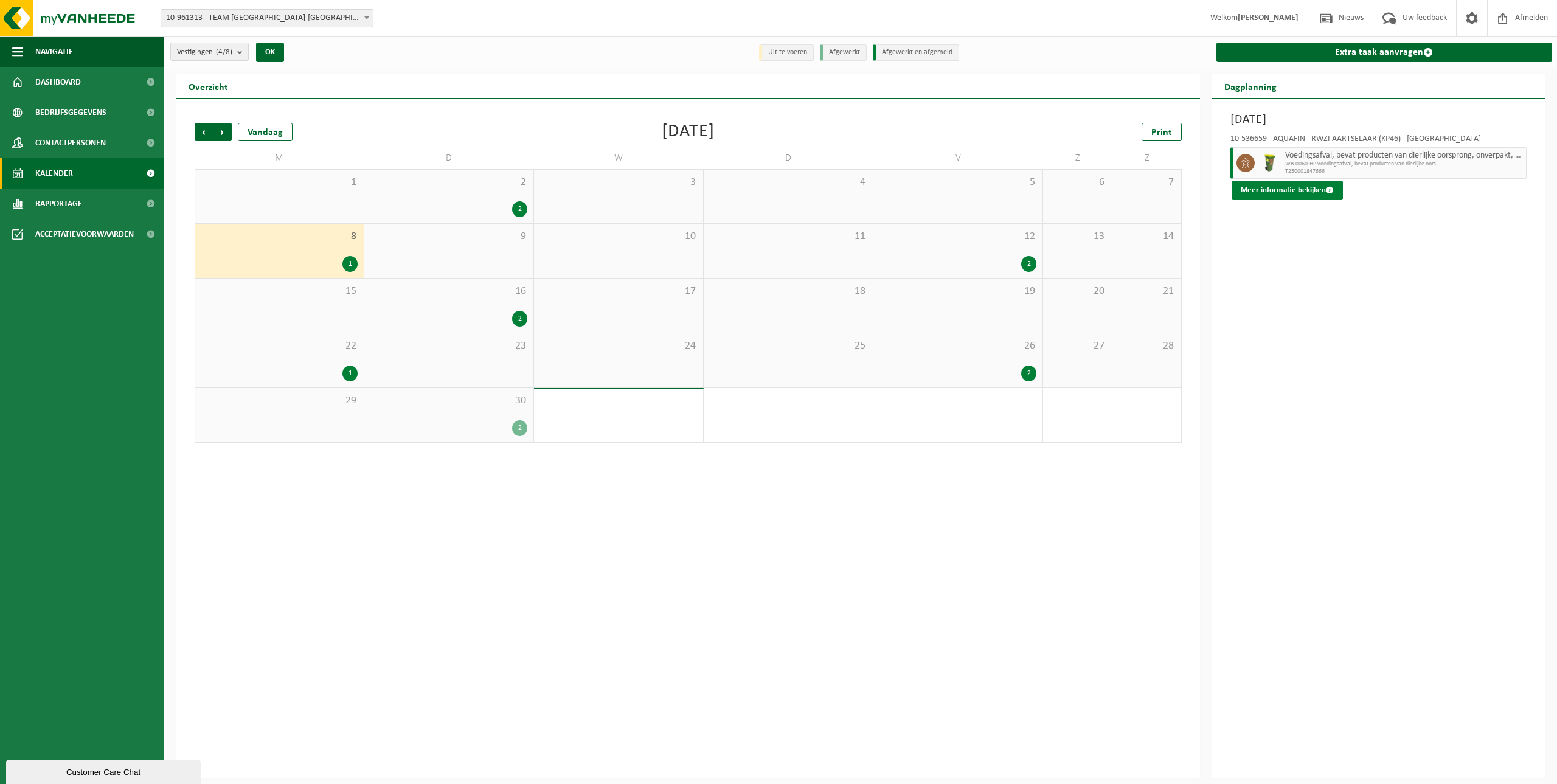
click at [1296, 185] on button "Meer informatie bekijken" at bounding box center [1286, 190] width 111 height 19
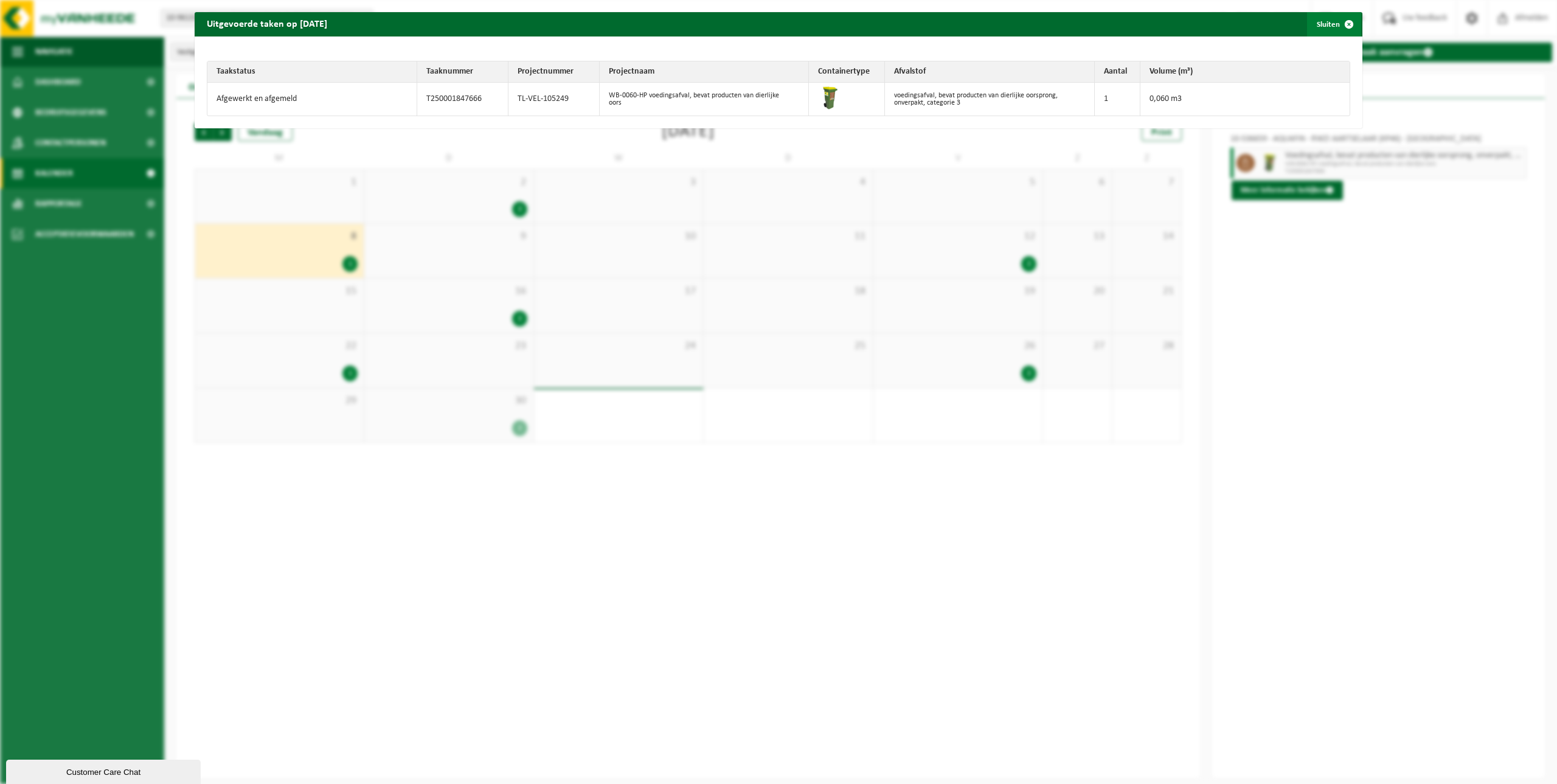
click at [1324, 17] on button "Sluiten" at bounding box center [1334, 24] width 54 height 25
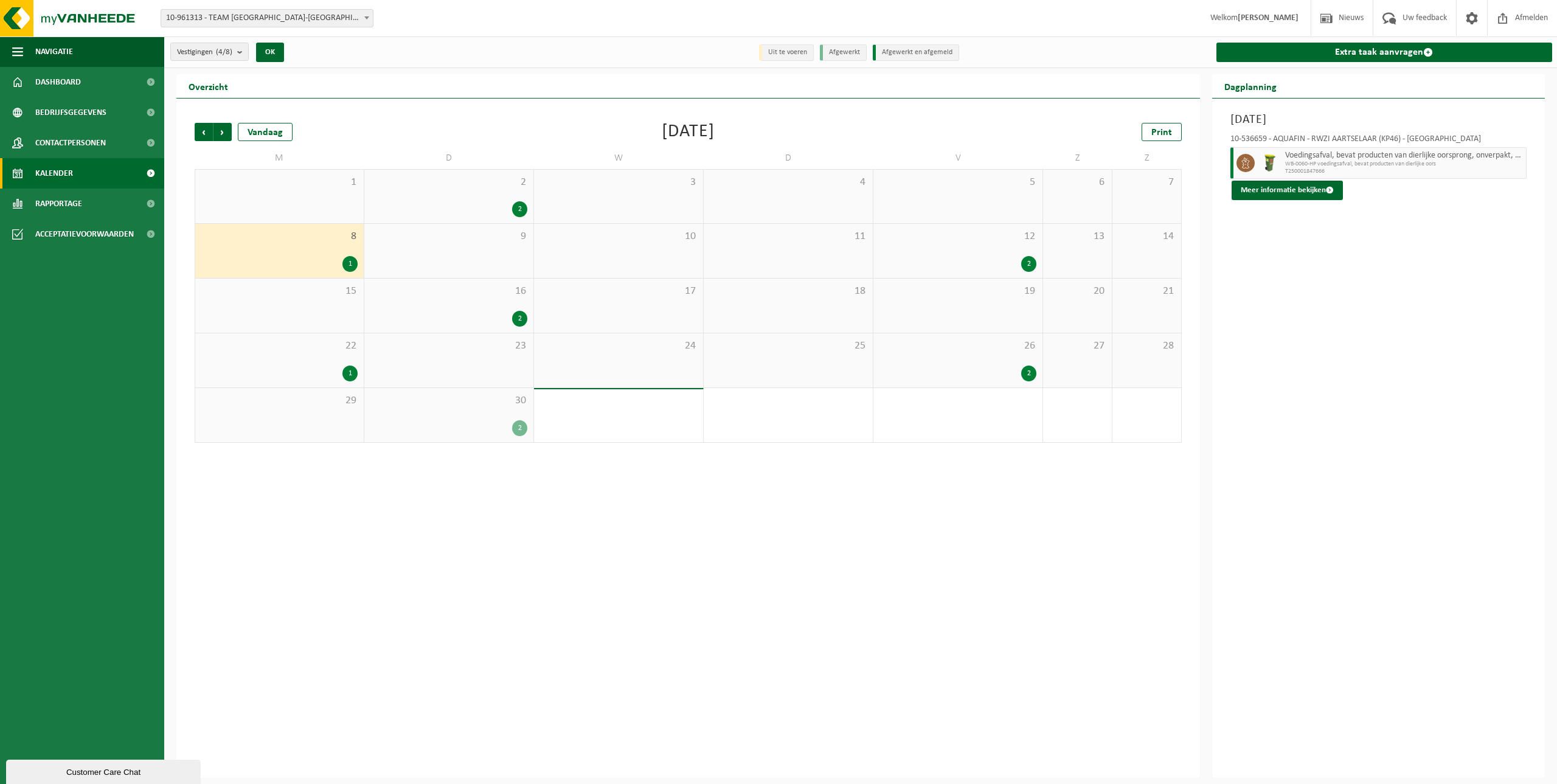
click at [1027, 263] on div "2" at bounding box center [1029, 264] width 15 height 16
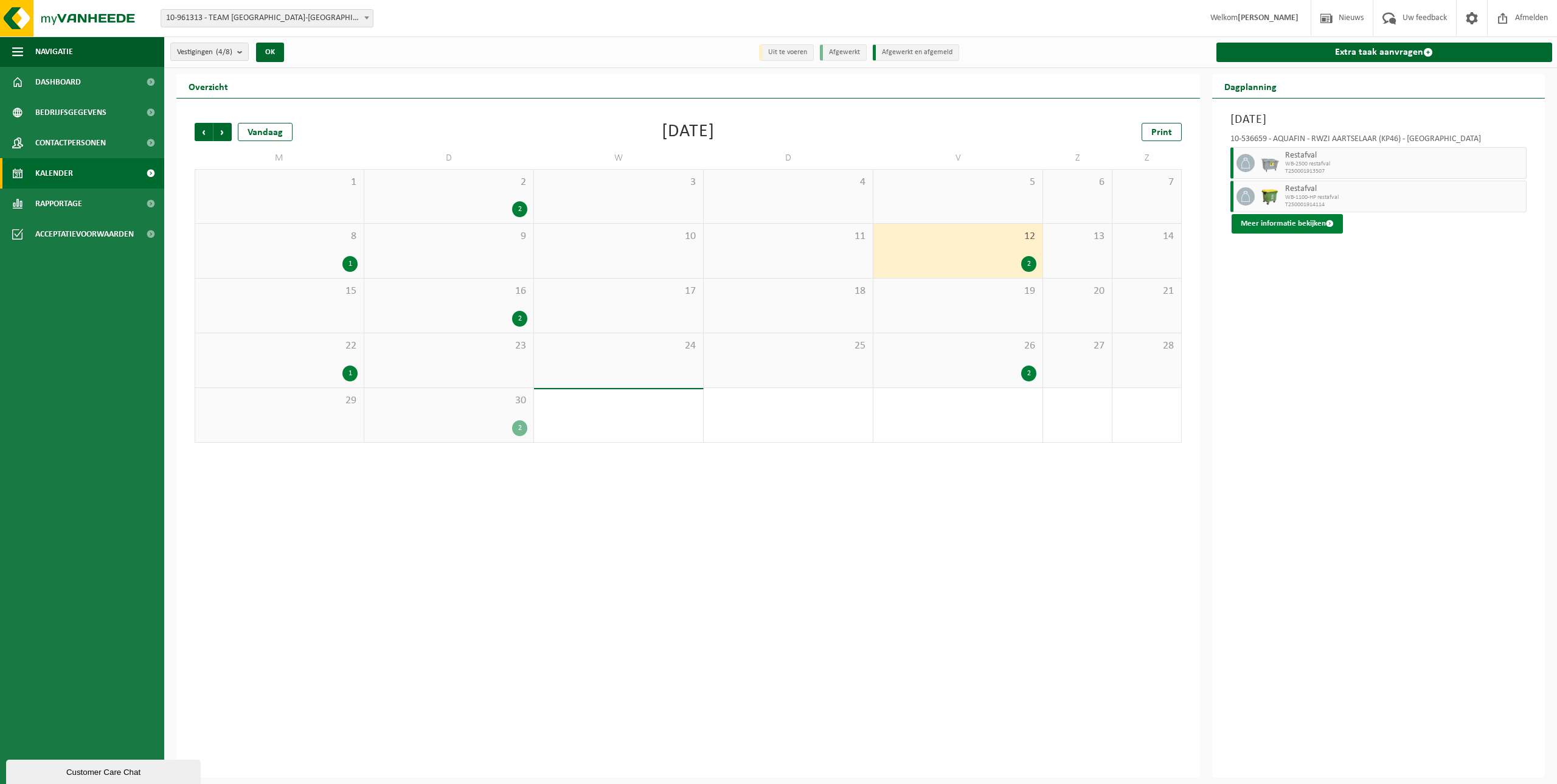
click at [1318, 218] on button "Meer informatie bekijken" at bounding box center [1286, 224] width 111 height 19
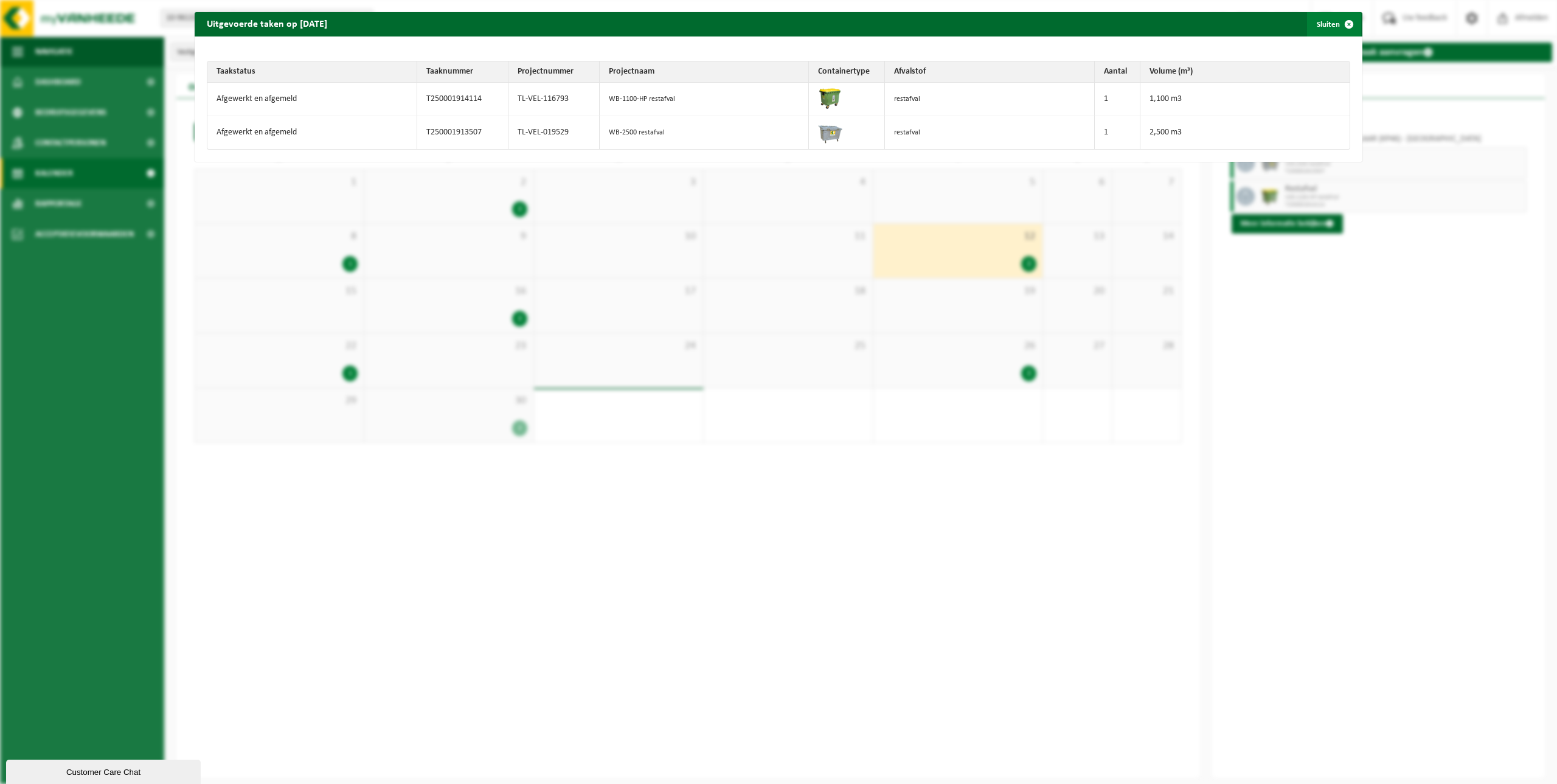
click at [1321, 19] on button "Sluiten" at bounding box center [1334, 24] width 54 height 25
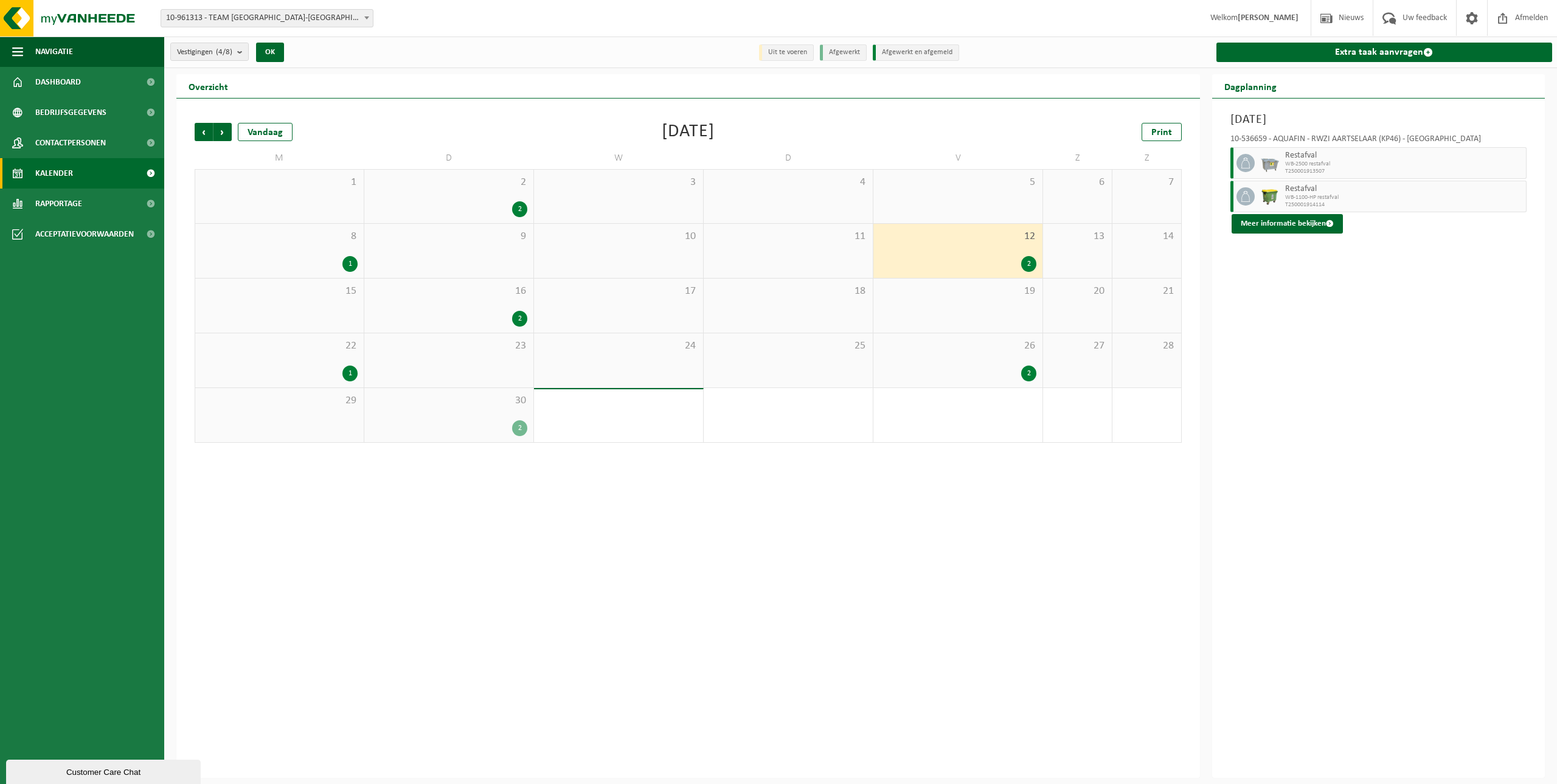
click at [517, 316] on div "2" at bounding box center [519, 318] width 15 height 16
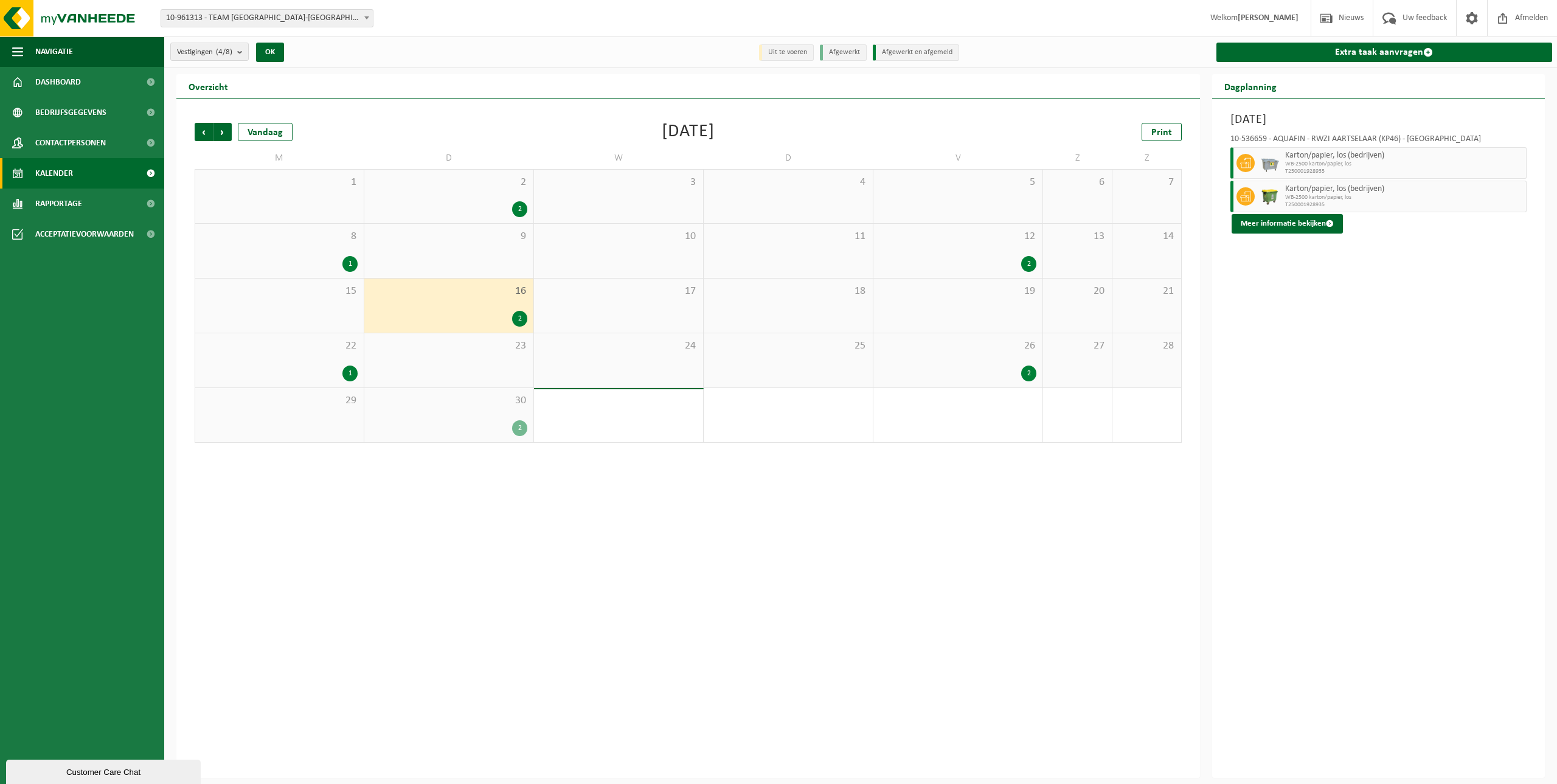
click at [347, 371] on div "1" at bounding box center [350, 373] width 15 height 16
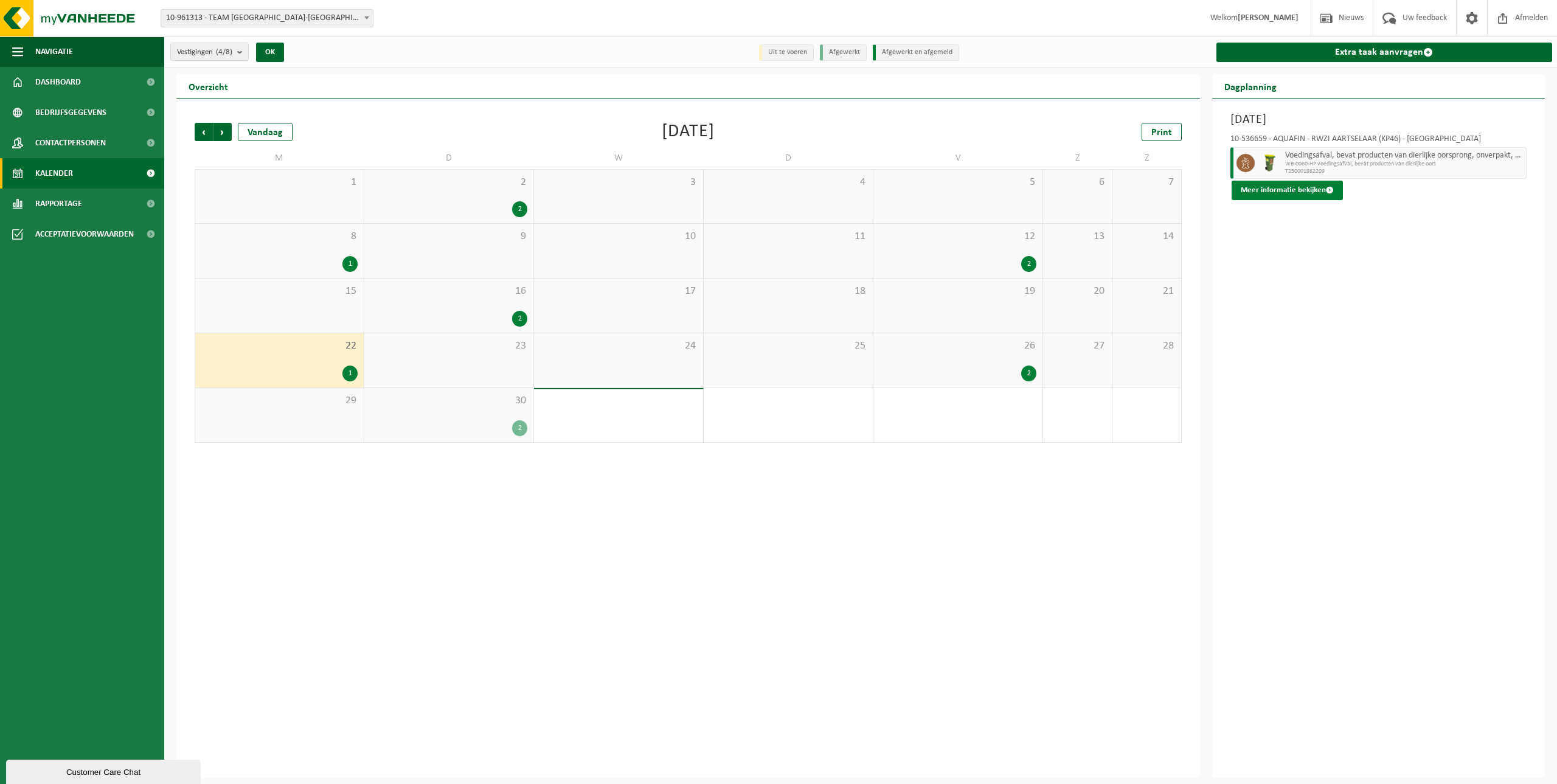
click at [1250, 194] on button "Meer informatie bekijken" at bounding box center [1286, 190] width 111 height 19
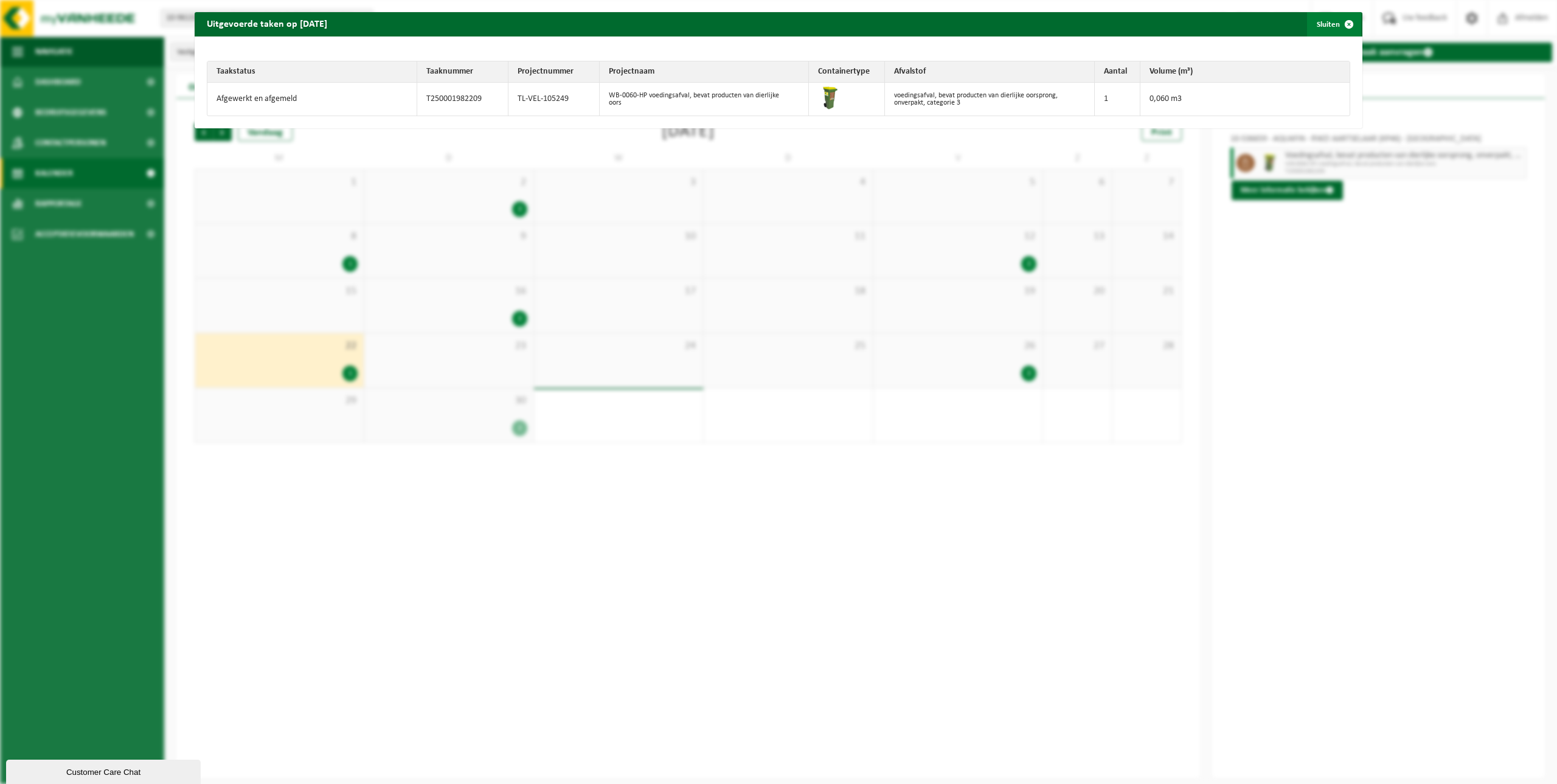
click at [1318, 24] on button "Sluiten" at bounding box center [1334, 24] width 54 height 25
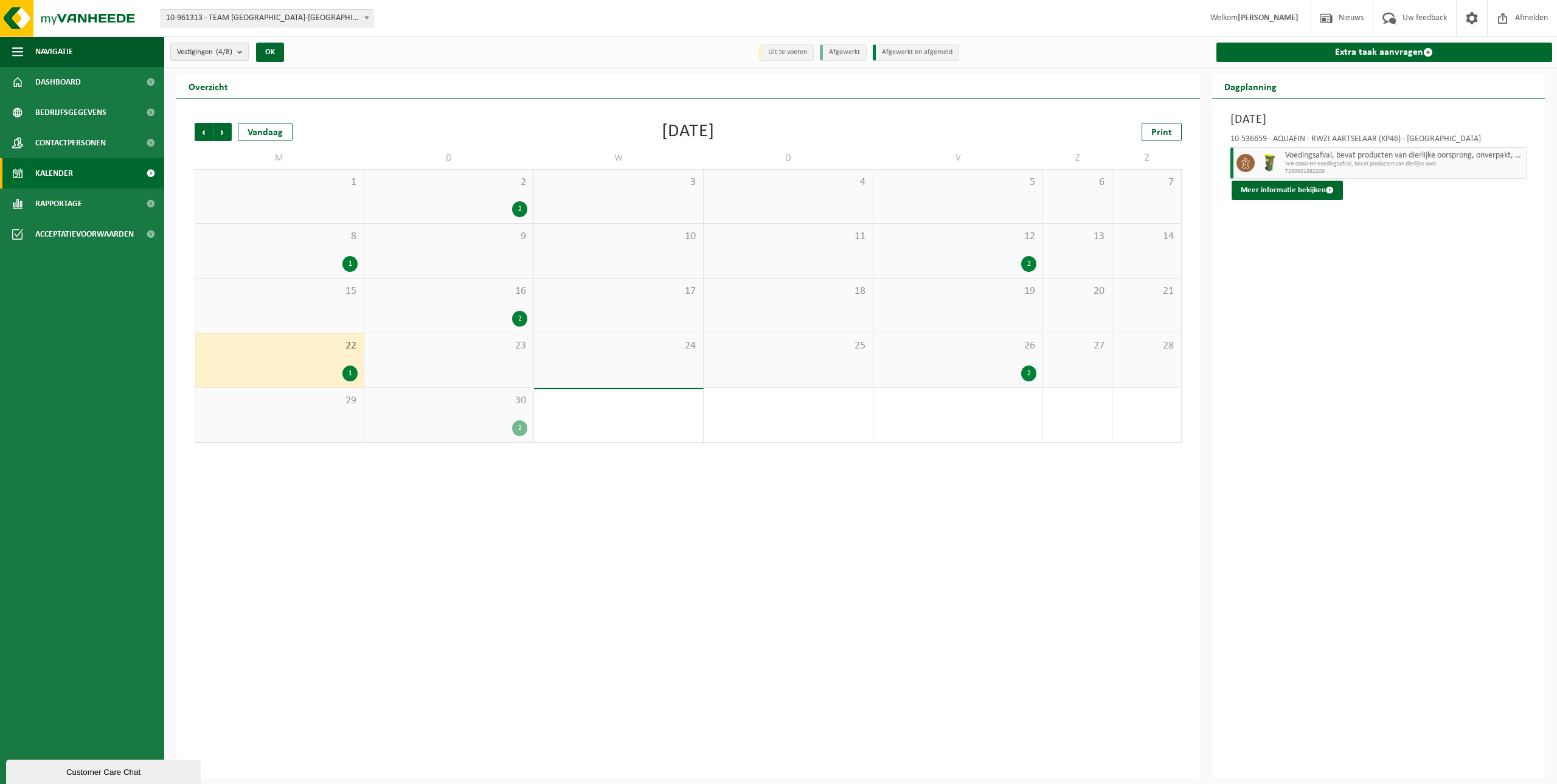
click at [1030, 375] on div "2" at bounding box center [1029, 373] width 15 height 16
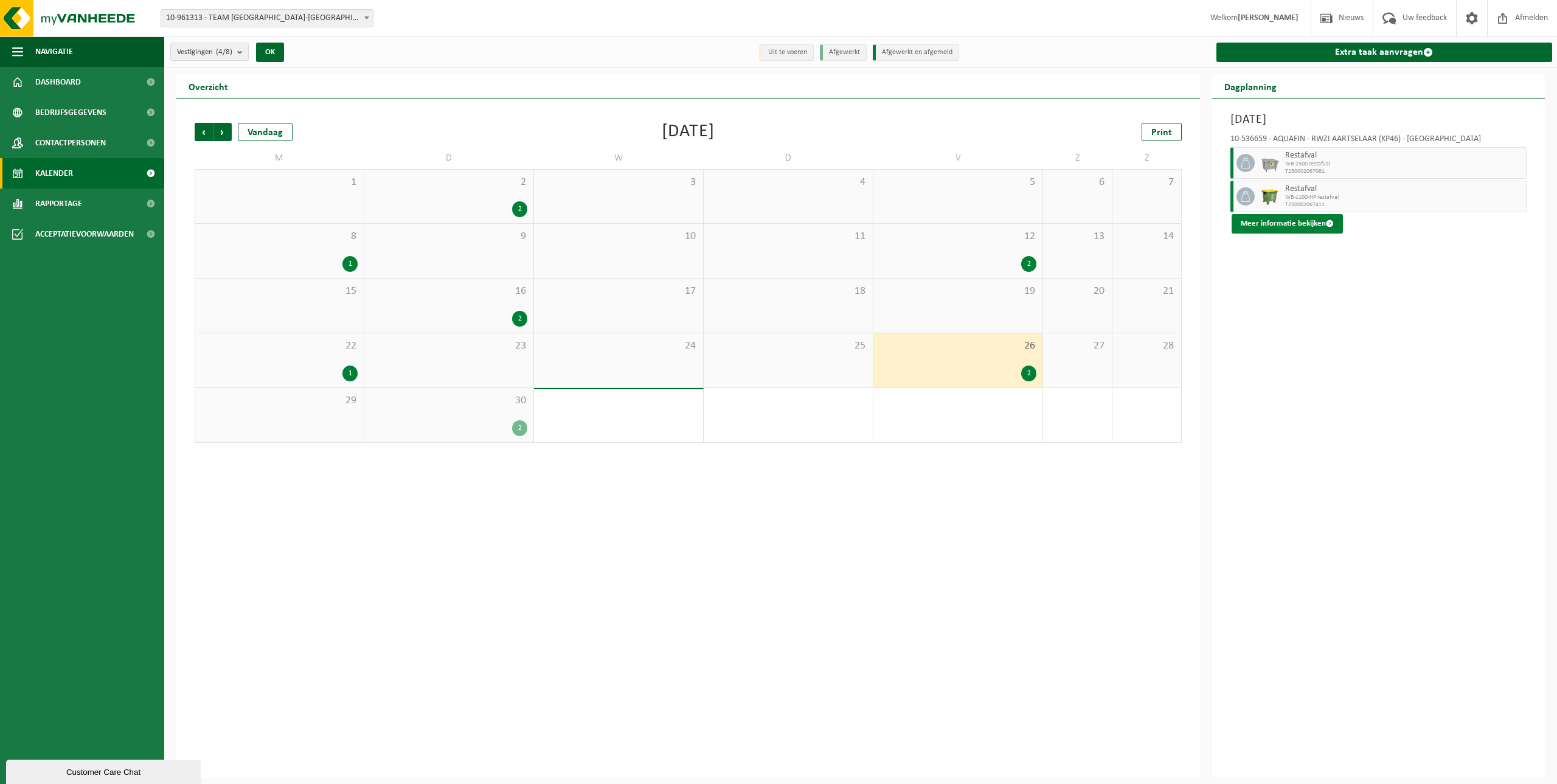
click at [1277, 226] on button "Meer informatie bekijken" at bounding box center [1286, 224] width 111 height 19
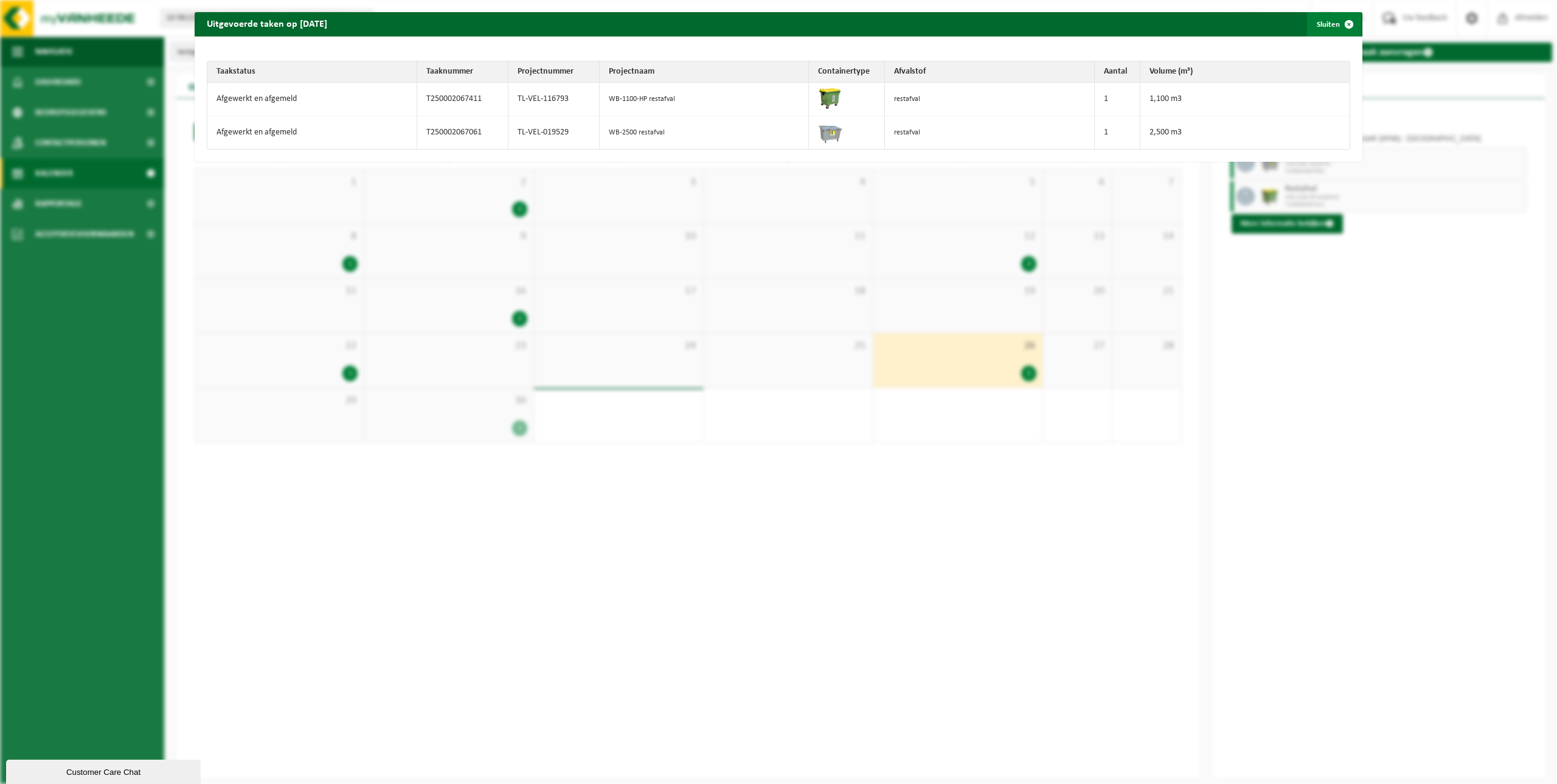
click at [1321, 24] on button "Sluiten" at bounding box center [1334, 24] width 54 height 25
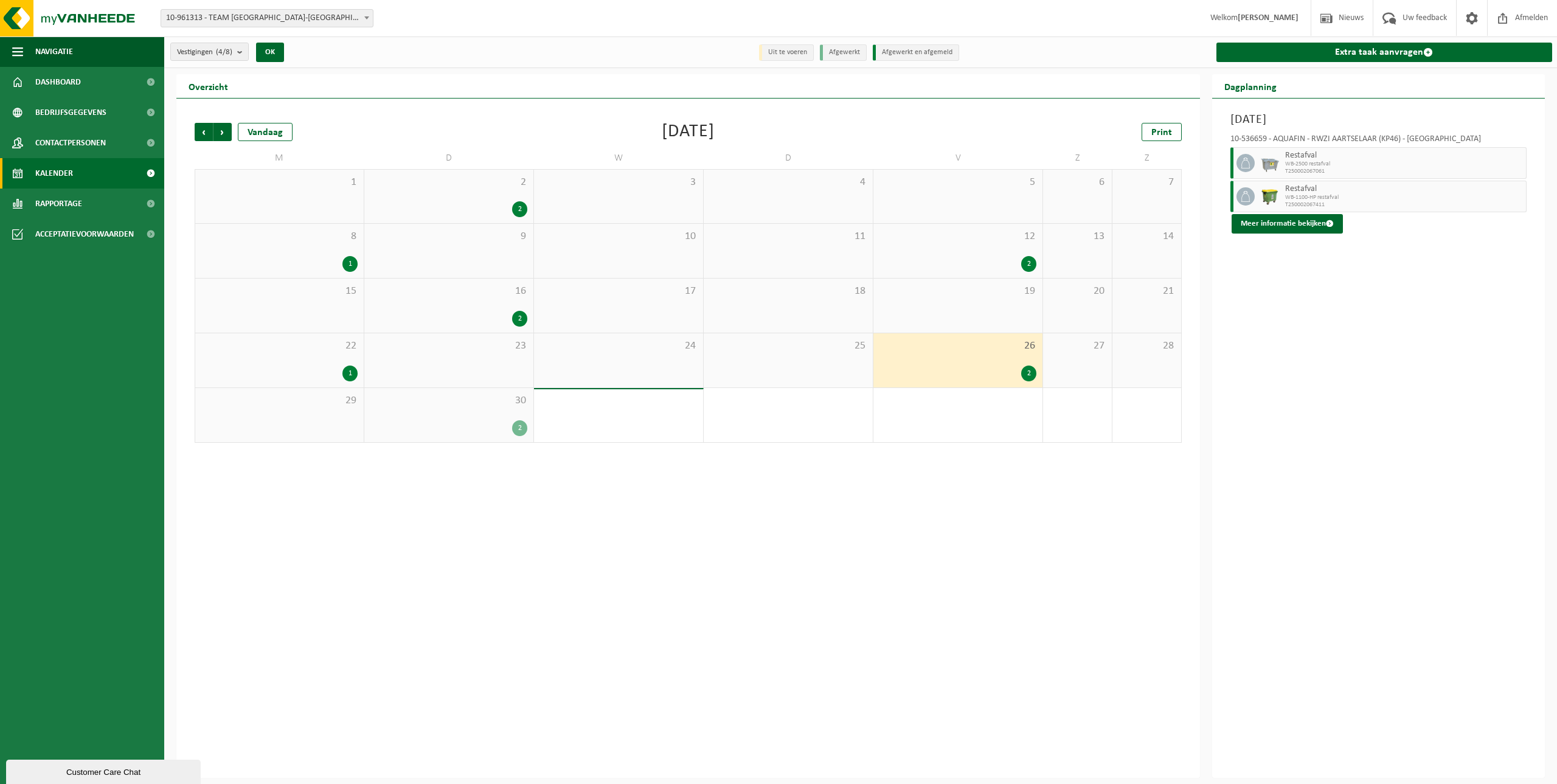
click at [520, 429] on div "2" at bounding box center [519, 428] width 15 height 16
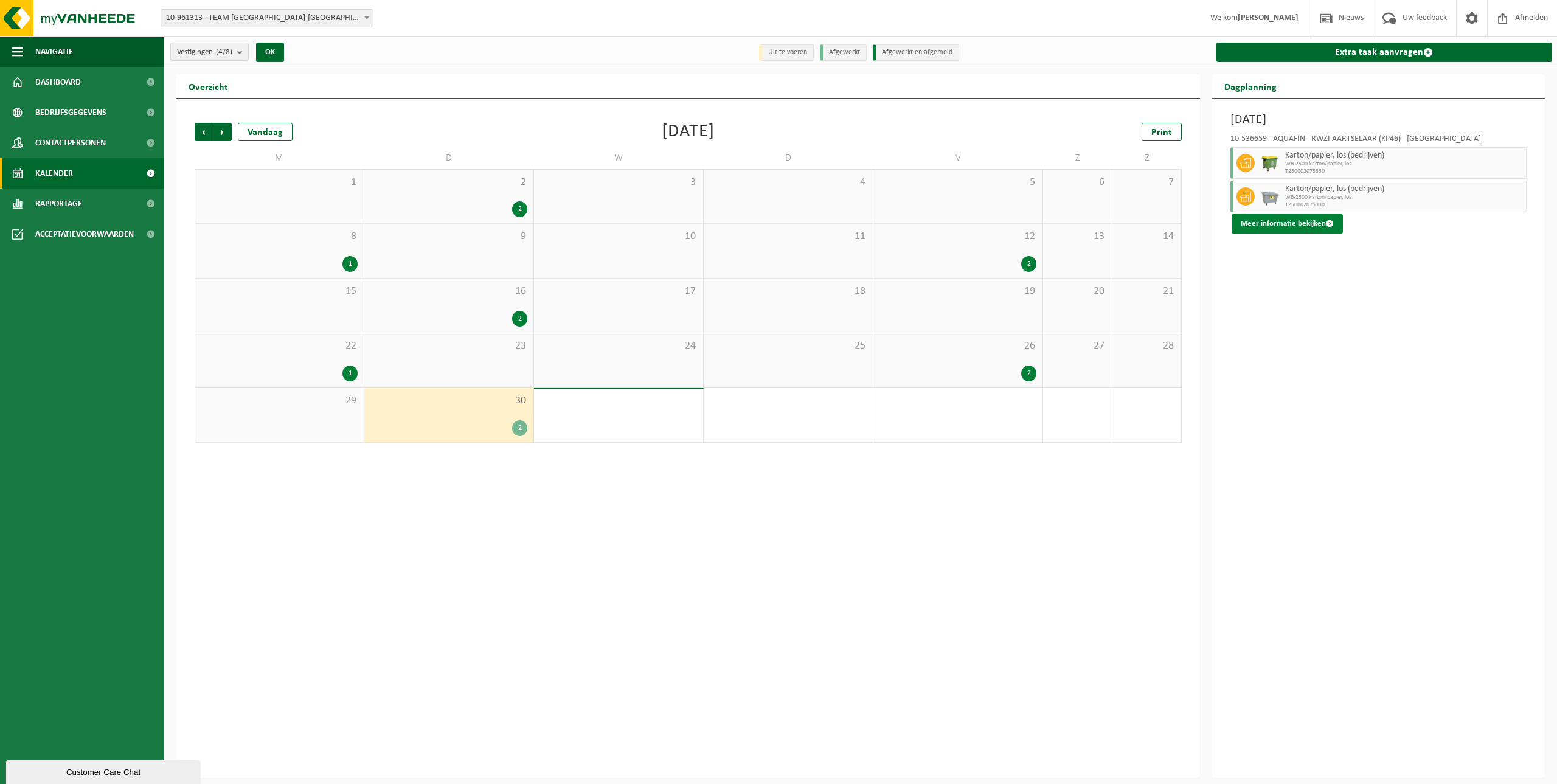
click at [1278, 224] on button "Meer informatie bekijken" at bounding box center [1286, 224] width 111 height 19
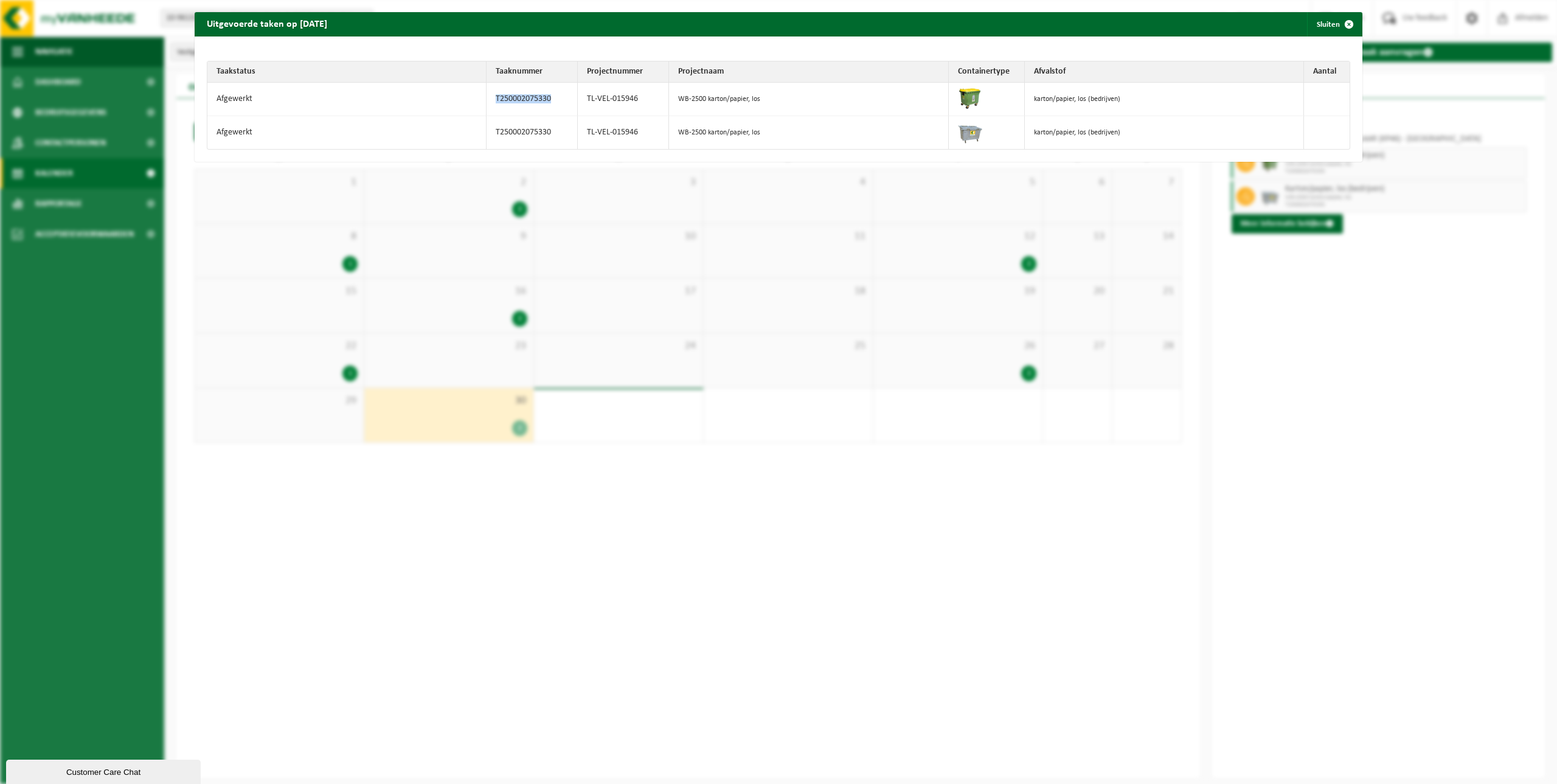
drag, startPoint x: 555, startPoint y: 98, endPoint x: 482, endPoint y: 105, distance: 73.3
click at [482, 105] on tr "Afgewerkt T250002075330 TL-VEL-015946 WB-2500 karton/papier, los karton/papier,…" at bounding box center [778, 99] width 1142 height 34
copy tr "T250002075330"
drag, startPoint x: 639, startPoint y: 98, endPoint x: 585, endPoint y: 101, distance: 54.1
click at [585, 101] on td "TL-VEL-015946" at bounding box center [623, 99] width 91 height 34
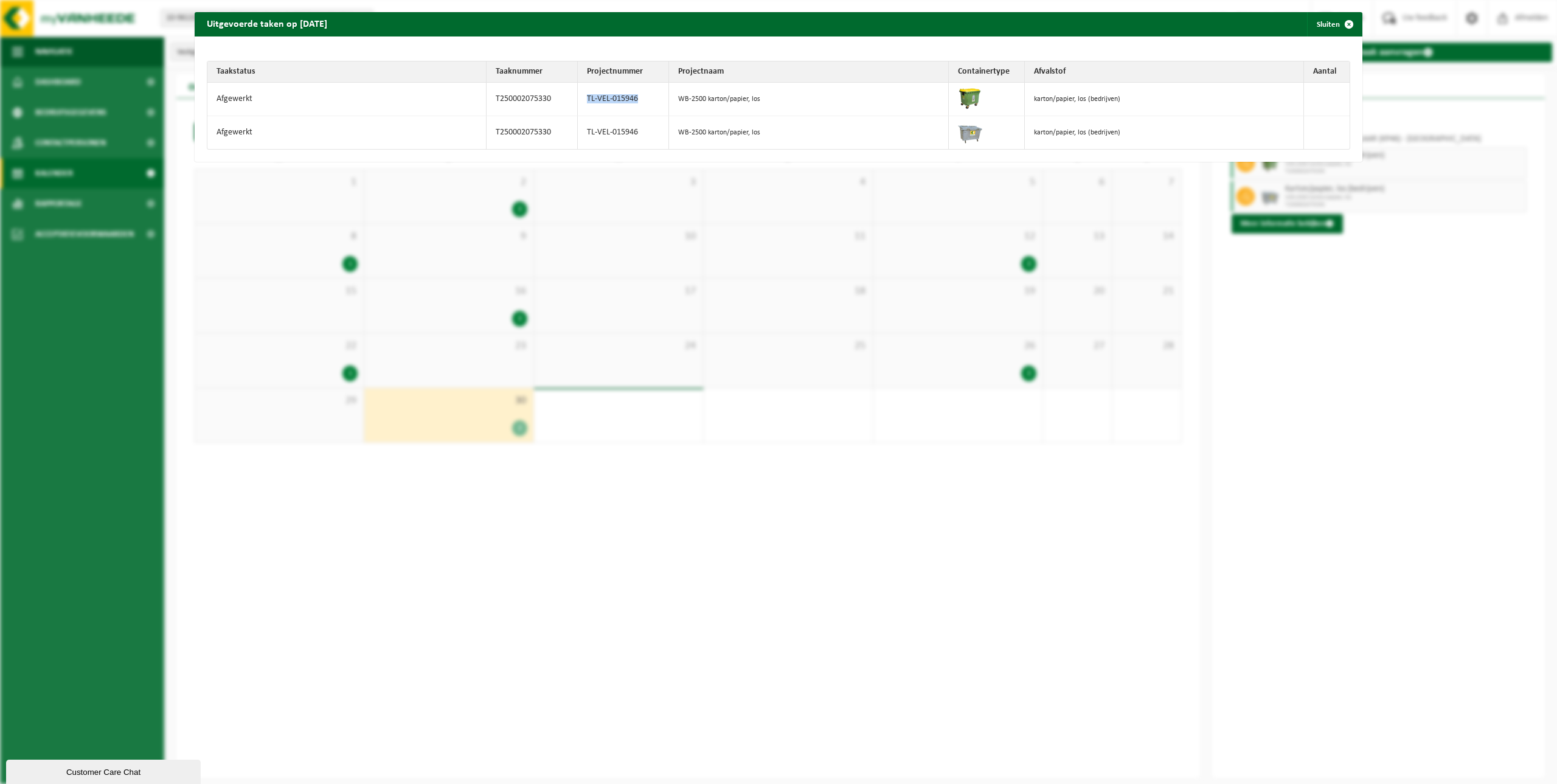
copy td "TL-VEL-015946"
drag, startPoint x: 554, startPoint y: 130, endPoint x: 490, endPoint y: 134, distance: 64.1
click at [490, 134] on td "T250002075330" at bounding box center [532, 133] width 91 height 33
copy td "T250002075330"
click at [1317, 29] on button "Sluiten" at bounding box center [1334, 24] width 54 height 25
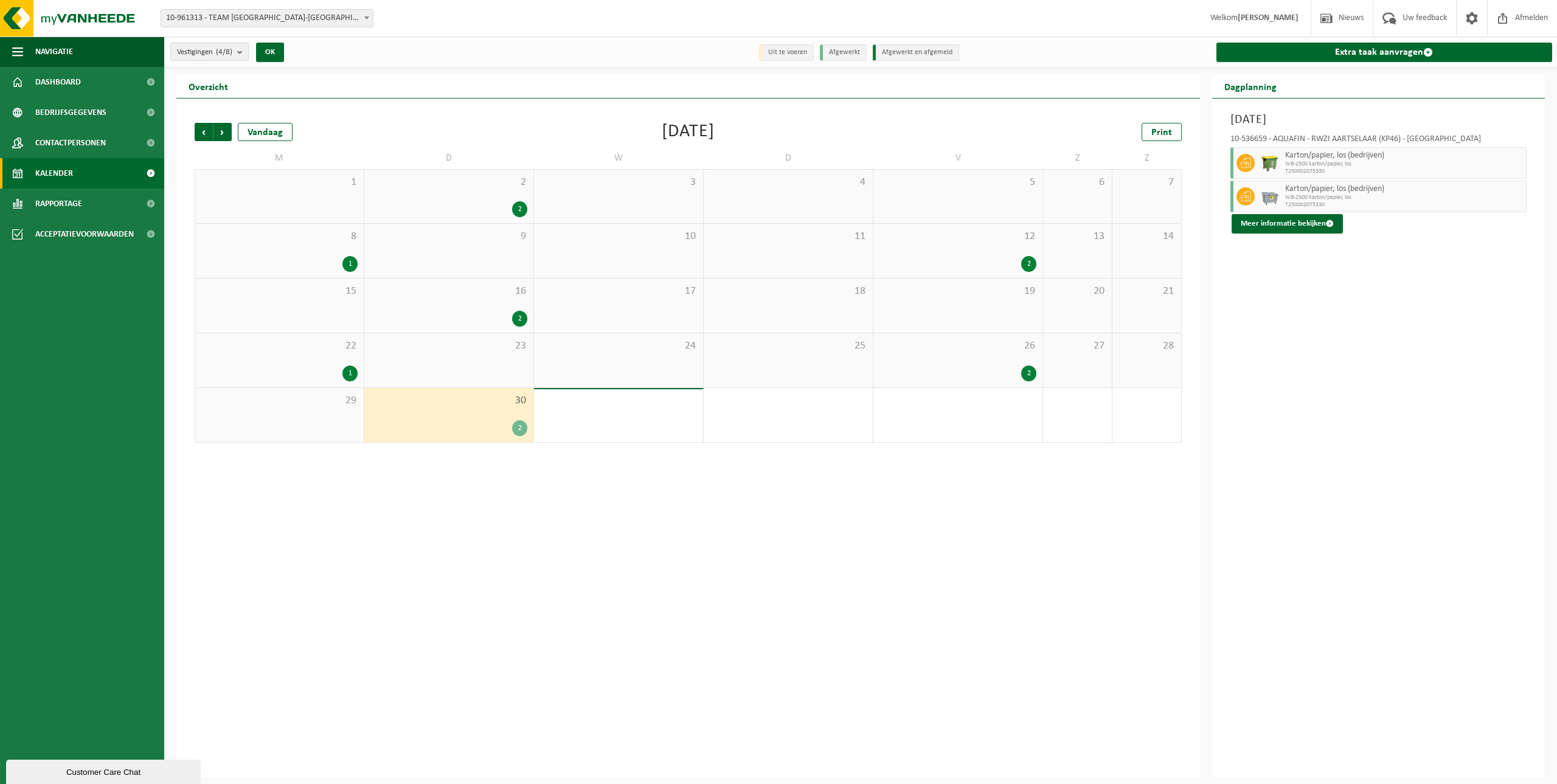
click at [494, 200] on div "2 2" at bounding box center [449, 197] width 169 height 54
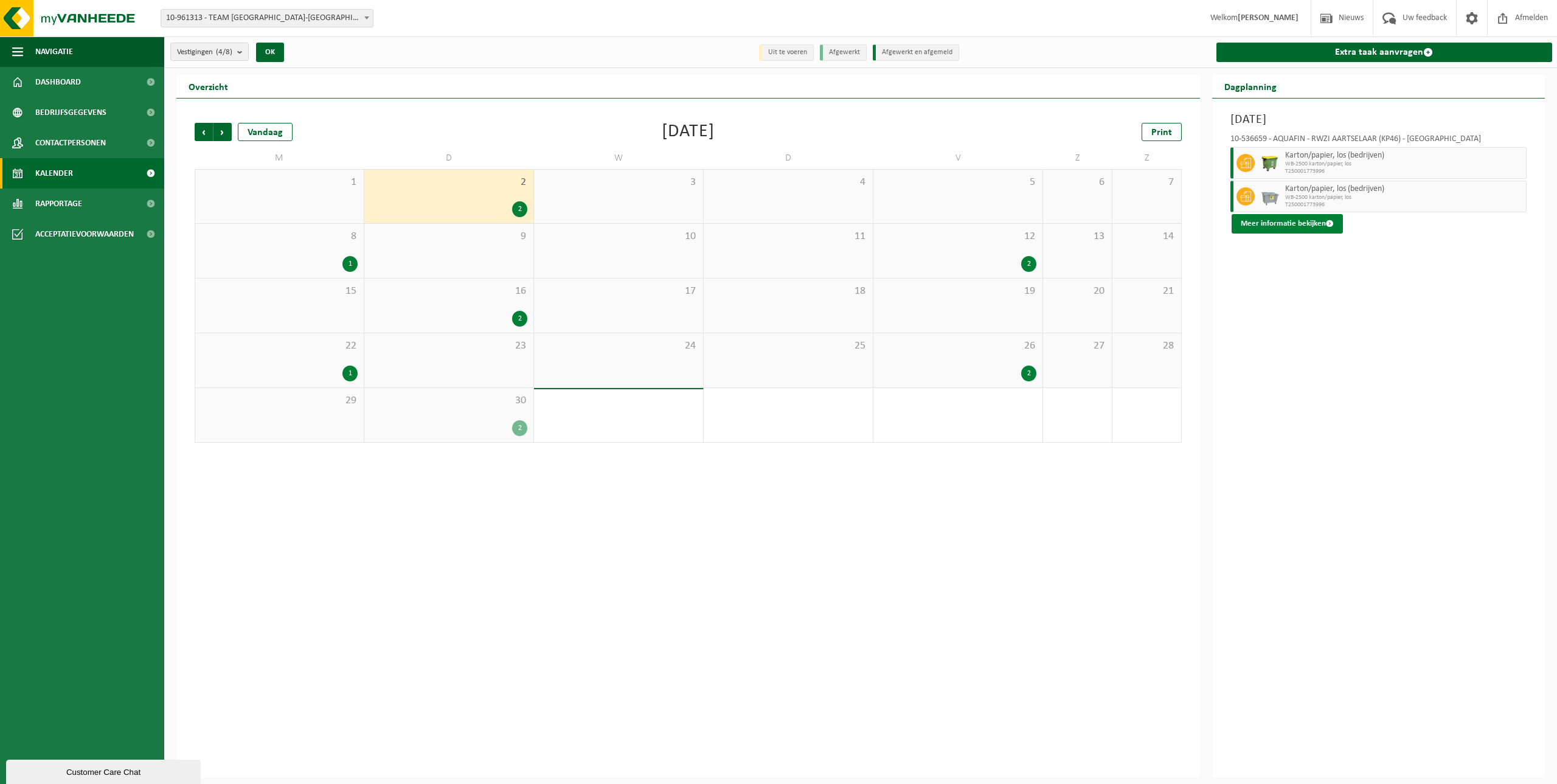
click at [1301, 221] on button "Meer informatie bekijken" at bounding box center [1286, 224] width 111 height 19
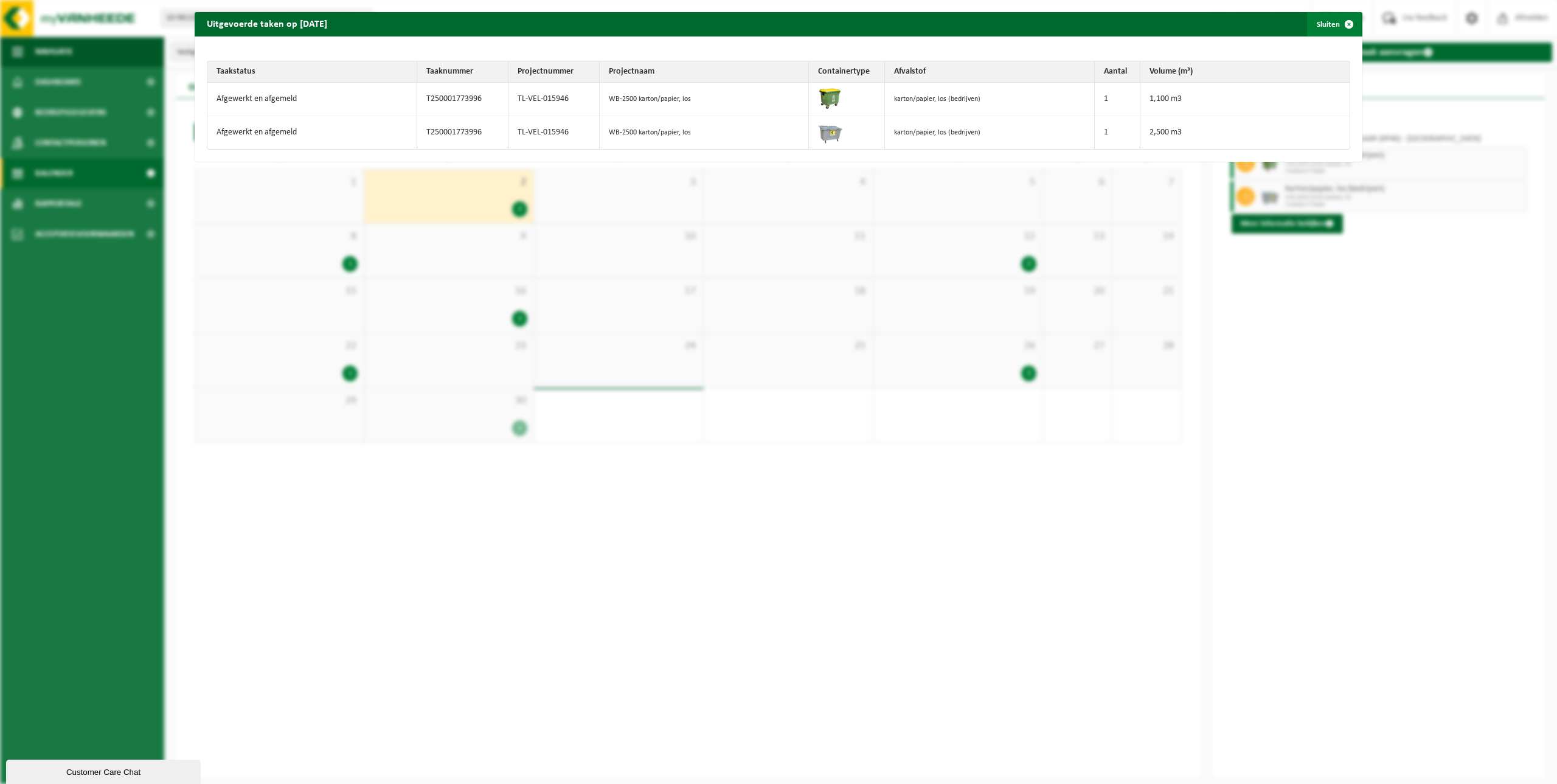
click at [1321, 24] on button "Sluiten" at bounding box center [1334, 24] width 54 height 25
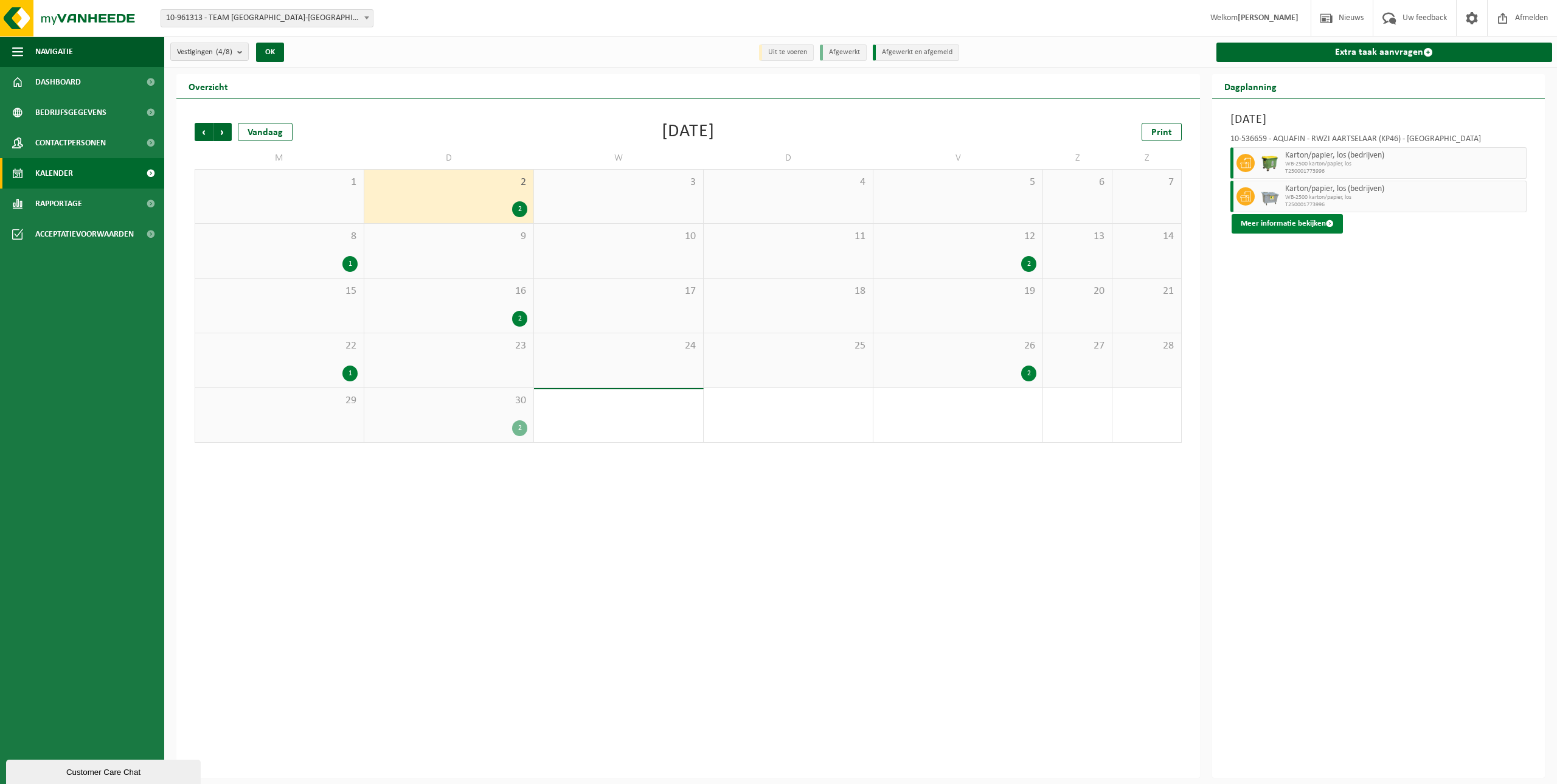
click at [1275, 228] on button "Meer informatie bekijken" at bounding box center [1286, 224] width 111 height 19
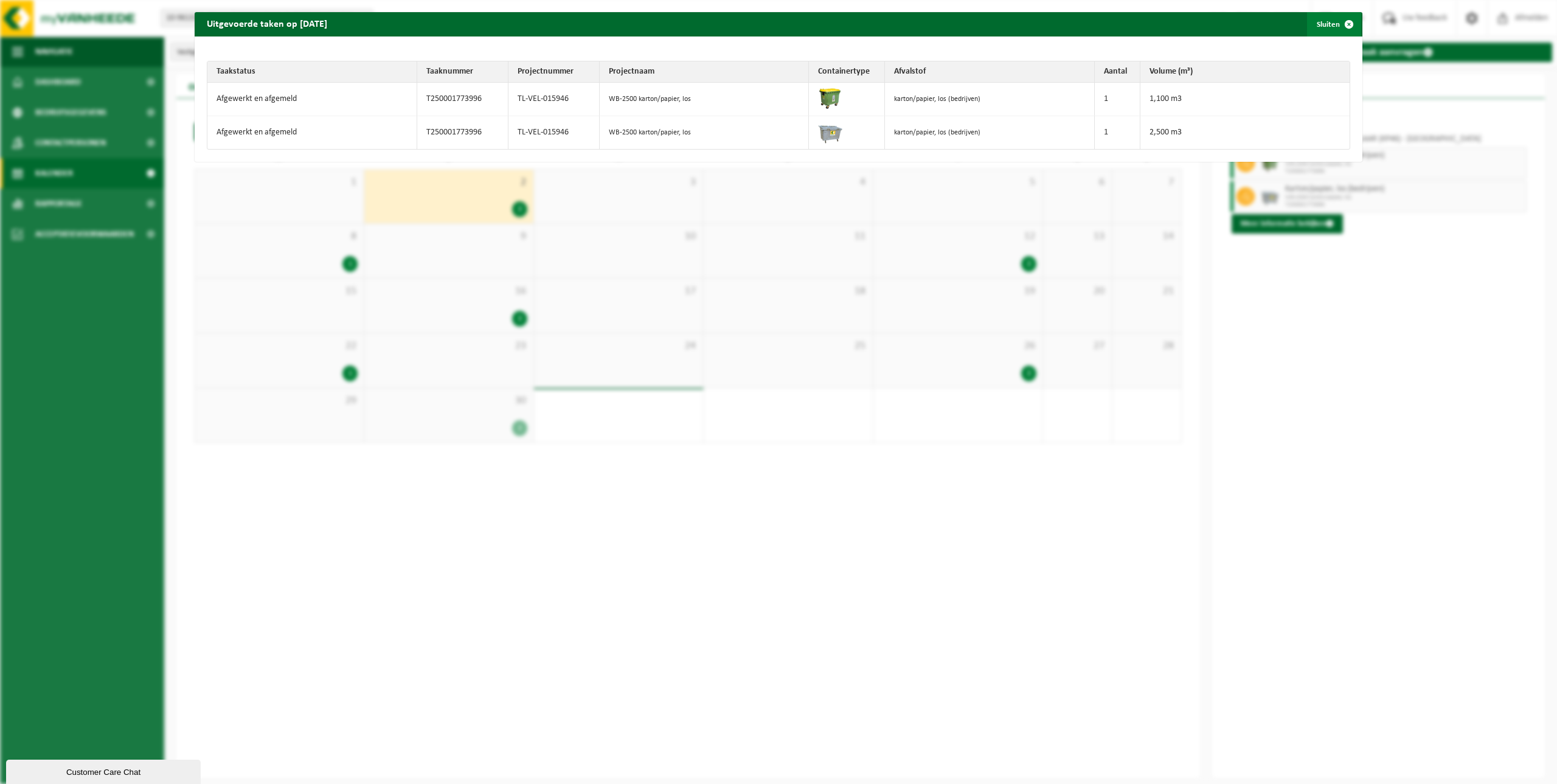
click at [1307, 22] on button "Sluiten" at bounding box center [1334, 24] width 54 height 25
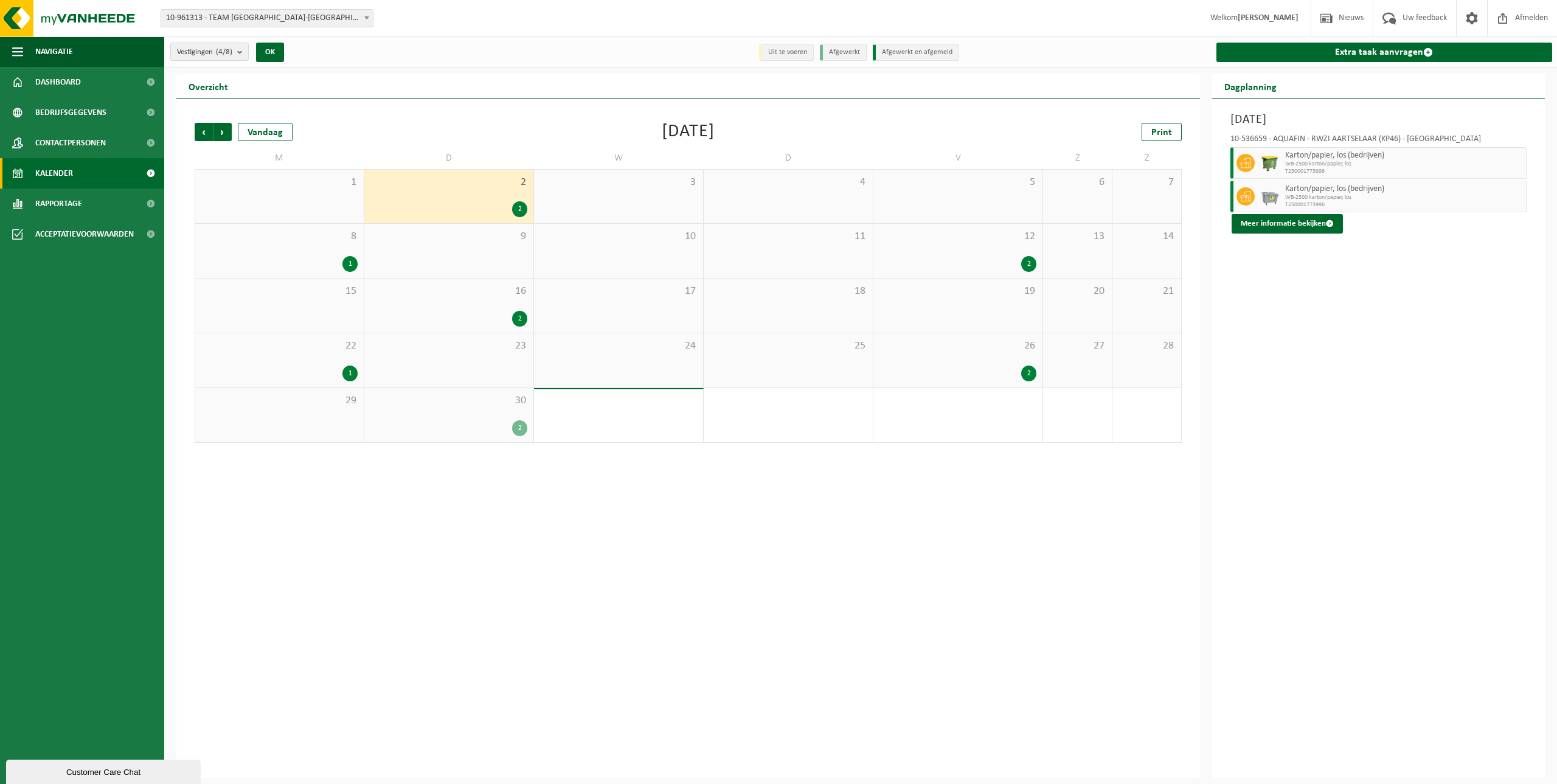
click at [349, 264] on div "1" at bounding box center [350, 264] width 15 height 16
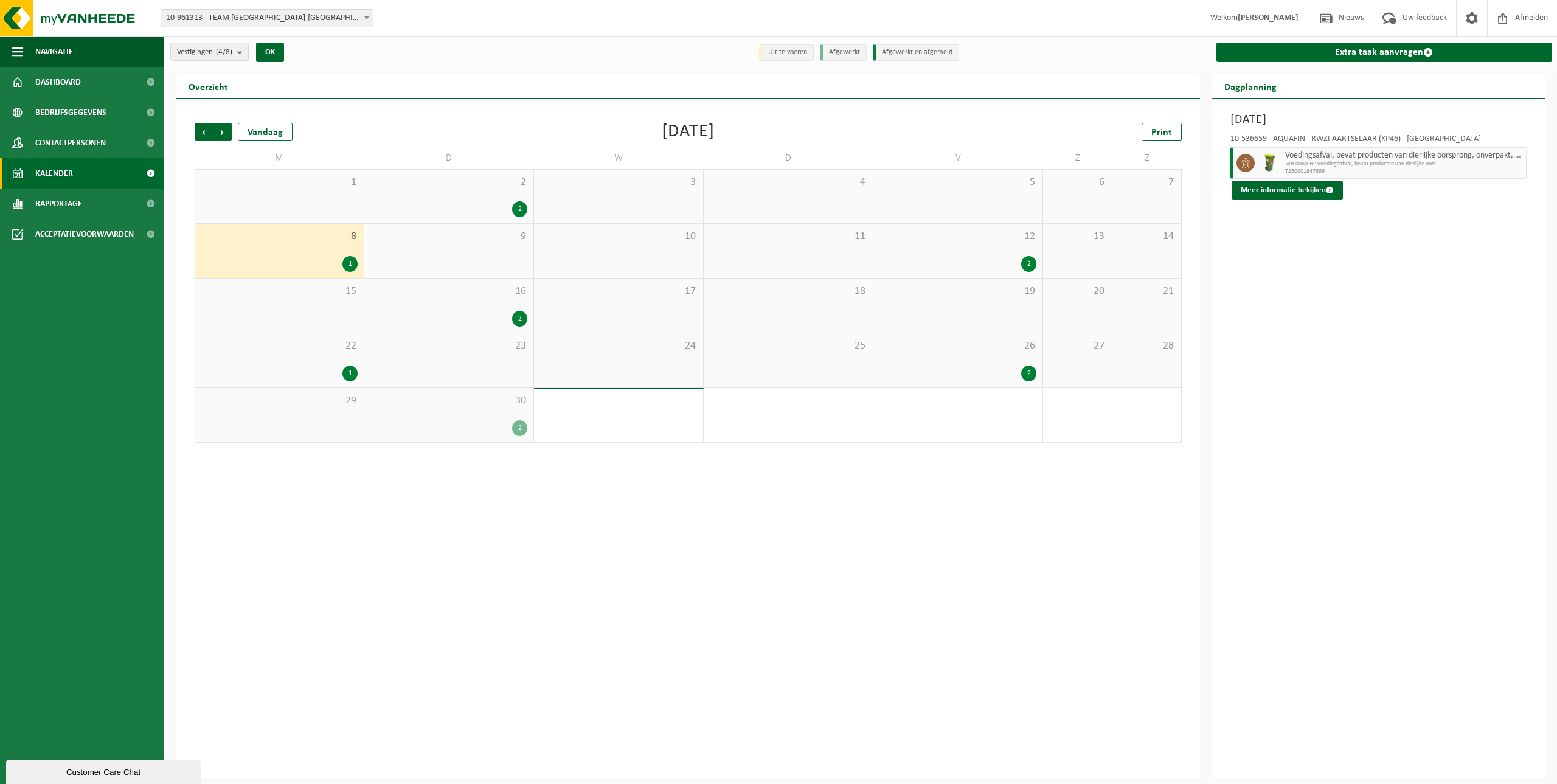
click at [1035, 265] on div "2" at bounding box center [1029, 264] width 15 height 16
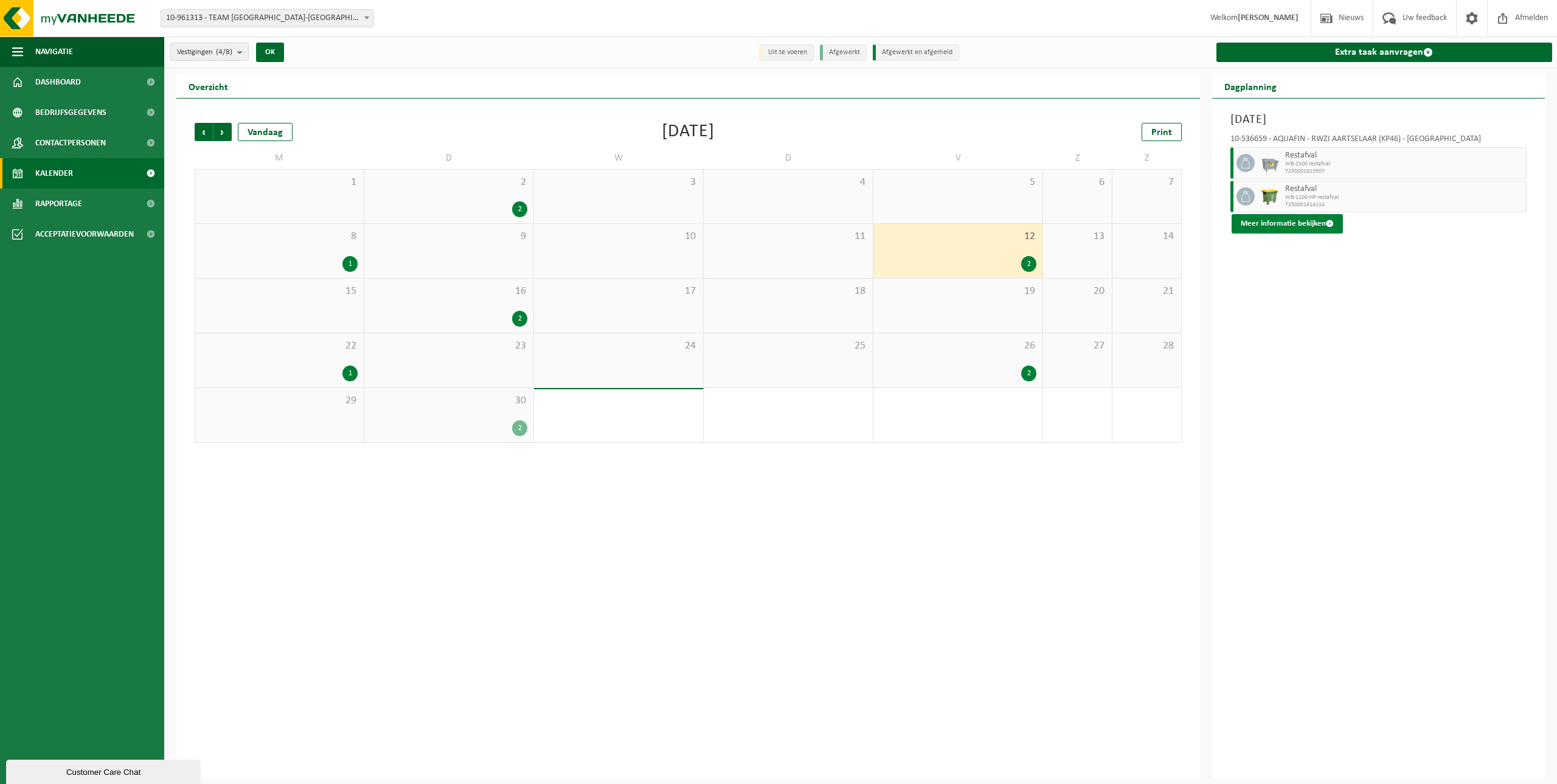
click at [1281, 214] on button "Meer informatie bekijken" at bounding box center [1286, 224] width 111 height 19
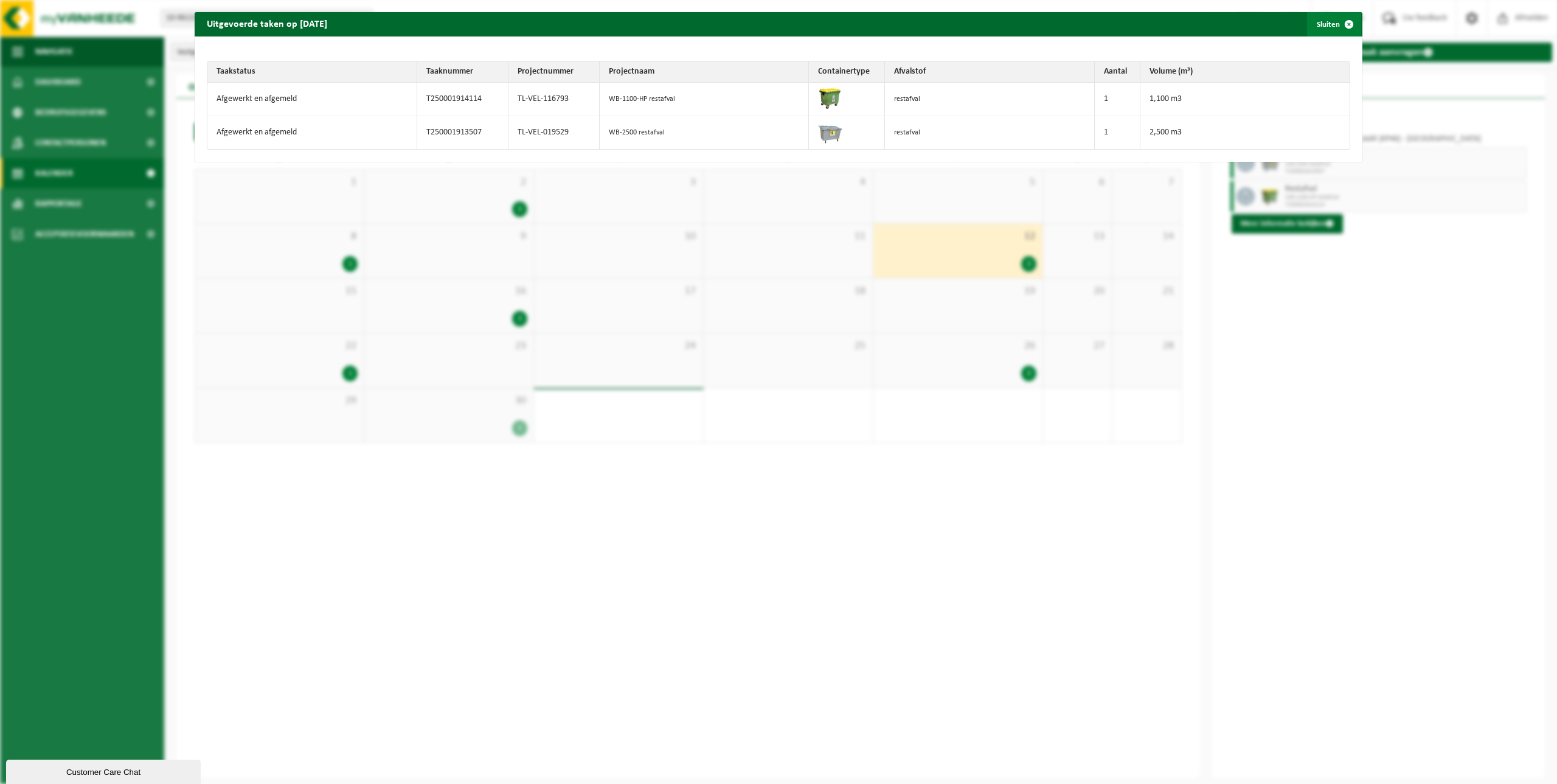
click at [1310, 28] on button "Sluiten" at bounding box center [1334, 24] width 54 height 25
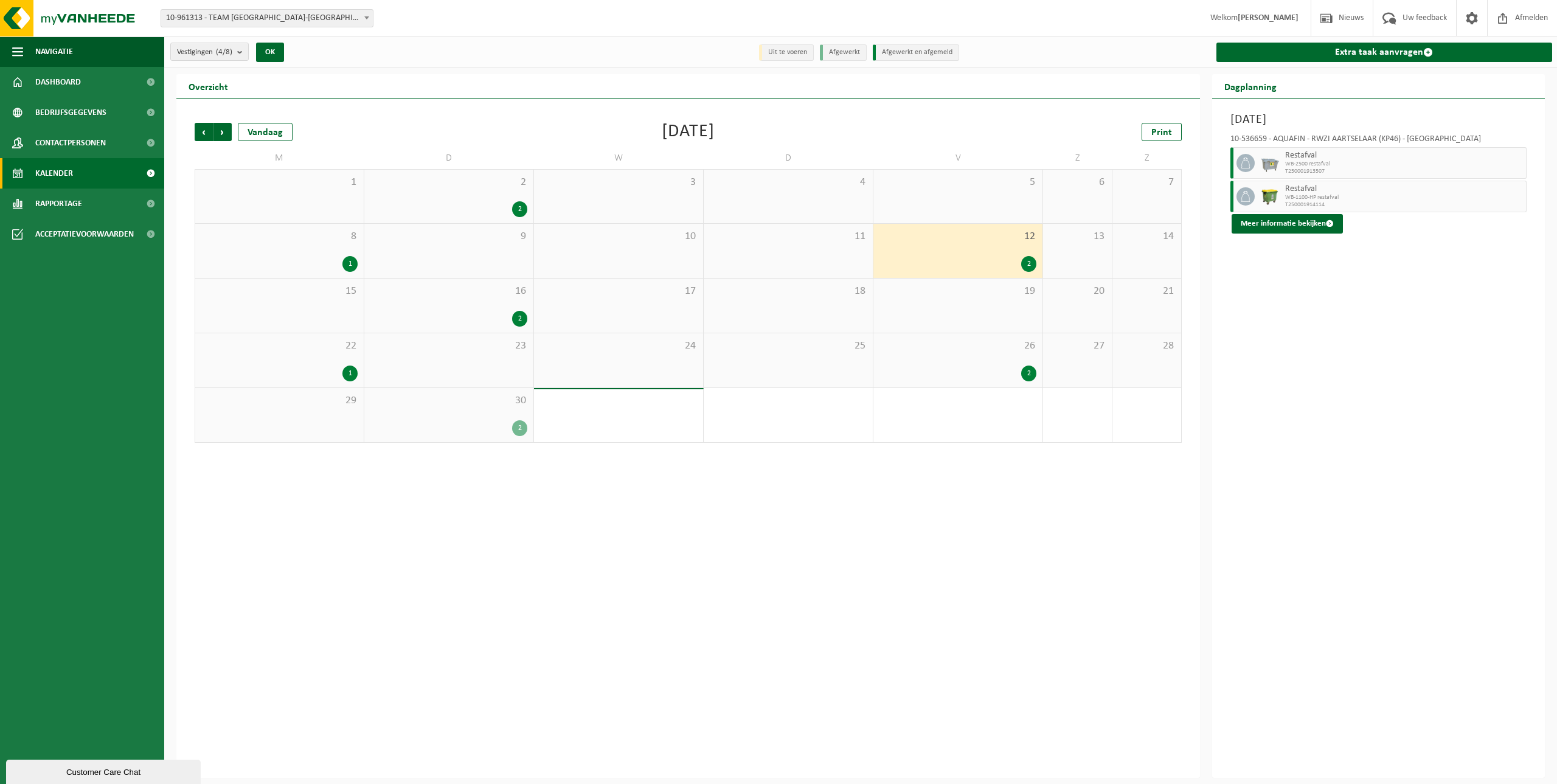
click at [520, 319] on div "2" at bounding box center [519, 318] width 15 height 16
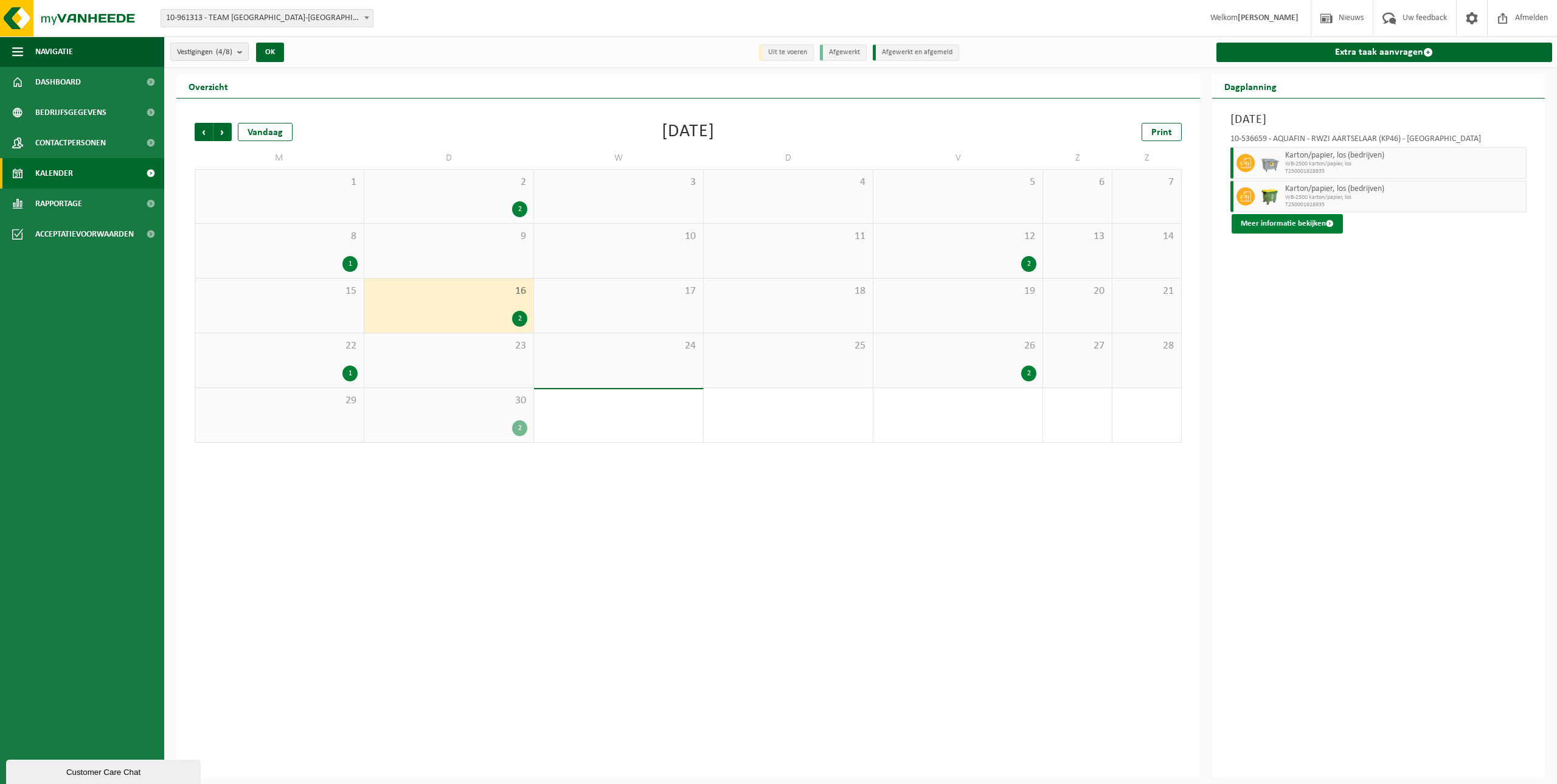
click at [1255, 227] on button "Meer informatie bekijken" at bounding box center [1286, 224] width 111 height 19
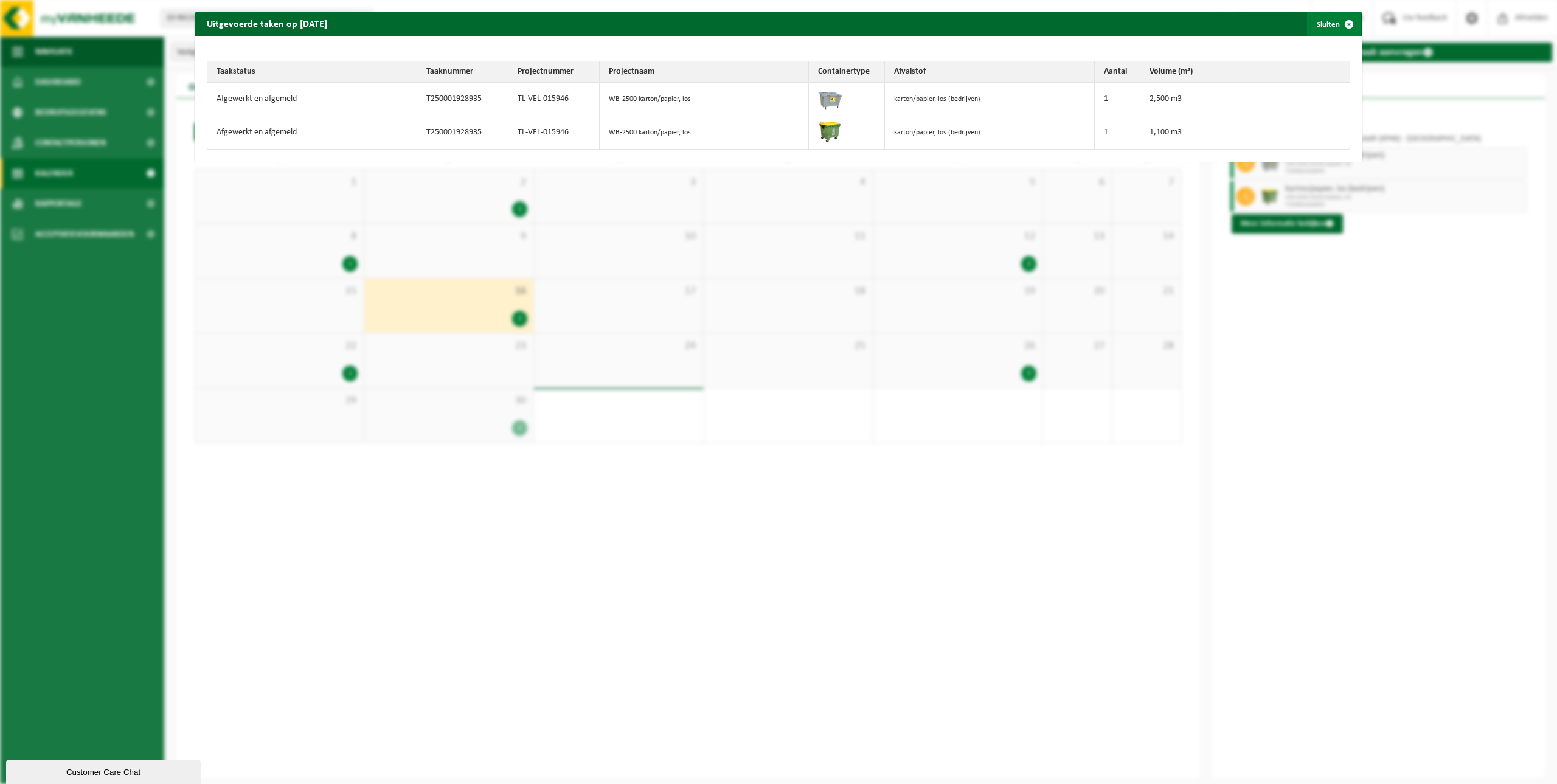
click at [1325, 22] on button "Sluiten" at bounding box center [1334, 24] width 54 height 25
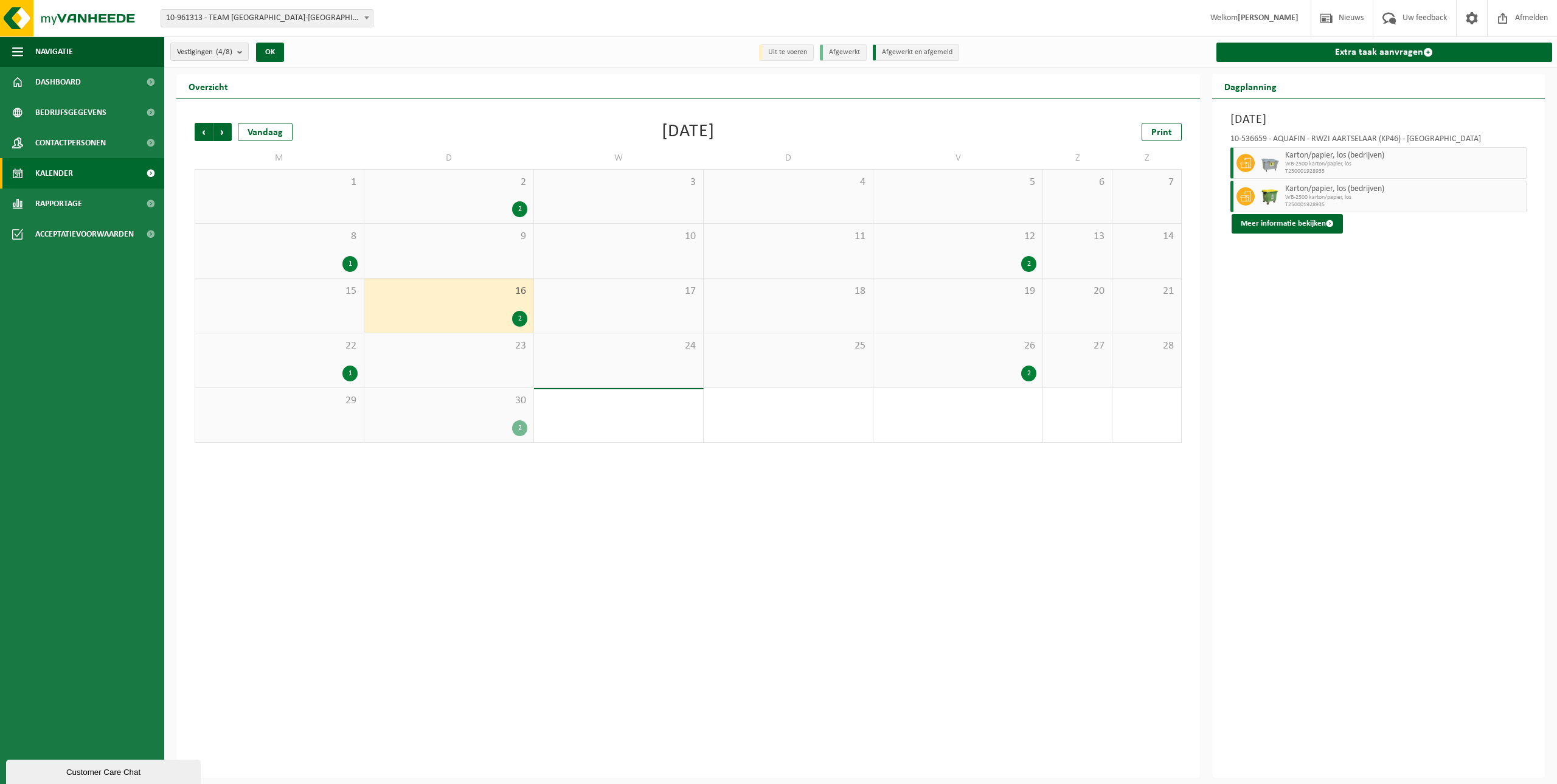
click at [353, 373] on div "1" at bounding box center [350, 373] width 15 height 16
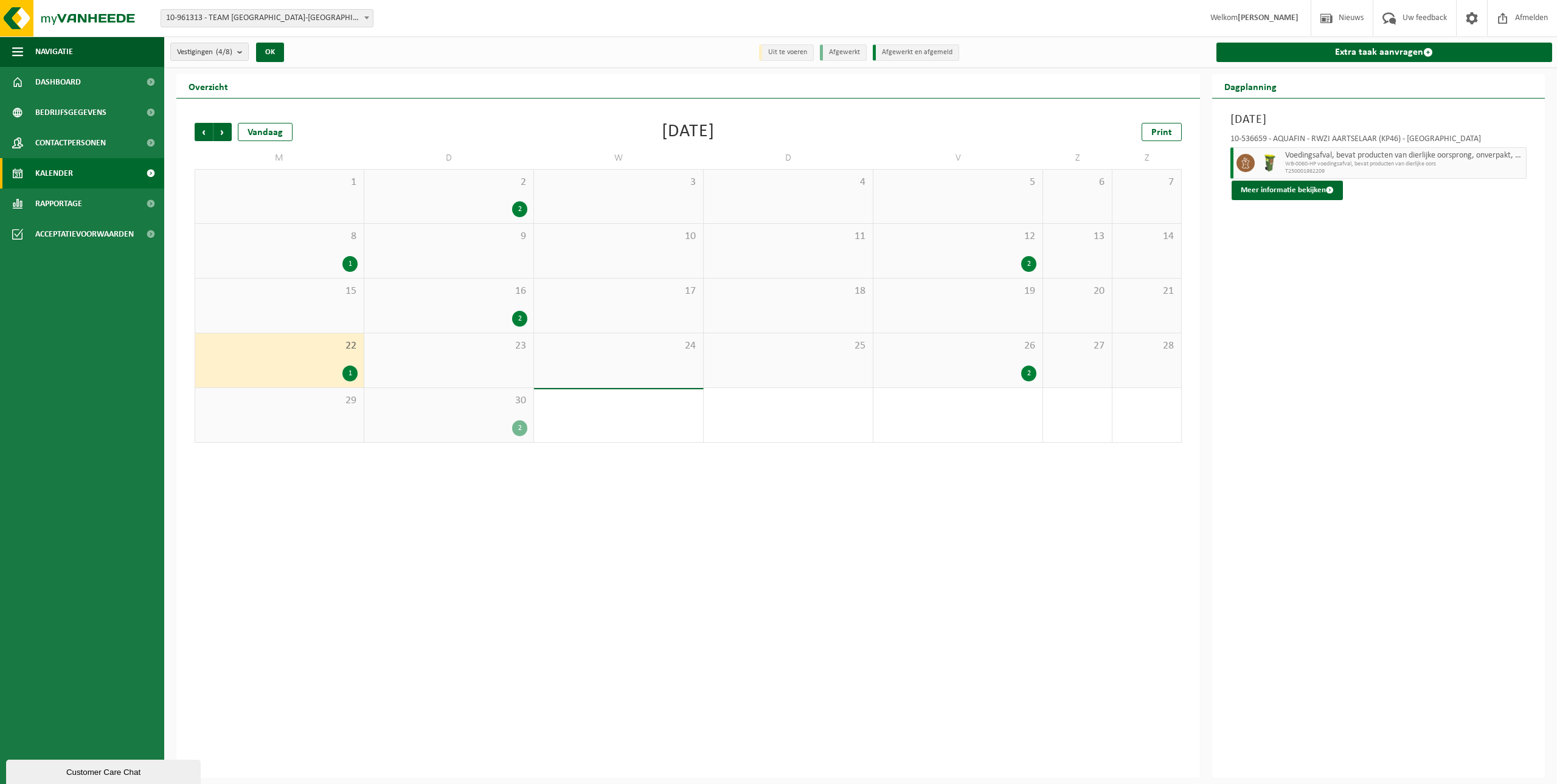
click at [1033, 372] on div "2" at bounding box center [1029, 373] width 15 height 16
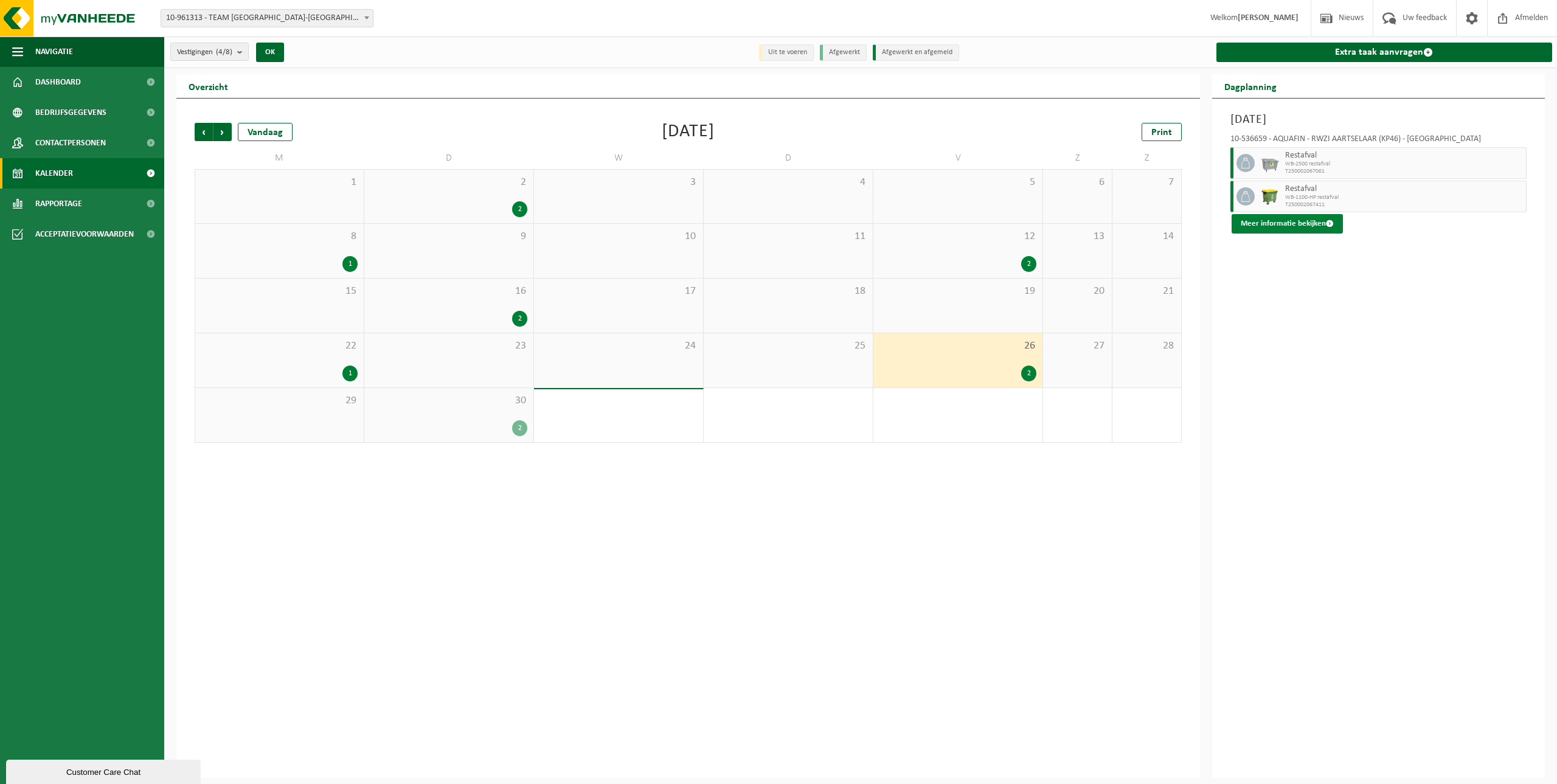
click at [1257, 223] on button "Meer informatie bekijken" at bounding box center [1286, 224] width 111 height 19
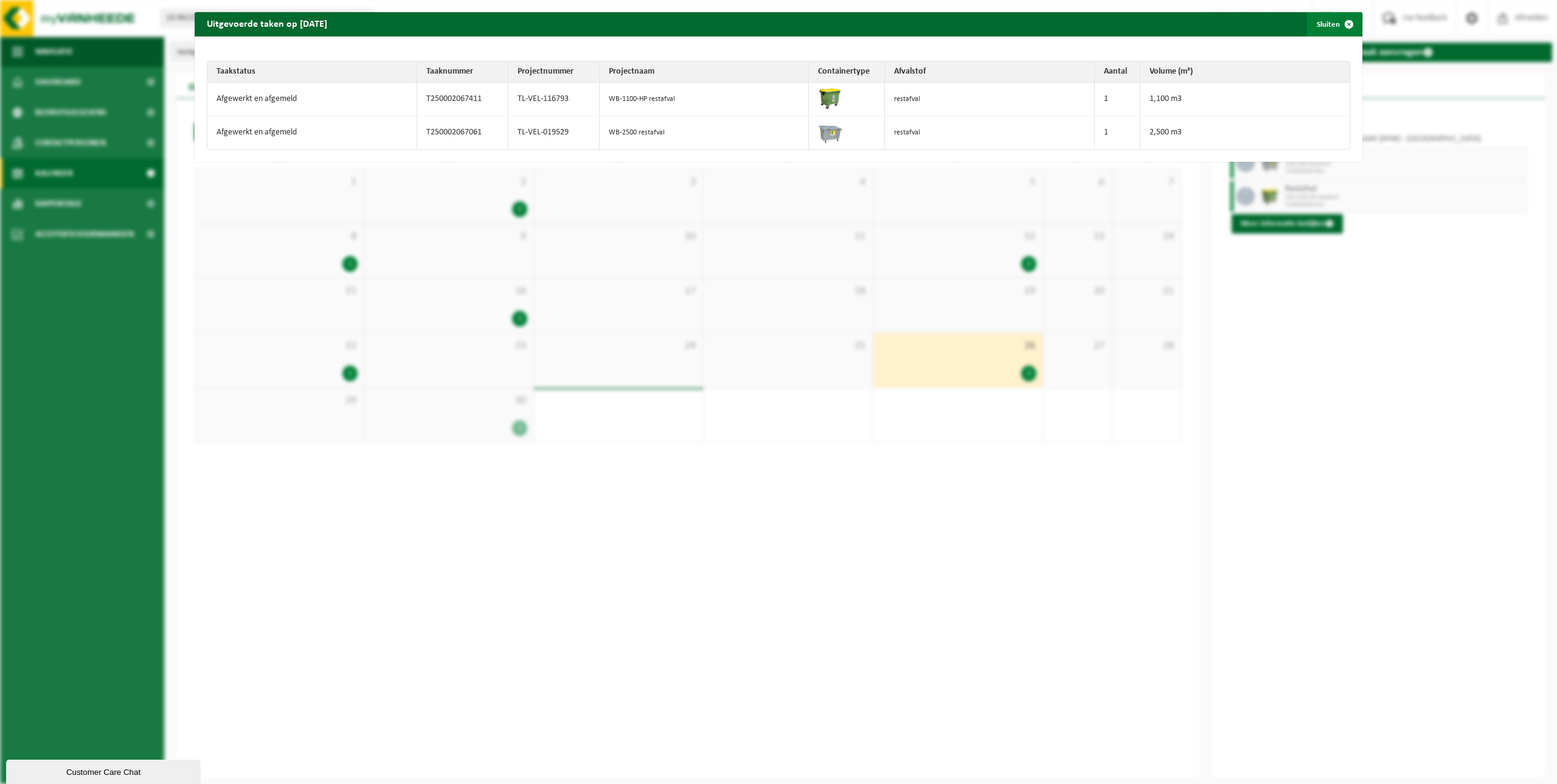
click at [1322, 18] on button "Sluiten" at bounding box center [1334, 24] width 54 height 25
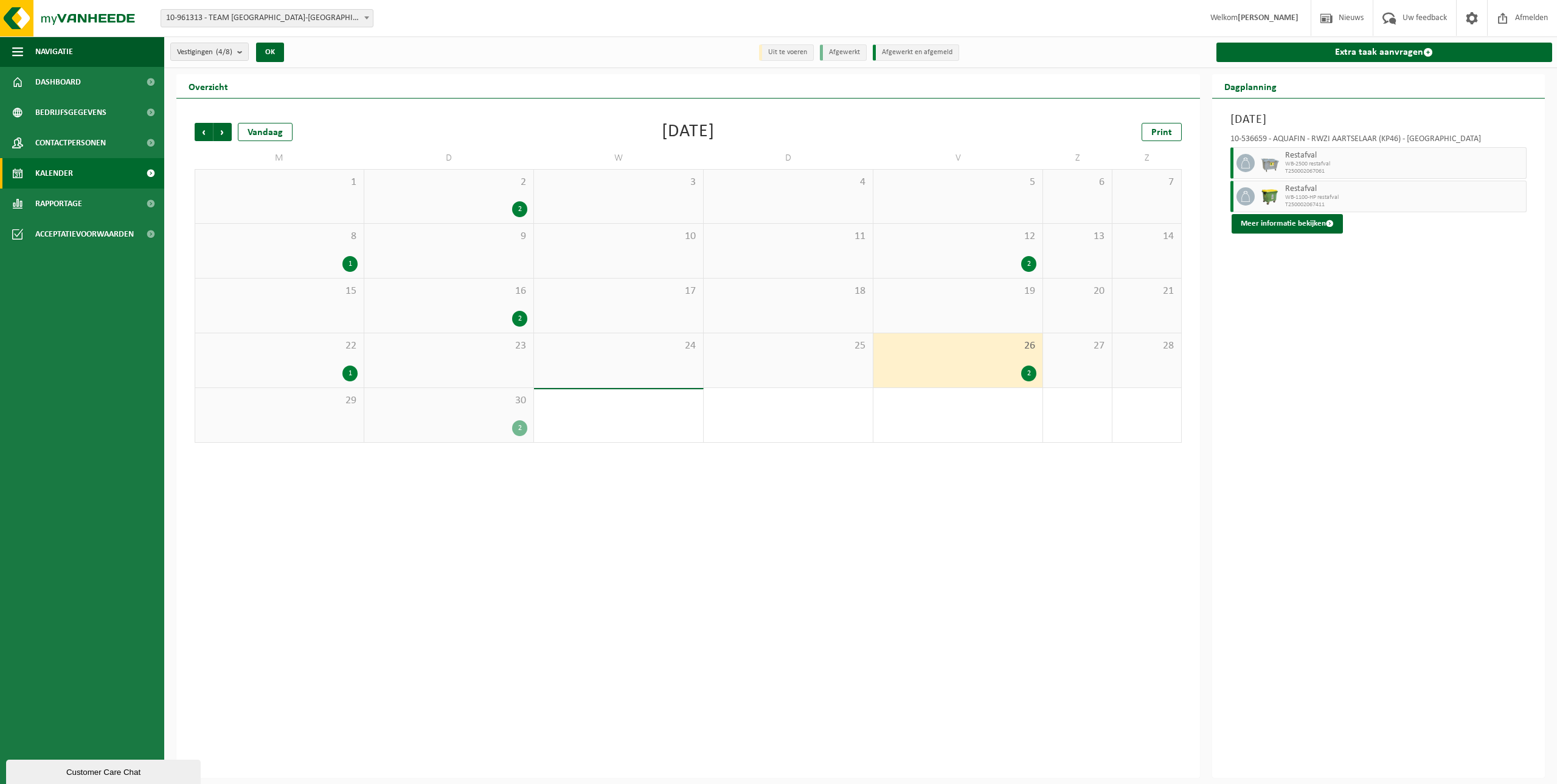
click at [517, 431] on div "2" at bounding box center [519, 428] width 15 height 16
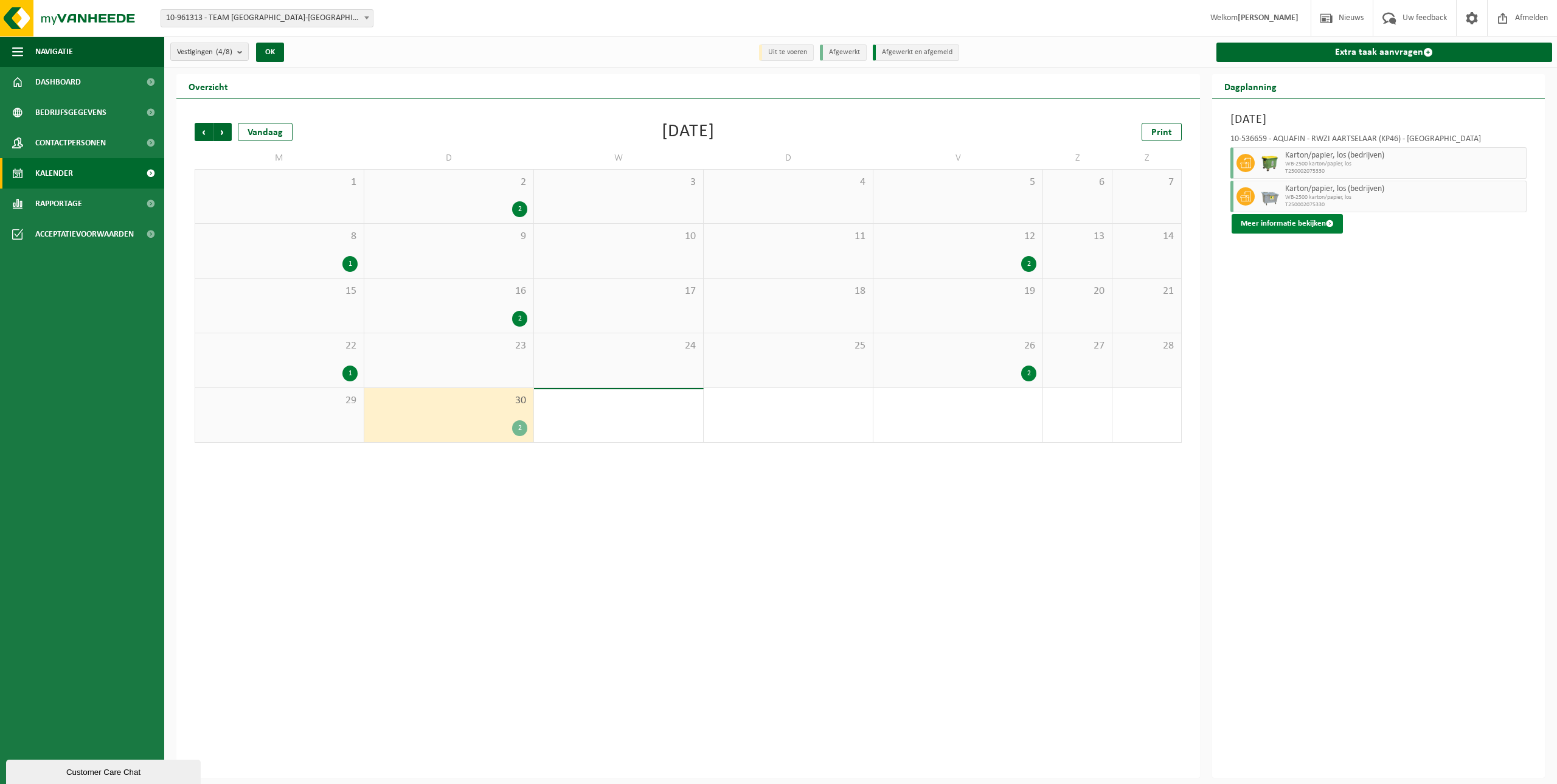
click at [1290, 223] on button "Meer informatie bekijken" at bounding box center [1286, 224] width 111 height 19
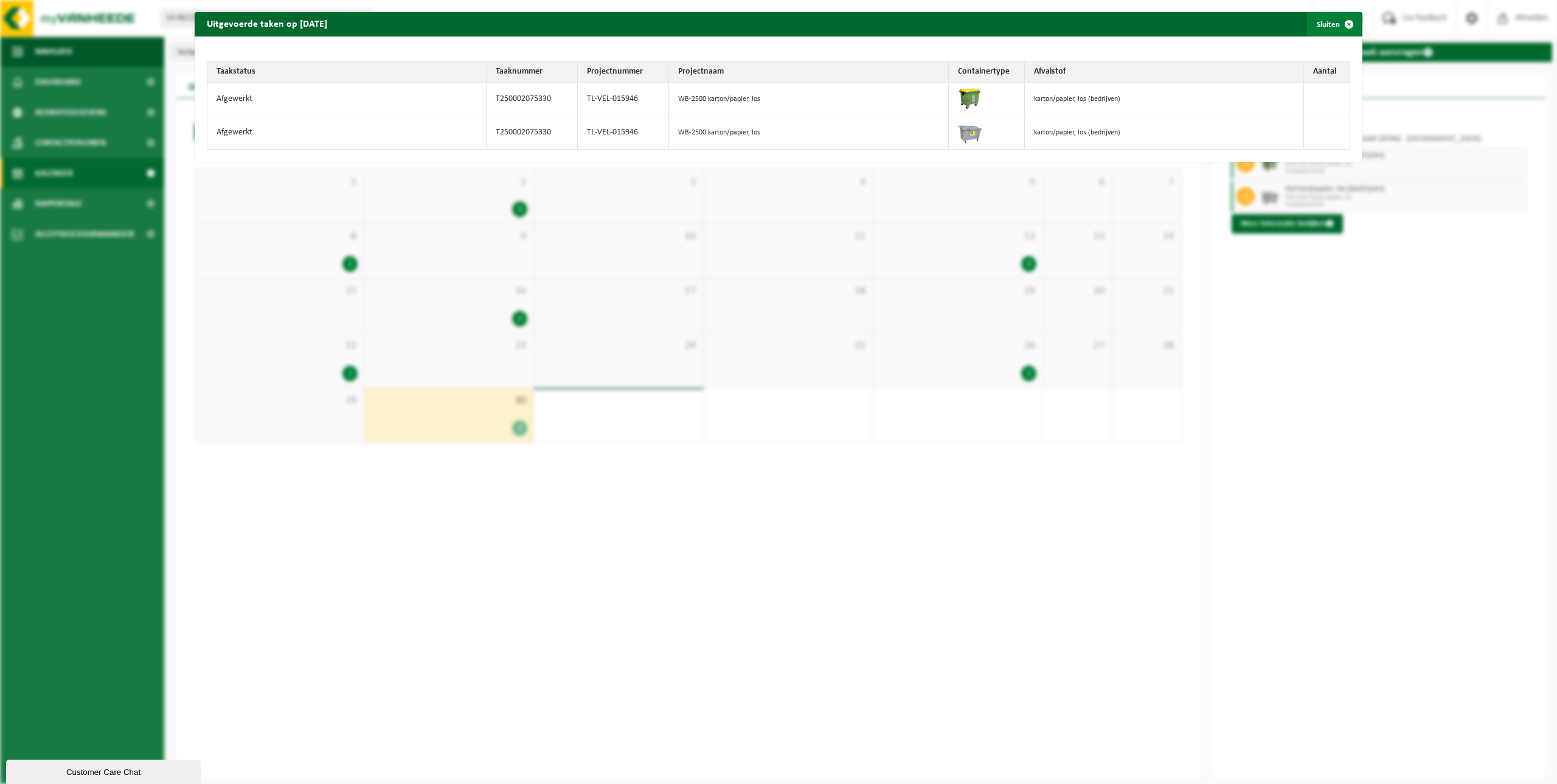
click at [1322, 16] on button "Sluiten" at bounding box center [1334, 24] width 54 height 25
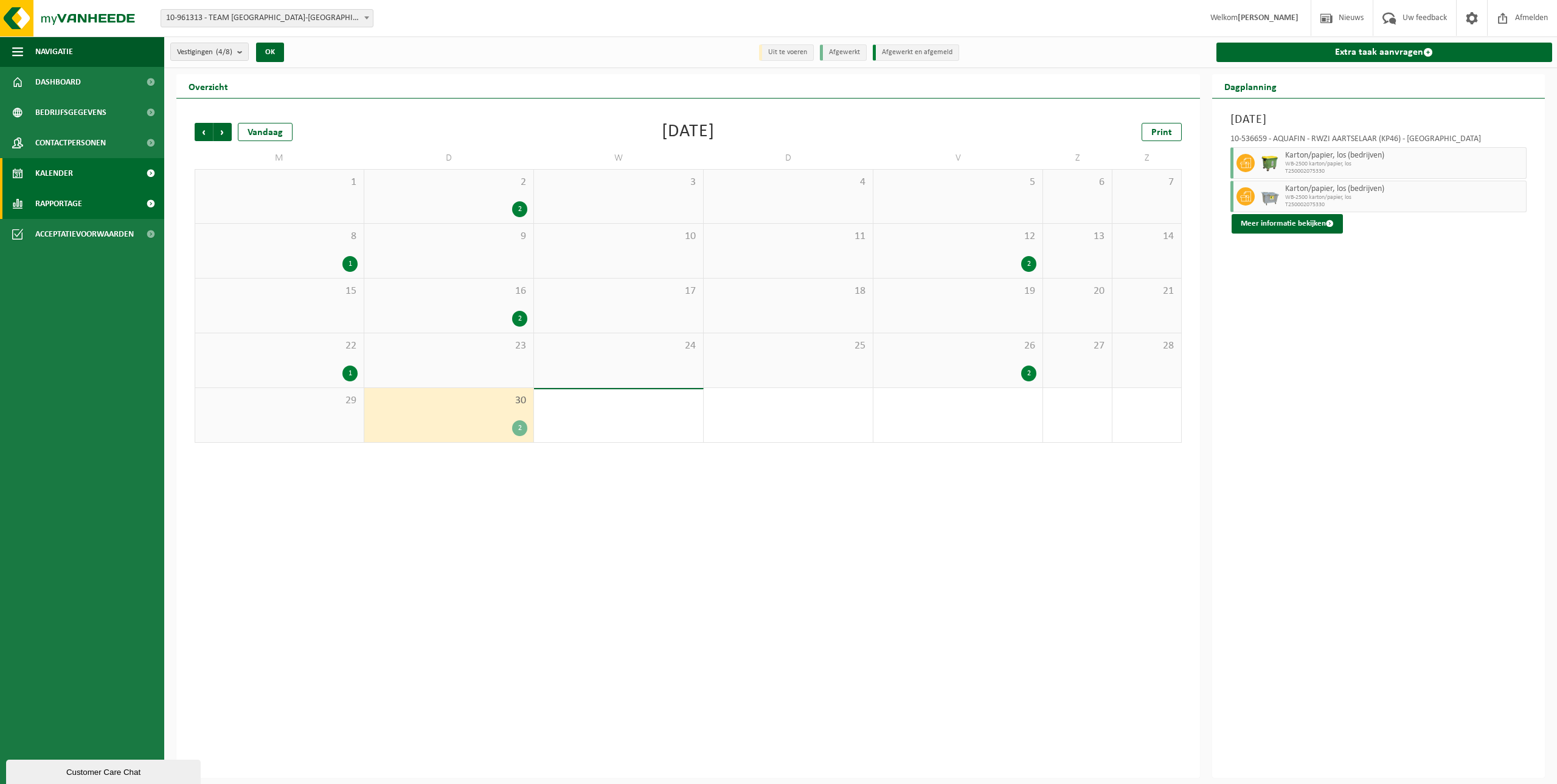
click at [84, 204] on link "Rapportage" at bounding box center [82, 203] width 164 height 31
click at [68, 233] on span "In grafiekvorm" at bounding box center [64, 234] width 54 height 23
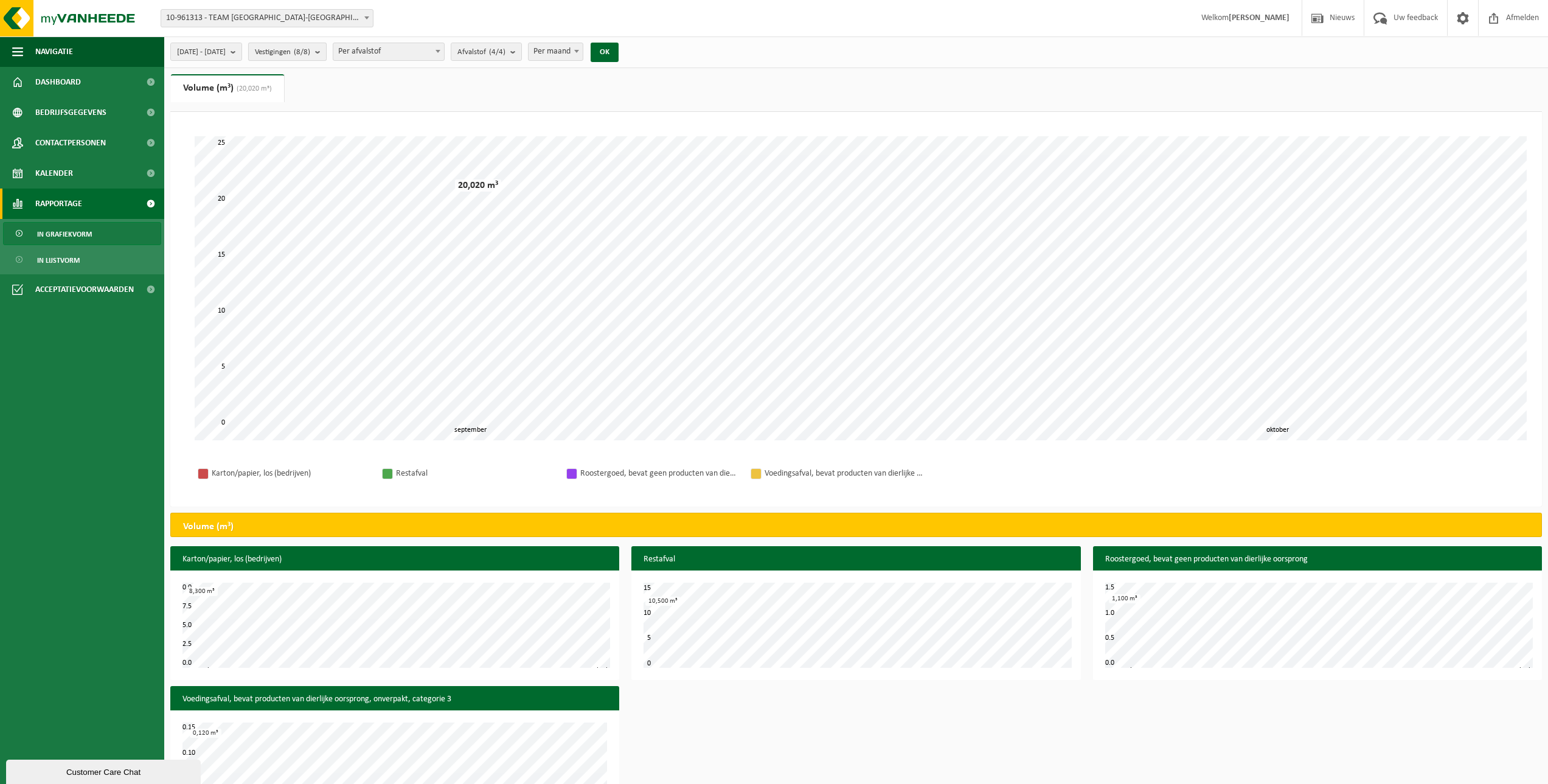
drag, startPoint x: 364, startPoint y: 54, endPoint x: 356, endPoint y: 54, distance: 8.0
click at [363, 54] on div "[DATE] - [DATE] Huidige maand Vorige maand Laatste 6 maanden Huidig jaar Vorig …" at bounding box center [398, 51] width 468 height 26
click at [326, 52] on b "submit" at bounding box center [320, 51] width 11 height 17
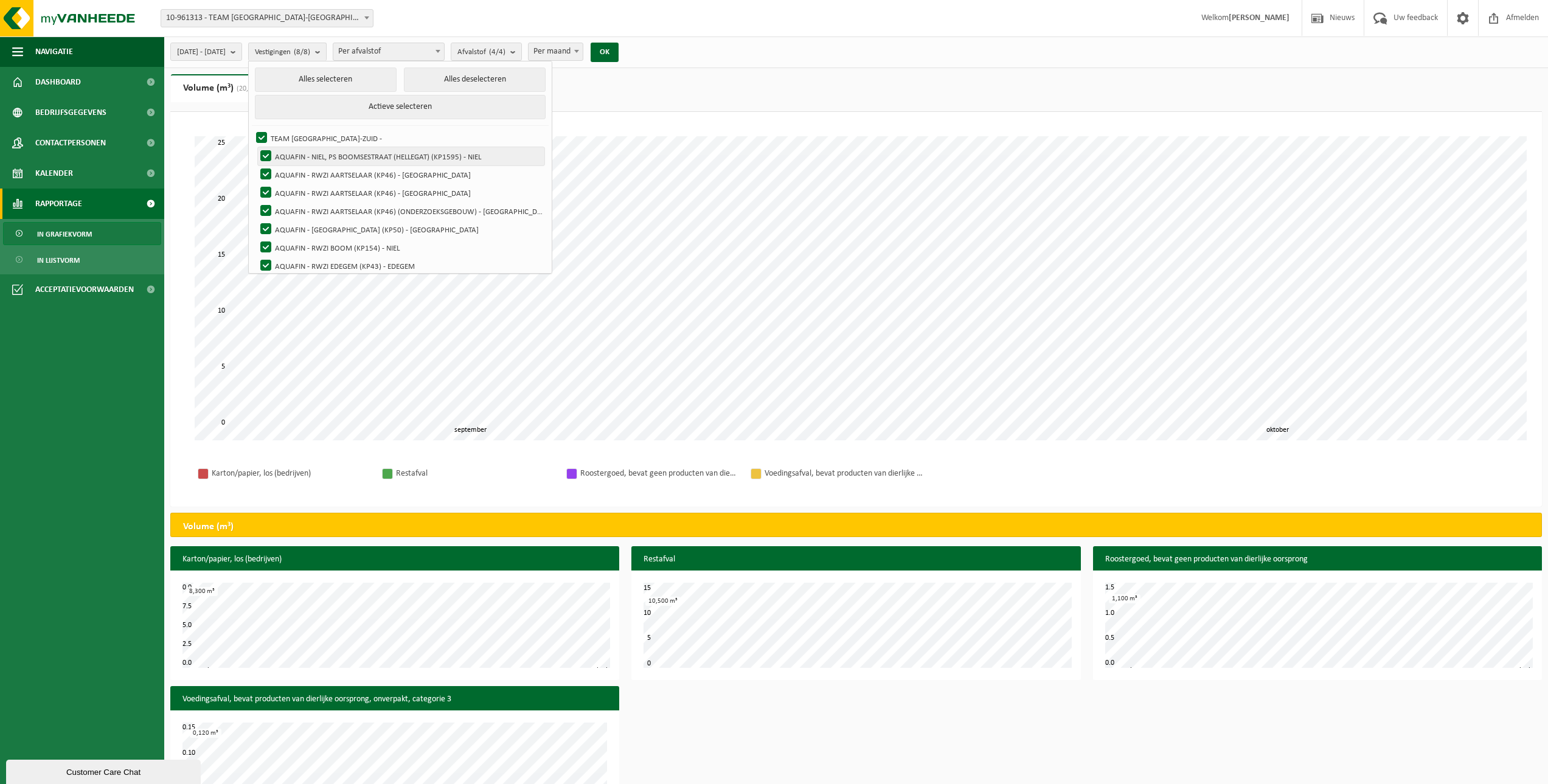
click at [294, 152] on label "AQUAFIN - NIEL, PS BOOMSESTRAAT (HELLEGAT) (KP1595) - NIEL" at bounding box center [401, 156] width 286 height 18
click at [256, 147] on input "AQUAFIN - NIEL, PS BOOMSESTRAAT (HELLEGAT) (KP1595) - NIEL" at bounding box center [256, 147] width 1 height 1
checkbox input "false"
click at [295, 264] on label "AQUAFIN - RWZI EDEGEM (KP43) - EDEGEM" at bounding box center [401, 265] width 286 height 18
click at [256, 256] on input "AQUAFIN - RWZI EDEGEM (KP43) - EDEGEM" at bounding box center [256, 256] width 1 height 1
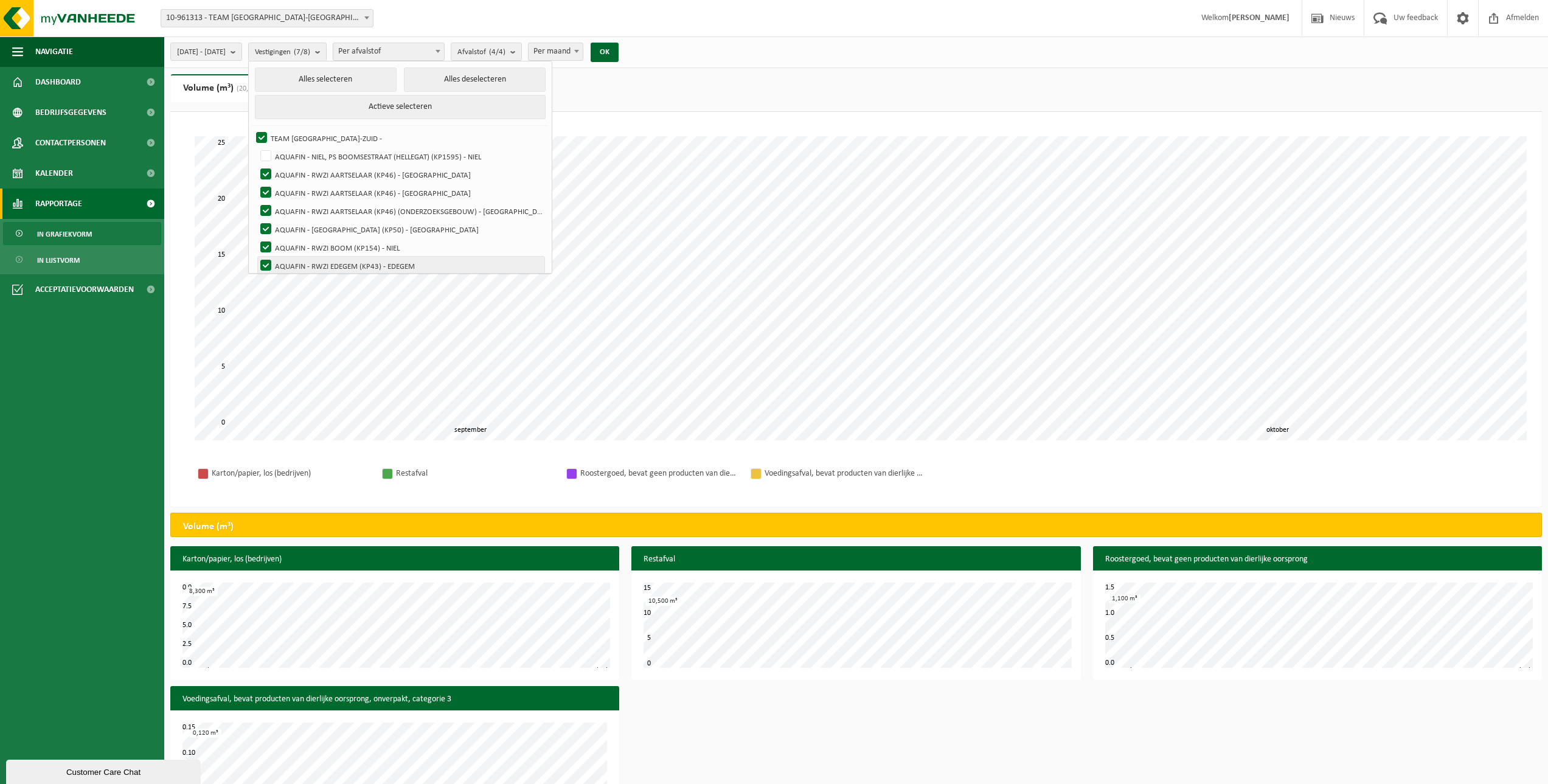
checkbox input "false"
click at [299, 247] on label "AQUAFIN - RWZI BOOM (KP154) - NIEL" at bounding box center [401, 247] width 286 height 18
click at [256, 238] on input "AQUAFIN - RWZI BOOM (KP154) - NIEL" at bounding box center [256, 238] width 1 height 1
checkbox input "false"
click at [299, 231] on label "AQUAFIN - [GEOGRAPHIC_DATA] (KP50) - [GEOGRAPHIC_DATA]" at bounding box center [401, 229] width 286 height 18
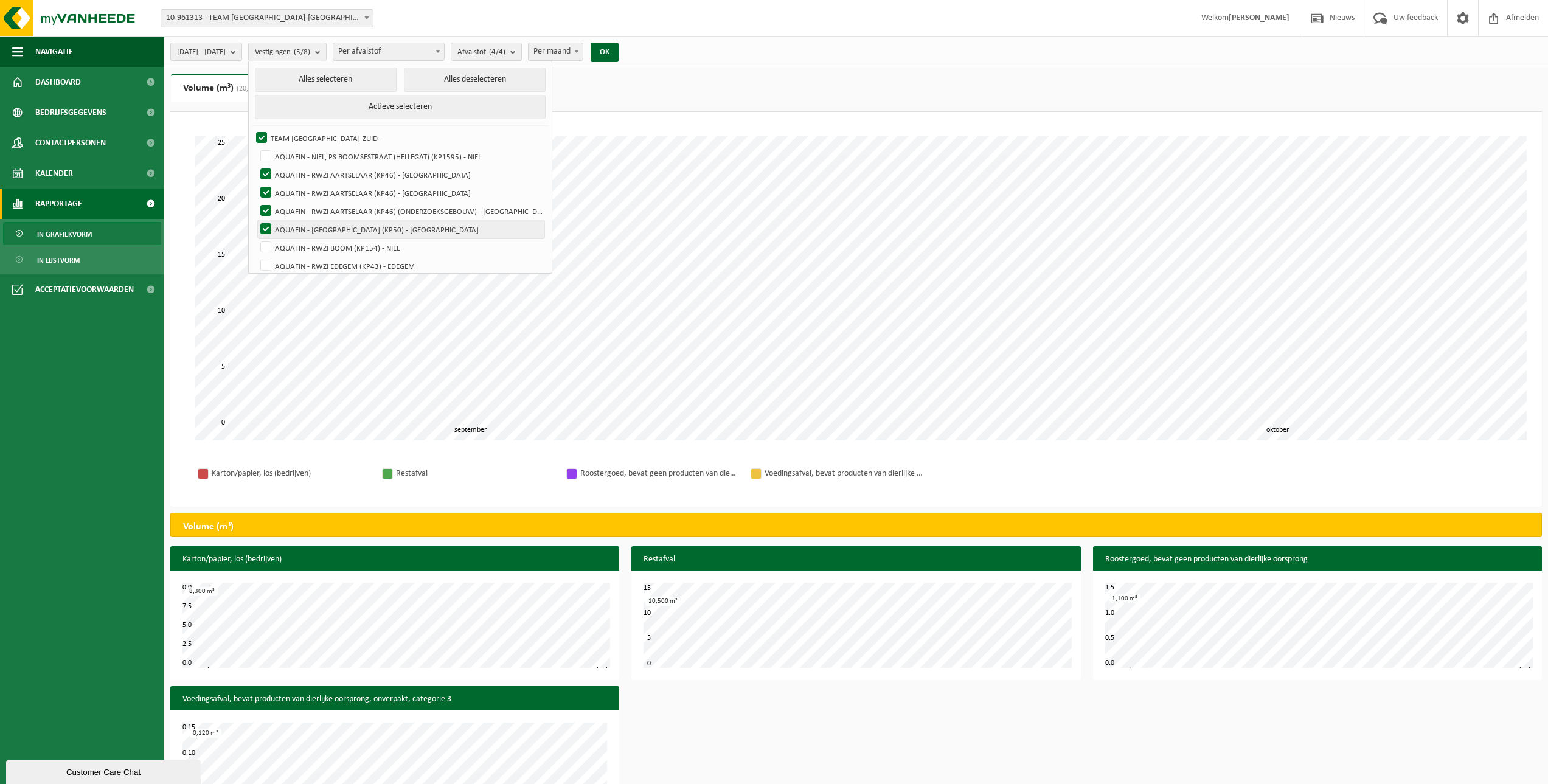
click at [256, 220] on input "AQUAFIN - [GEOGRAPHIC_DATA] (KP50) - [GEOGRAPHIC_DATA]" at bounding box center [256, 220] width 1 height 1
checkbox input "false"
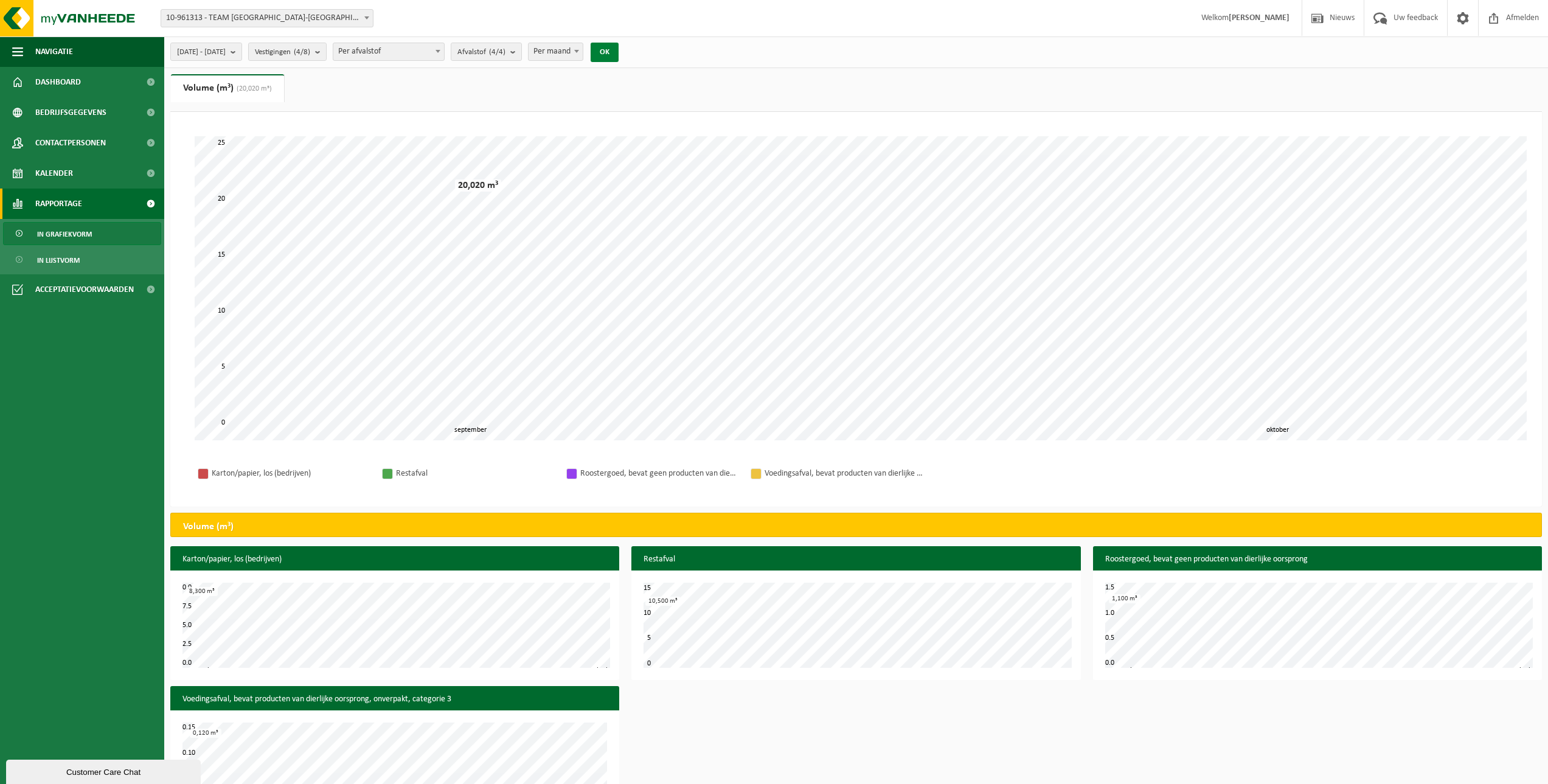
click at [619, 51] on button "OK" at bounding box center [604, 52] width 28 height 19
